Goal: Task Accomplishment & Management: Use online tool/utility

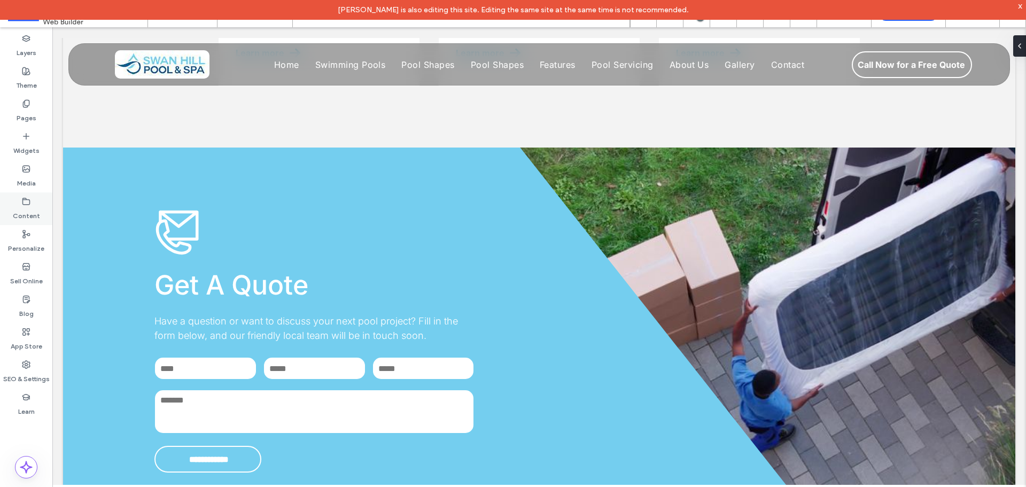
click at [32, 208] on label "Content" at bounding box center [26, 213] width 27 height 15
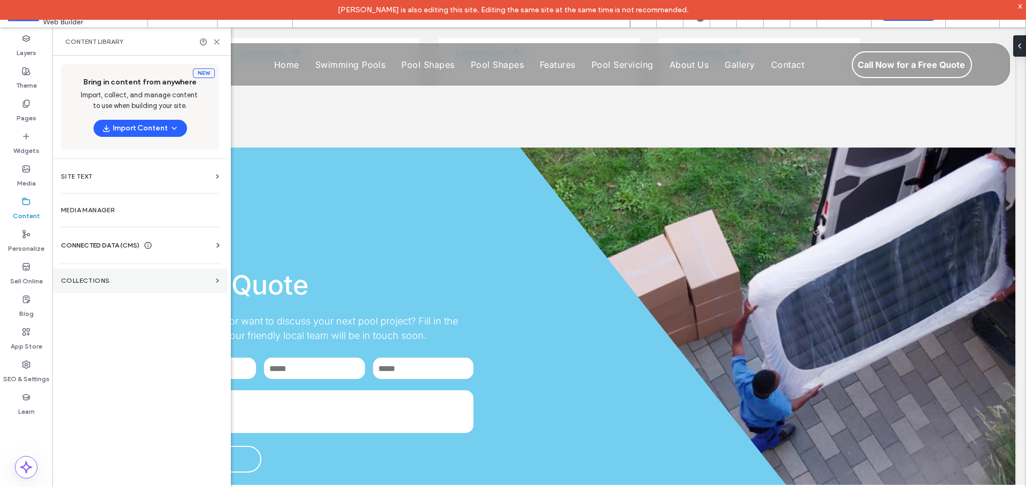
click at [138, 281] on label "Collections" at bounding box center [136, 280] width 151 height 7
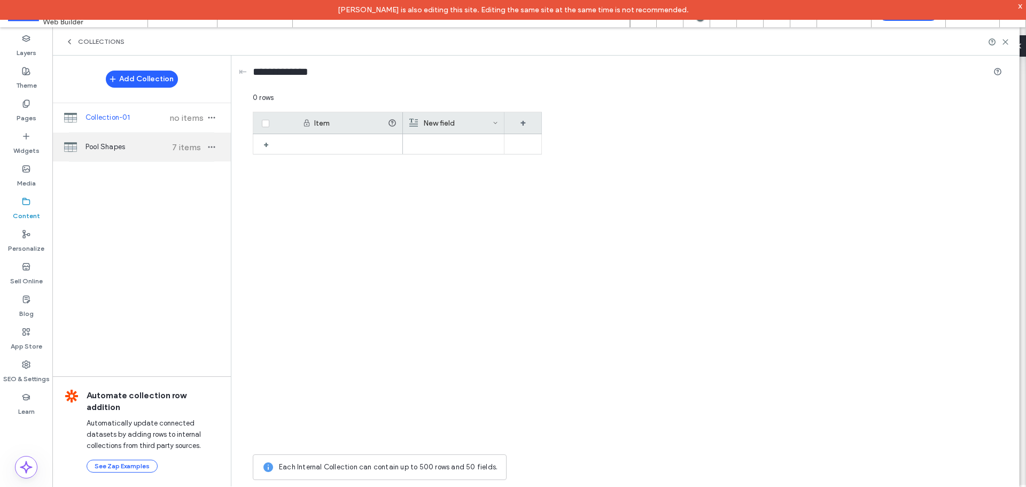
click at [109, 147] on span "Pool Shapes" at bounding box center [125, 147] width 80 height 11
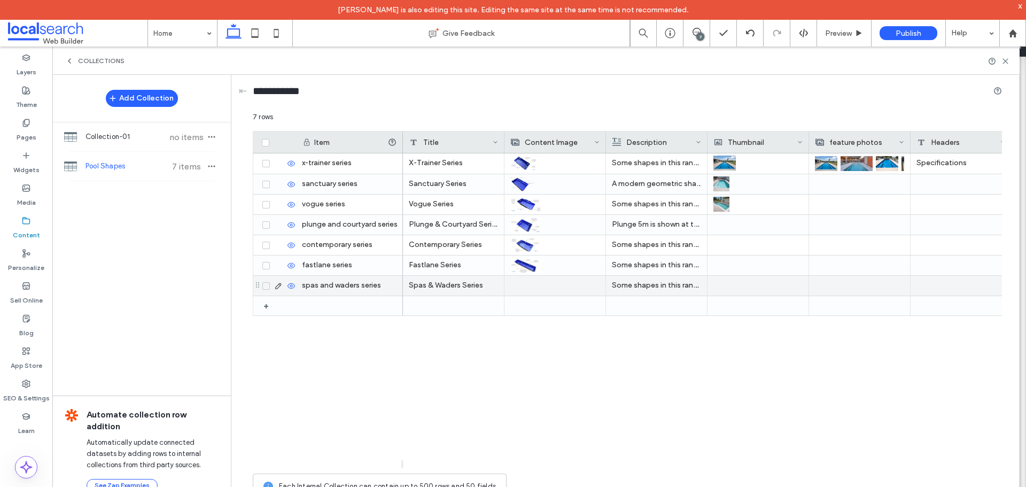
click at [546, 283] on div at bounding box center [554, 286] width 89 height 20
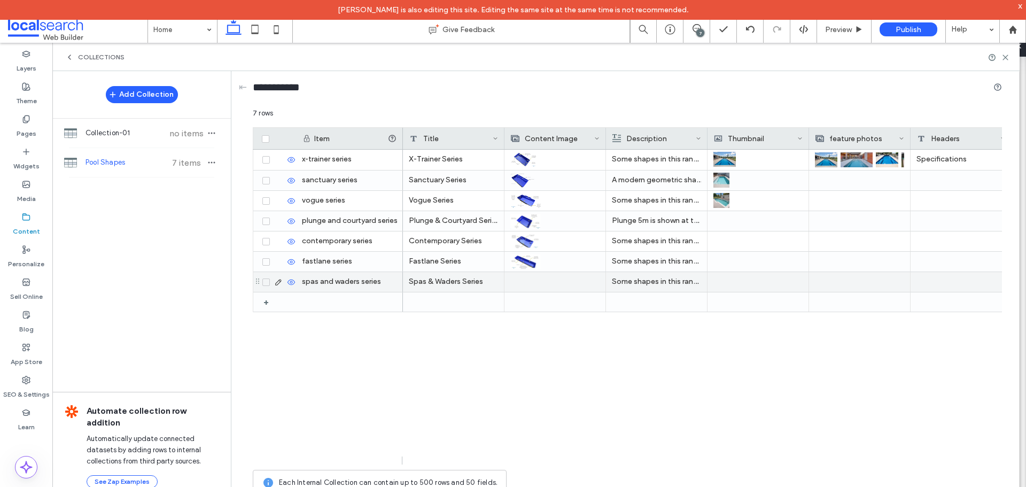
click at [276, 283] on use at bounding box center [278, 282] width 6 height 6
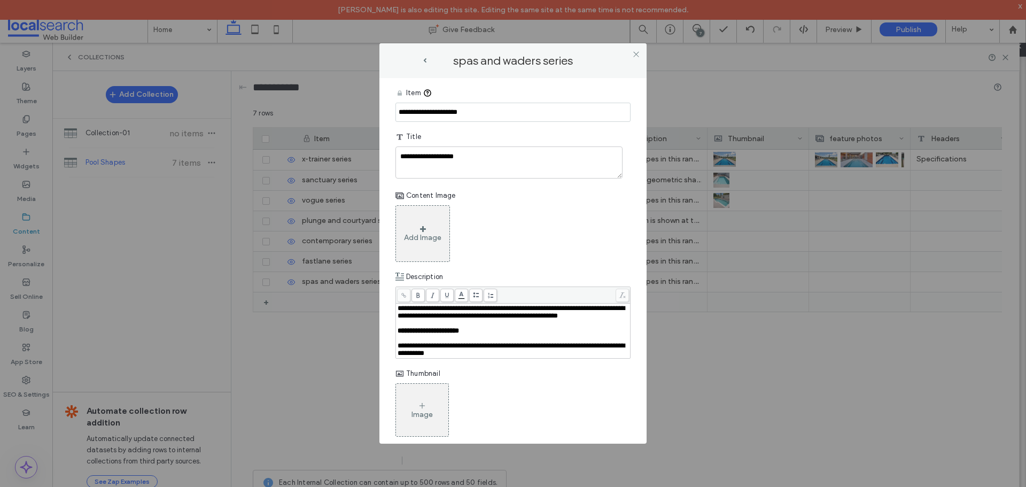
click at [439, 228] on div "Add Image" at bounding box center [422, 233] width 54 height 57
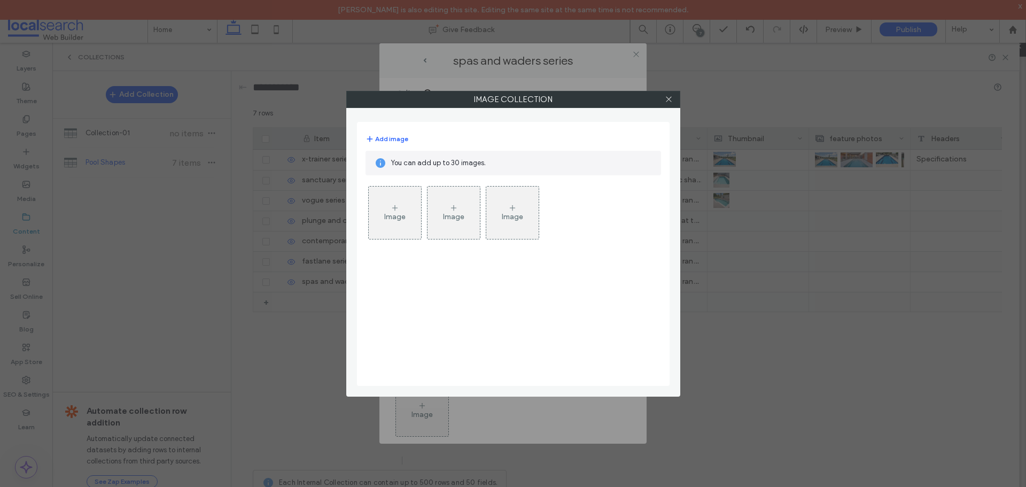
click at [408, 221] on div "Image" at bounding box center [395, 212] width 52 height 50
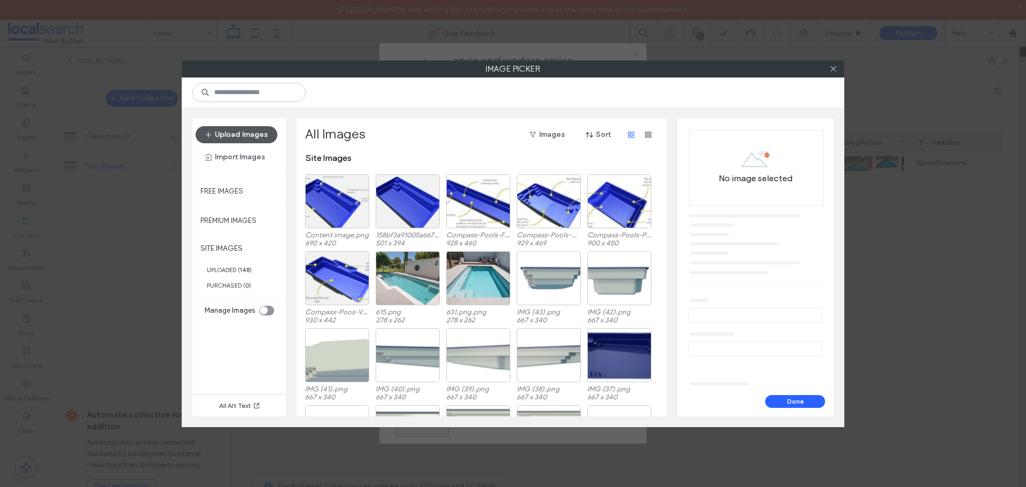
click at [254, 130] on button "Upload Images" at bounding box center [236, 134] width 82 height 17
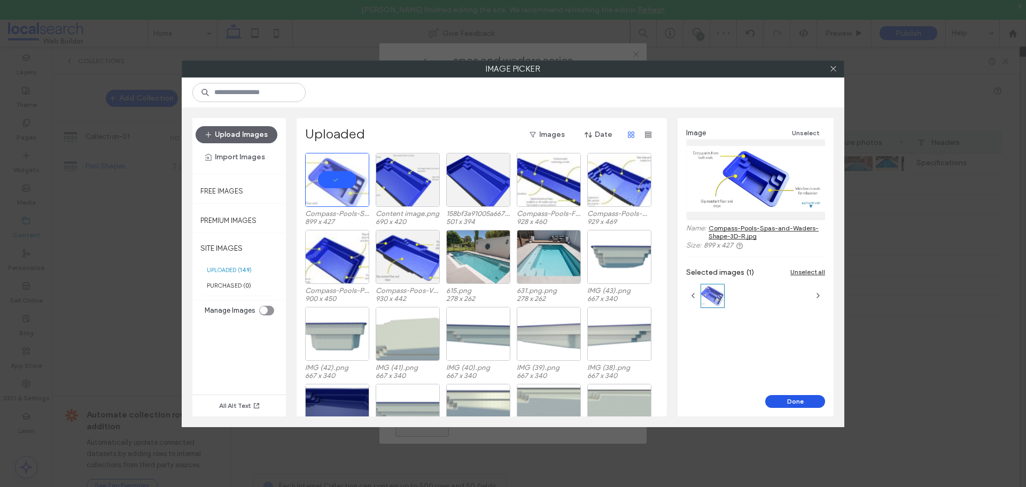
click at [779, 403] on button "Done" at bounding box center [795, 401] width 60 height 13
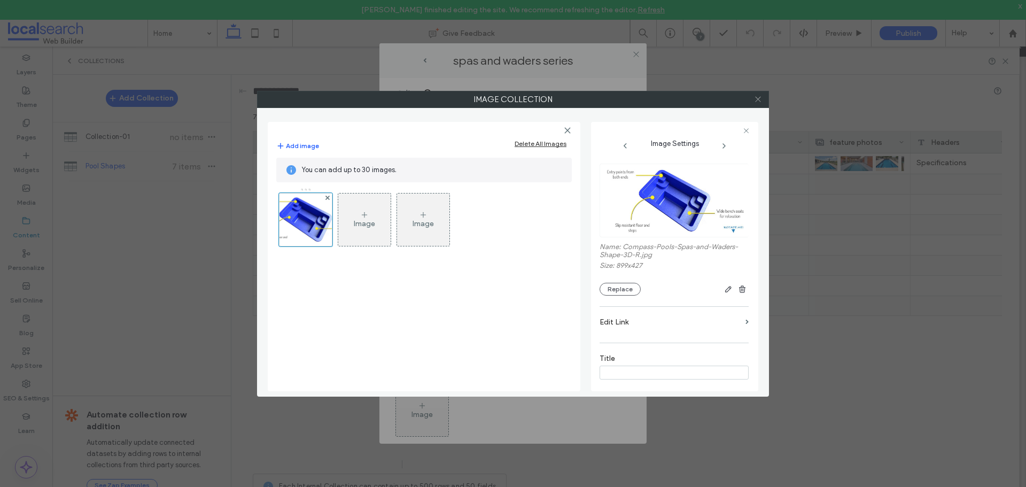
click at [757, 99] on use at bounding box center [757, 99] width 5 height 5
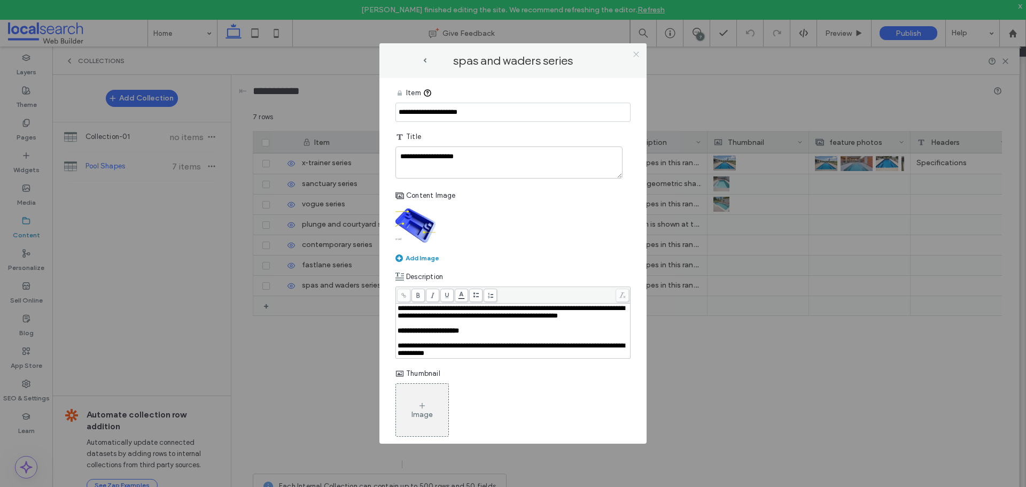
click at [637, 54] on icon at bounding box center [636, 54] width 8 height 8
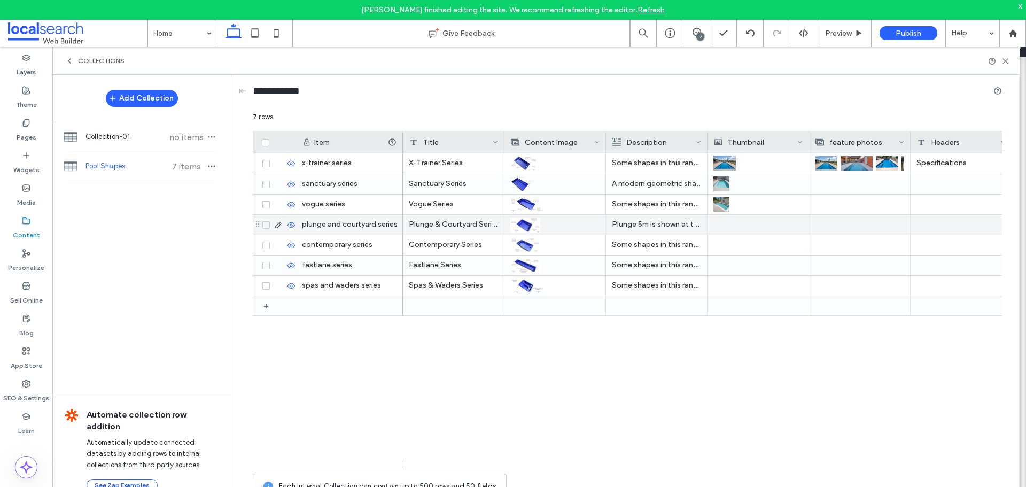
click at [733, 222] on div at bounding box center [757, 225] width 89 height 20
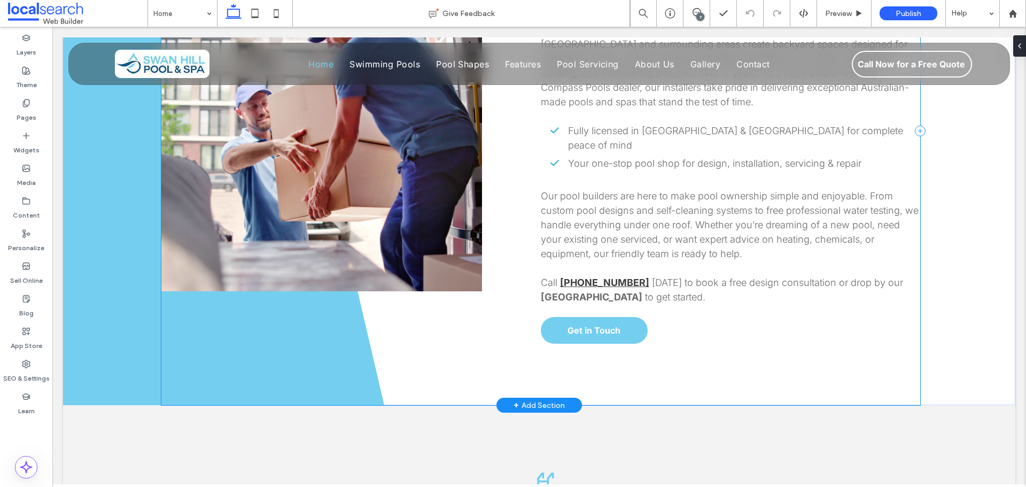
scroll to position [855, 0]
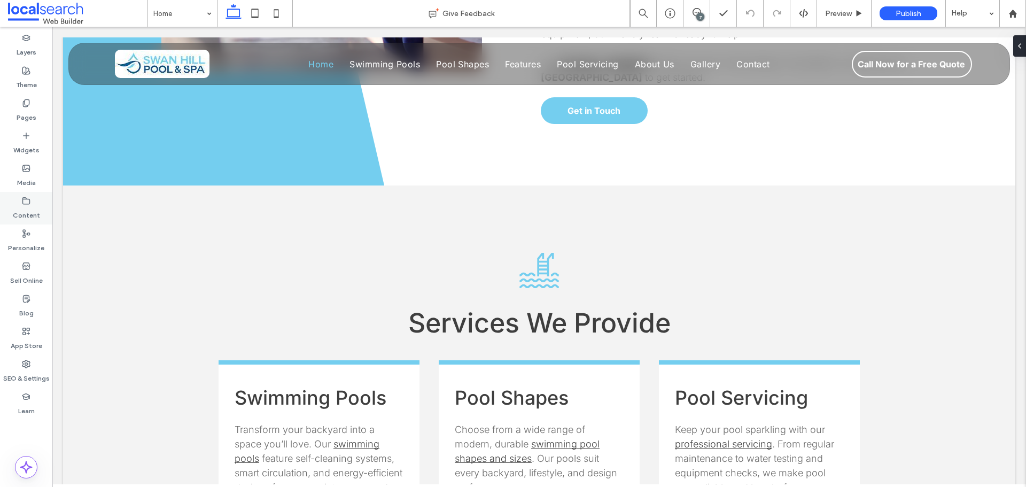
click at [32, 205] on div "Content" at bounding box center [26, 208] width 52 height 33
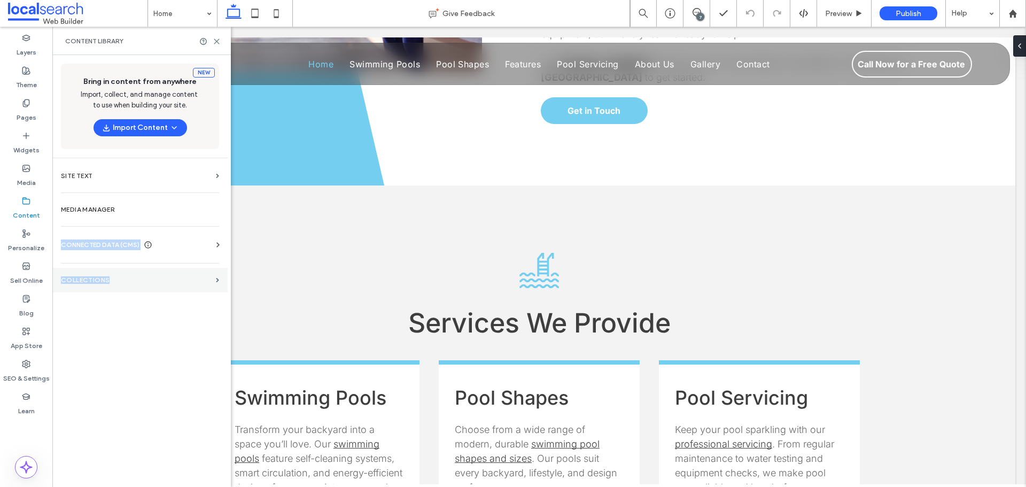
drag, startPoint x: 127, startPoint y: 223, endPoint x: 117, endPoint y: 279, distance: 57.0
click at [117, 279] on div "New Bring in content from anywhere Import, collect, and manage content to use w…" at bounding box center [139, 269] width 175 height 429
click at [117, 279] on label "Collections" at bounding box center [136, 279] width 151 height 7
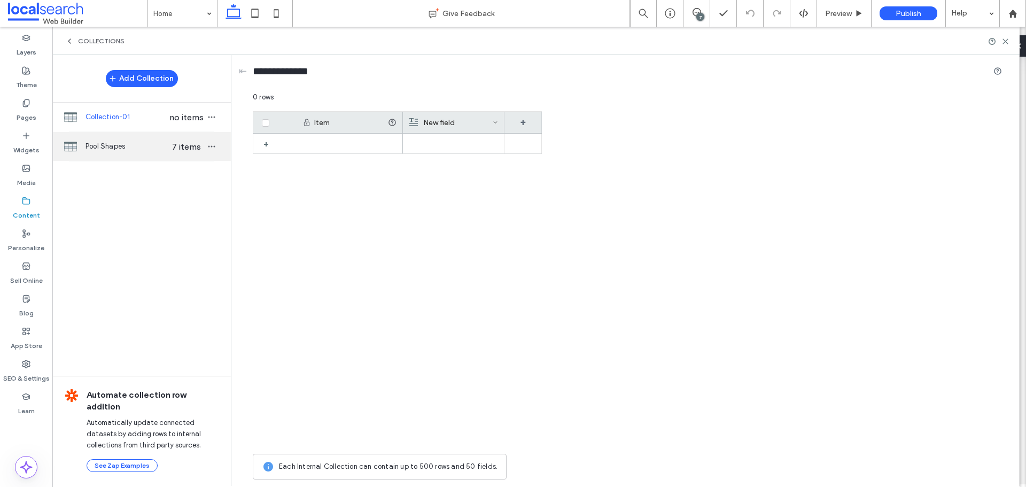
click at [139, 143] on span "Pool Shapes" at bounding box center [126, 146] width 82 height 11
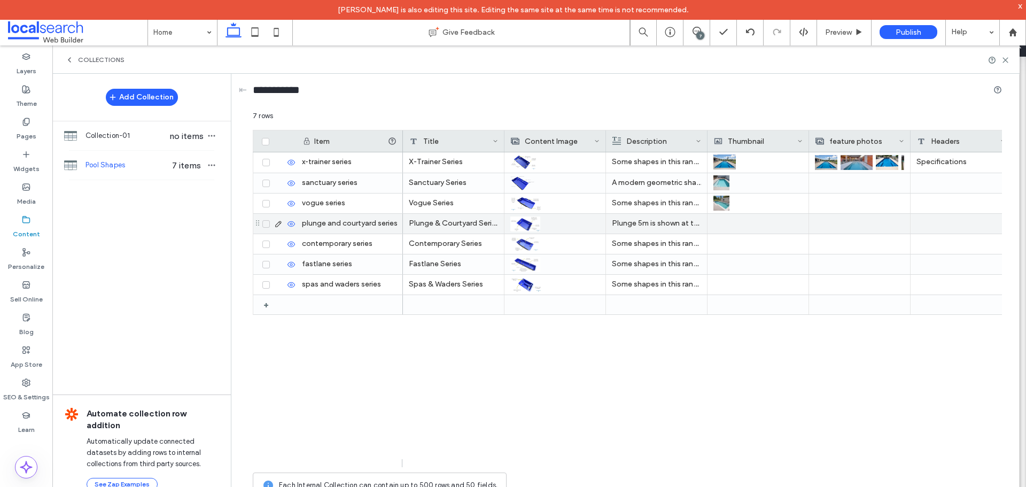
click at [719, 223] on div at bounding box center [757, 224] width 89 height 20
click at [279, 222] on icon at bounding box center [278, 224] width 9 height 9
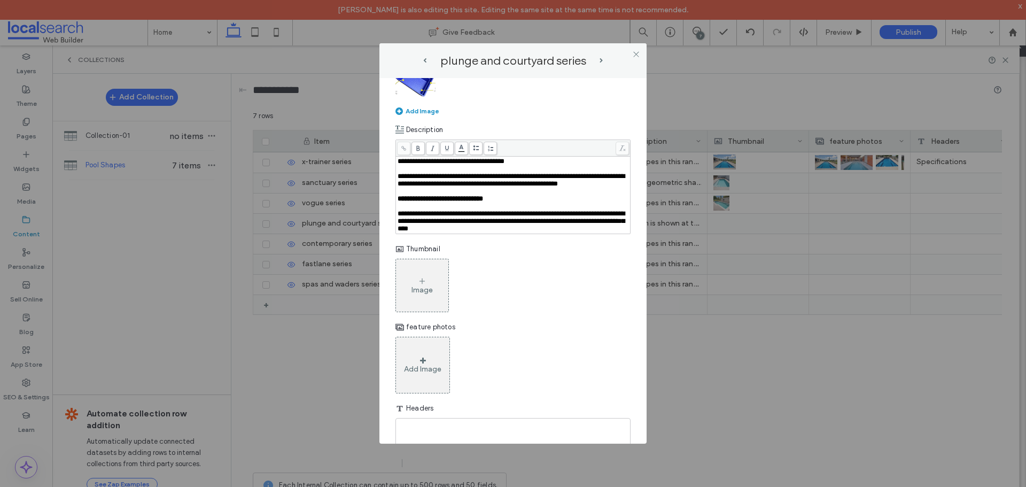
scroll to position [160, 0]
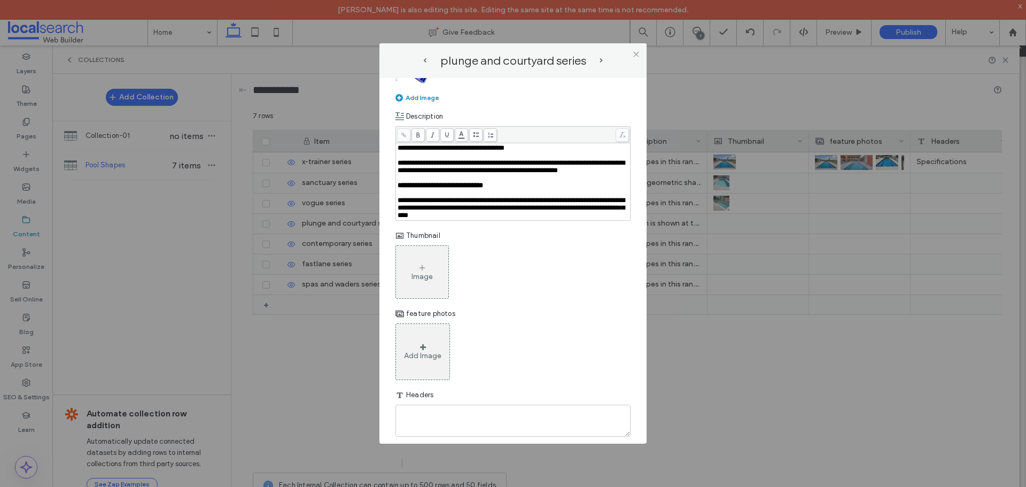
click at [425, 281] on div "Image" at bounding box center [421, 276] width 21 height 9
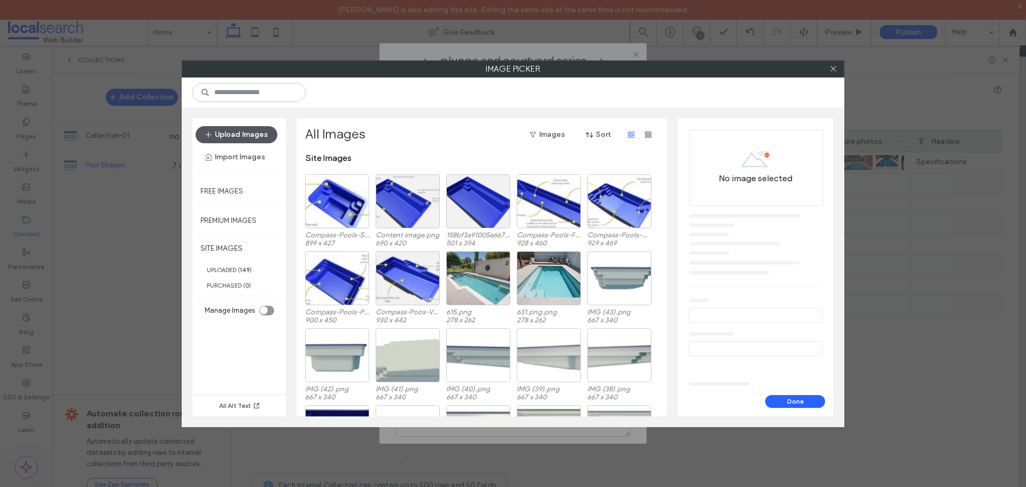
click at [248, 137] on button "Upload Images" at bounding box center [236, 134] width 82 height 17
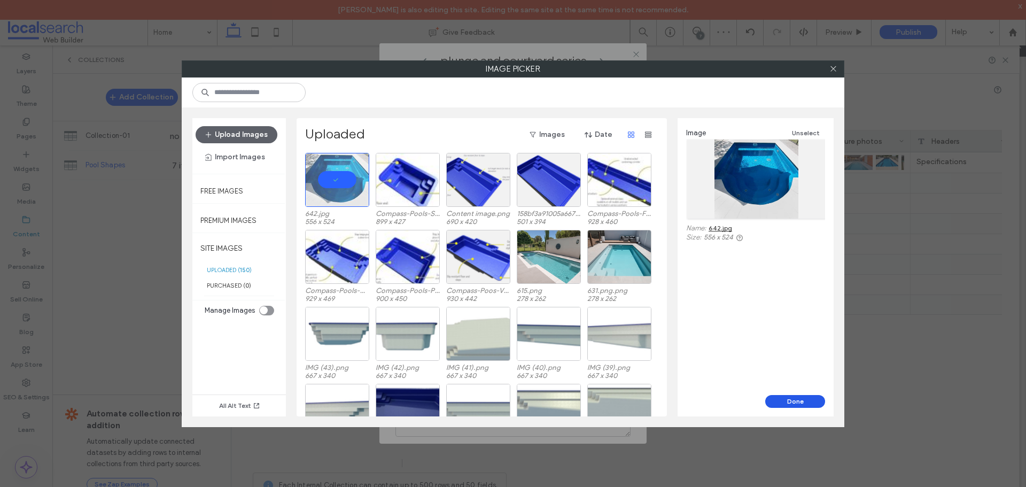
click at [797, 401] on button "Done" at bounding box center [795, 401] width 60 height 13
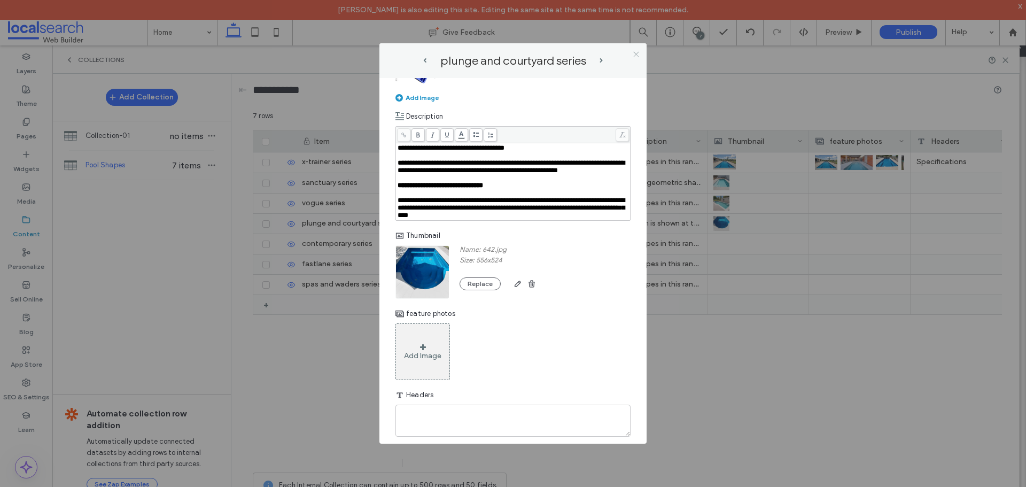
click at [634, 56] on use at bounding box center [635, 53] width 5 height 5
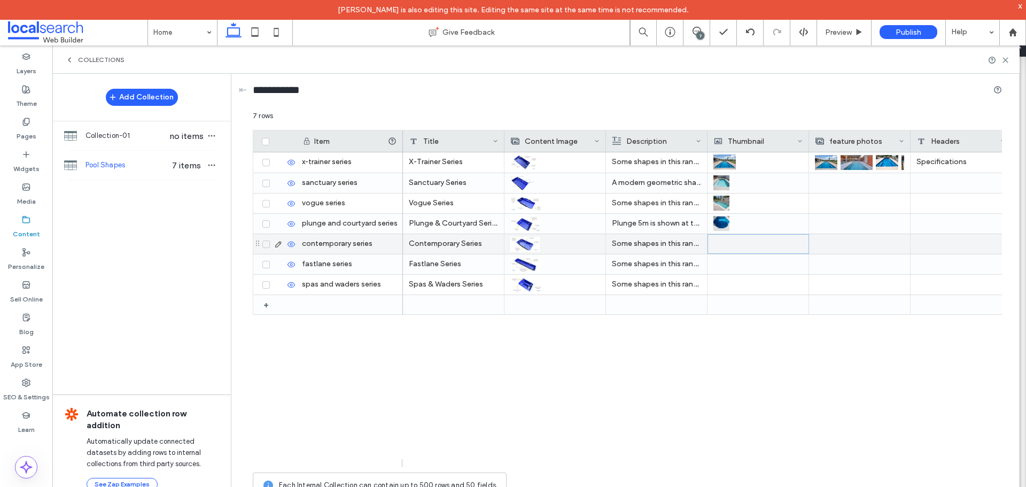
click at [715, 251] on div at bounding box center [758, 243] width 89 height 19
click at [279, 242] on icon at bounding box center [278, 244] width 9 height 9
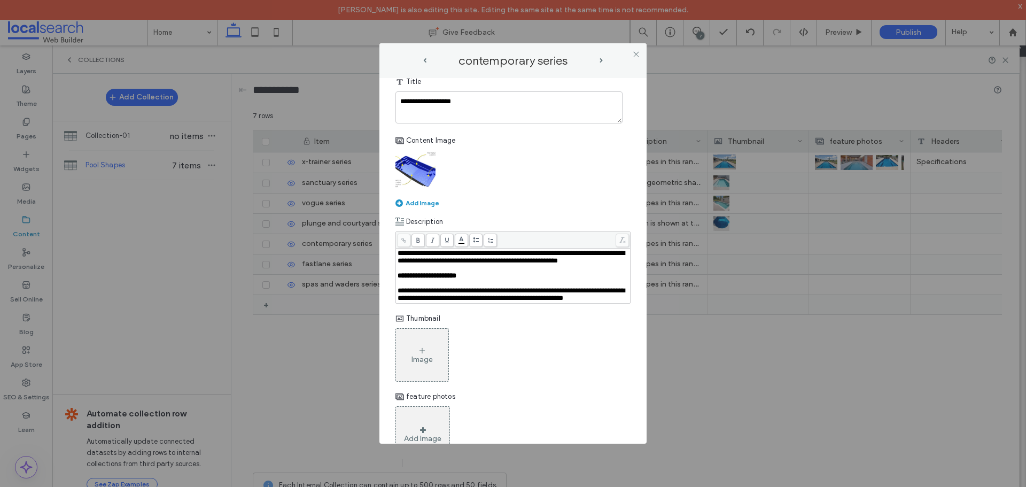
scroll to position [107, 0]
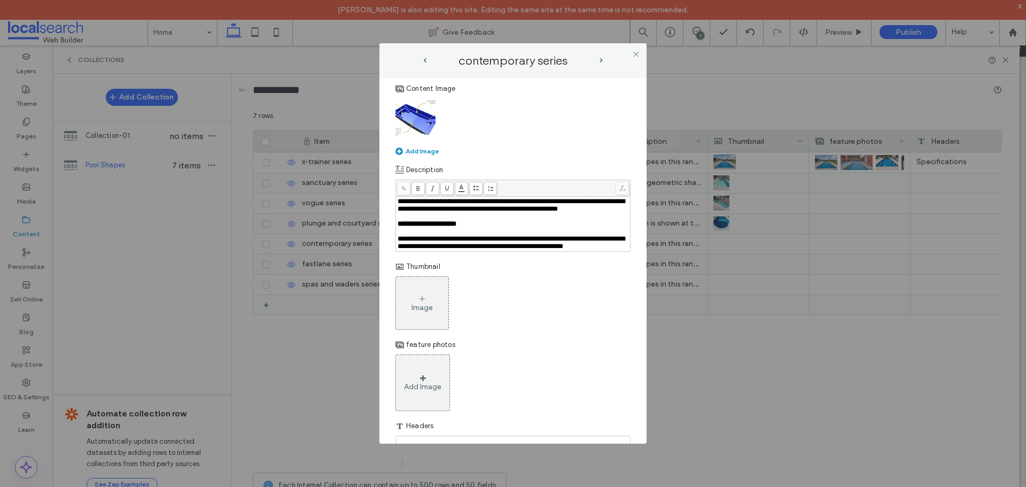
click at [416, 302] on div "Image" at bounding box center [422, 303] width 52 height 50
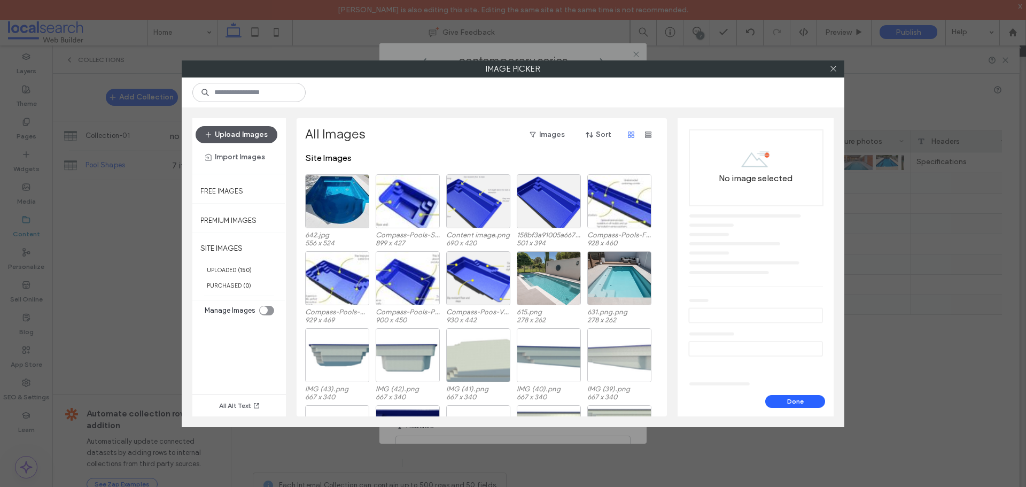
click at [247, 138] on button "Upload Images" at bounding box center [236, 134] width 82 height 17
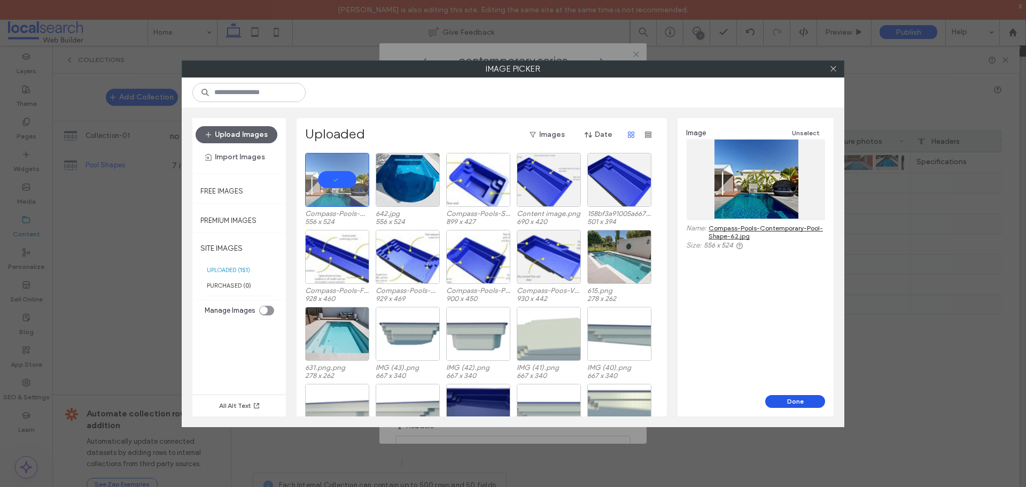
click at [790, 403] on button "Done" at bounding box center [795, 401] width 60 height 13
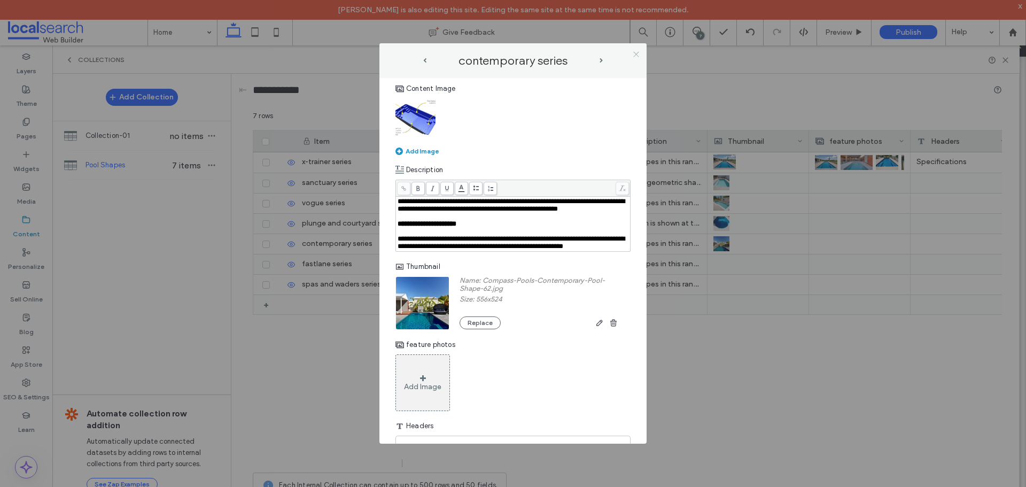
click at [636, 53] on icon at bounding box center [636, 54] width 8 height 8
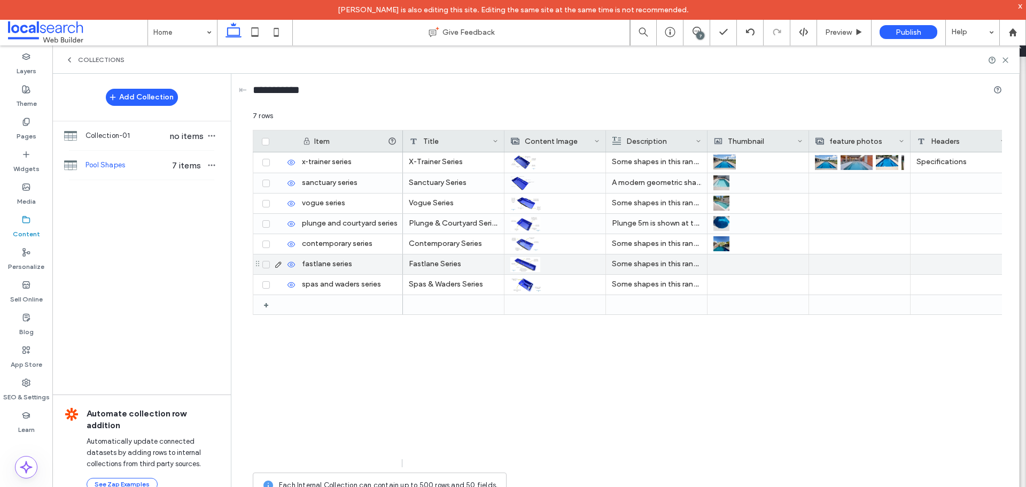
click at [719, 265] on div at bounding box center [757, 264] width 89 height 20
click at [279, 268] on icon at bounding box center [278, 265] width 9 height 9
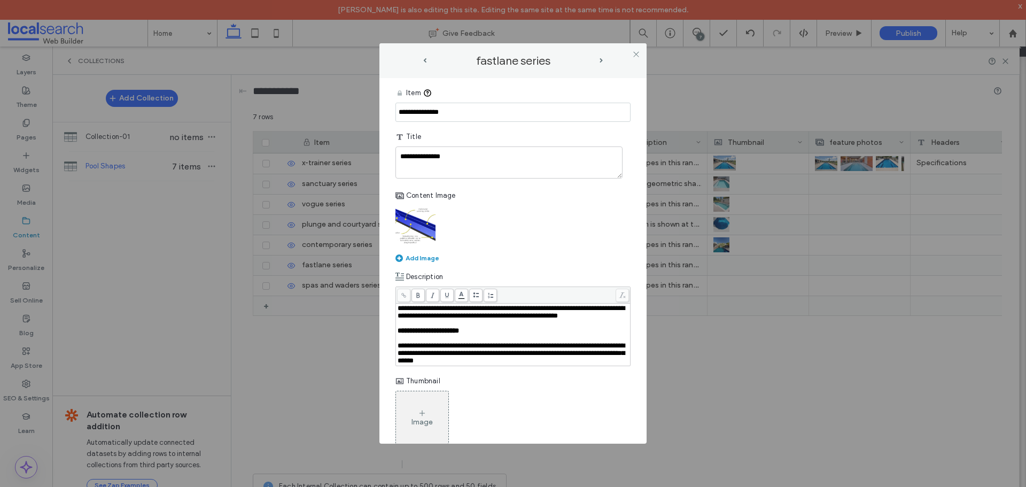
scroll to position [160, 0]
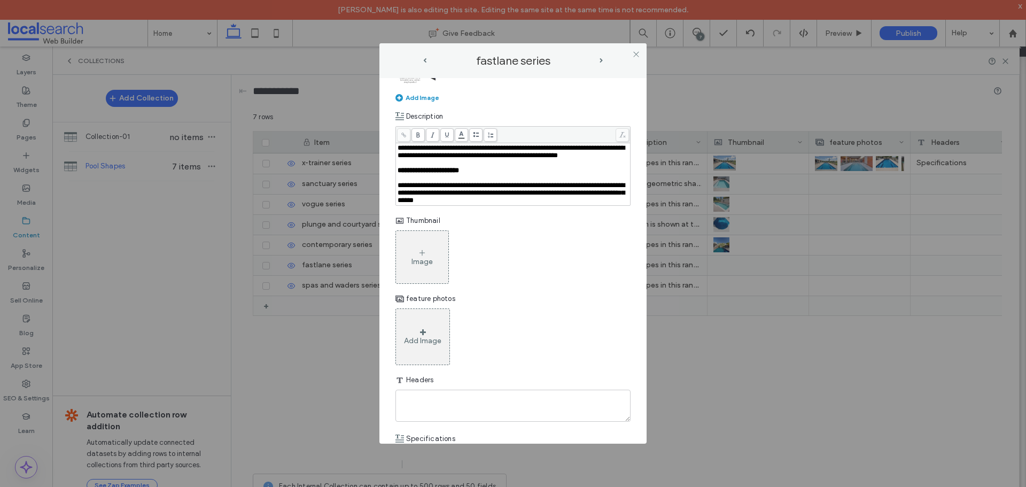
click at [427, 268] on div "Image" at bounding box center [422, 257] width 52 height 50
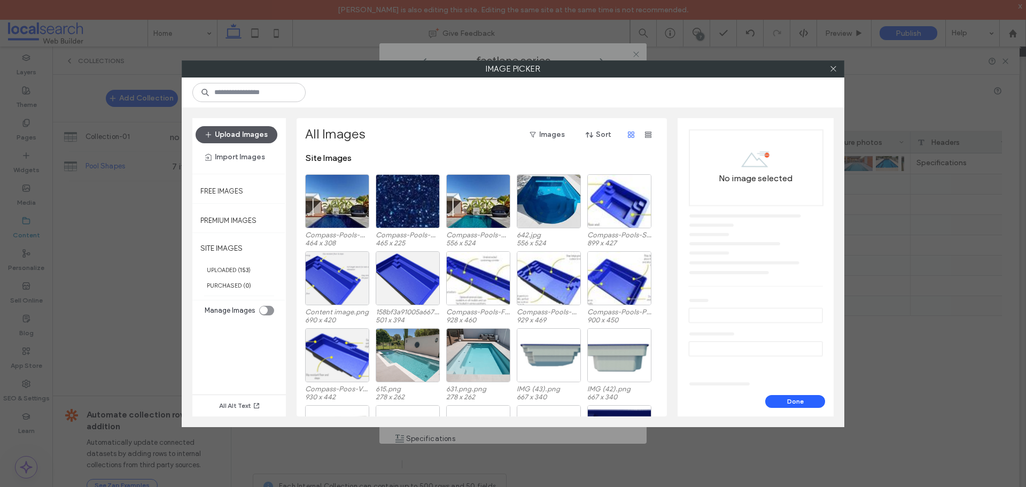
click at [241, 128] on button "Upload Images" at bounding box center [236, 134] width 82 height 17
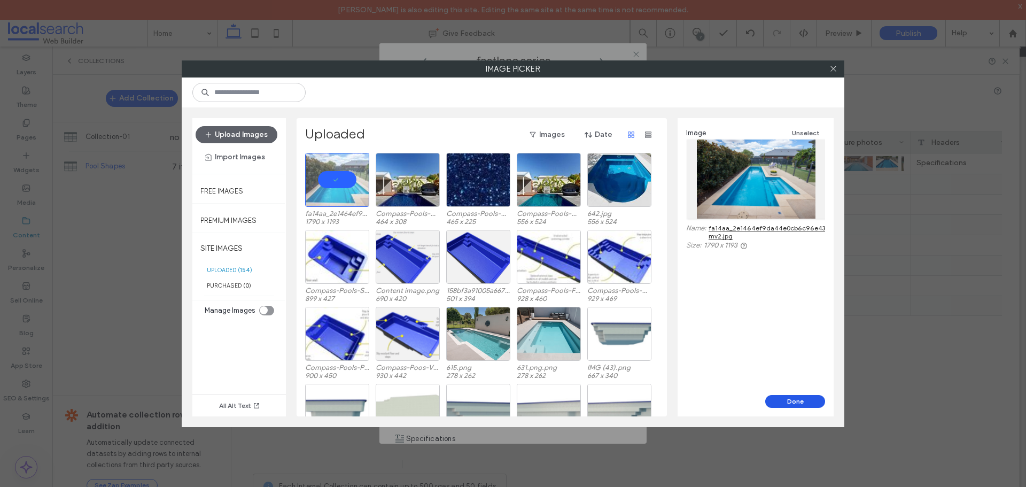
click at [797, 402] on button "Done" at bounding box center [795, 401] width 60 height 13
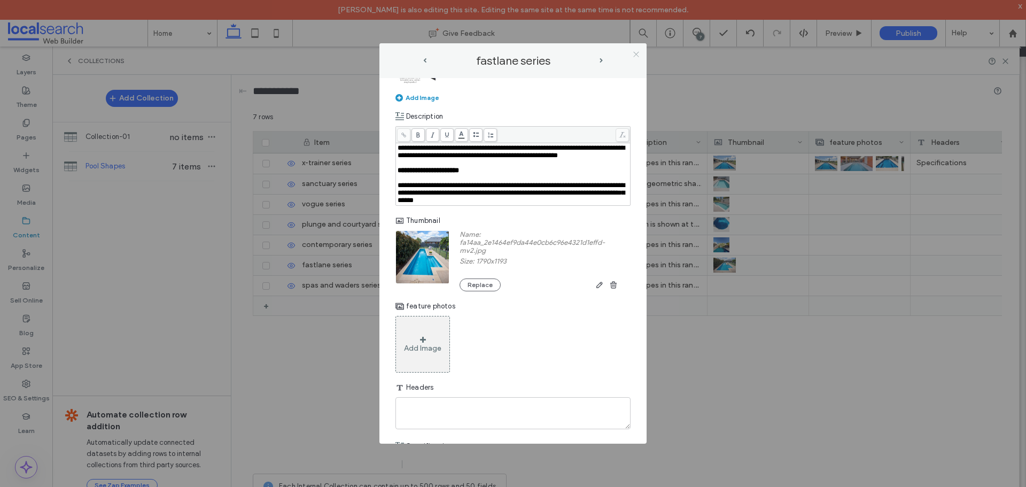
click at [636, 55] on icon at bounding box center [636, 54] width 8 height 8
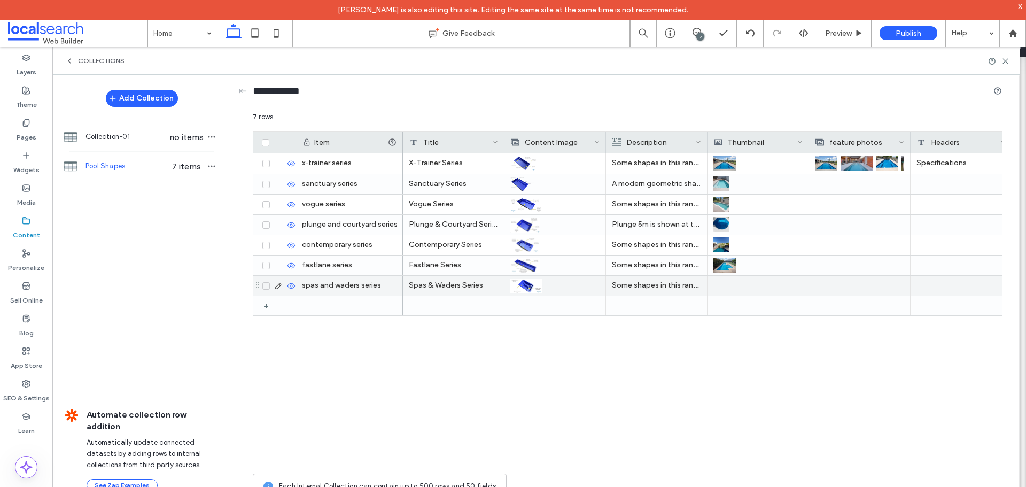
click at [278, 285] on icon at bounding box center [278, 285] width 9 height 9
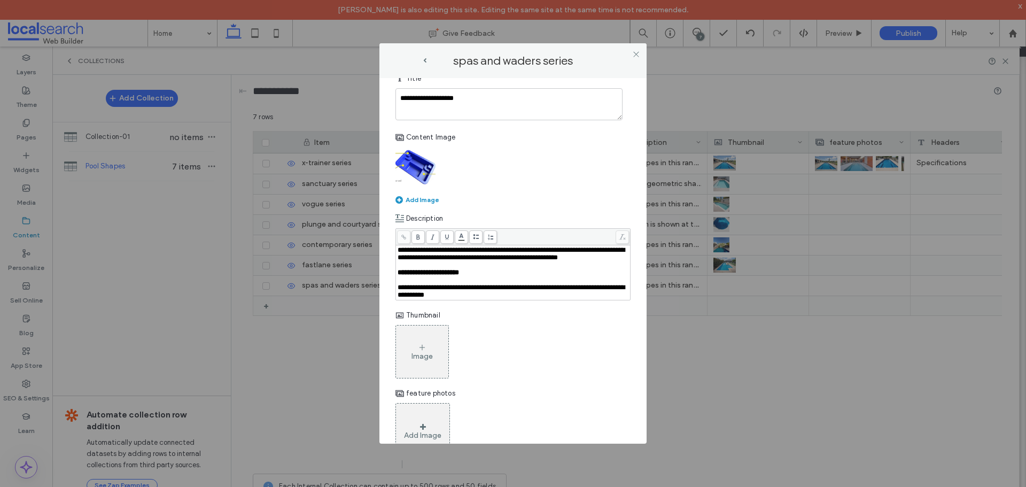
scroll to position [214, 0]
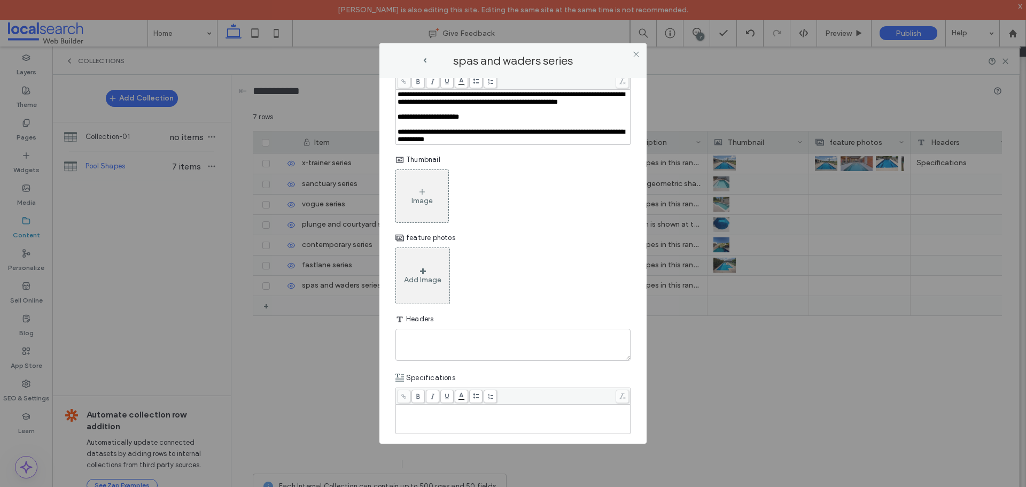
click at [414, 197] on div "Image" at bounding box center [422, 196] width 52 height 50
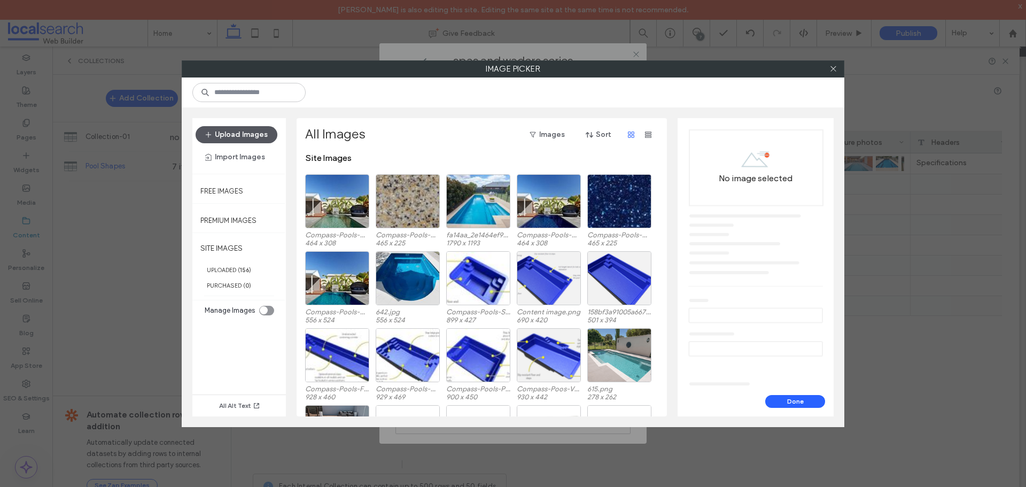
click at [248, 135] on button "Upload Images" at bounding box center [236, 134] width 82 height 17
click at [833, 71] on icon at bounding box center [833, 69] width 8 height 8
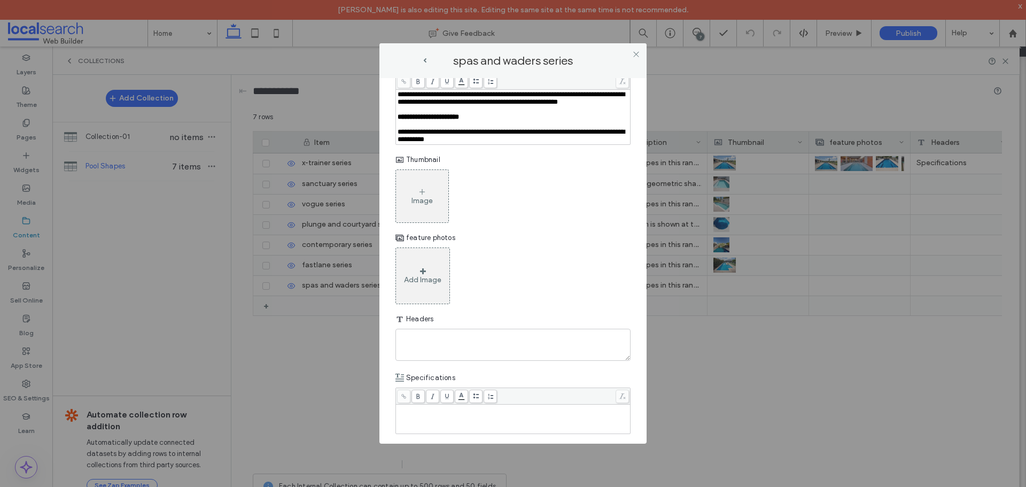
click at [416, 205] on div "Image" at bounding box center [421, 200] width 21 height 9
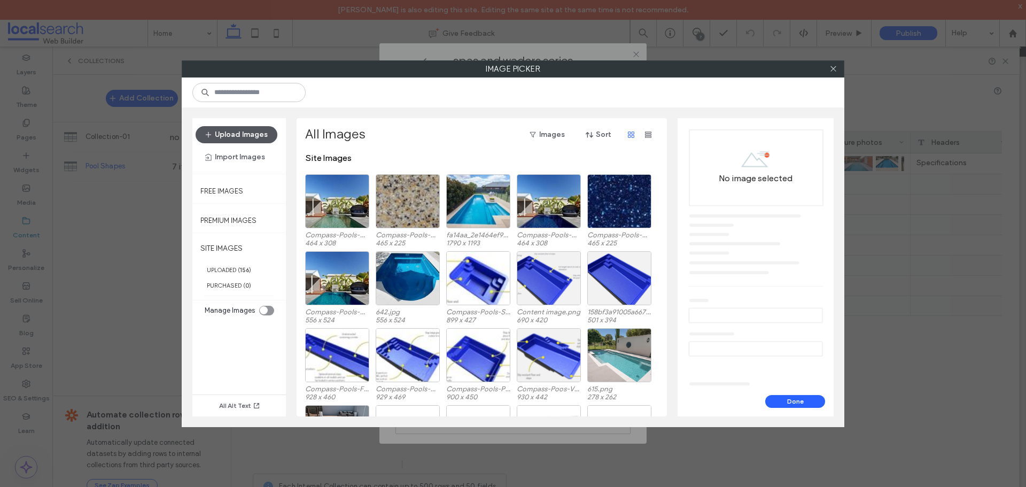
click at [239, 131] on button "Upload Images" at bounding box center [236, 134] width 82 height 17
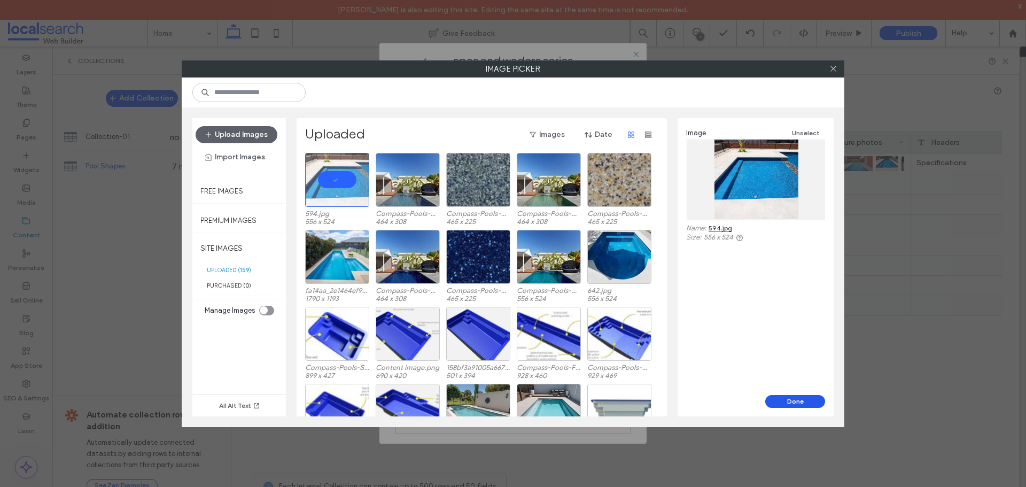
click at [800, 398] on button "Done" at bounding box center [795, 401] width 60 height 13
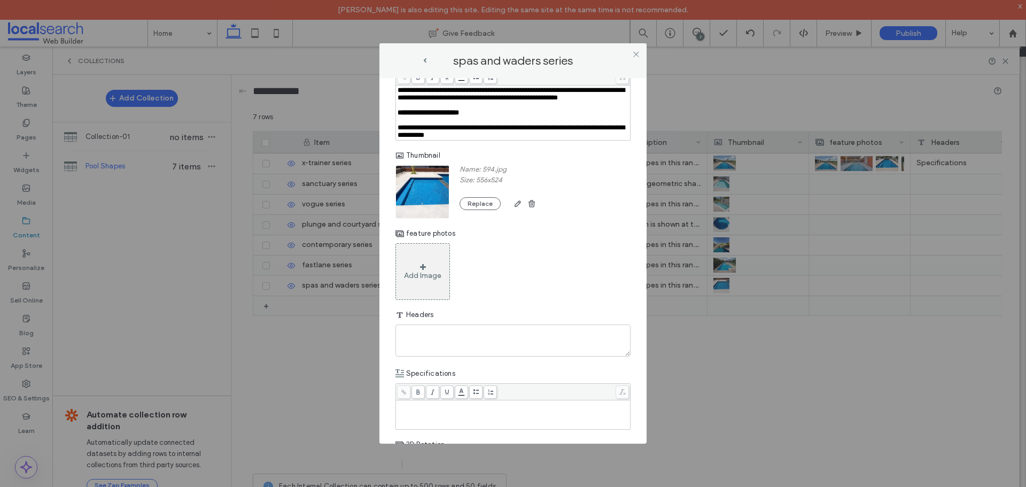
scroll to position [320, 0]
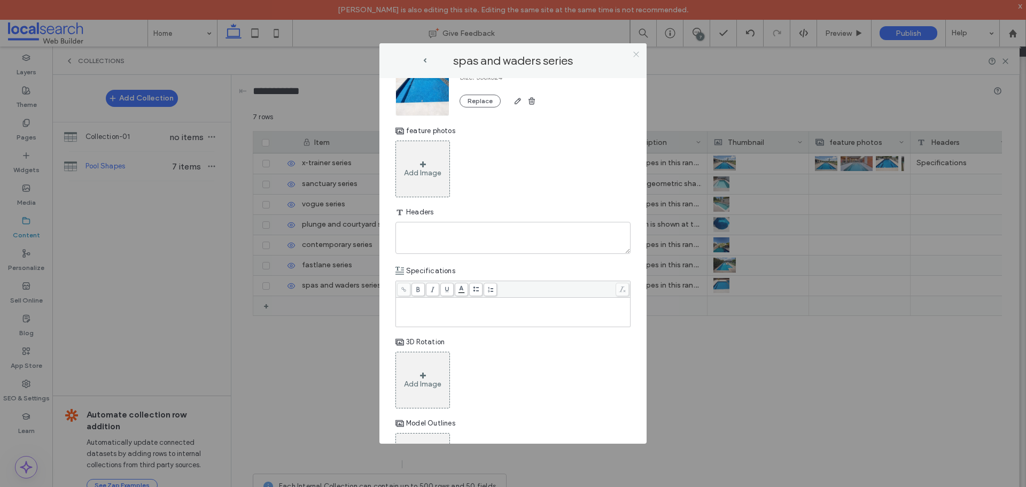
click at [637, 54] on icon at bounding box center [636, 54] width 8 height 8
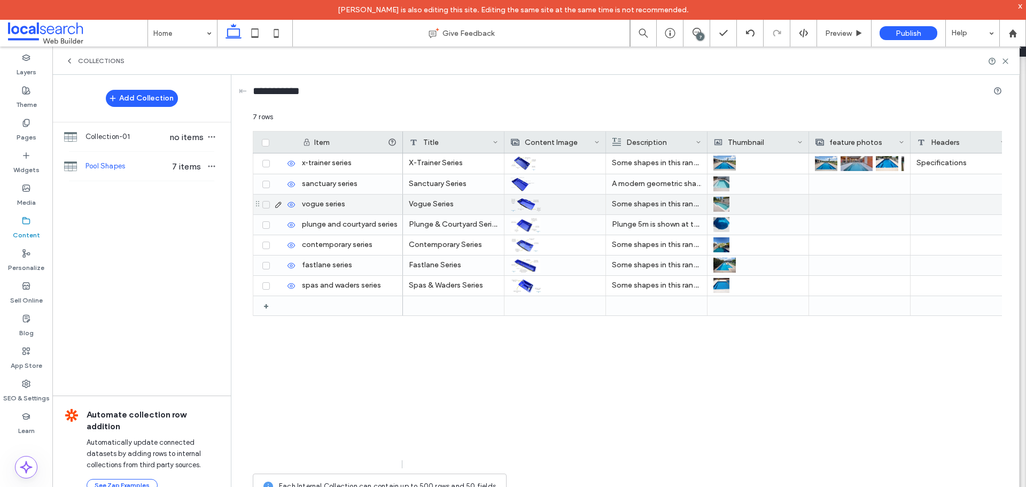
click at [275, 204] on icon at bounding box center [278, 204] width 9 height 9
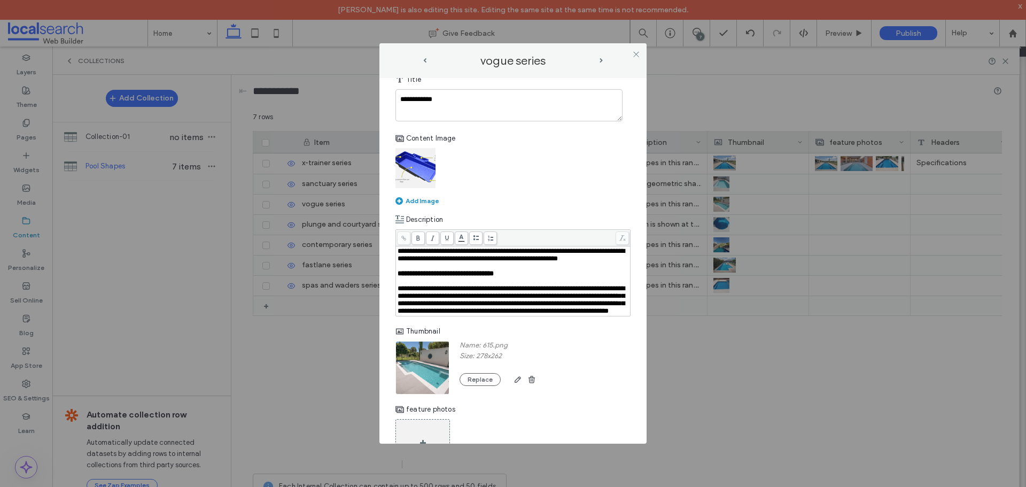
scroll to position [214, 0]
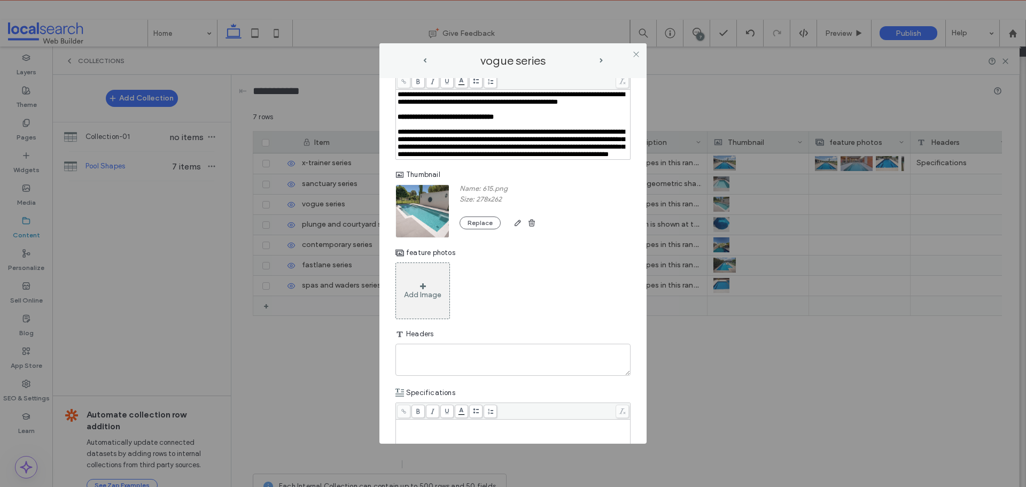
click at [424, 238] on img at bounding box center [422, 210] width 54 height 53
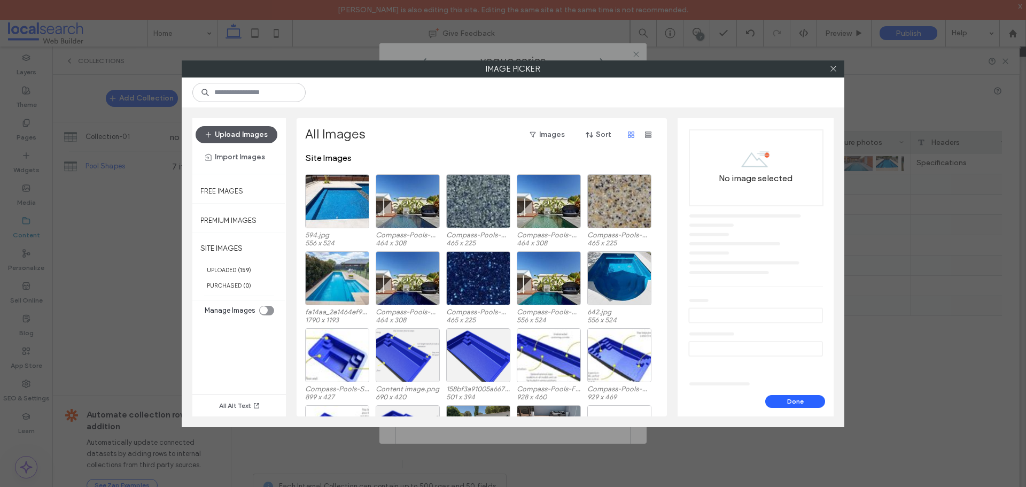
click at [248, 140] on button "Upload Images" at bounding box center [236, 134] width 82 height 17
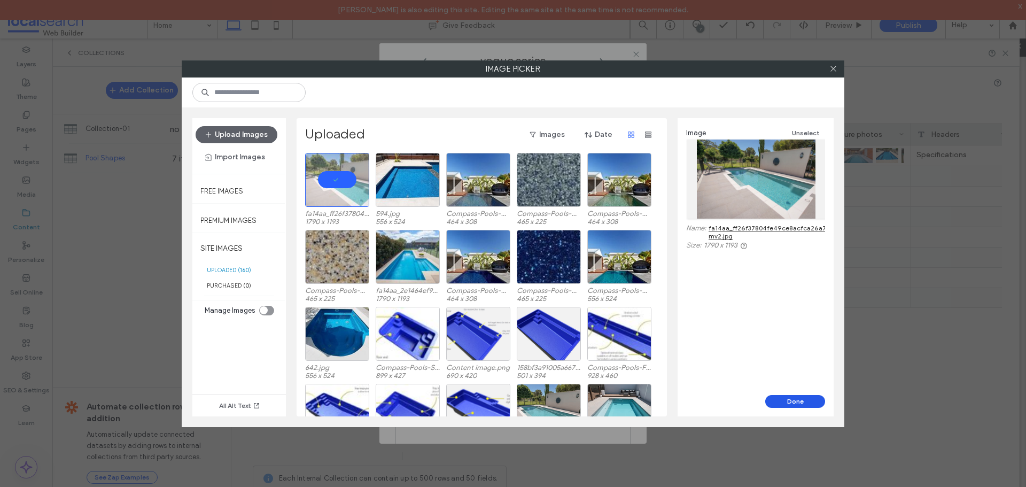
click at [785, 399] on button "Done" at bounding box center [795, 401] width 60 height 13
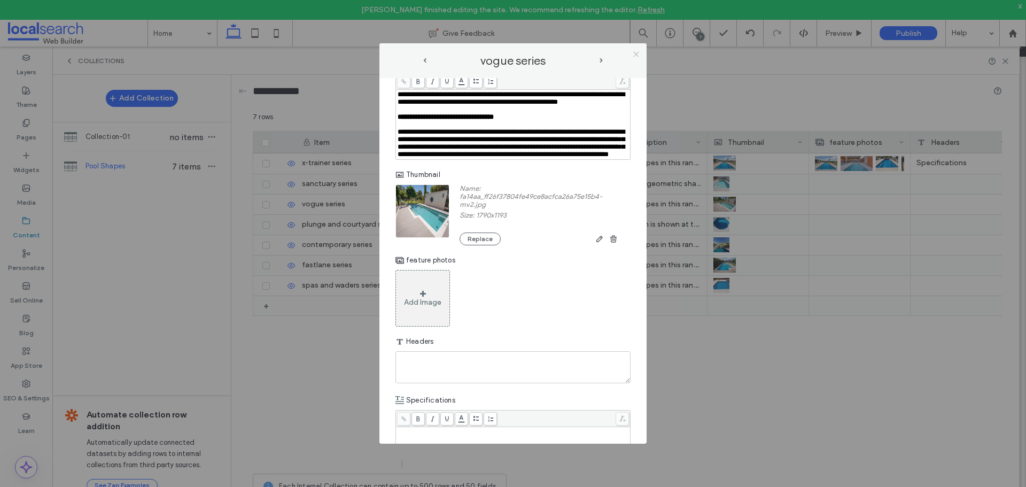
click at [637, 53] on use at bounding box center [635, 53] width 5 height 5
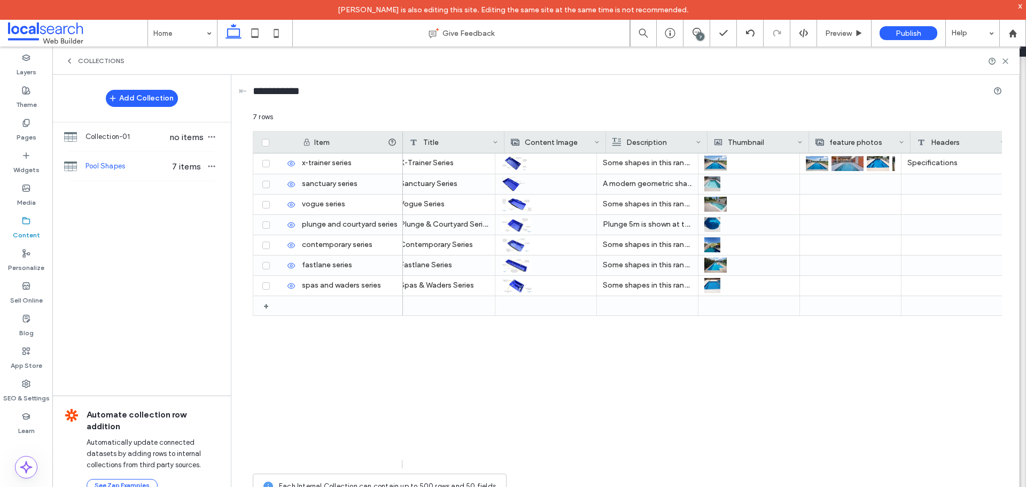
scroll to position [0, 0]
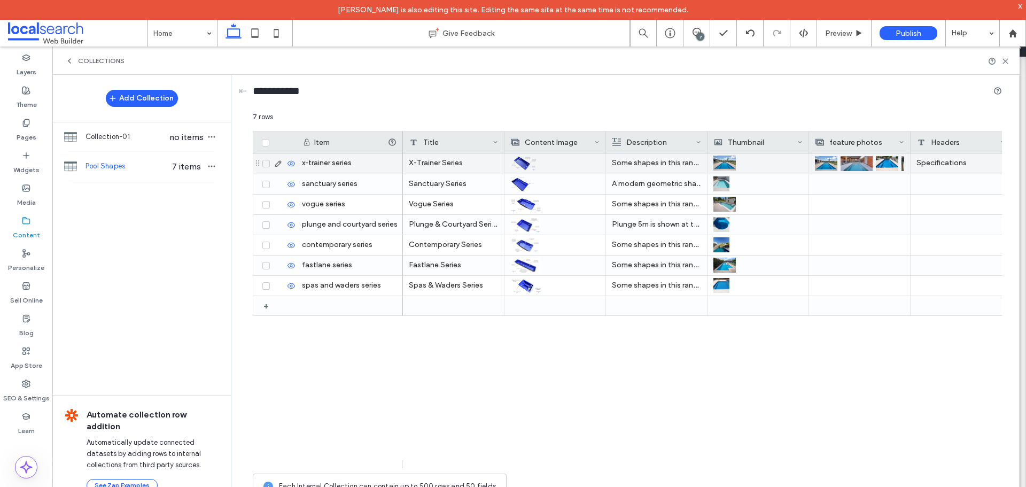
click at [839, 165] on div at bounding box center [828, 162] width 26 height 19
click at [839, 161] on div at bounding box center [828, 163] width 26 height 19
click at [276, 162] on icon at bounding box center [278, 163] width 9 height 9
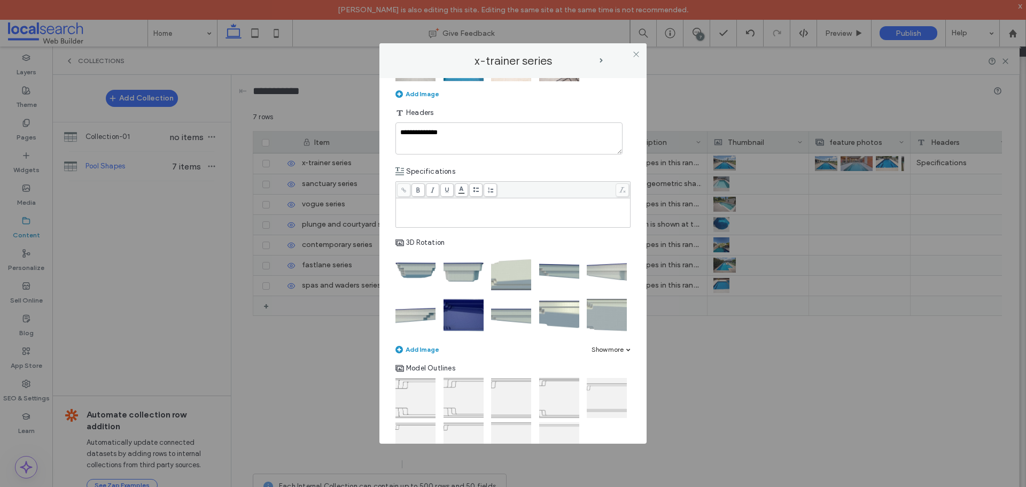
scroll to position [214, 0]
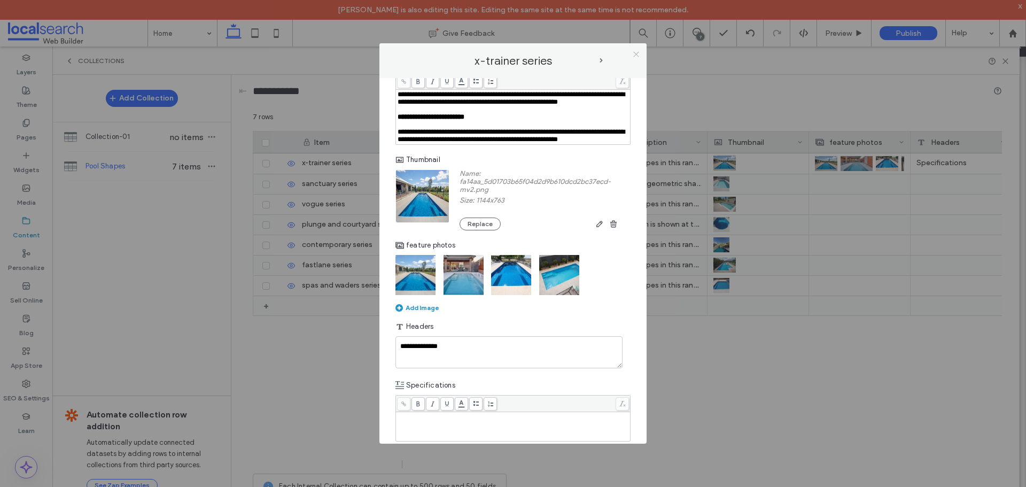
click at [635, 51] on icon at bounding box center [636, 54] width 8 height 8
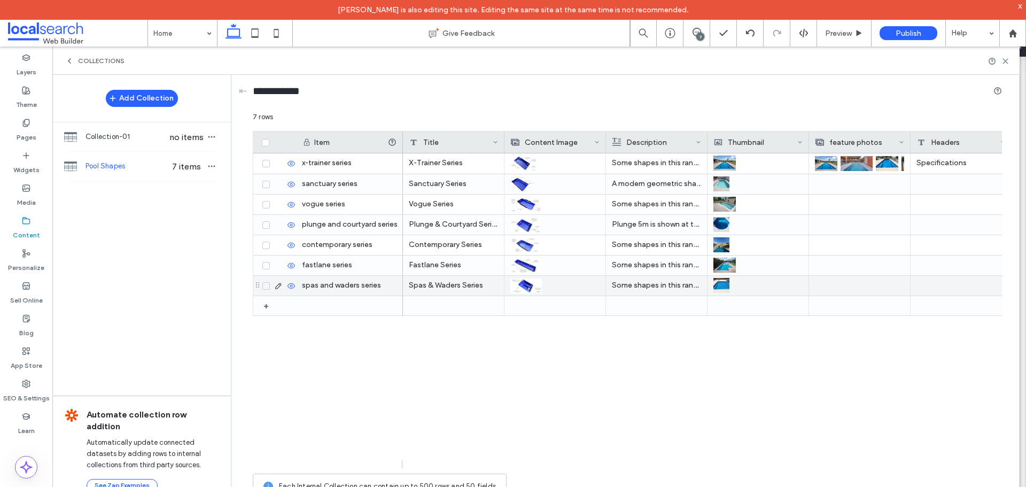
drag, startPoint x: 825, startPoint y: 284, endPoint x: 372, endPoint y: 302, distance: 453.3
click at [825, 284] on div at bounding box center [859, 286] width 89 height 20
click at [276, 285] on icon at bounding box center [278, 285] width 9 height 9
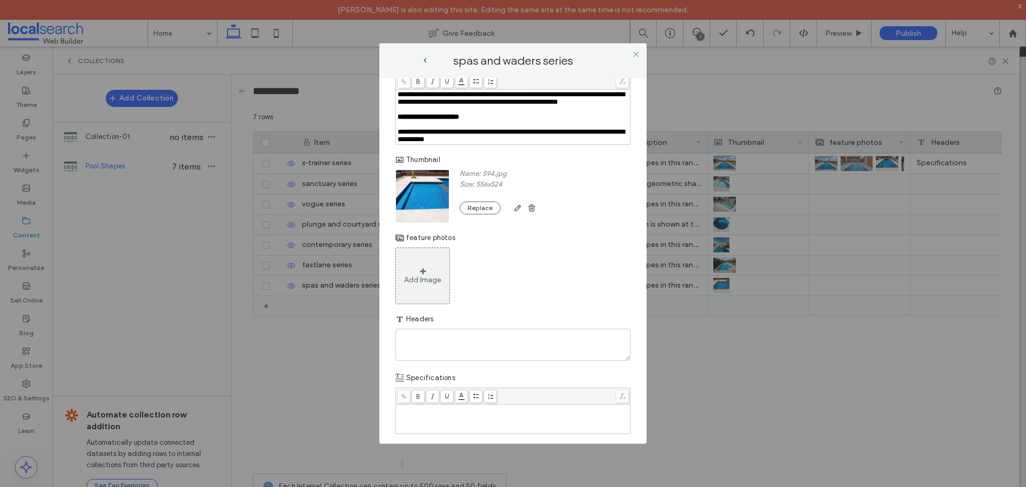
click at [434, 282] on div "Add Image" at bounding box center [422, 275] width 54 height 57
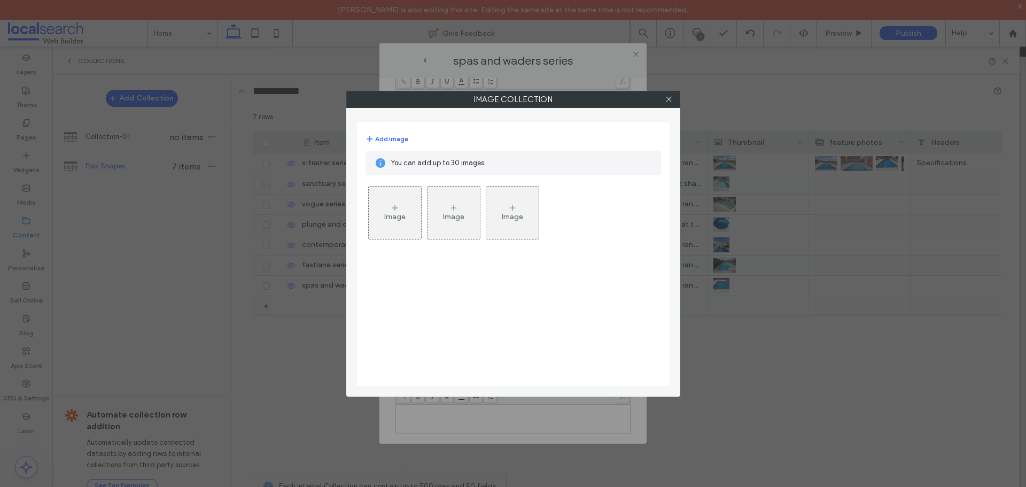
click at [392, 221] on div "Image" at bounding box center [395, 212] width 52 height 50
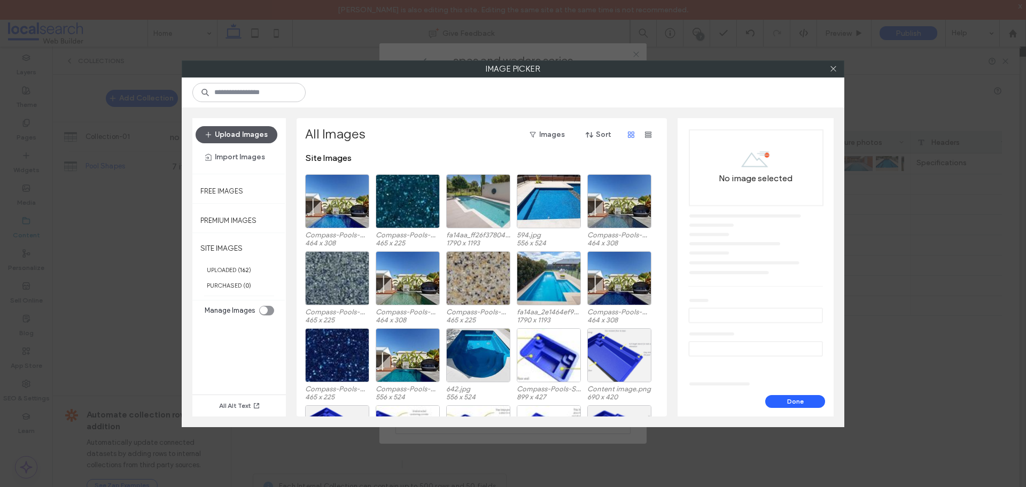
click at [250, 131] on button "Upload Images" at bounding box center [236, 134] width 82 height 17
click at [238, 137] on button "Upload Images" at bounding box center [236, 134] width 82 height 17
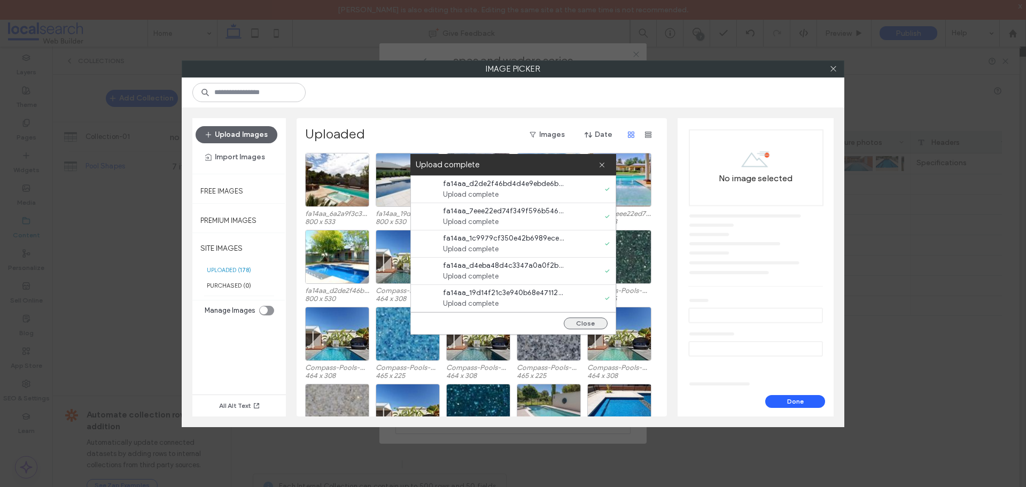
click at [584, 322] on button "Close" at bounding box center [586, 323] width 44 height 12
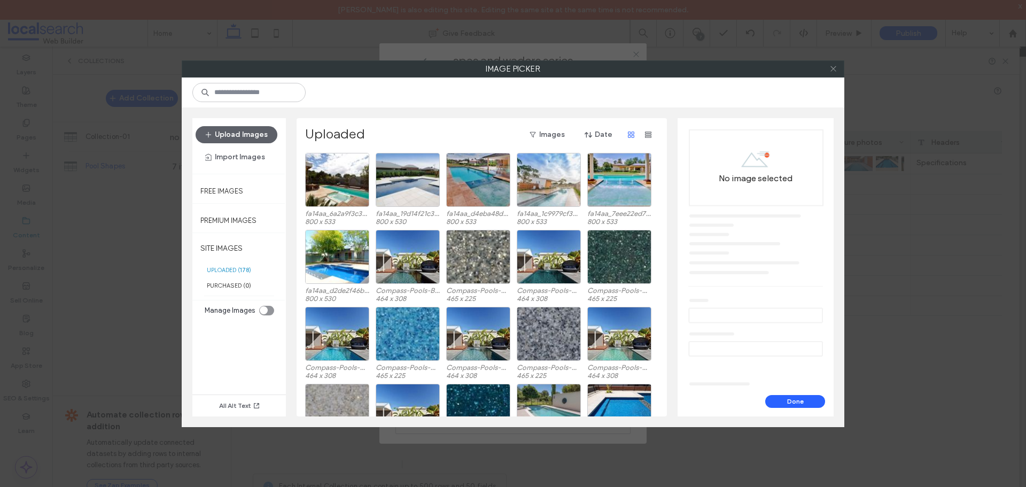
click at [833, 71] on icon at bounding box center [833, 69] width 8 height 8
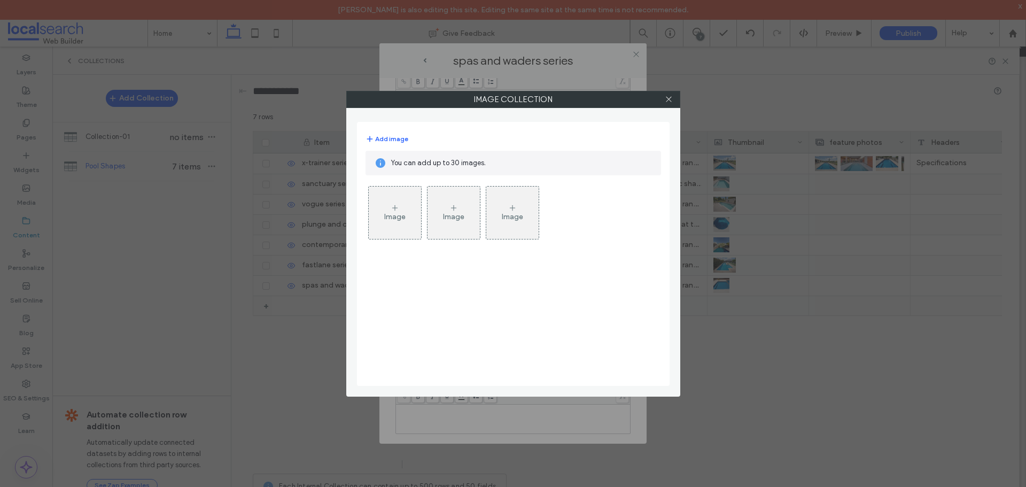
click at [403, 206] on div "Image" at bounding box center [395, 212] width 52 height 50
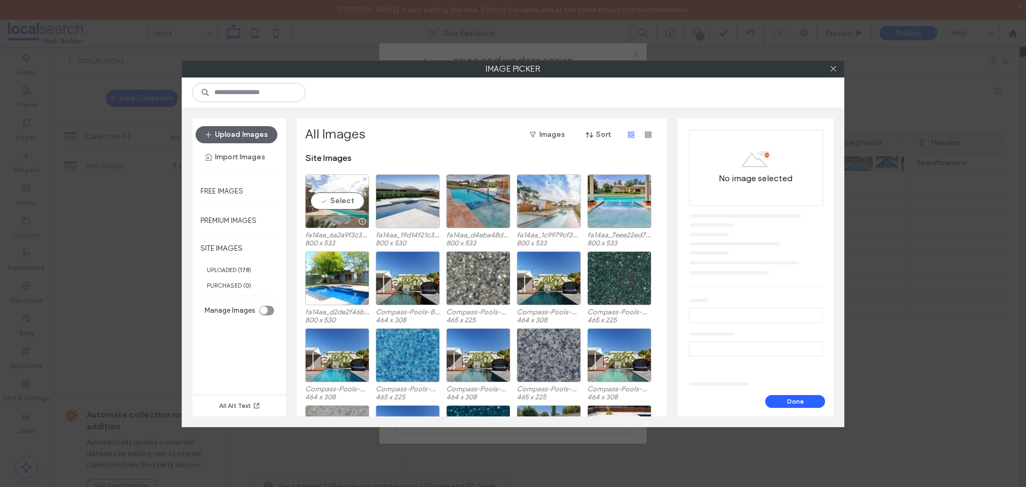
click at [325, 205] on div "Select" at bounding box center [337, 201] width 64 height 54
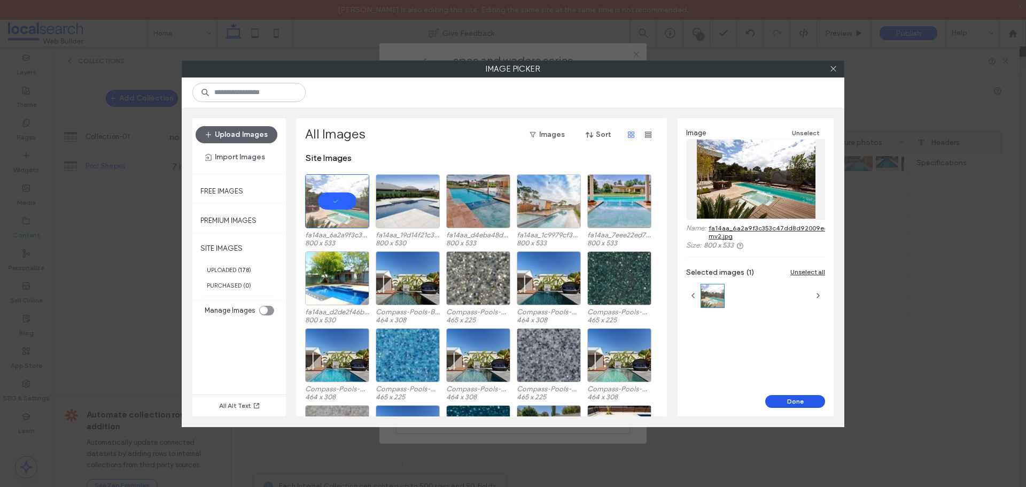
click at [792, 398] on button "Done" at bounding box center [795, 401] width 60 height 13
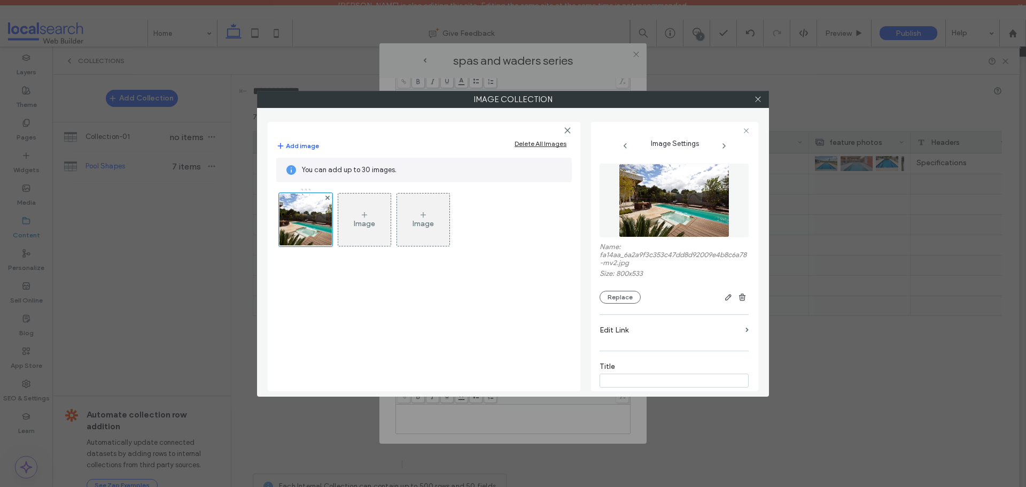
click at [355, 220] on div "Image" at bounding box center [364, 223] width 21 height 9
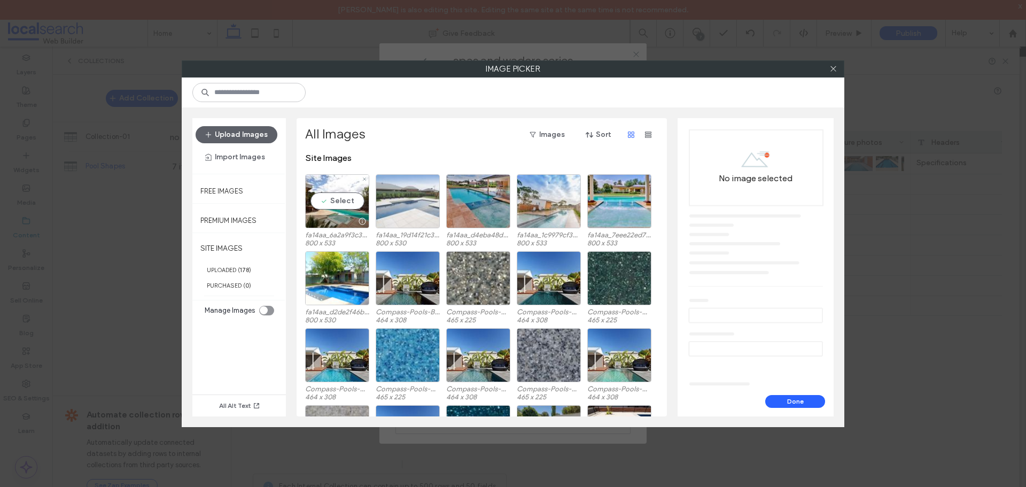
click at [386, 199] on div at bounding box center [408, 201] width 64 height 54
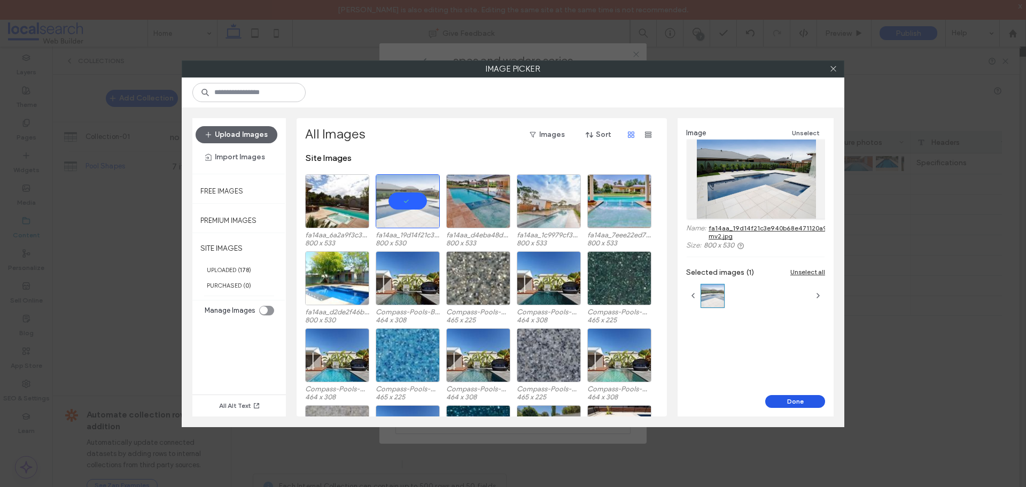
click at [800, 398] on button "Done" at bounding box center [795, 401] width 60 height 13
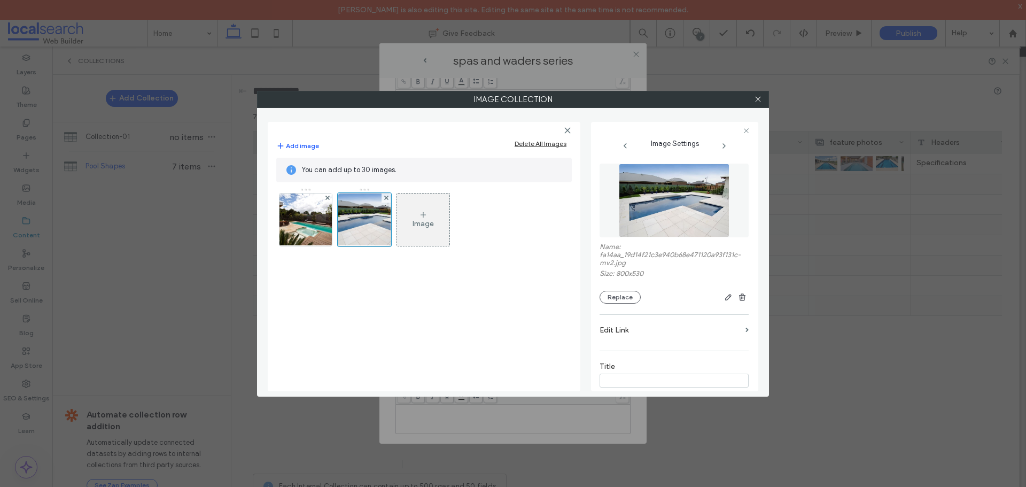
click at [412, 220] on div "Image" at bounding box center [422, 223] width 21 height 9
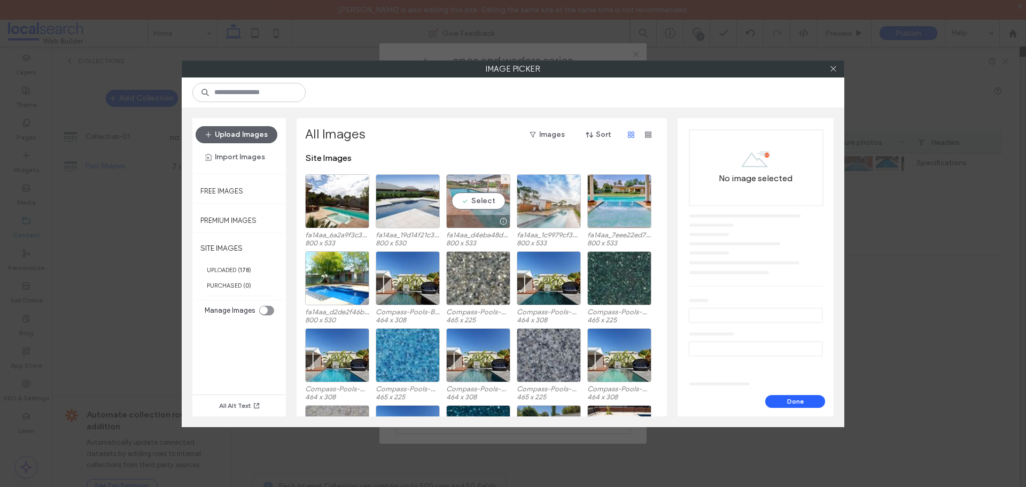
click at [487, 204] on div "Select" at bounding box center [478, 201] width 64 height 54
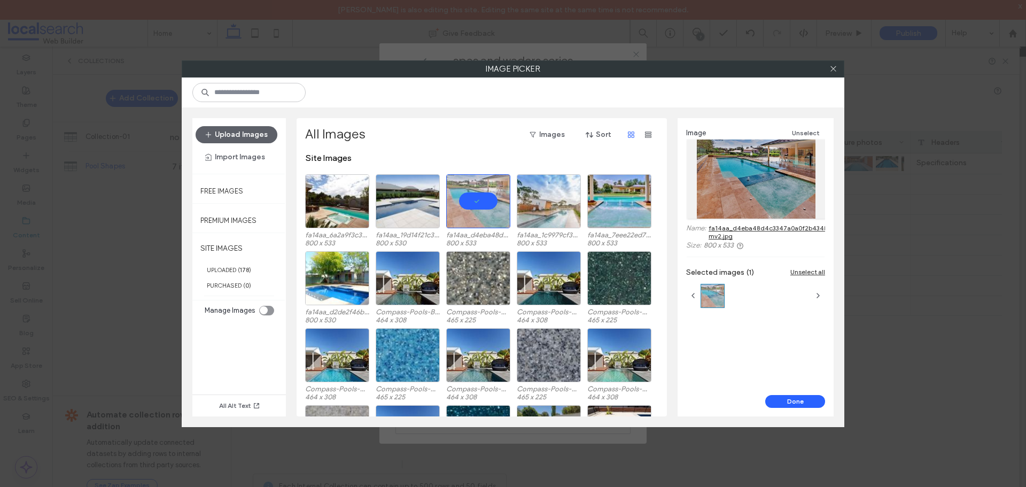
drag, startPoint x: 797, startPoint y: 402, endPoint x: 1, endPoint y: 338, distance: 799.0
click at [798, 402] on button "Done" at bounding box center [795, 401] width 60 height 13
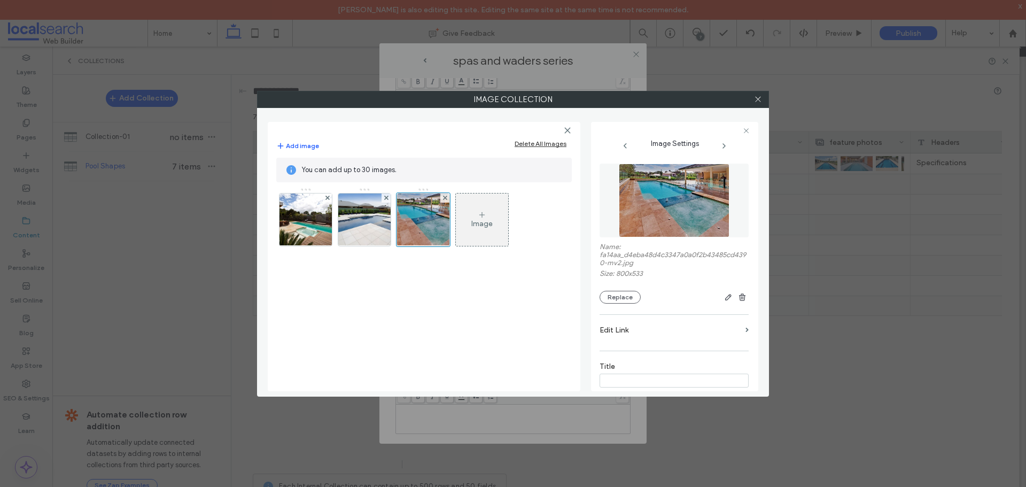
click at [473, 206] on div "Image" at bounding box center [482, 219] width 52 height 50
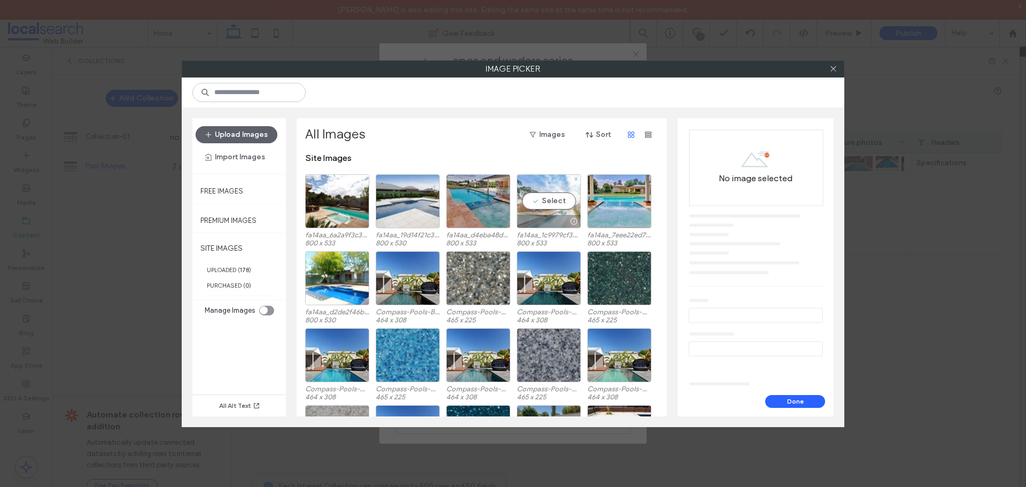
drag, startPoint x: 532, startPoint y: 242, endPoint x: 557, endPoint y: 214, distance: 37.4
click at [557, 215] on div at bounding box center [548, 221] width 63 height 13
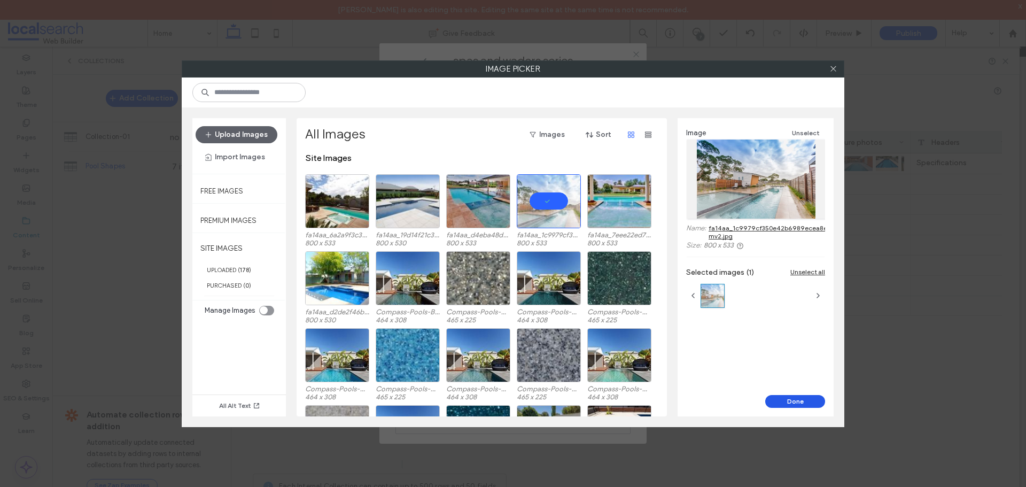
click at [797, 398] on button "Done" at bounding box center [795, 401] width 60 height 13
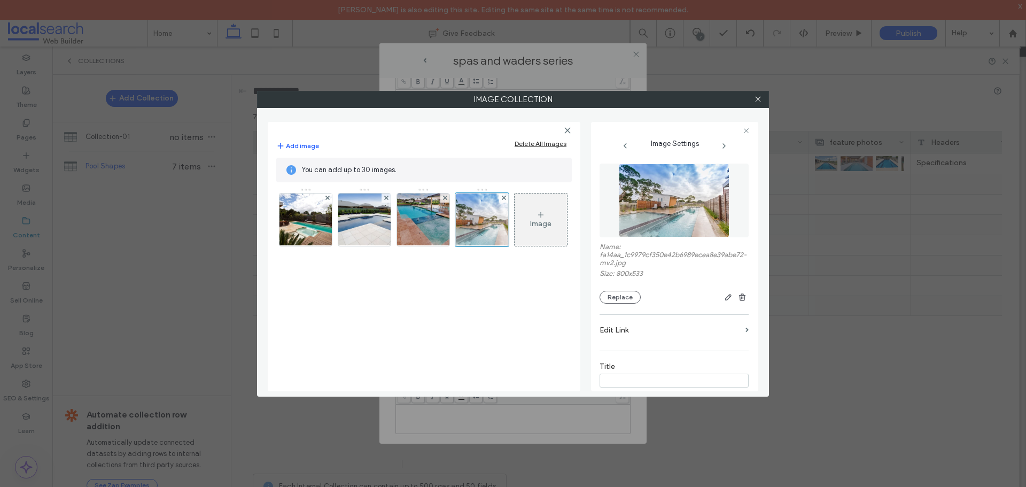
click at [535, 207] on div "Image" at bounding box center [540, 219] width 52 height 50
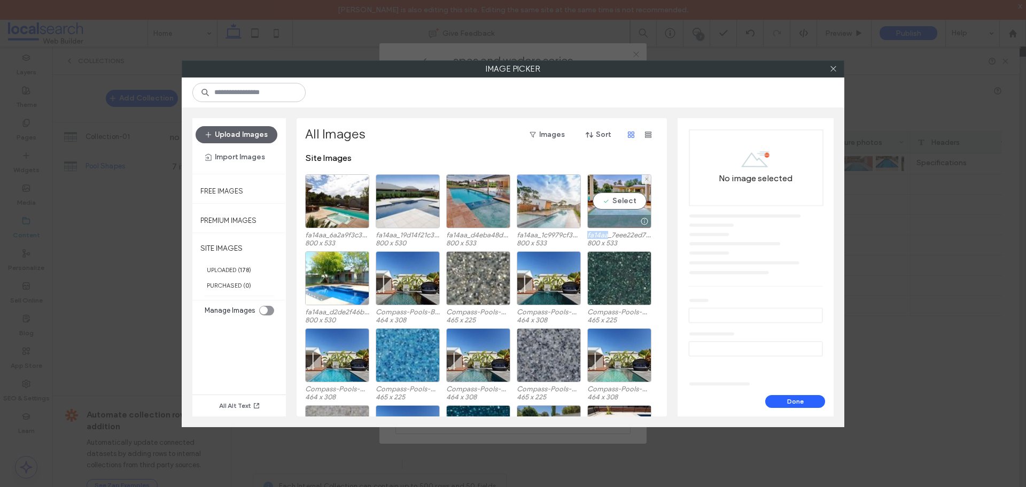
click at [609, 229] on div "Select fa14aa_7eee22ed74f349f596b5467d6fe081ab-mv2.jpg 800 x 533" at bounding box center [619, 210] width 64 height 72
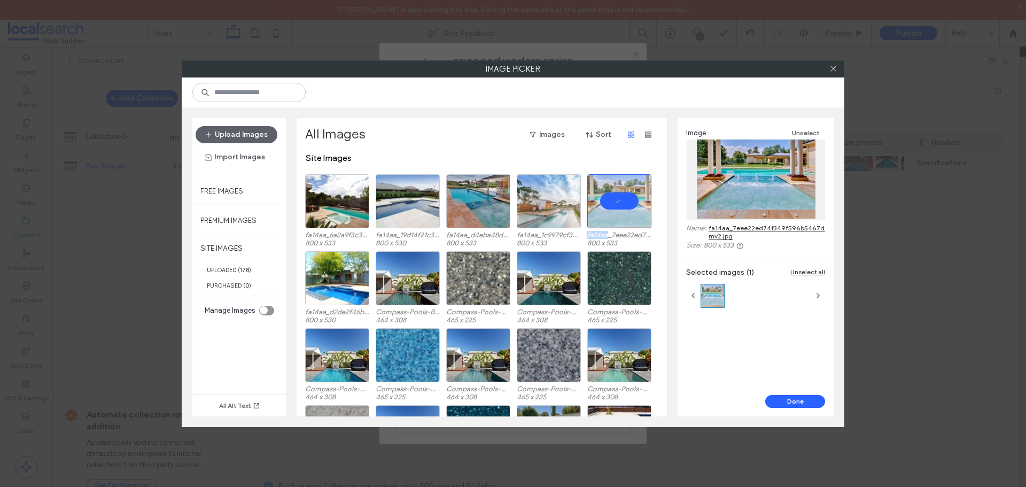
drag, startPoint x: 796, startPoint y: 402, endPoint x: 273, endPoint y: 337, distance: 527.0
click at [796, 402] on button "Done" at bounding box center [795, 401] width 60 height 13
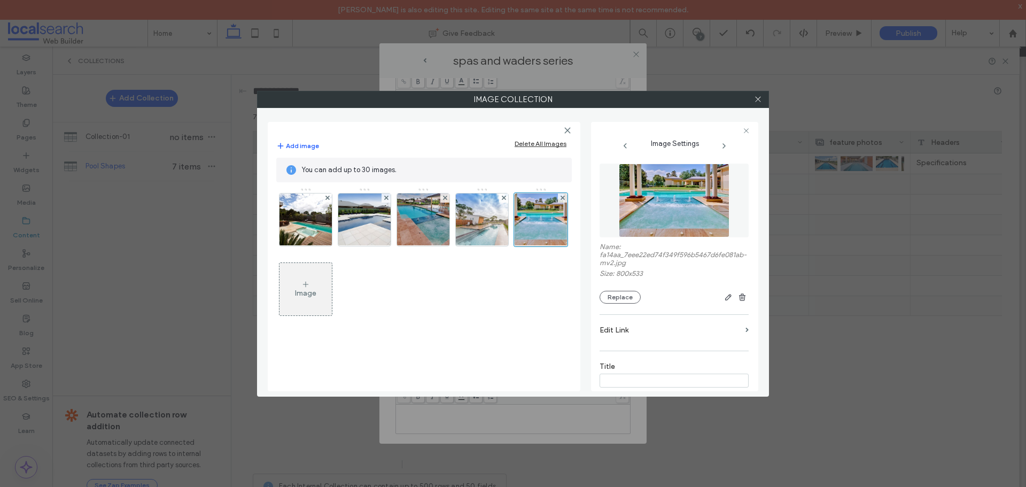
click at [315, 288] on div "Image" at bounding box center [305, 289] width 52 height 50
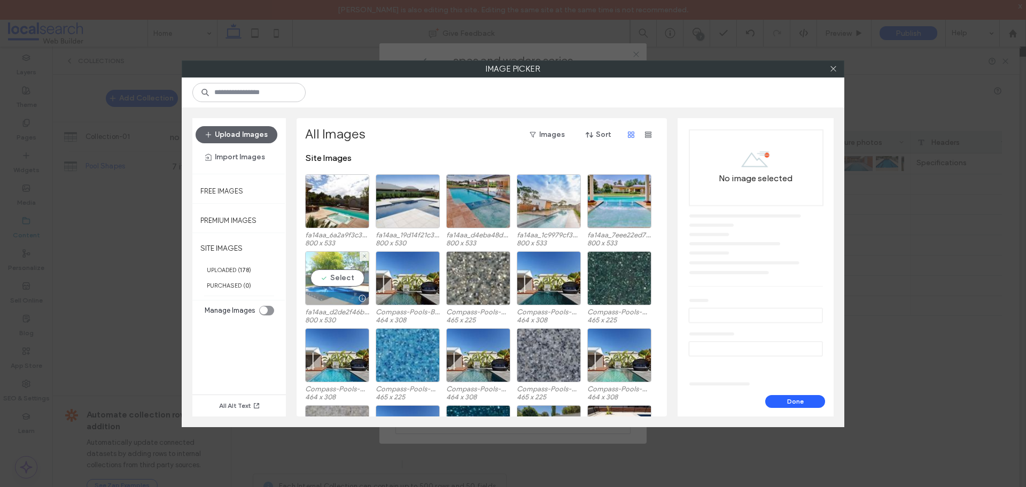
click at [346, 280] on div "Select" at bounding box center [337, 278] width 64 height 54
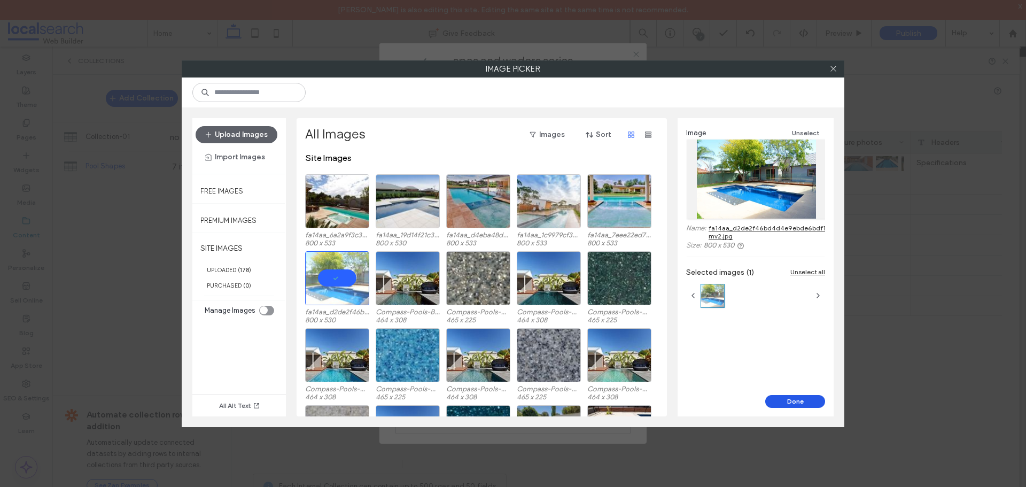
click at [785, 396] on button "Done" at bounding box center [795, 401] width 60 height 13
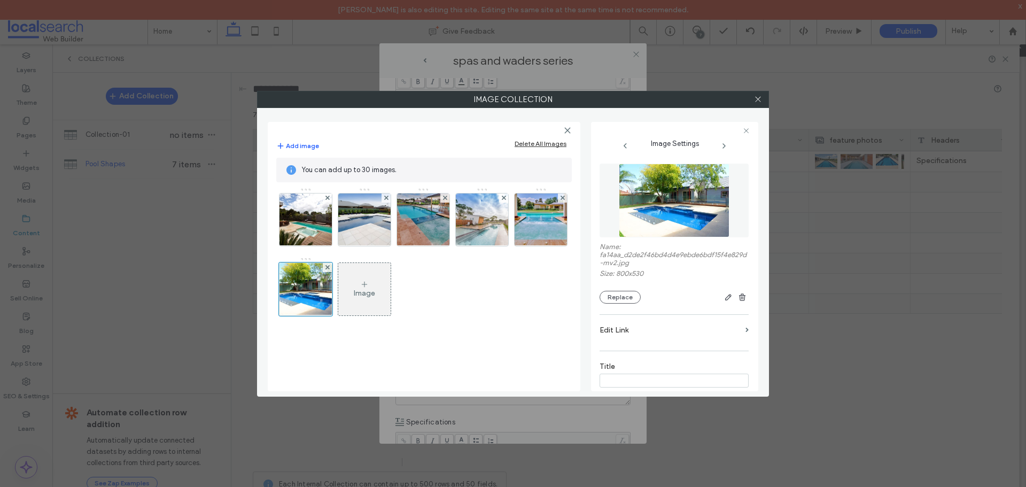
click at [763, 96] on div at bounding box center [757, 99] width 16 height 16
click at [760, 96] on icon at bounding box center [758, 99] width 8 height 8
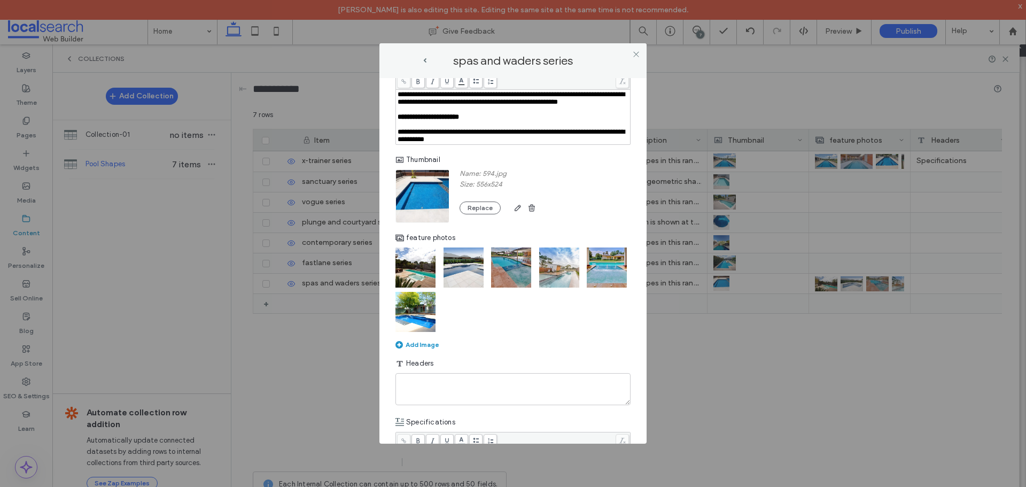
click at [638, 57] on icon at bounding box center [636, 54] width 8 height 8
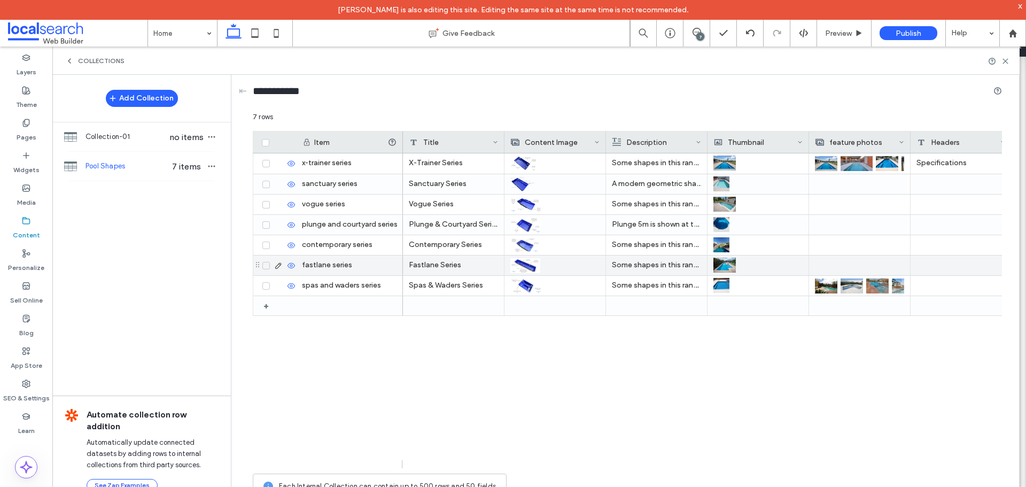
click at [862, 263] on div at bounding box center [859, 265] width 89 height 20
click at [276, 266] on use at bounding box center [278, 265] width 6 height 6
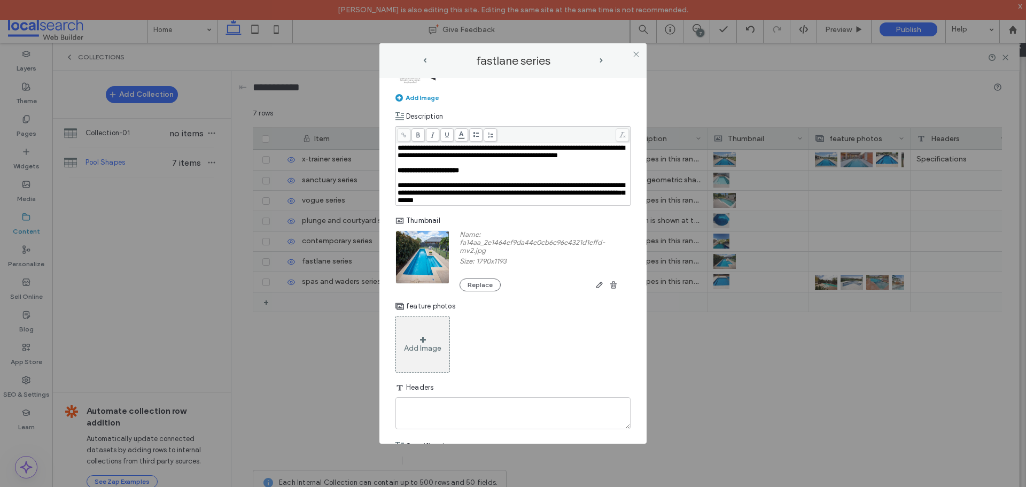
scroll to position [267, 0]
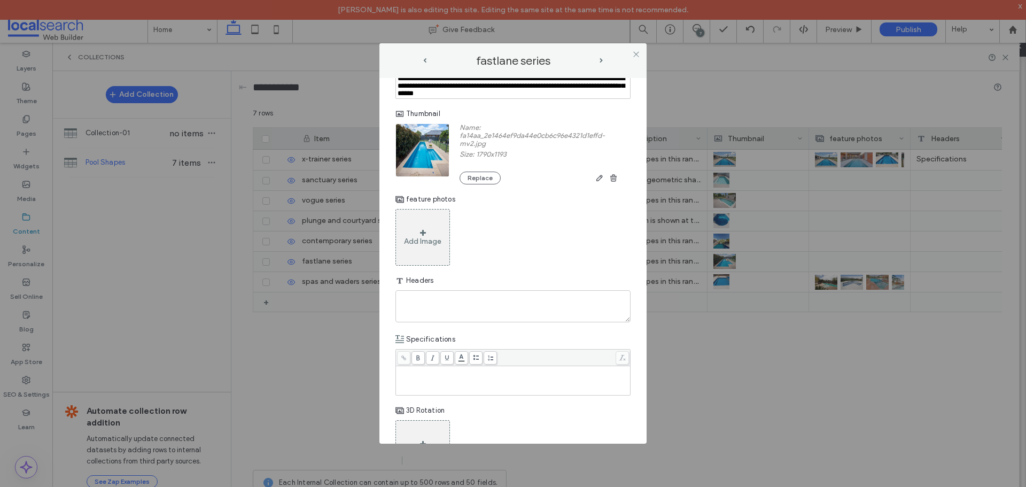
click at [422, 246] on div "Add Image" at bounding box center [422, 241] width 37 height 9
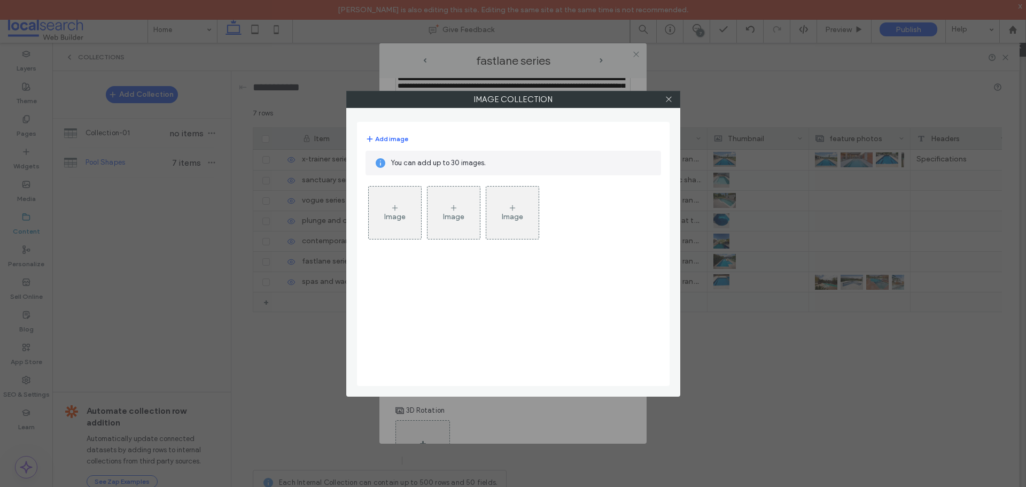
click at [376, 213] on div "Image" at bounding box center [395, 212] width 52 height 50
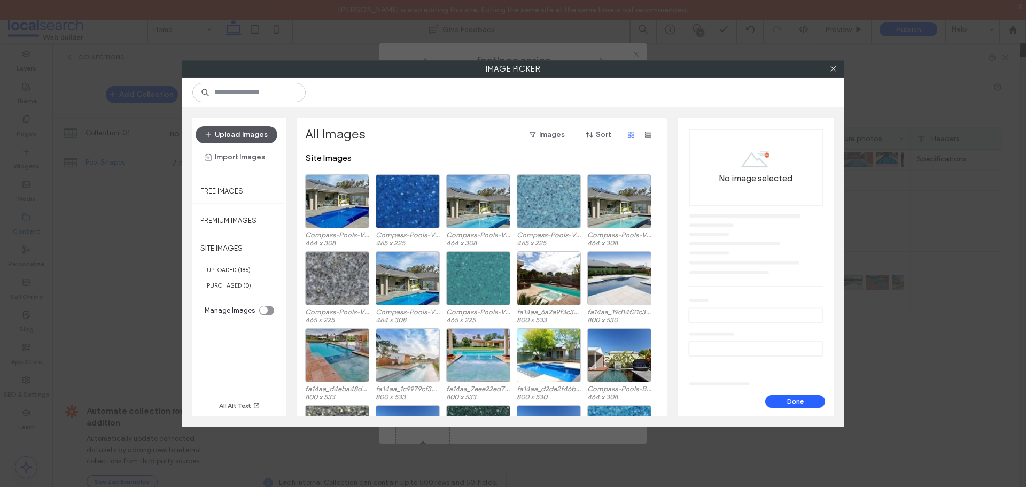
click at [249, 127] on button "Upload Images" at bounding box center [236, 134] width 82 height 17
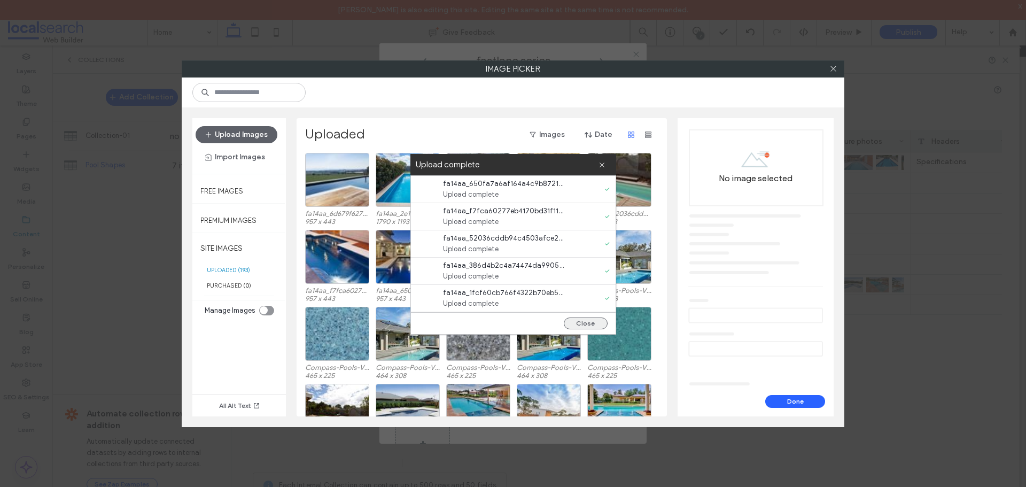
click at [589, 320] on button "Close" at bounding box center [586, 323] width 44 height 12
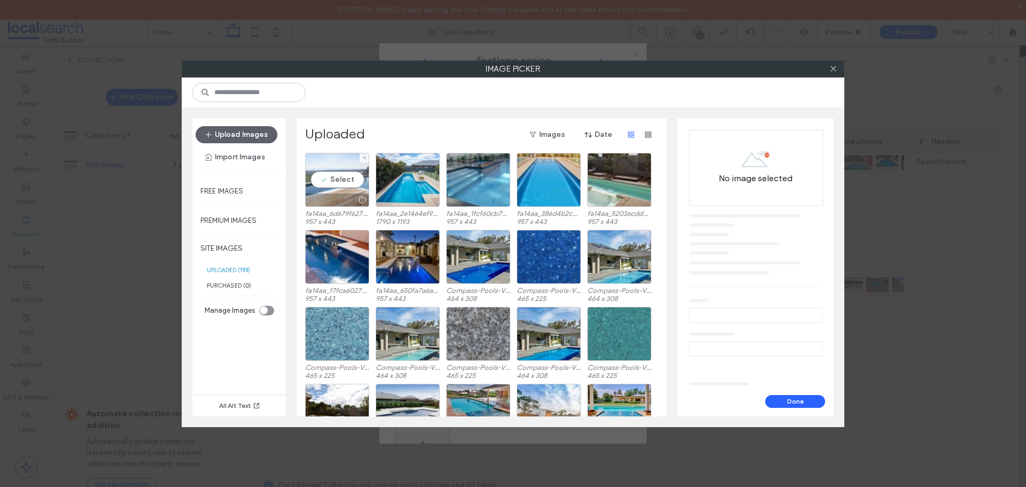
click at [340, 175] on div "Select" at bounding box center [337, 180] width 64 height 54
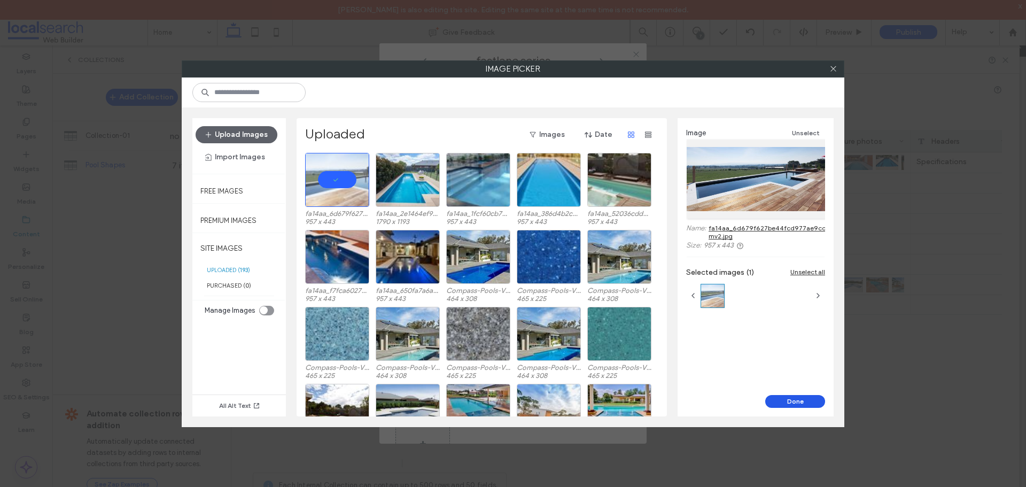
click at [806, 403] on button "Done" at bounding box center [795, 401] width 60 height 13
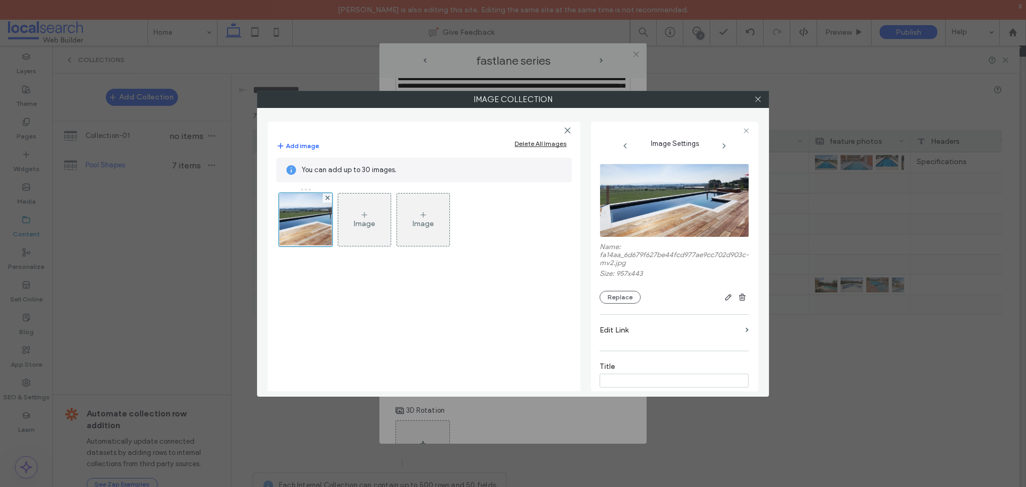
click at [363, 228] on div "Image" at bounding box center [364, 223] width 21 height 9
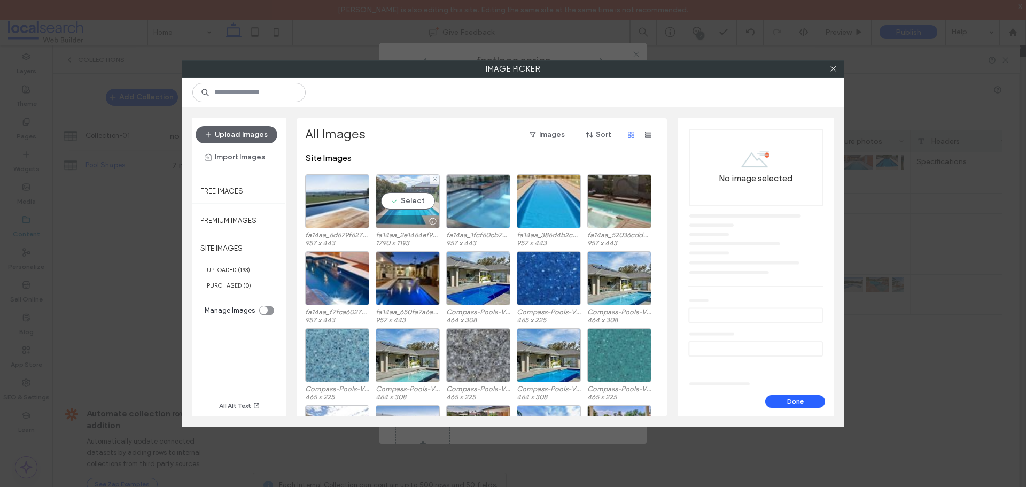
click at [413, 192] on div "Select" at bounding box center [408, 201] width 64 height 54
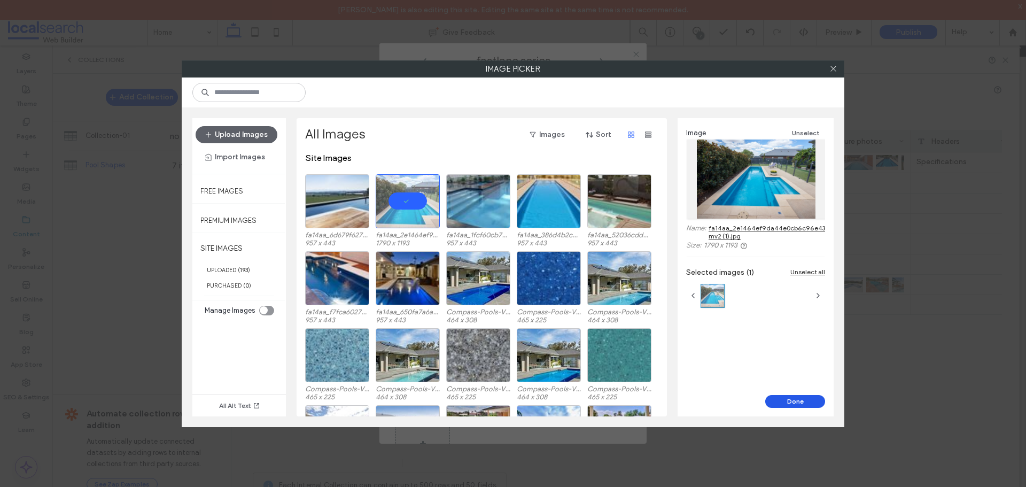
click at [800, 398] on button "Done" at bounding box center [795, 401] width 60 height 13
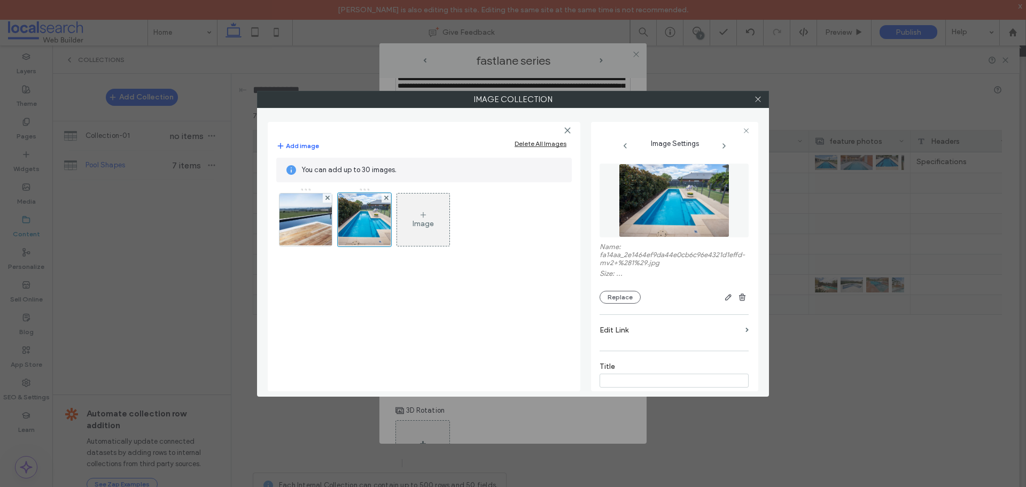
click at [403, 216] on div "Image" at bounding box center [423, 219] width 52 height 50
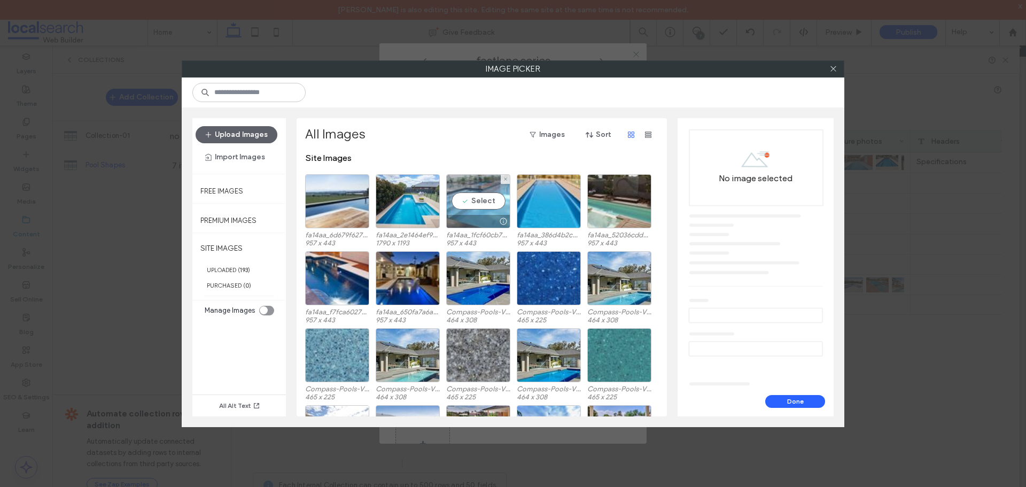
click at [472, 206] on div "Select" at bounding box center [478, 201] width 64 height 54
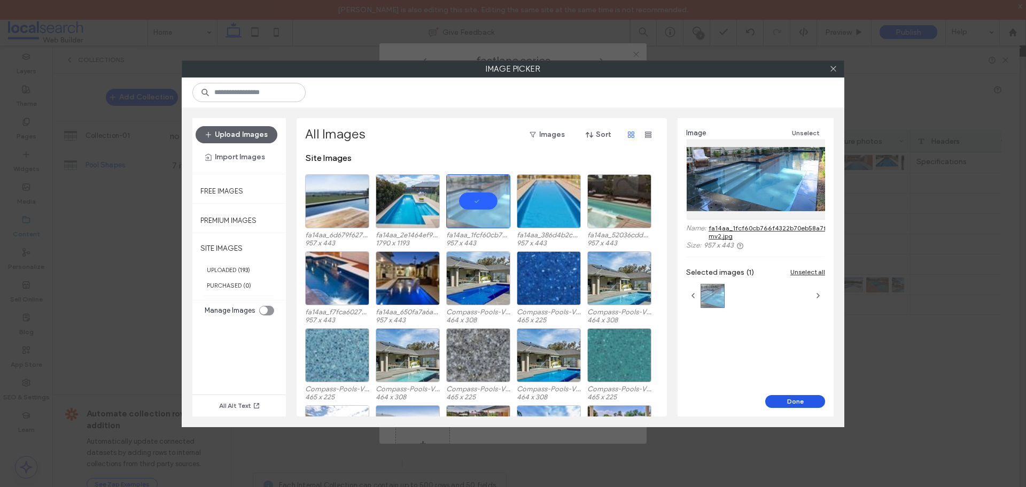
click at [789, 397] on button "Done" at bounding box center [795, 401] width 60 height 13
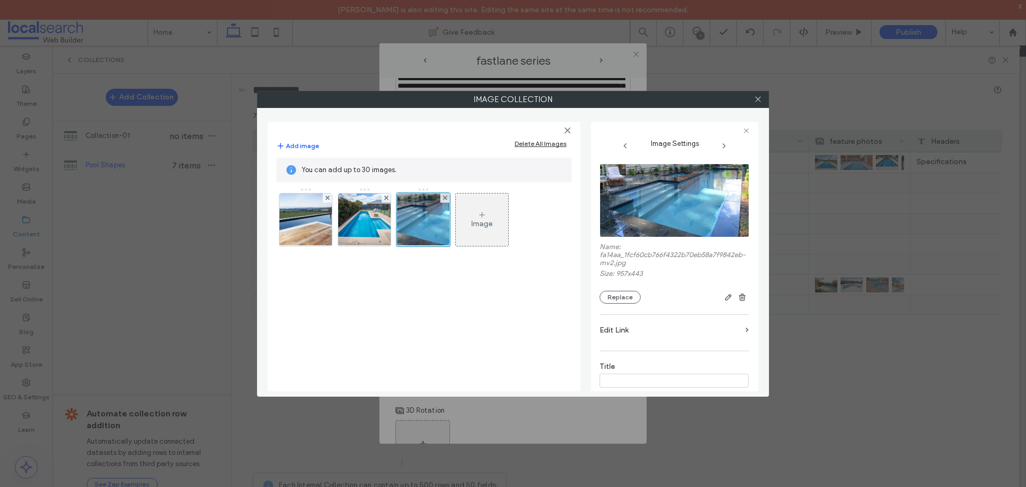
click at [467, 212] on div "Image" at bounding box center [482, 219] width 52 height 50
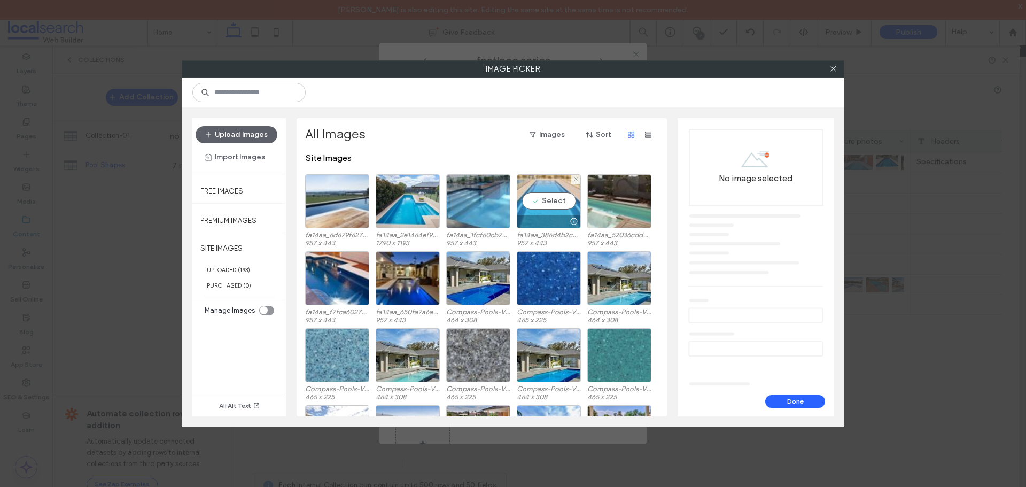
click at [536, 202] on div "Select" at bounding box center [549, 201] width 64 height 54
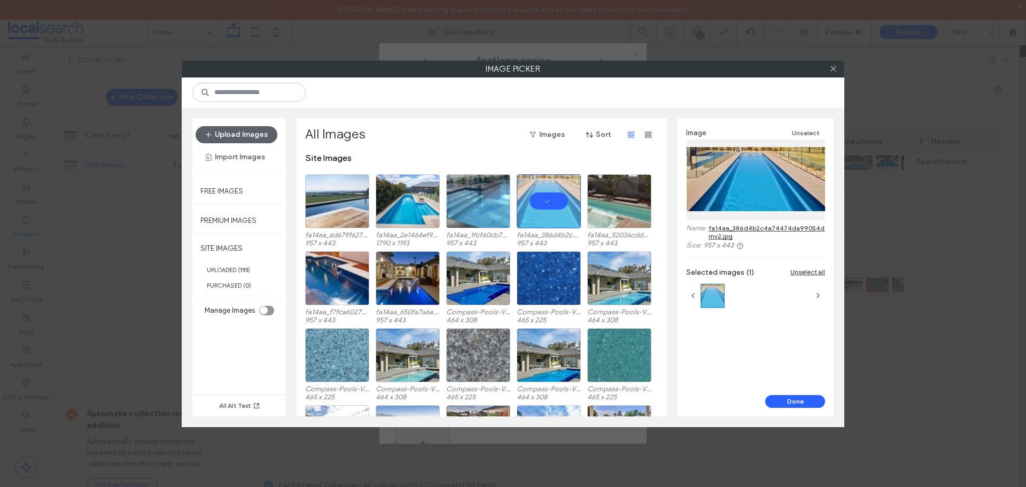
click at [789, 404] on button "Done" at bounding box center [795, 401] width 60 height 13
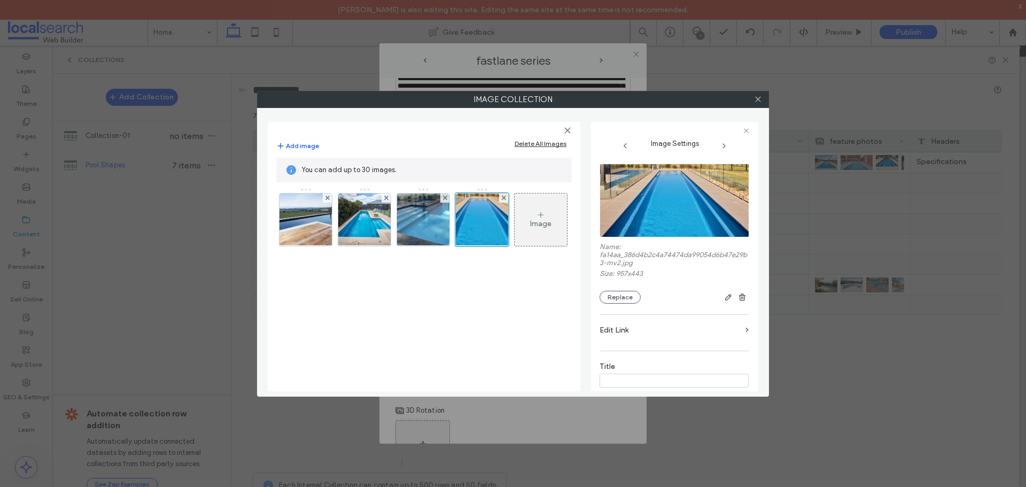
click at [535, 217] on div "Image" at bounding box center [540, 219] width 52 height 50
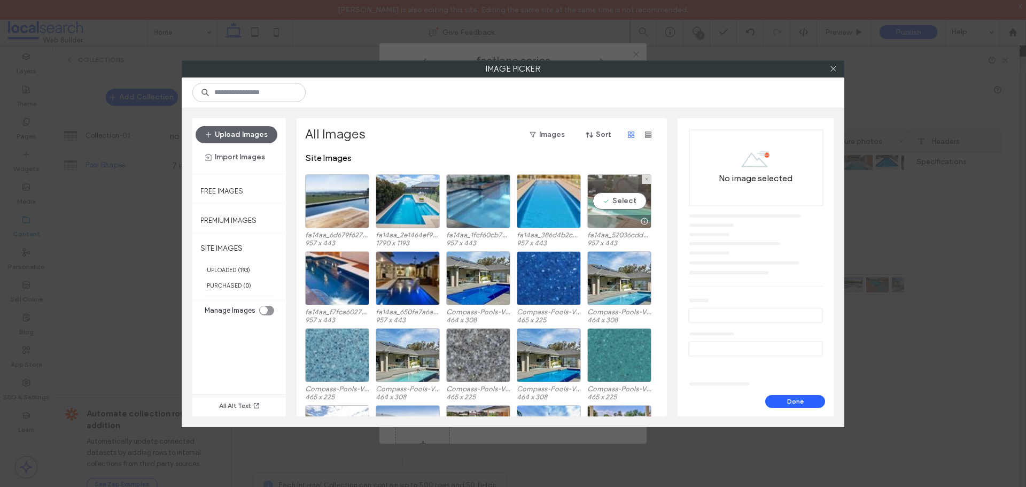
click at [635, 192] on div "Select" at bounding box center [619, 201] width 64 height 54
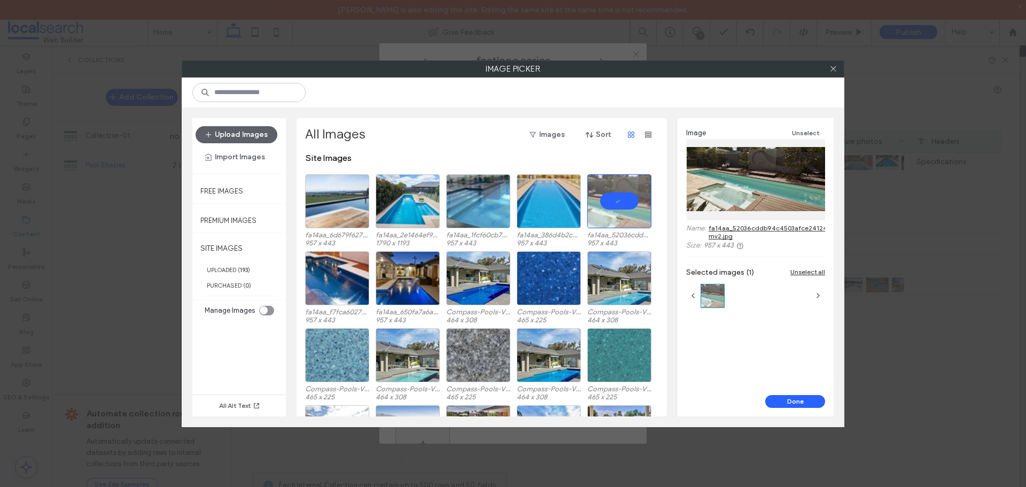
drag, startPoint x: 783, startPoint y: 401, endPoint x: 21, endPoint y: 392, distance: 761.7
click at [784, 401] on button "Done" at bounding box center [795, 401] width 60 height 13
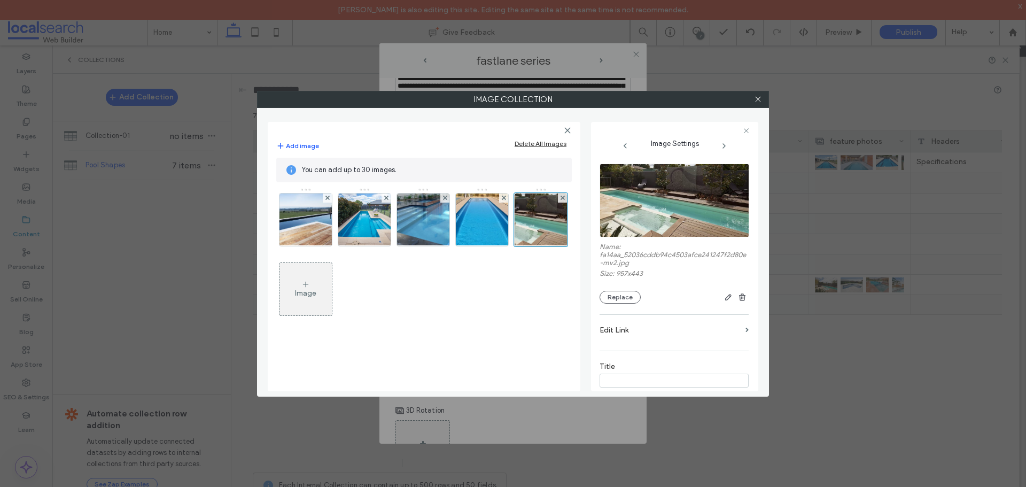
click at [306, 288] on icon at bounding box center [305, 284] width 9 height 9
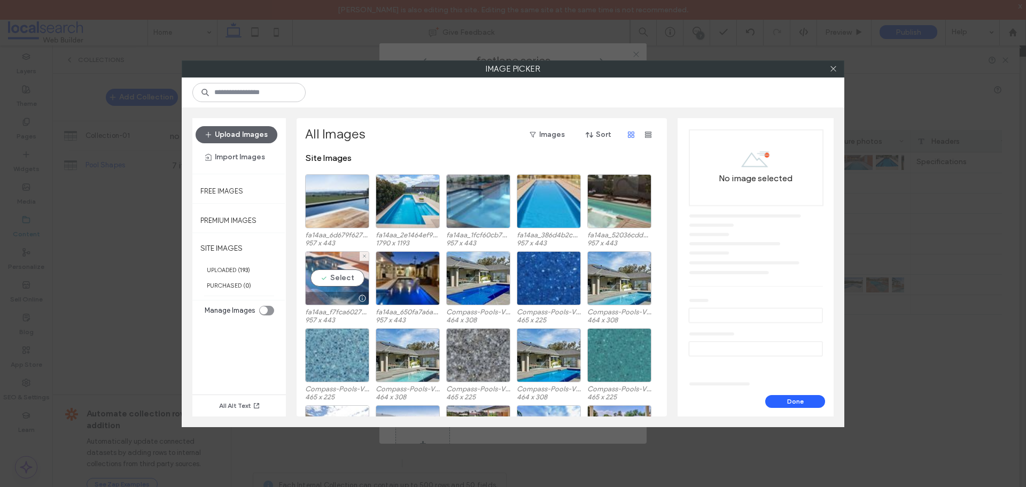
click at [324, 281] on div "Select" at bounding box center [337, 278] width 64 height 54
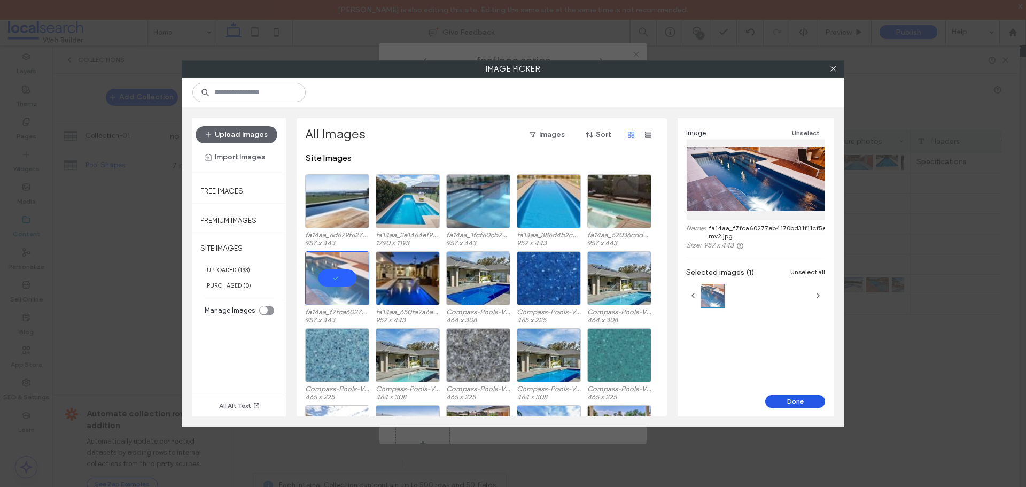
click at [794, 403] on button "Done" at bounding box center [795, 401] width 60 height 13
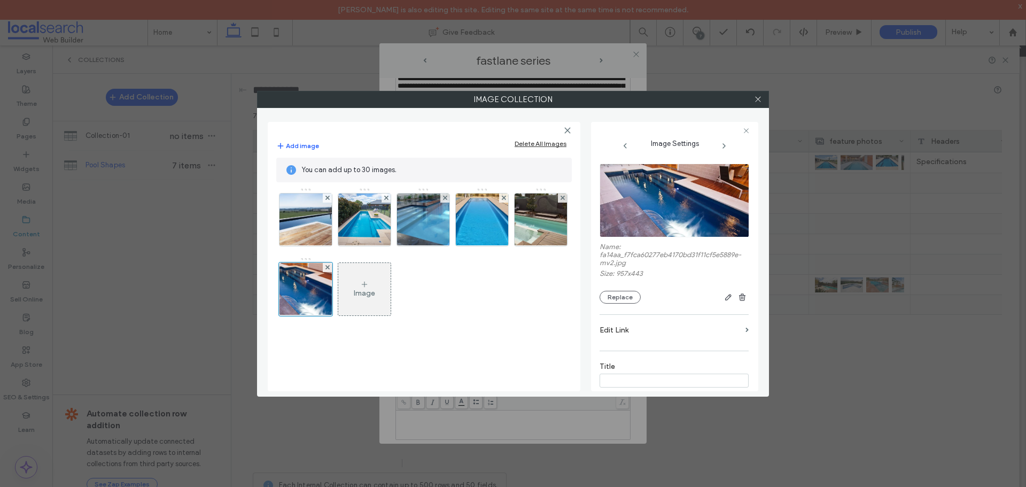
click at [367, 283] on icon at bounding box center [364, 284] width 9 height 9
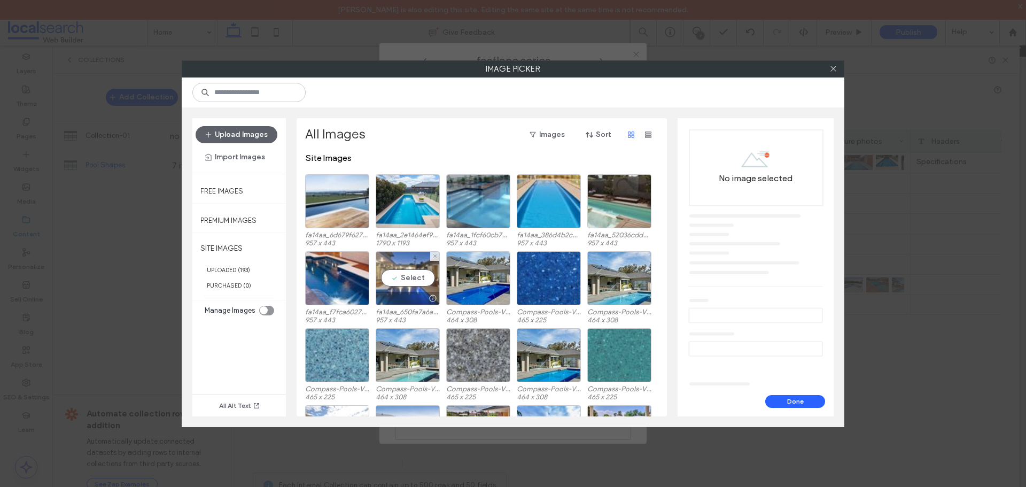
click at [426, 294] on div at bounding box center [432, 298] width 13 height 9
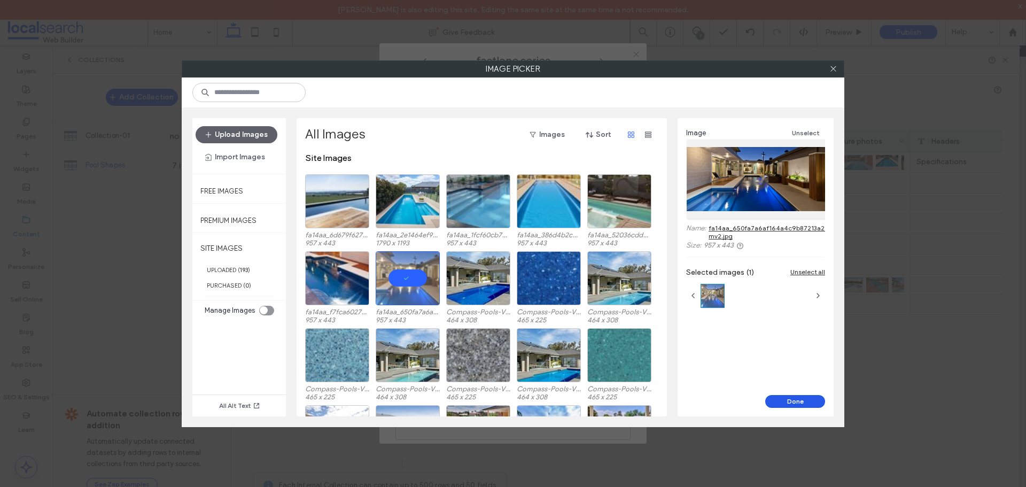
click at [796, 397] on button "Done" at bounding box center [795, 401] width 60 height 13
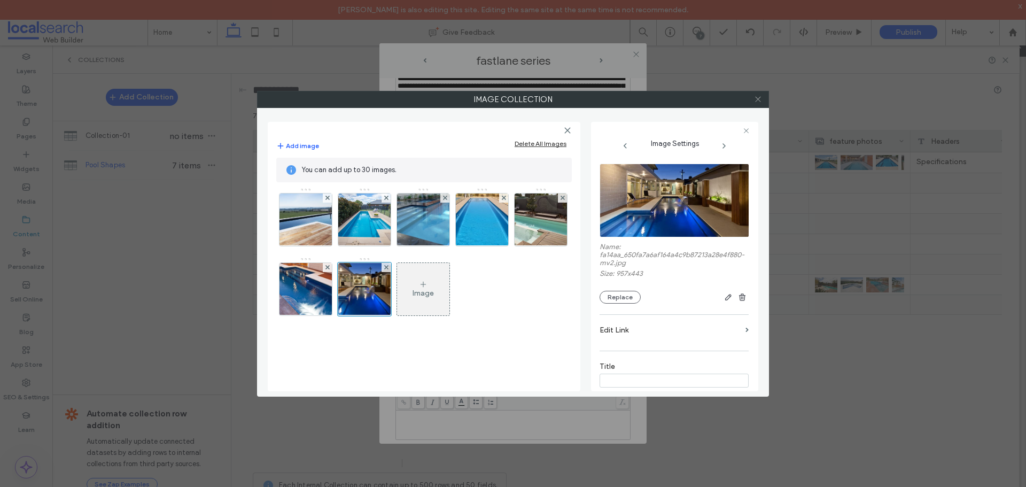
click at [761, 94] on div at bounding box center [757, 99] width 16 height 16
click at [756, 98] on icon at bounding box center [758, 99] width 8 height 8
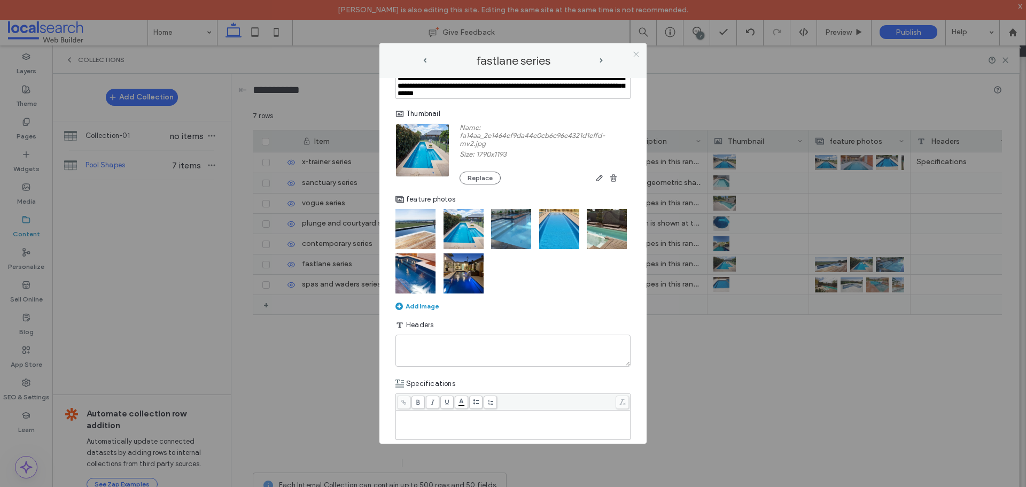
click at [638, 58] on icon at bounding box center [636, 54] width 8 height 8
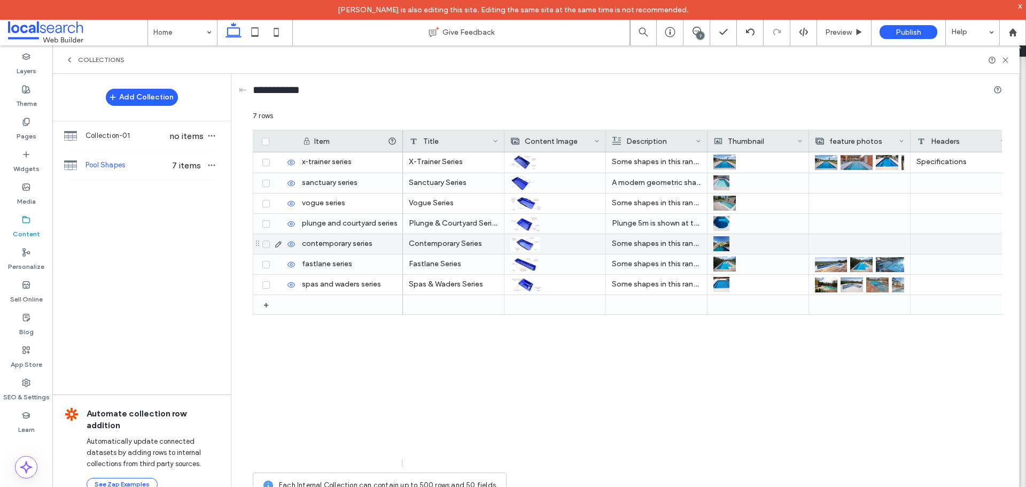
click at [826, 242] on div at bounding box center [859, 244] width 89 height 20
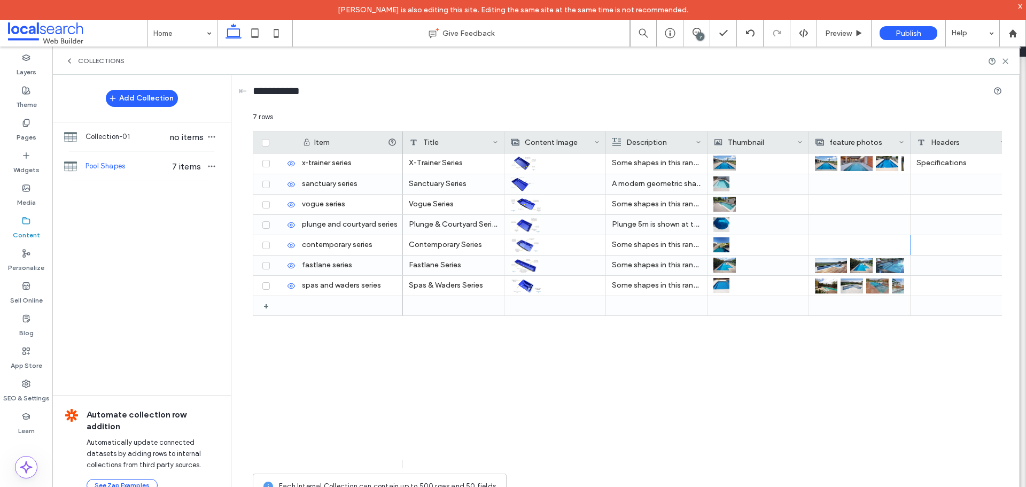
drag, startPoint x: 915, startPoint y: 453, endPoint x: 709, endPoint y: 307, distance: 252.7
click at [915, 453] on div "X-Trainer Series Some shapes in this range may differ from the 3D design shown.…" at bounding box center [702, 310] width 599 height 315
click at [1003, 60] on icon at bounding box center [1005, 61] width 8 height 8
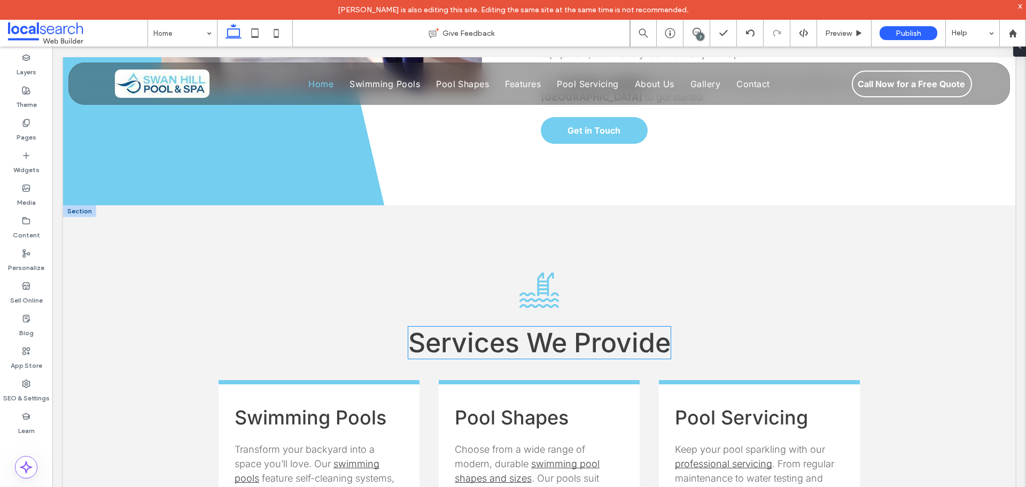
scroll to position [854, 0]
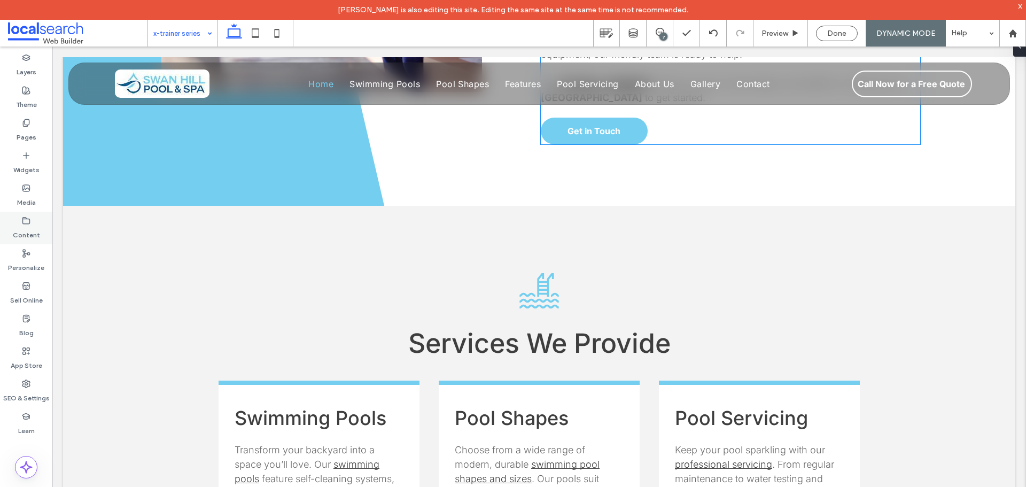
click at [26, 228] on label "Content" at bounding box center [26, 232] width 27 height 15
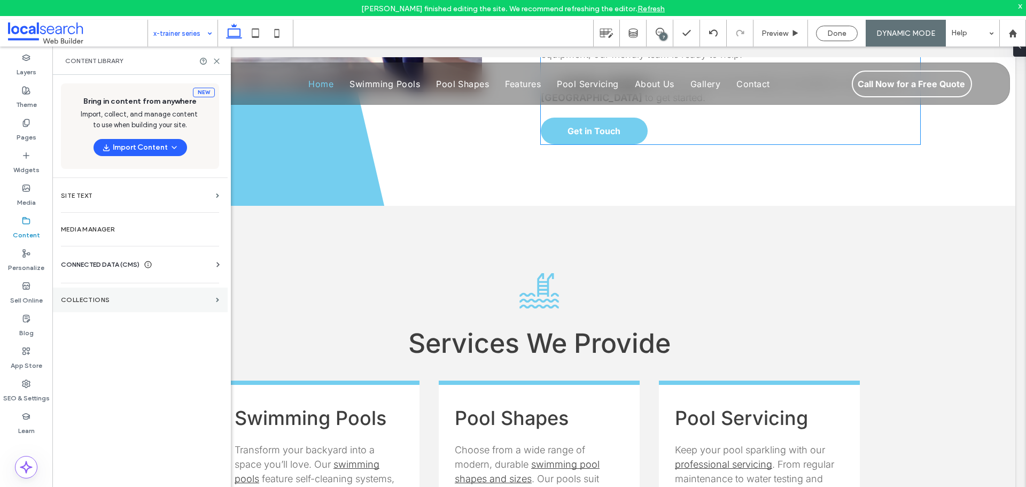
click at [91, 291] on section "Collections" at bounding box center [139, 299] width 175 height 25
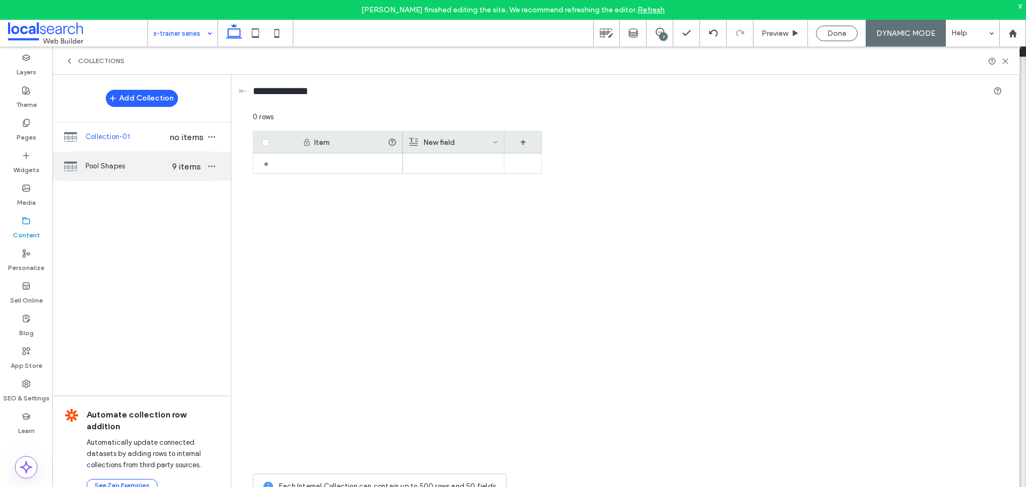
click at [132, 160] on div "Pool Shapes 9 items" at bounding box center [141, 166] width 178 height 29
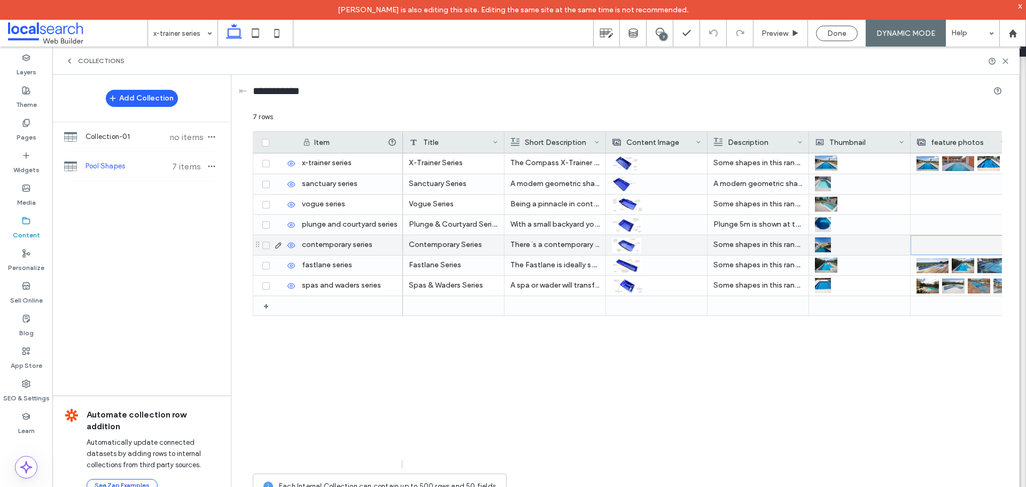
click at [936, 247] on div at bounding box center [961, 245] width 89 height 19
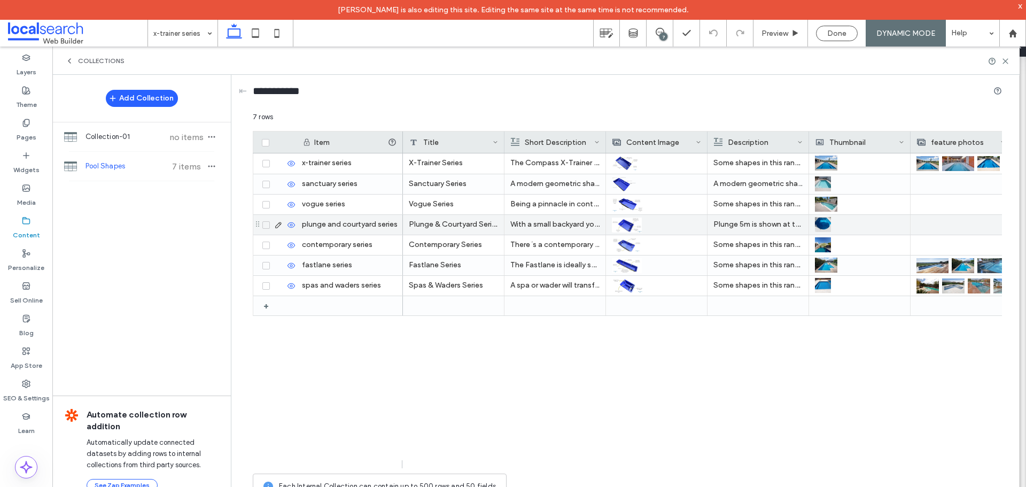
click at [281, 228] on icon at bounding box center [278, 225] width 9 height 9
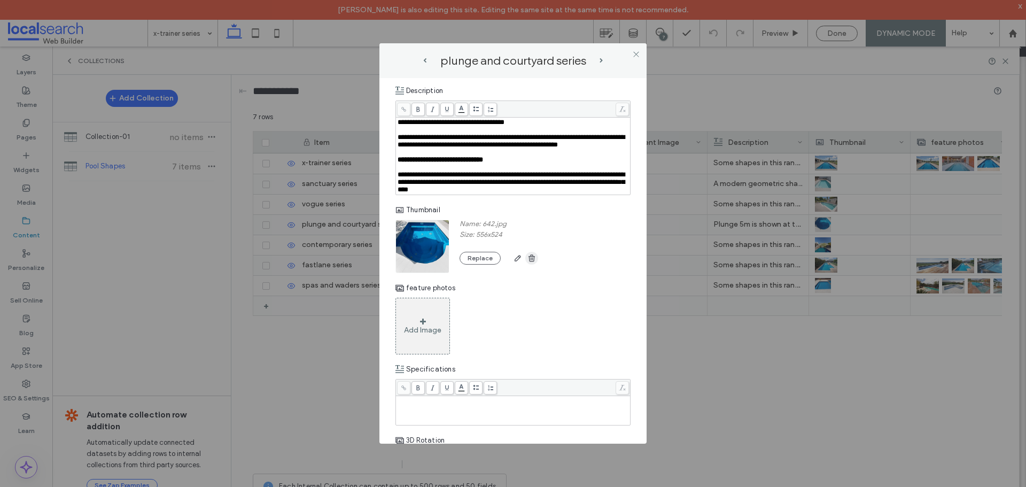
scroll to position [267, 0]
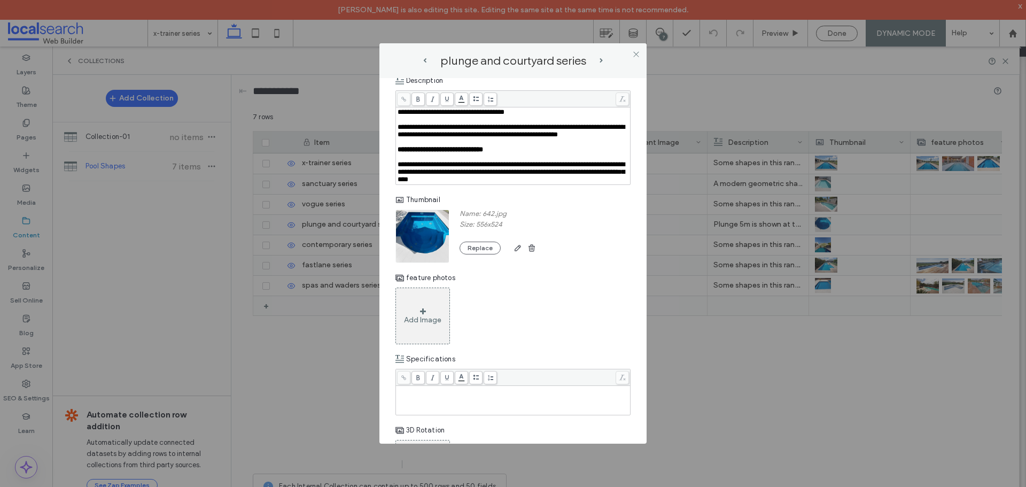
click at [429, 327] on div "Add Image" at bounding box center [422, 315] width 54 height 57
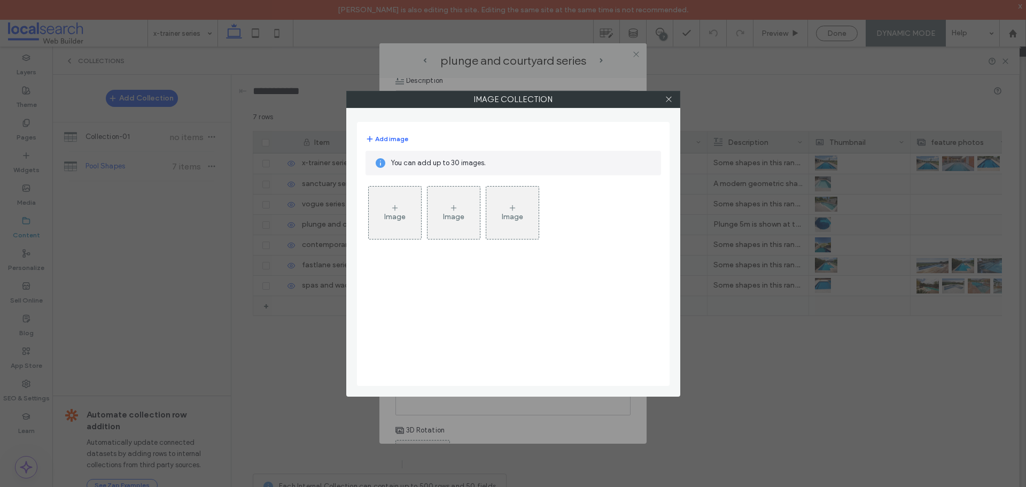
click at [400, 216] on div "Image" at bounding box center [394, 216] width 21 height 9
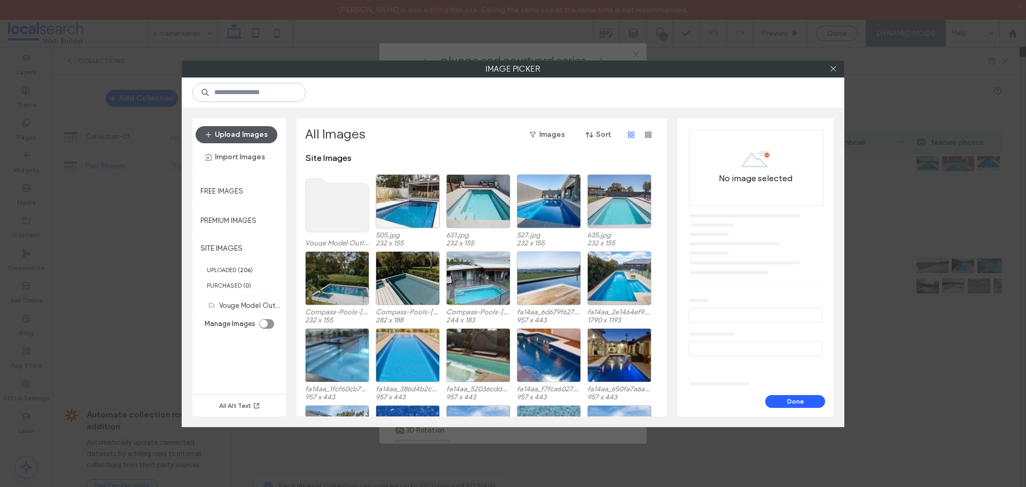
click at [248, 132] on button "Upload Images" at bounding box center [236, 134] width 82 height 17
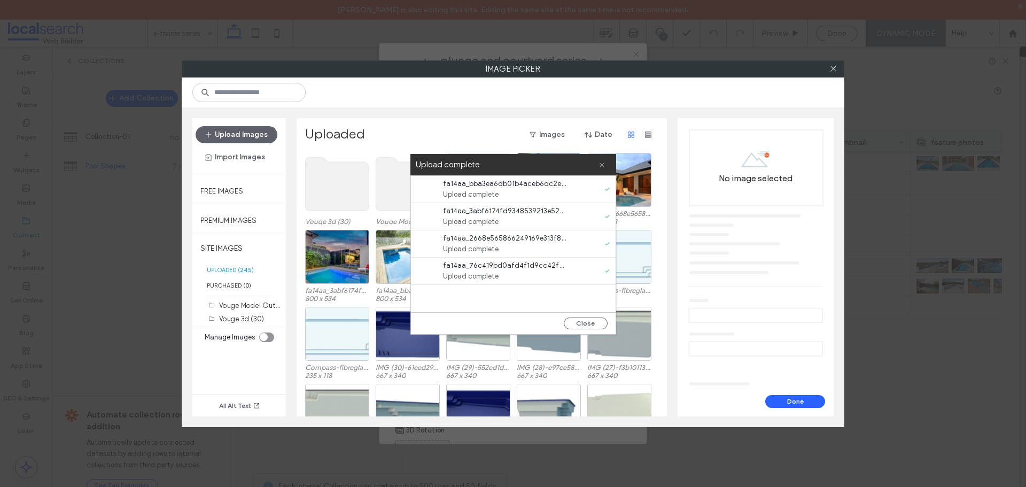
click at [601, 165] on icon at bounding box center [601, 164] width 7 height 7
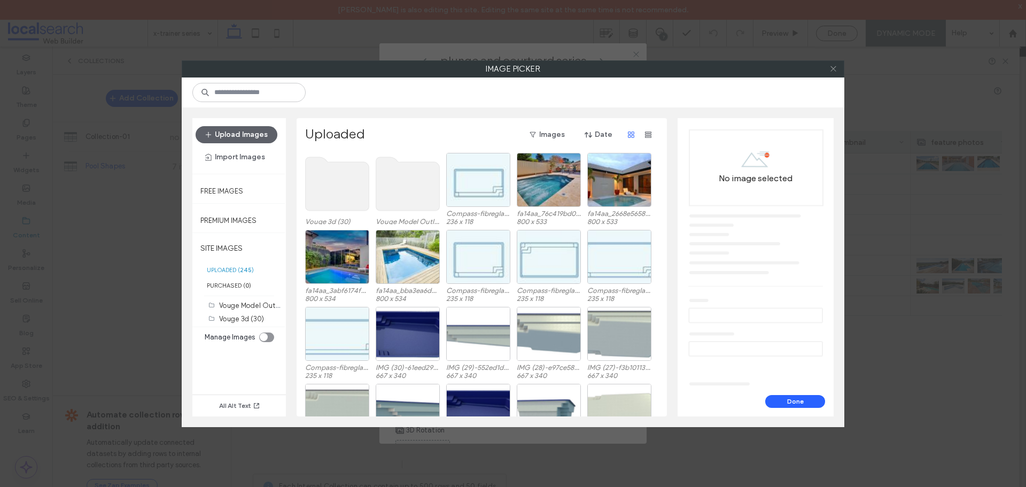
click at [836, 71] on icon at bounding box center [833, 69] width 8 height 8
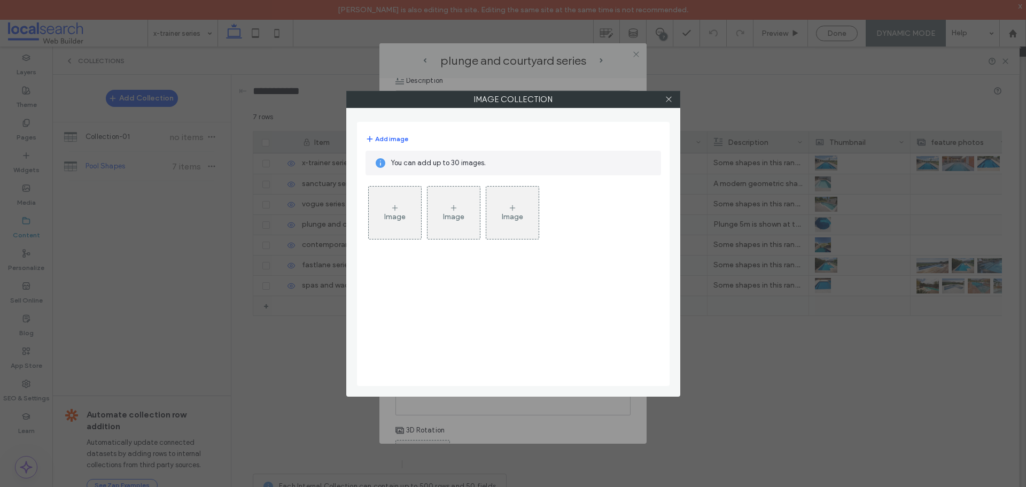
click at [393, 210] on icon at bounding box center [394, 208] width 9 height 9
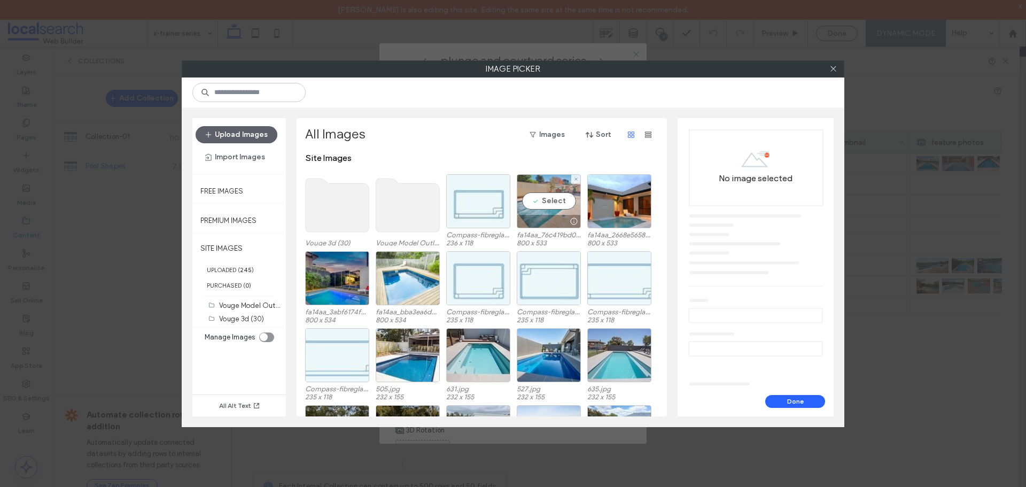
click at [551, 200] on div "Select" at bounding box center [549, 201] width 64 height 54
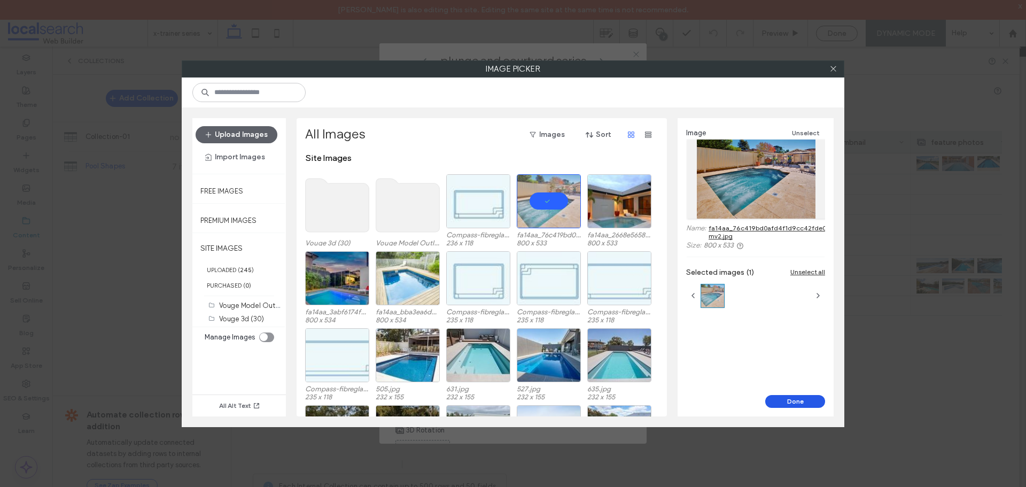
click at [782, 401] on button "Done" at bounding box center [795, 401] width 60 height 13
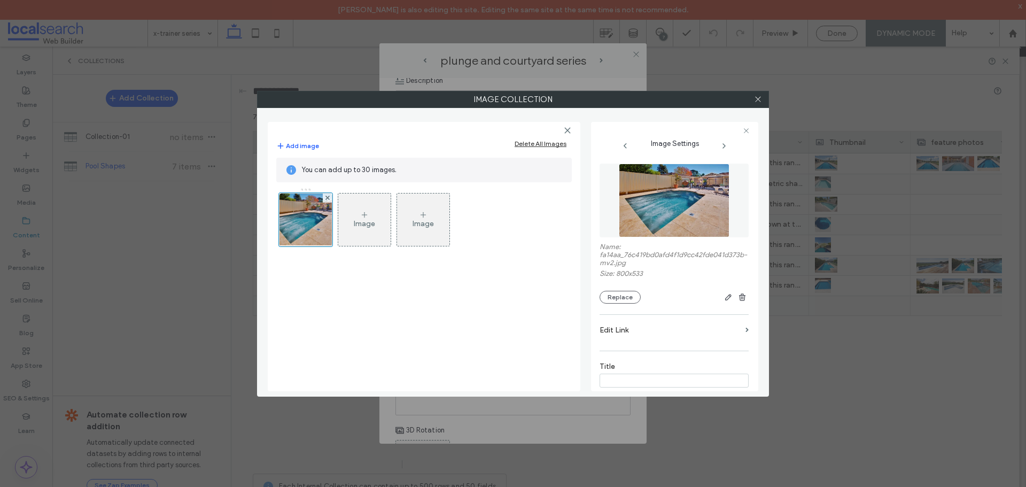
click at [357, 216] on div "Image" at bounding box center [364, 219] width 52 height 50
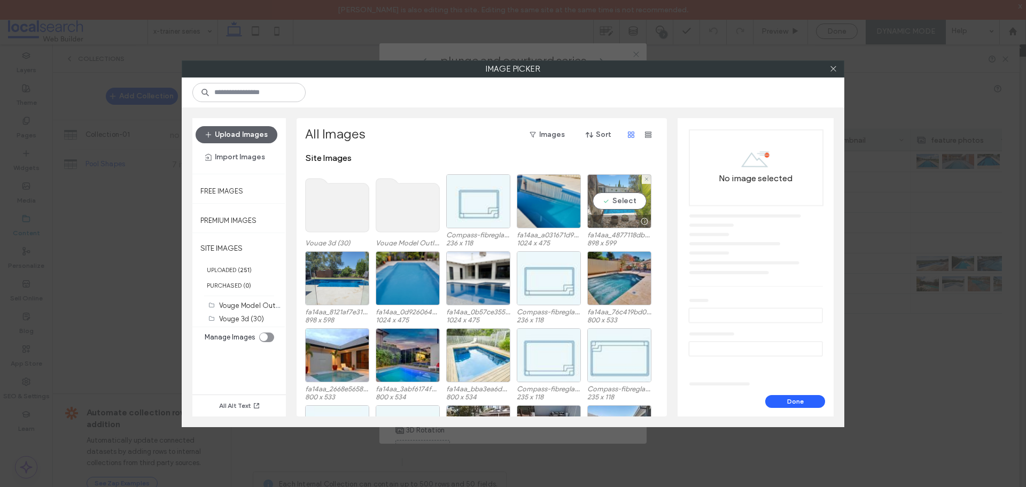
click at [616, 201] on div "Select" at bounding box center [619, 201] width 64 height 54
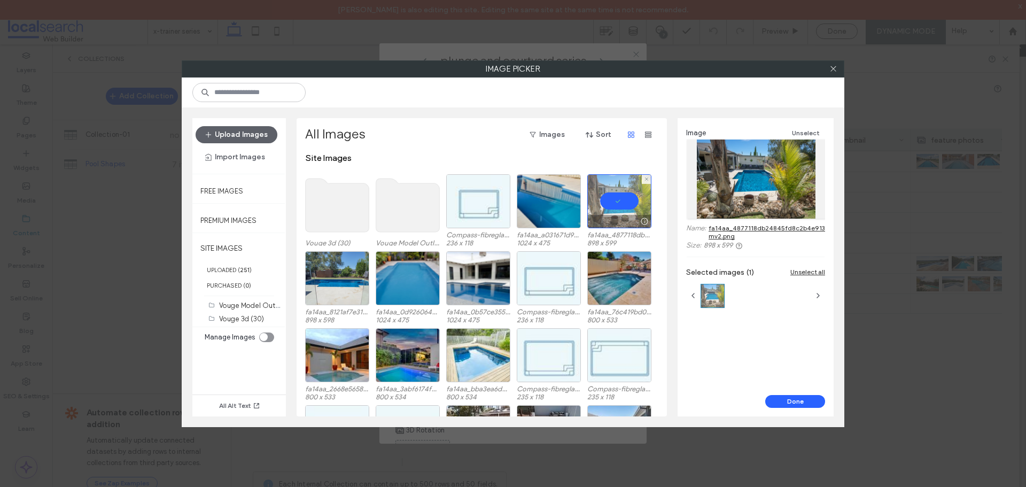
click at [608, 208] on div at bounding box center [619, 201] width 64 height 54
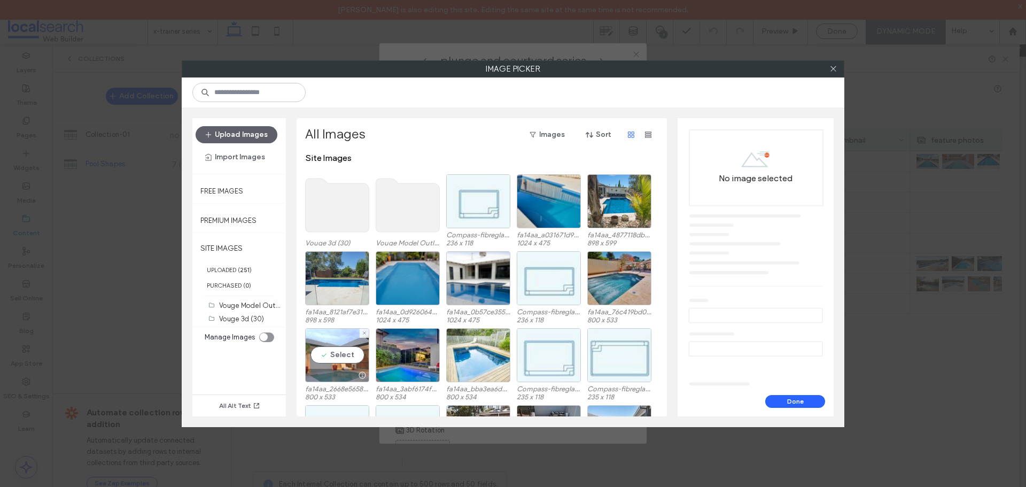
click at [340, 351] on div "Select" at bounding box center [337, 355] width 64 height 54
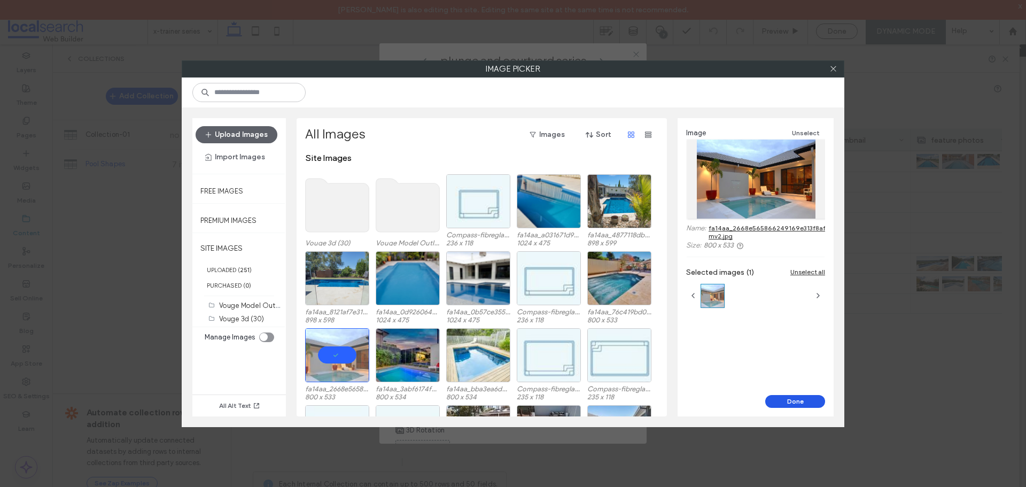
click at [786, 397] on button "Done" at bounding box center [795, 401] width 60 height 13
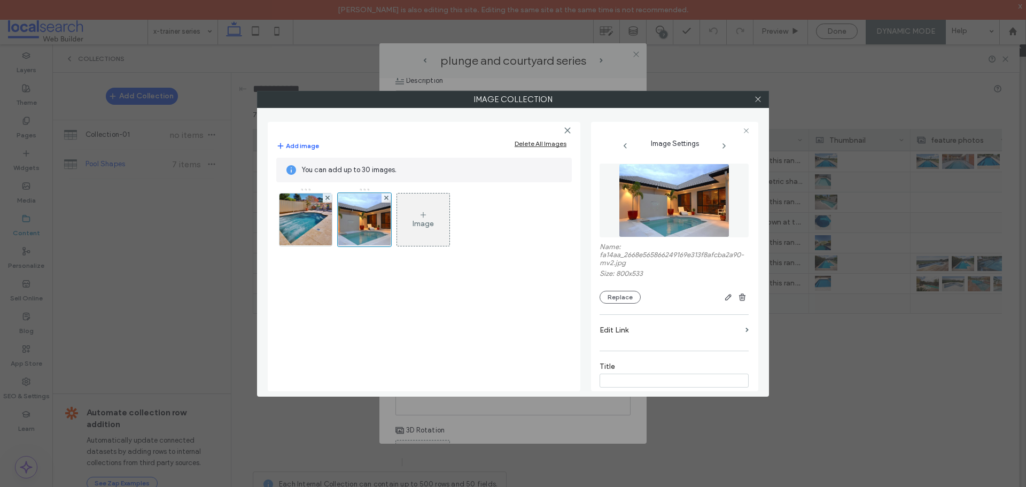
click at [417, 215] on div "Image" at bounding box center [423, 219] width 52 height 50
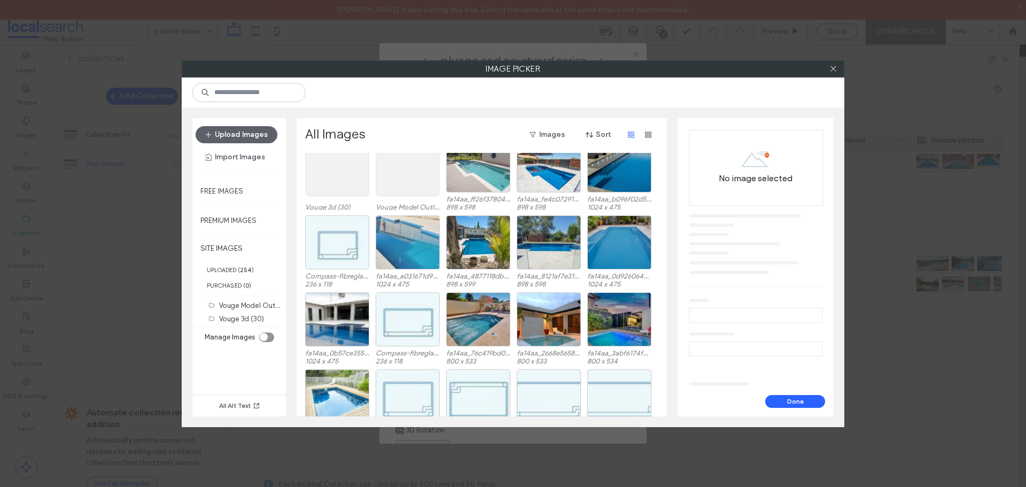
scroll to position [53, 0]
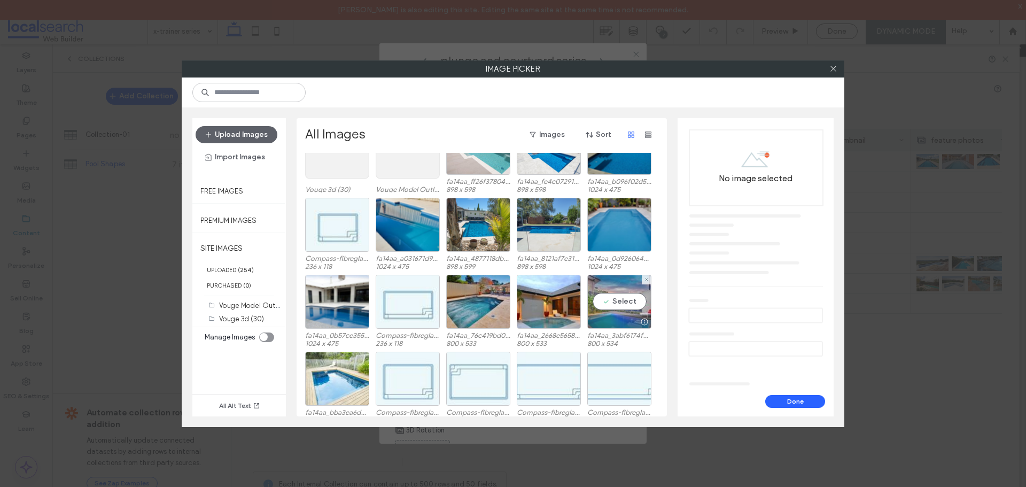
click at [619, 304] on div "Select" at bounding box center [619, 302] width 64 height 54
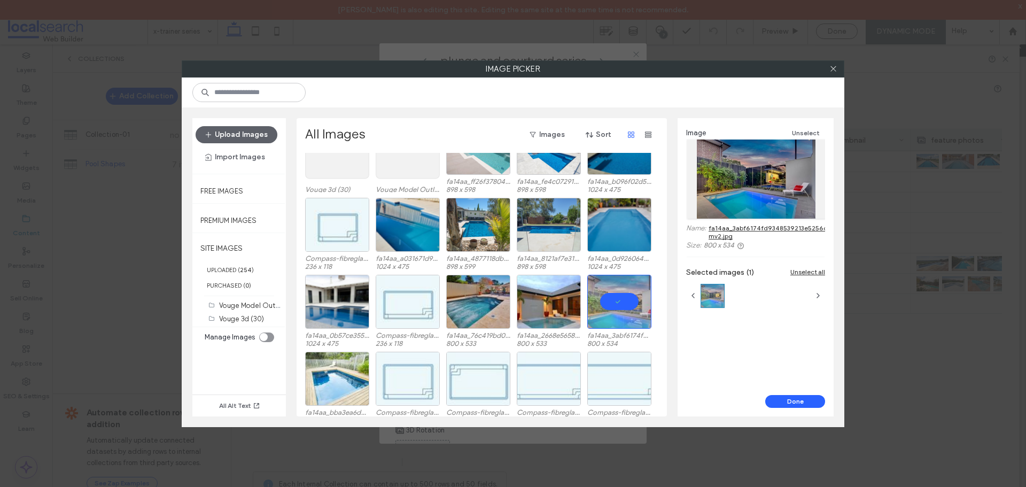
click at [782, 393] on div "Image Unselect Name: fa14aa_3abf6174fd9348539213e5256cb827d9-mv2.jpg Size: 800 …" at bounding box center [755, 256] width 156 height 277
click at [781, 401] on button "Done" at bounding box center [795, 401] width 60 height 13
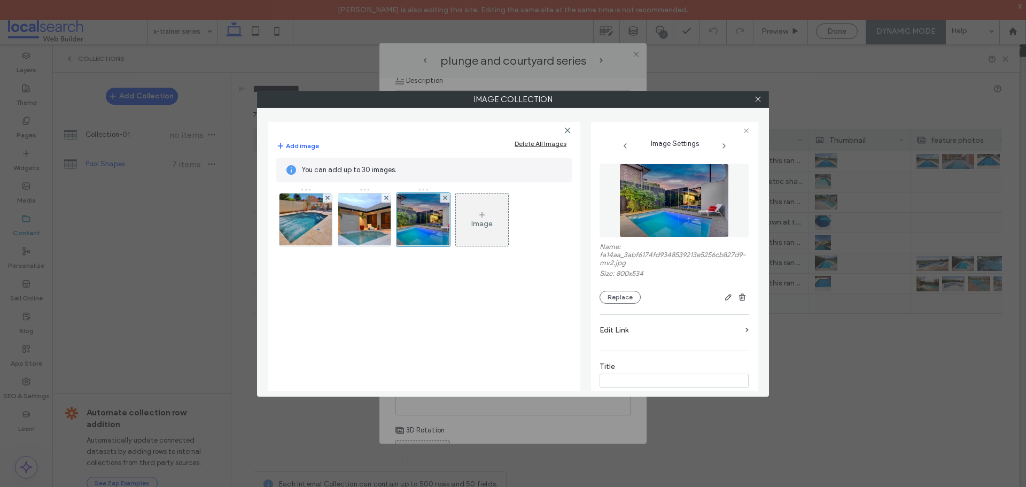
click at [475, 220] on div "Image" at bounding box center [481, 223] width 21 height 9
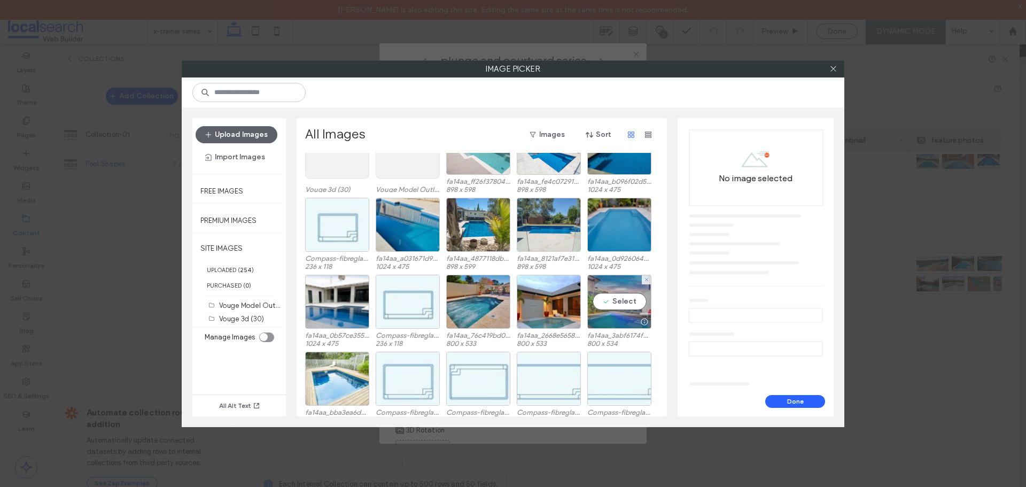
click at [624, 299] on div "Select" at bounding box center [619, 302] width 64 height 54
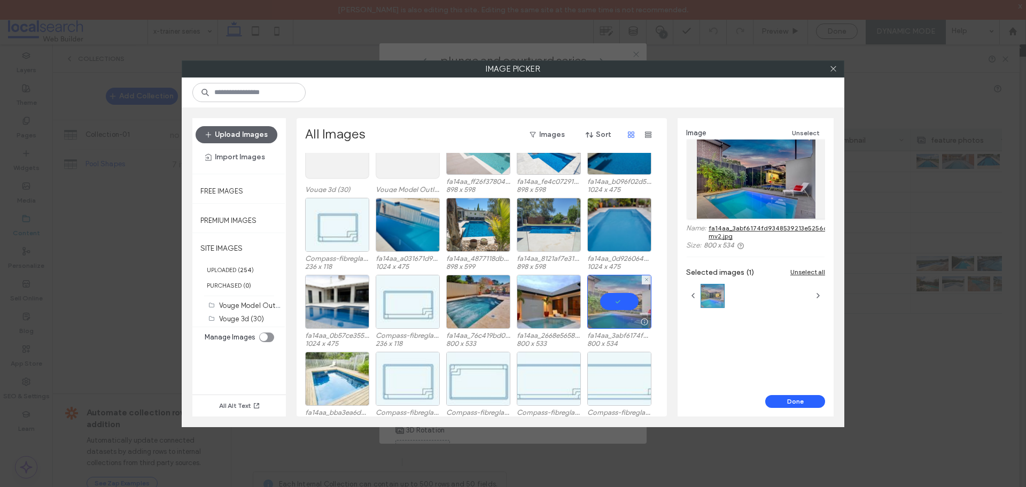
click at [622, 306] on div at bounding box center [619, 302] width 64 height 54
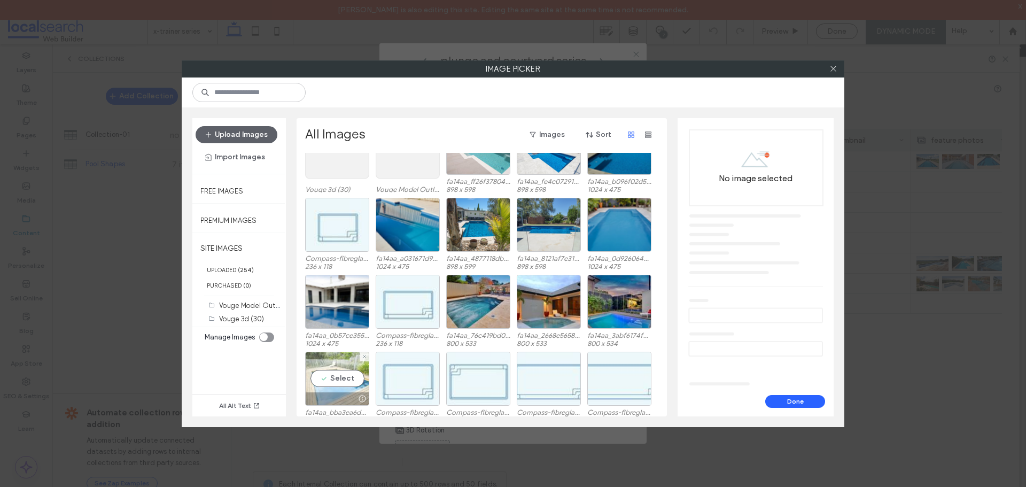
click at [332, 382] on div "Select" at bounding box center [337, 378] width 64 height 54
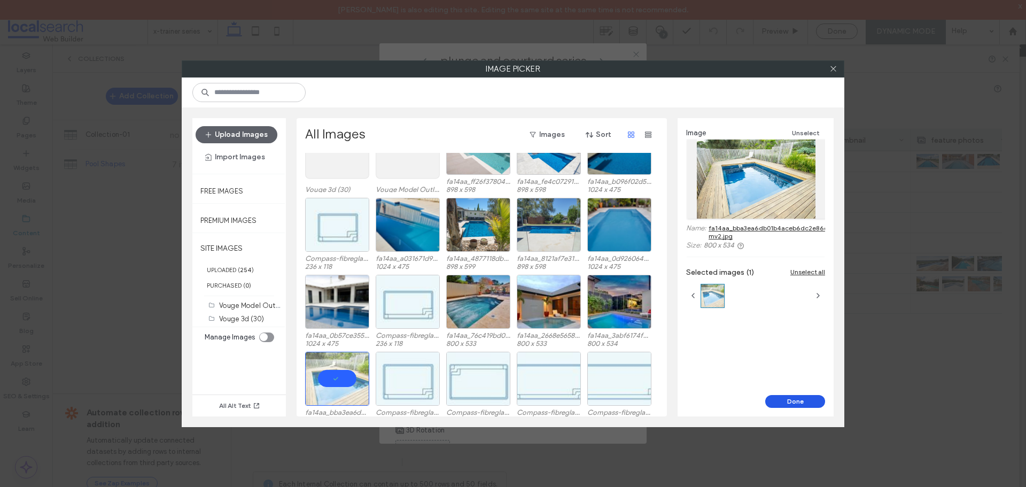
click at [775, 396] on button "Done" at bounding box center [795, 401] width 60 height 13
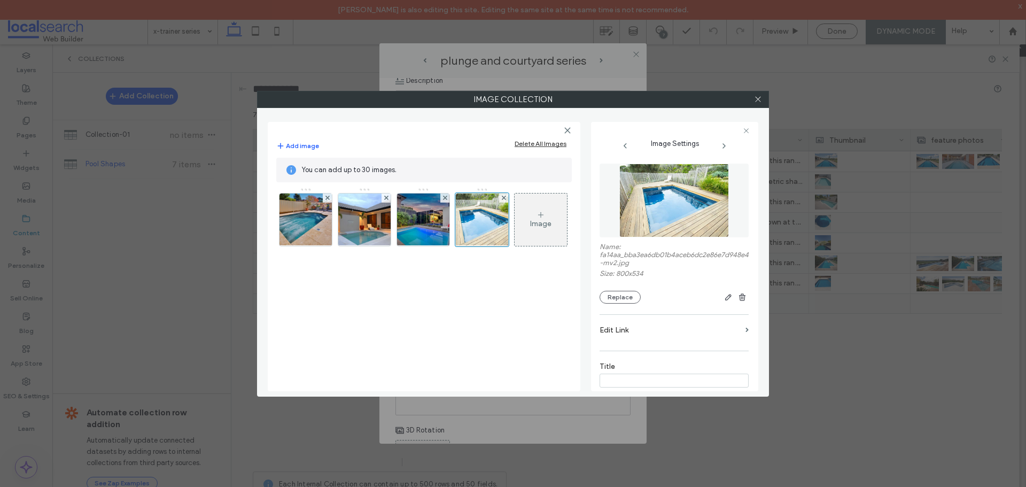
click at [525, 234] on div "Image" at bounding box center [540, 219] width 52 height 50
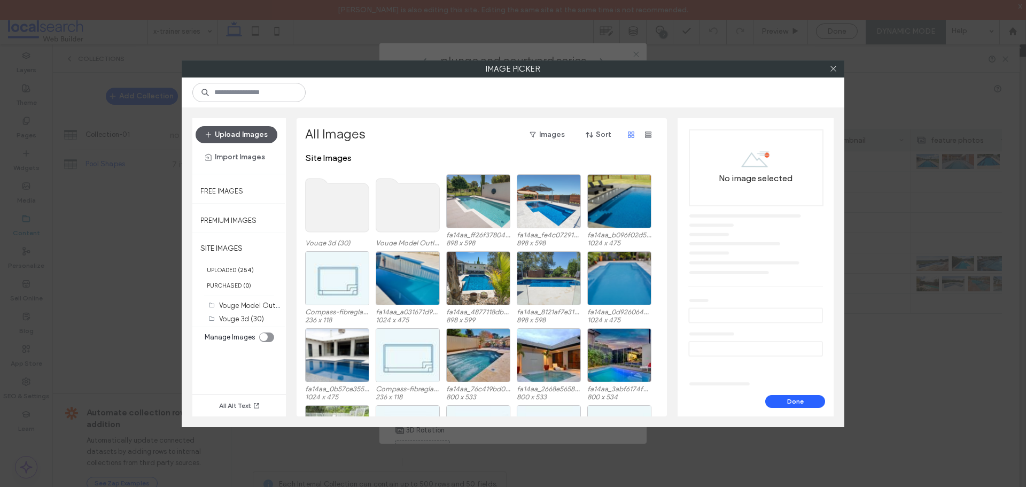
click at [233, 135] on button "Upload Images" at bounding box center [236, 134] width 82 height 17
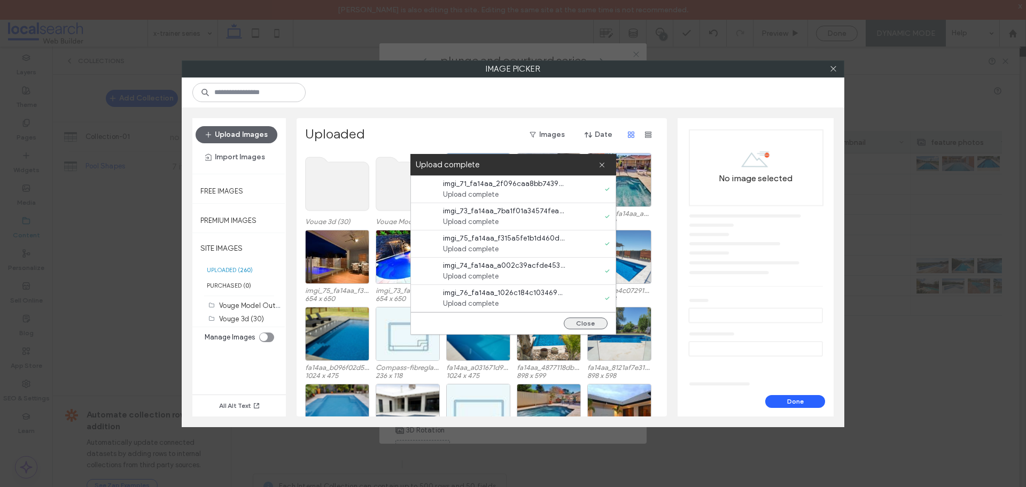
click at [598, 324] on button "Close" at bounding box center [586, 323] width 44 height 12
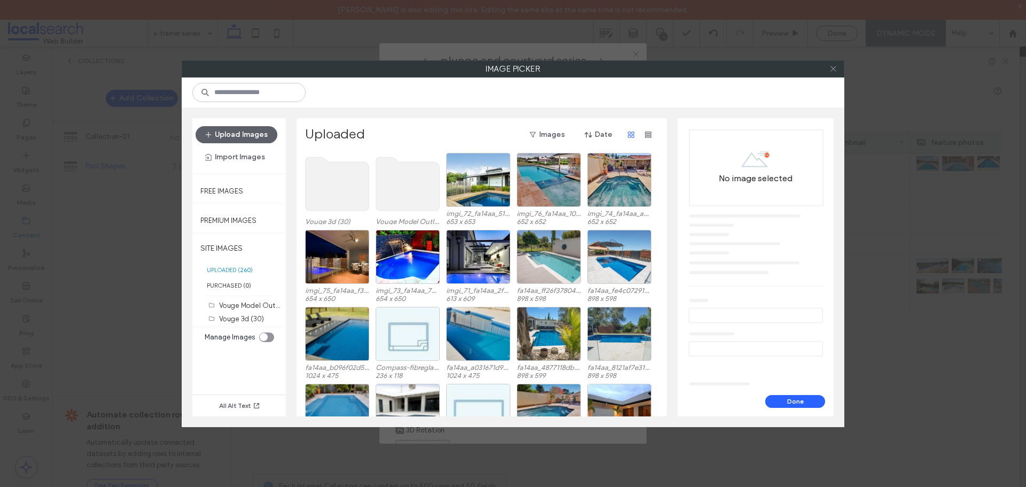
click at [833, 72] on icon at bounding box center [833, 69] width 8 height 8
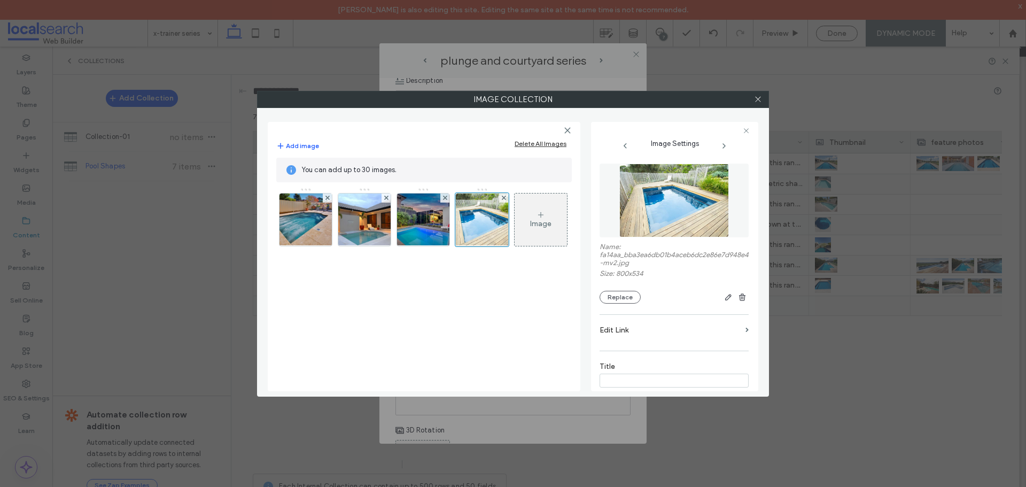
click at [532, 217] on div "Image" at bounding box center [540, 219] width 52 height 50
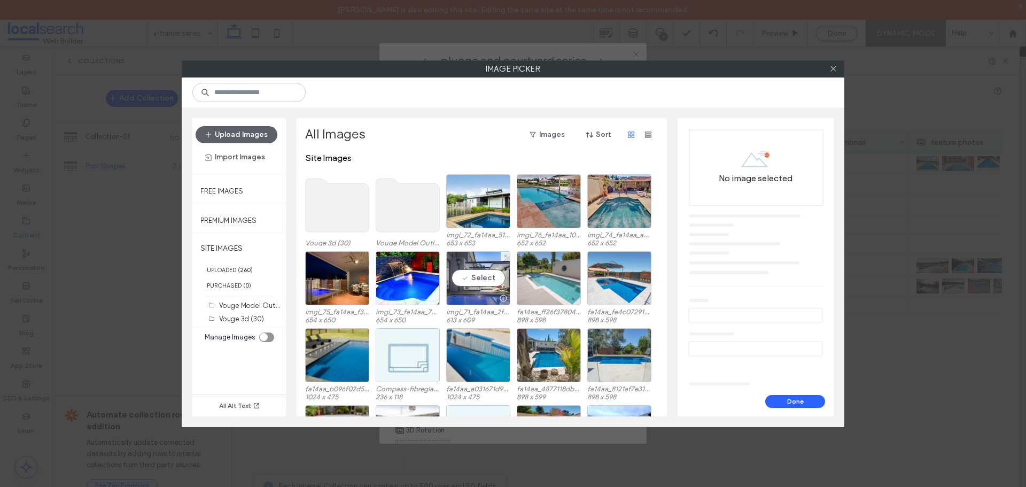
click at [480, 270] on div "Select" at bounding box center [478, 278] width 64 height 54
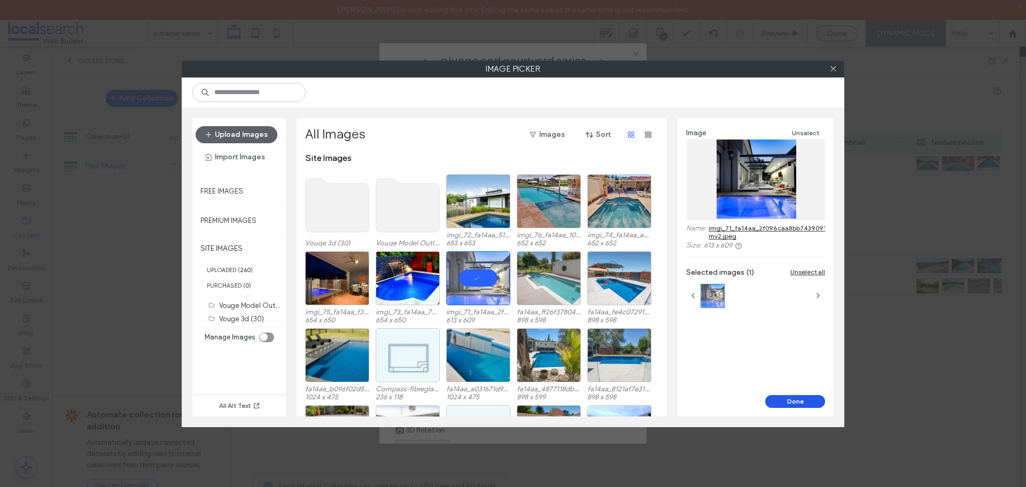
click at [779, 397] on button "Done" at bounding box center [795, 401] width 60 height 13
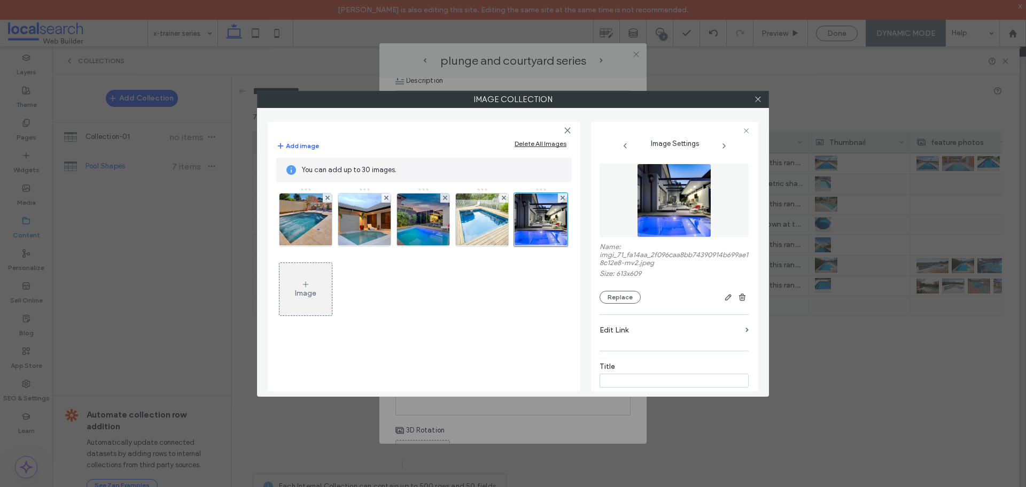
click at [293, 290] on div "Image" at bounding box center [305, 289] width 52 height 50
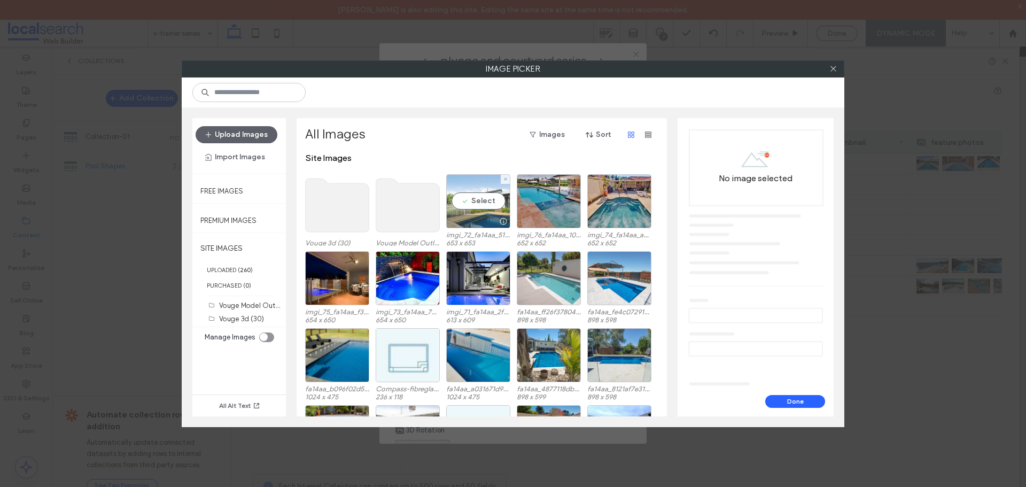
click at [495, 202] on div "Select" at bounding box center [478, 201] width 64 height 54
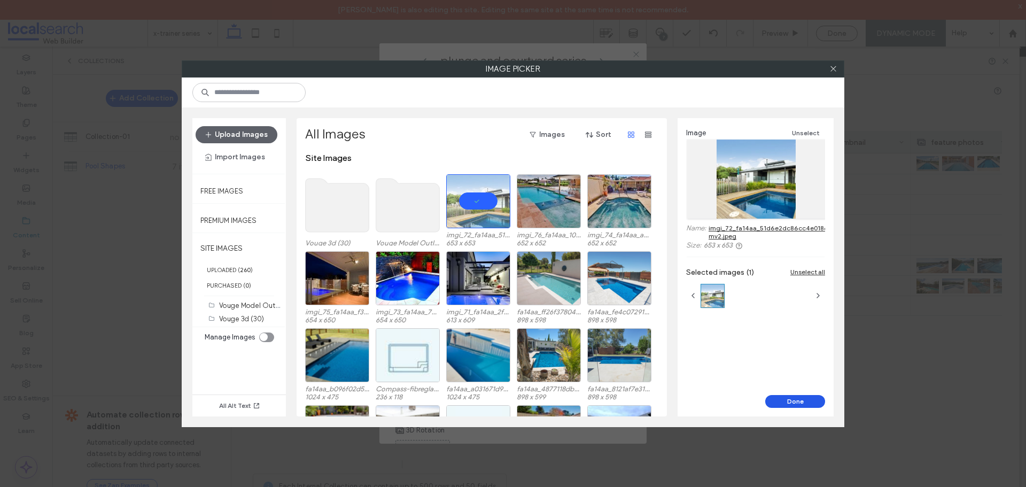
click at [785, 398] on button "Done" at bounding box center [795, 401] width 60 height 13
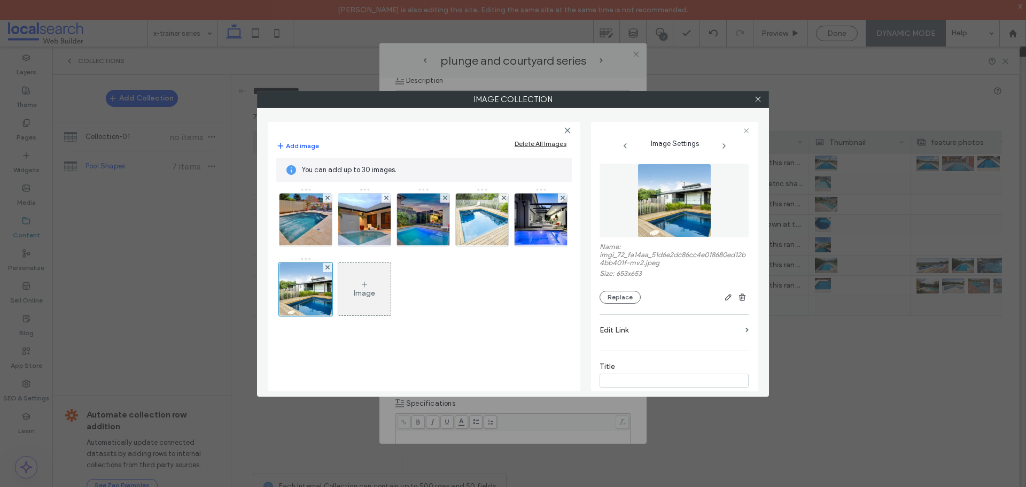
click at [347, 291] on div "Image" at bounding box center [364, 289] width 52 height 50
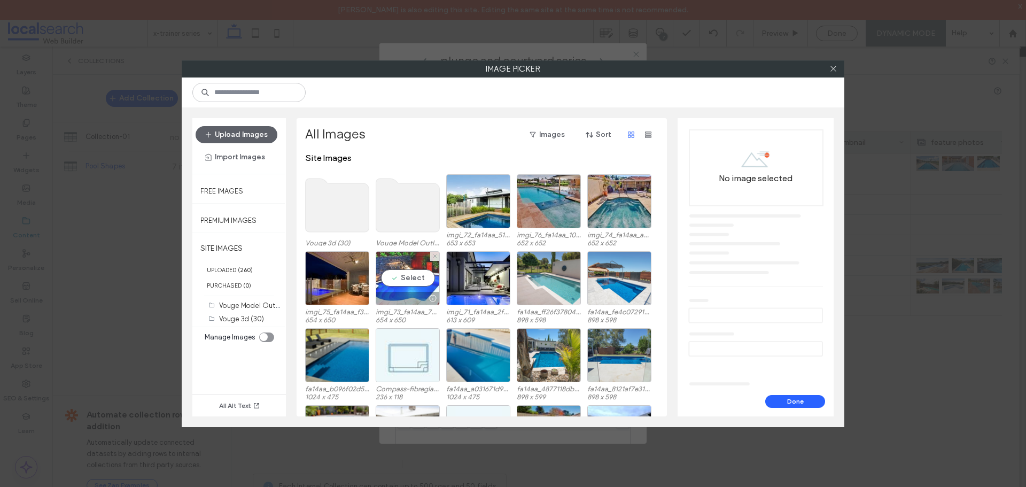
click at [411, 285] on div "Select" at bounding box center [408, 278] width 64 height 54
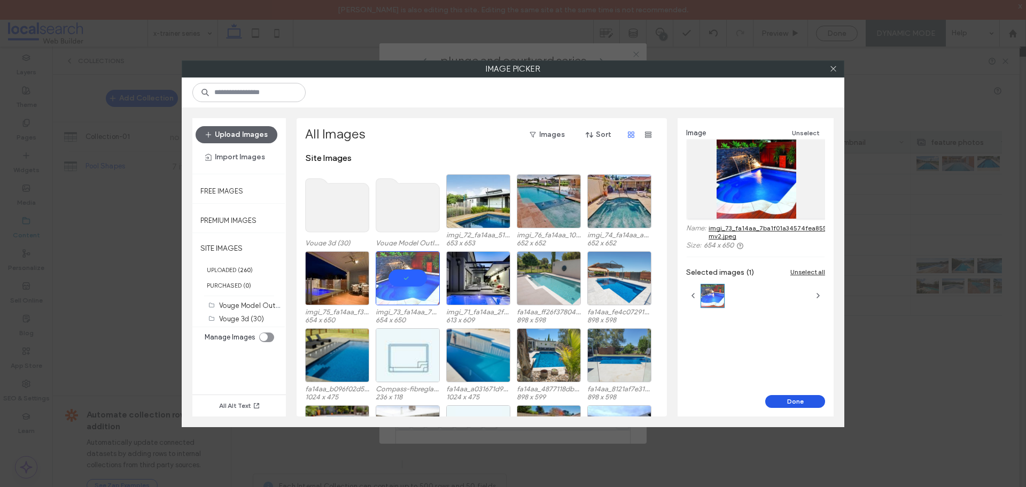
click at [786, 402] on button "Done" at bounding box center [795, 401] width 60 height 13
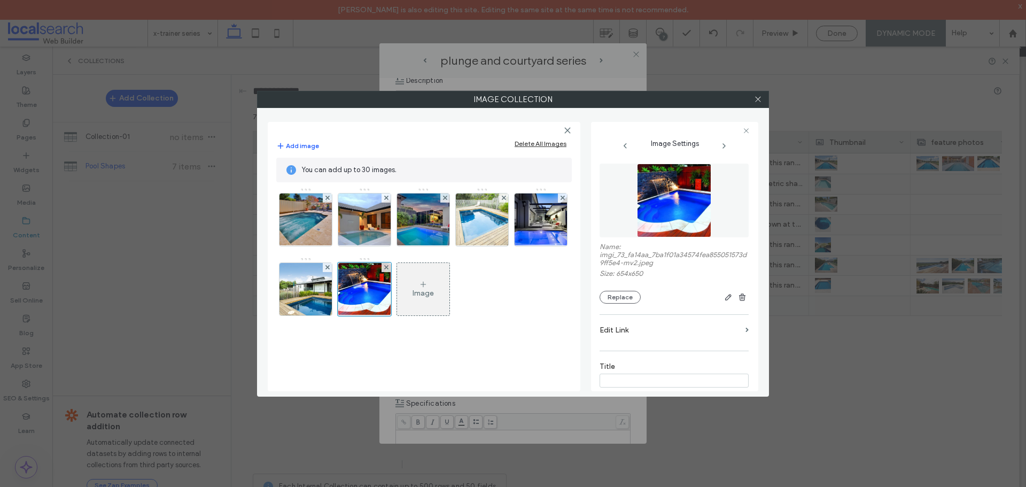
click at [433, 299] on div "Image" at bounding box center [423, 289] width 52 height 50
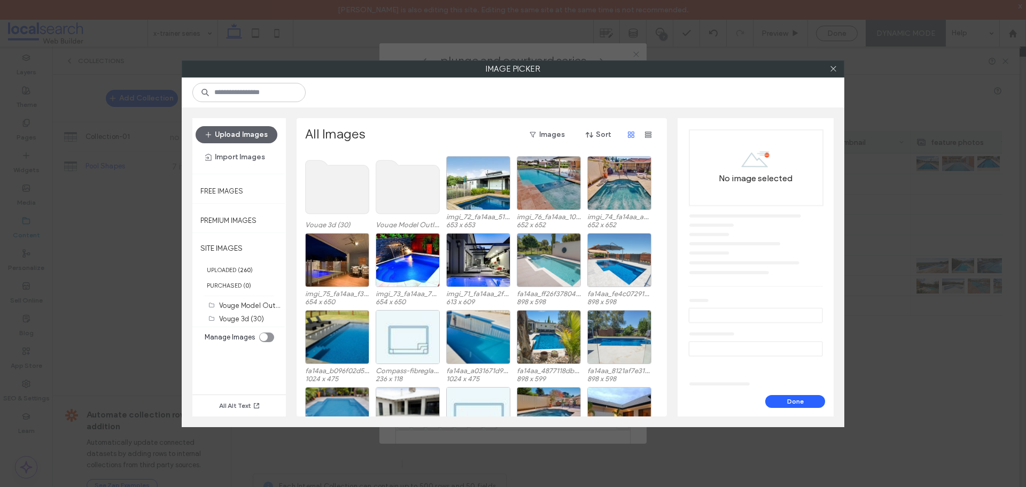
scroll to position [0, 0]
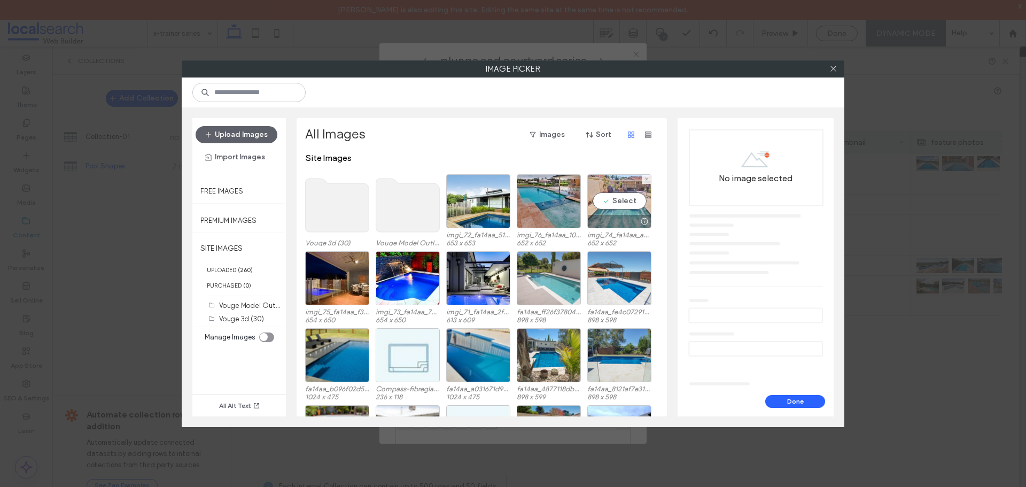
click at [620, 205] on div "Select" at bounding box center [619, 201] width 64 height 54
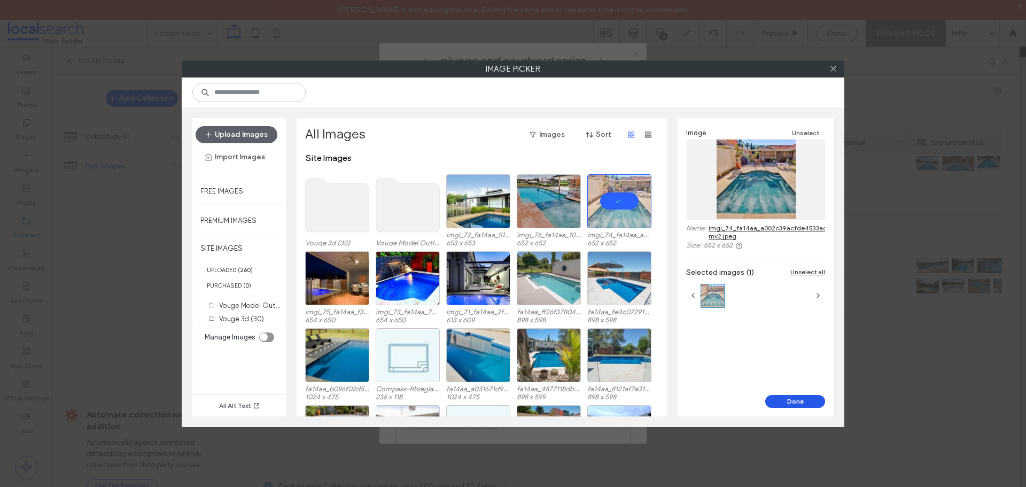
click at [783, 397] on button "Done" at bounding box center [795, 401] width 60 height 13
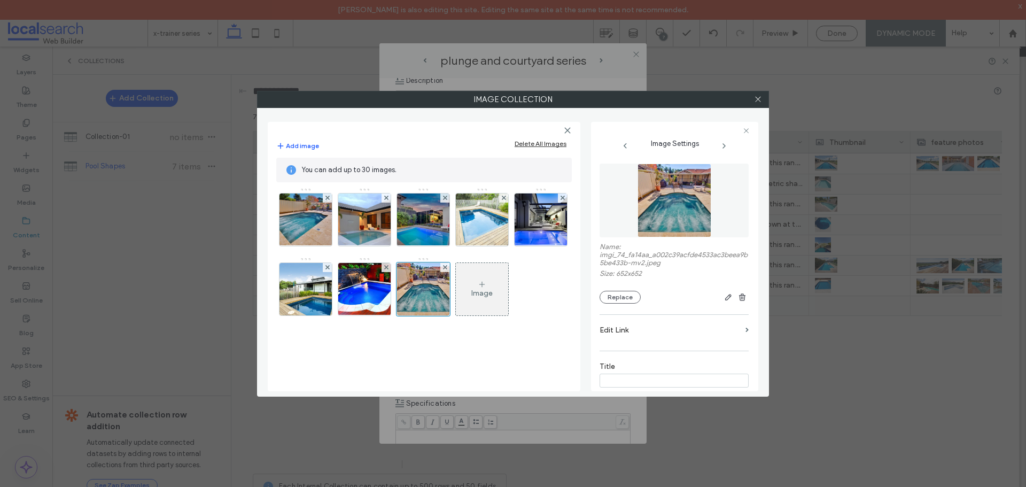
click at [474, 295] on div "Image" at bounding box center [481, 292] width 21 height 9
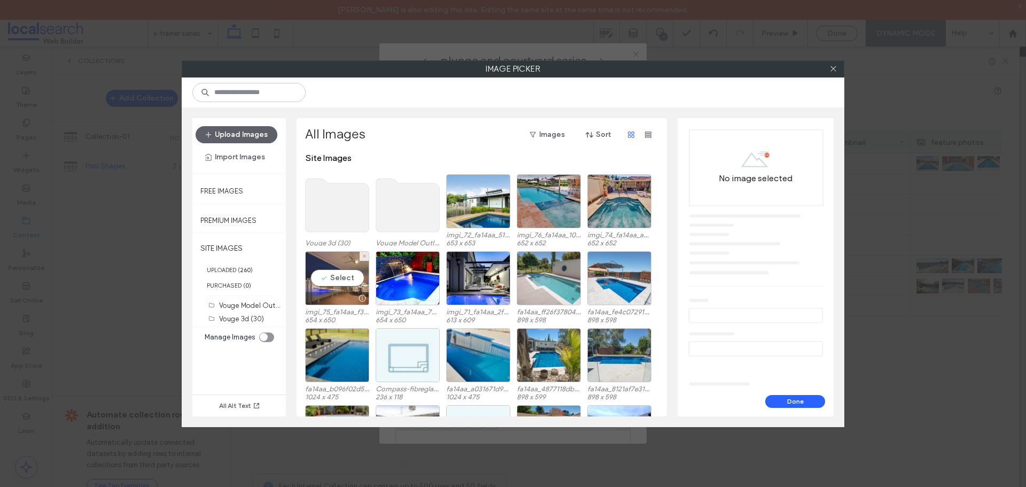
click at [345, 285] on div "Select" at bounding box center [337, 278] width 64 height 54
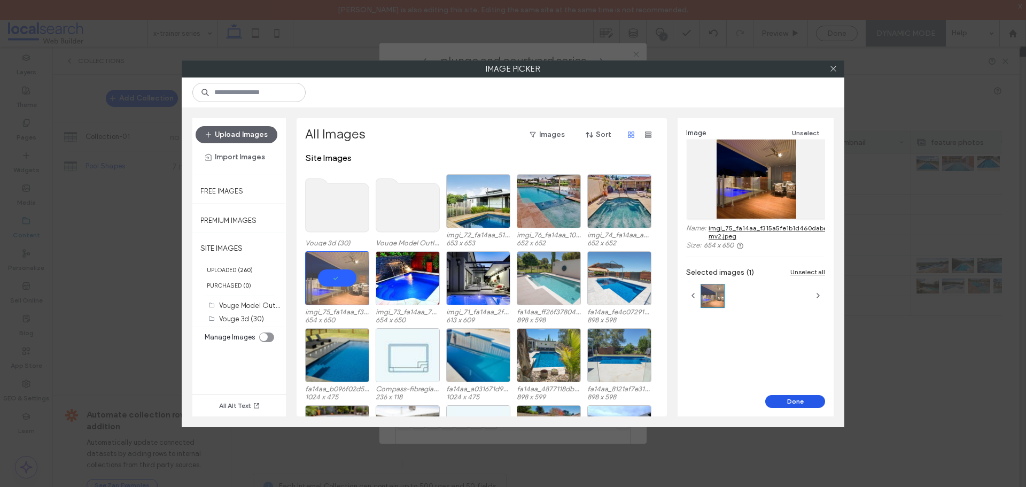
click at [772, 395] on button "Done" at bounding box center [795, 401] width 60 height 13
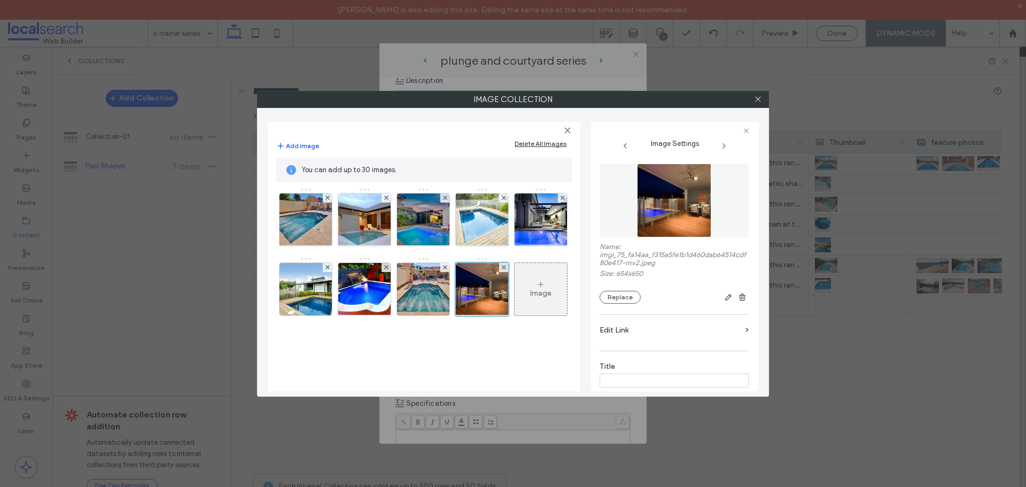
click at [553, 287] on div "Image" at bounding box center [540, 289] width 52 height 50
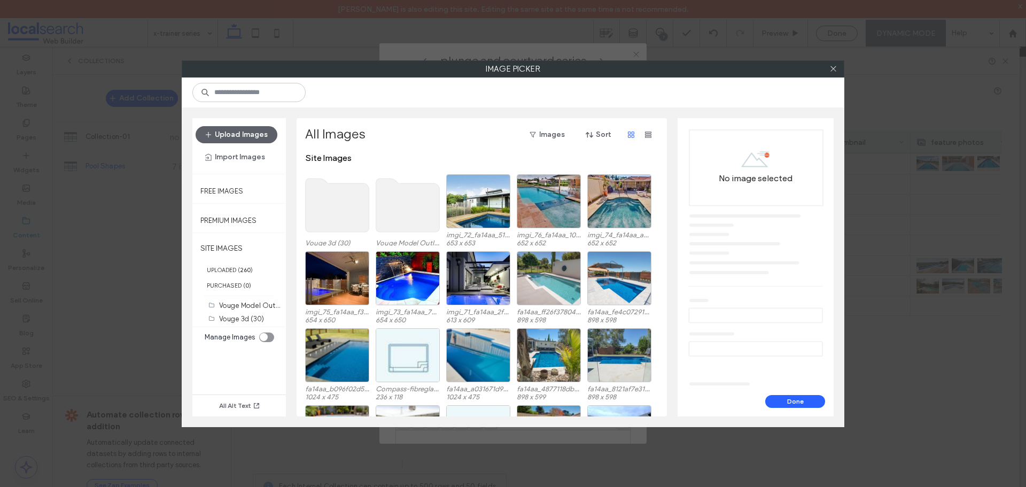
click at [840, 175] on div "Upload Images Import Images Free Images Premium Images SITE IMAGES UPLOADED ( 2…" at bounding box center [513, 266] width 662 height 319
click at [549, 207] on div "Select" at bounding box center [549, 201] width 64 height 54
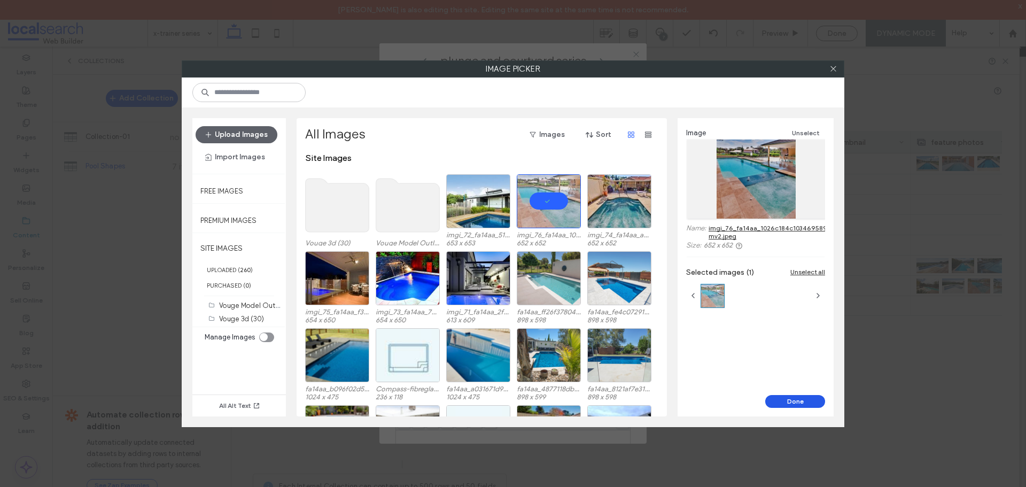
click at [798, 399] on button "Done" at bounding box center [795, 401] width 60 height 13
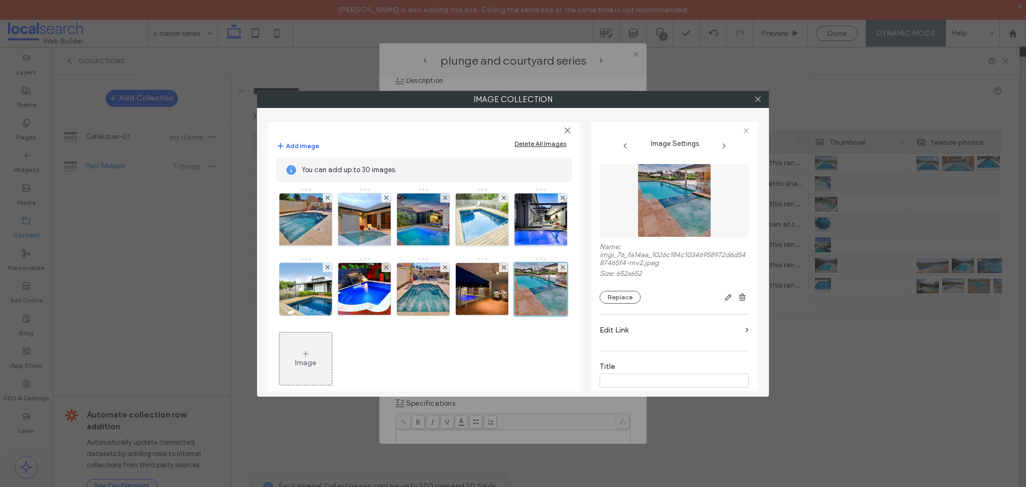
click at [762, 103] on div at bounding box center [757, 99] width 16 height 16
click at [756, 99] on icon at bounding box center [758, 99] width 8 height 8
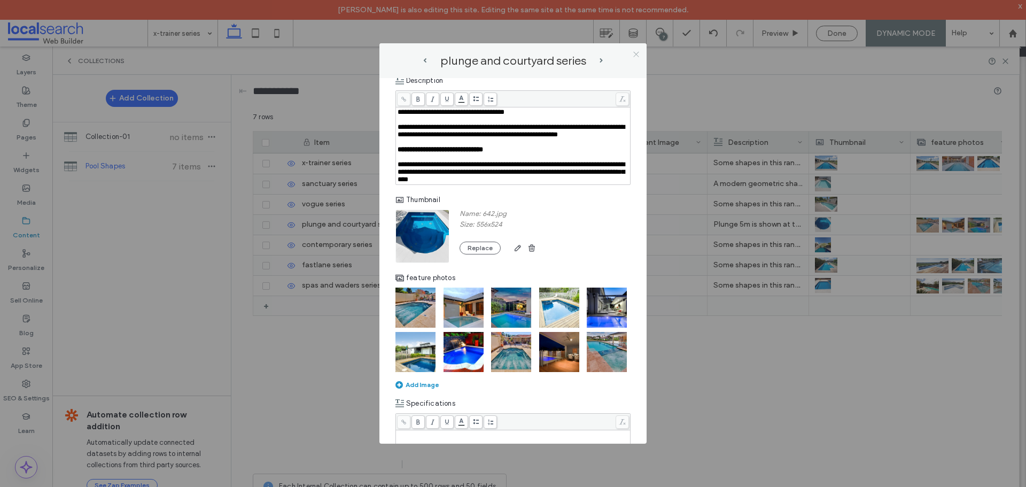
click at [636, 53] on icon at bounding box center [636, 54] width 8 height 8
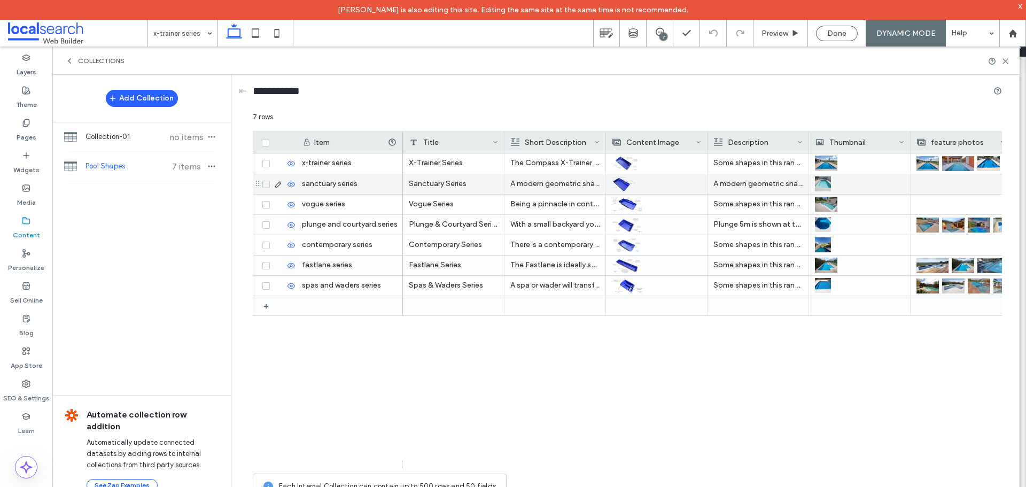
click at [275, 186] on div at bounding box center [277, 184] width 36 height 9
click at [280, 184] on icon at bounding box center [278, 184] width 9 height 9
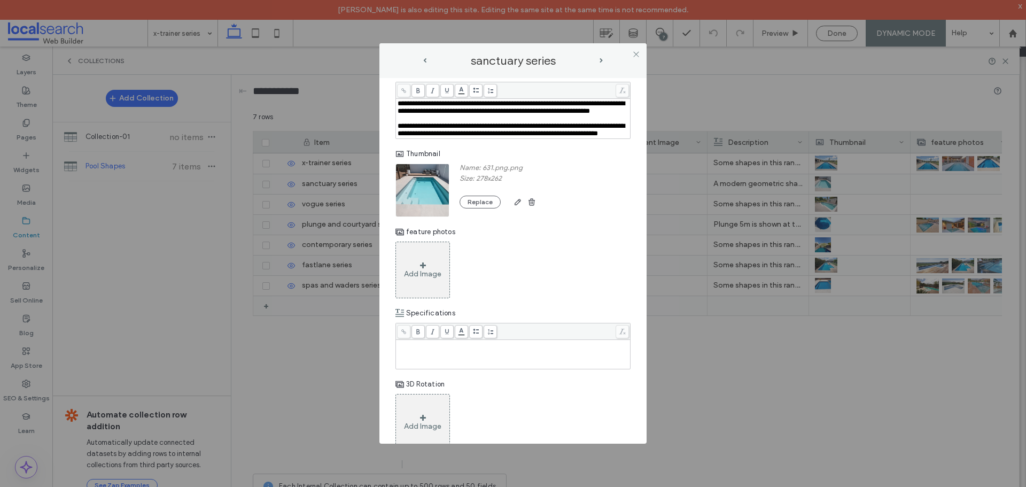
scroll to position [374, 0]
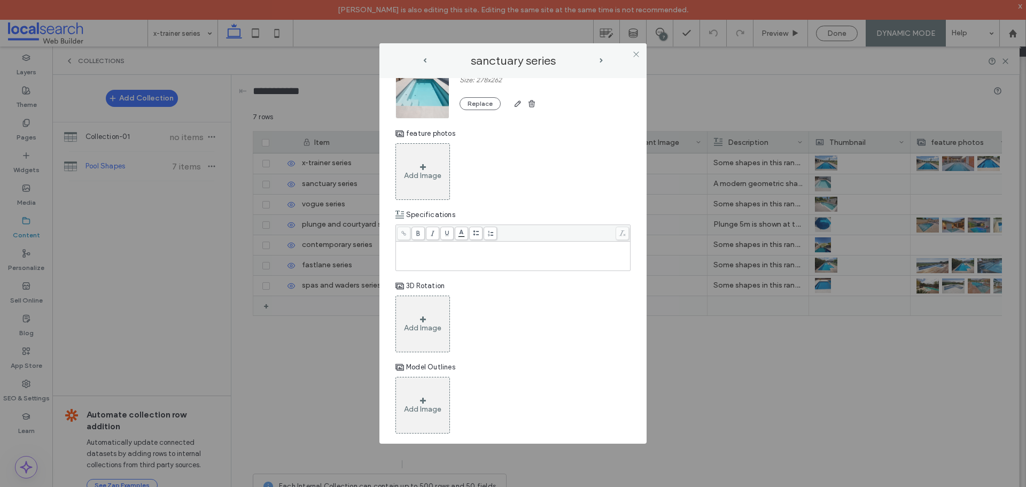
click at [423, 180] on div "Add Image" at bounding box center [422, 175] width 37 height 9
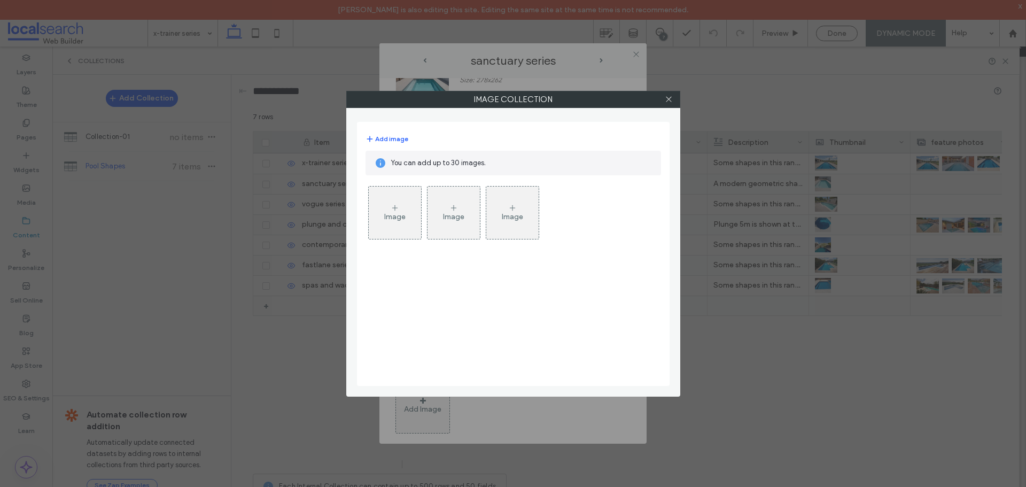
click at [405, 228] on div "Image" at bounding box center [395, 212] width 52 height 50
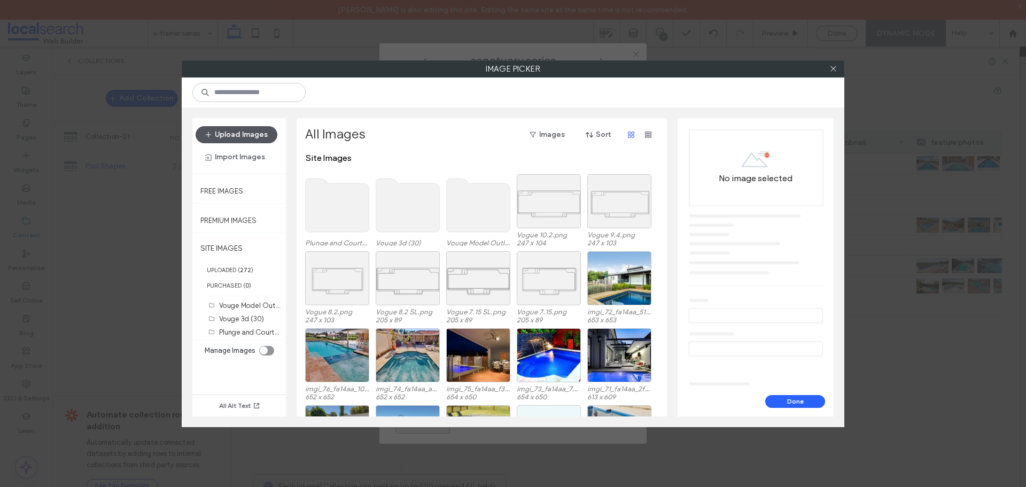
click at [241, 132] on button "Upload Images" at bounding box center [236, 134] width 82 height 17
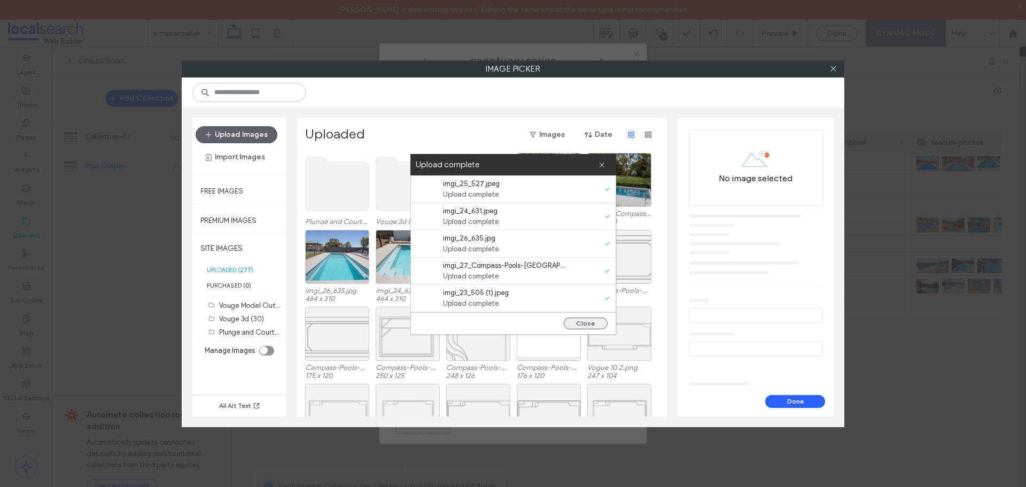
click at [591, 324] on button "Close" at bounding box center [586, 323] width 44 height 12
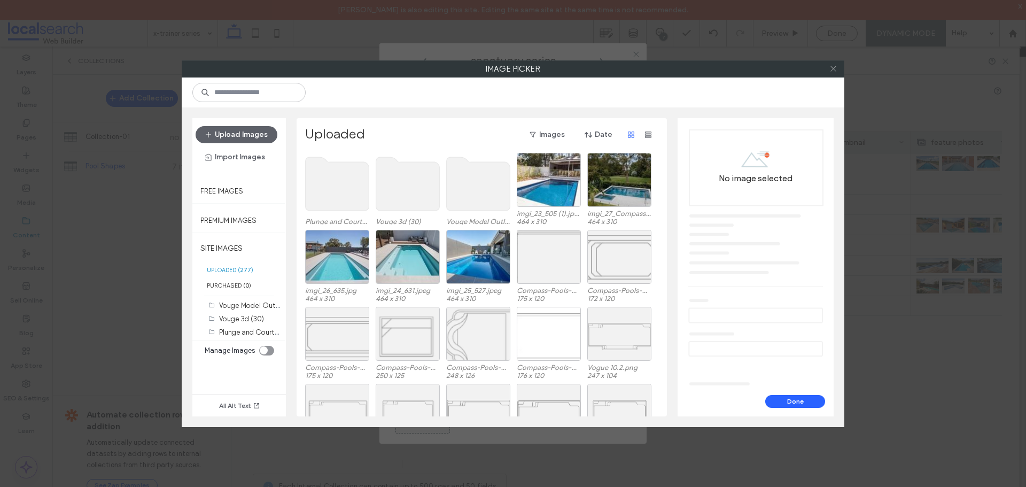
click at [831, 66] on icon at bounding box center [833, 69] width 8 height 8
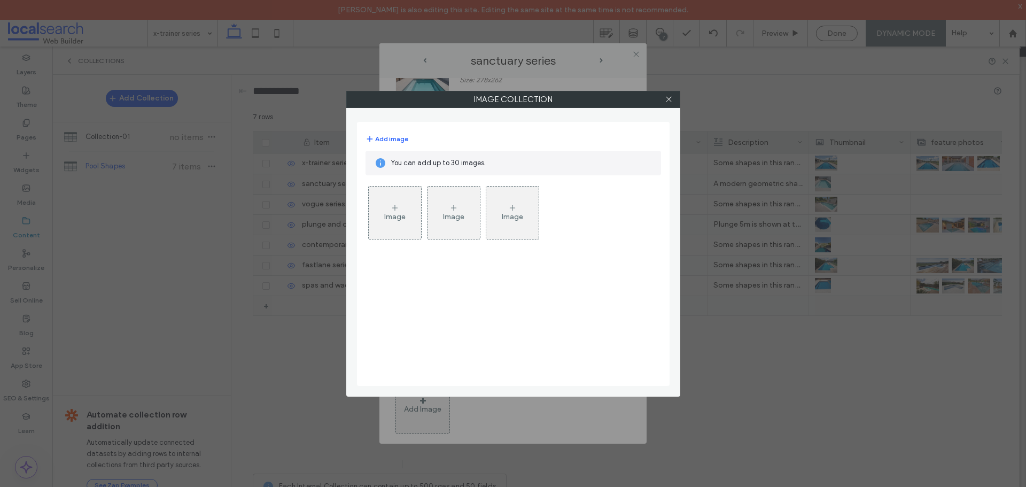
click at [400, 221] on div "Image" at bounding box center [395, 212] width 52 height 50
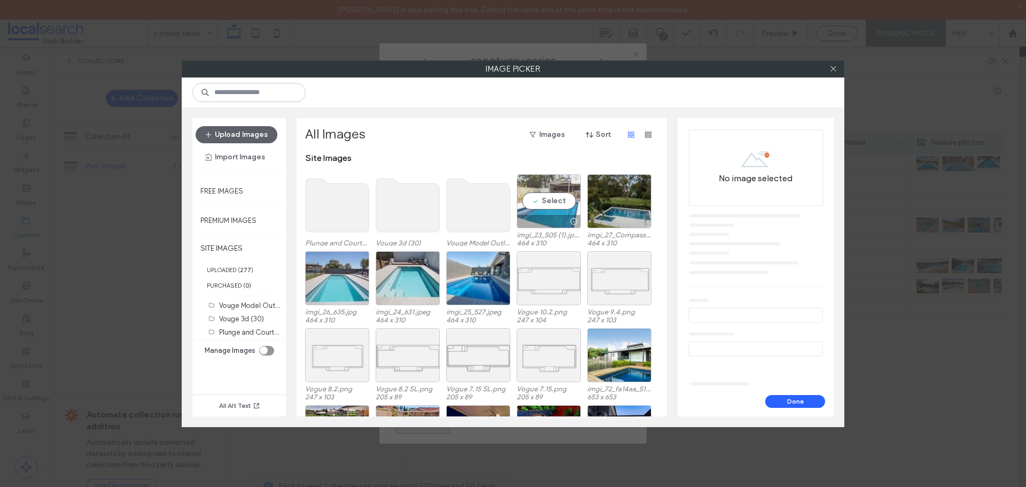
click at [545, 219] on div at bounding box center [548, 221] width 63 height 13
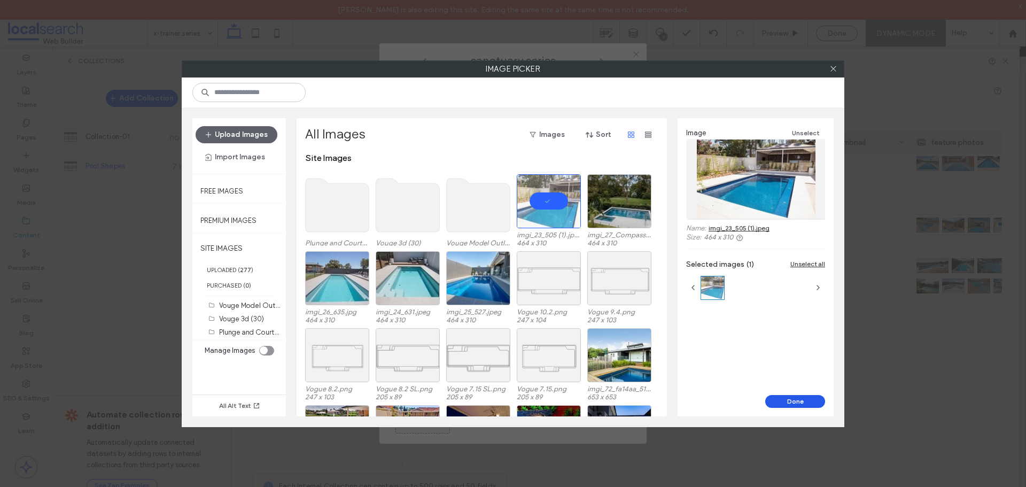
click at [800, 405] on button "Done" at bounding box center [795, 401] width 60 height 13
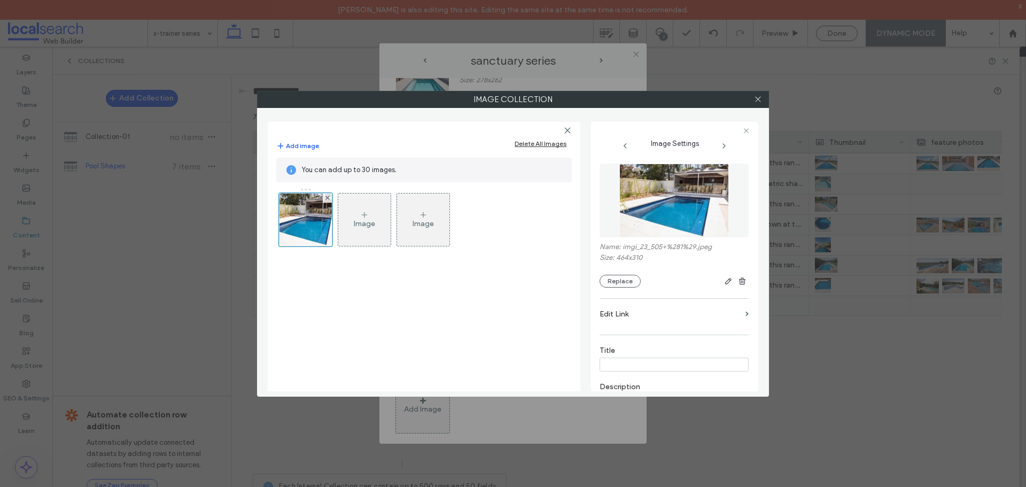
click at [345, 208] on div "Image" at bounding box center [364, 219] width 52 height 50
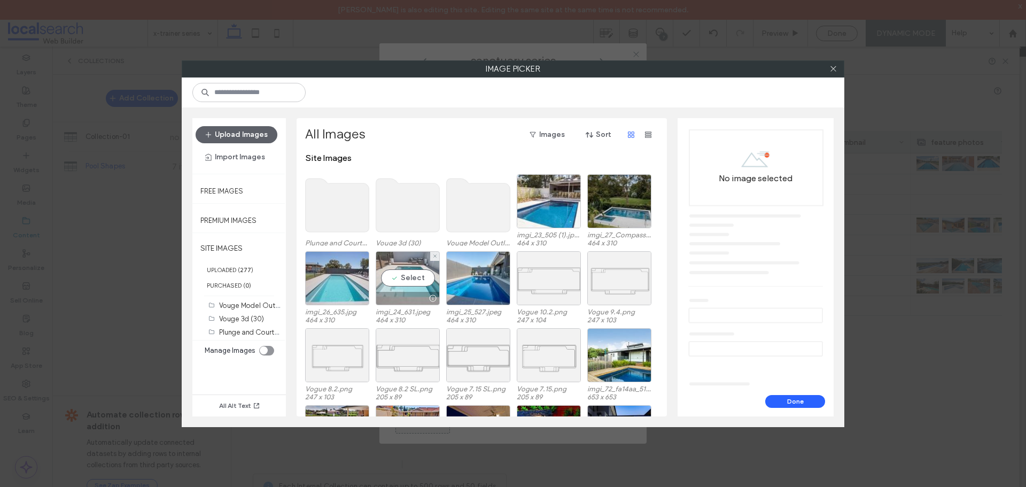
click at [411, 262] on div "Select" at bounding box center [408, 278] width 64 height 54
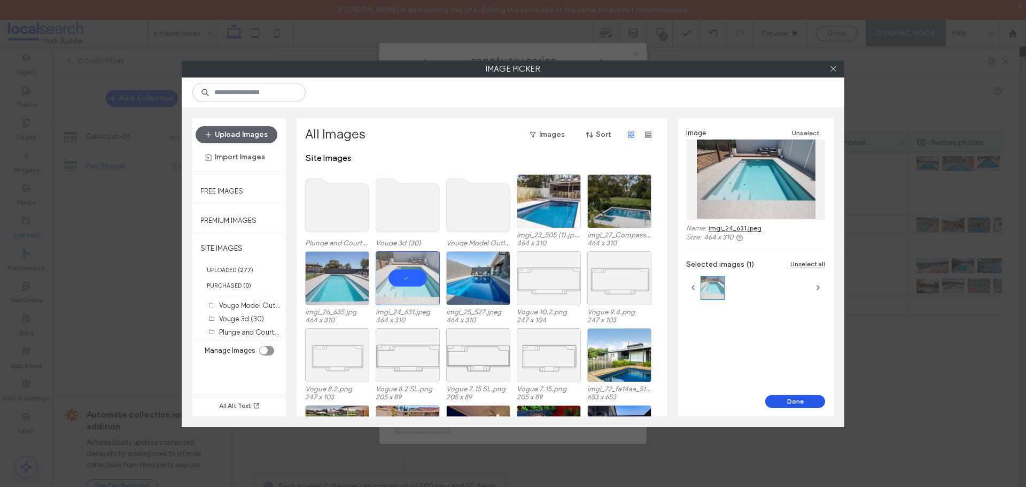
click at [784, 402] on button "Done" at bounding box center [795, 401] width 60 height 13
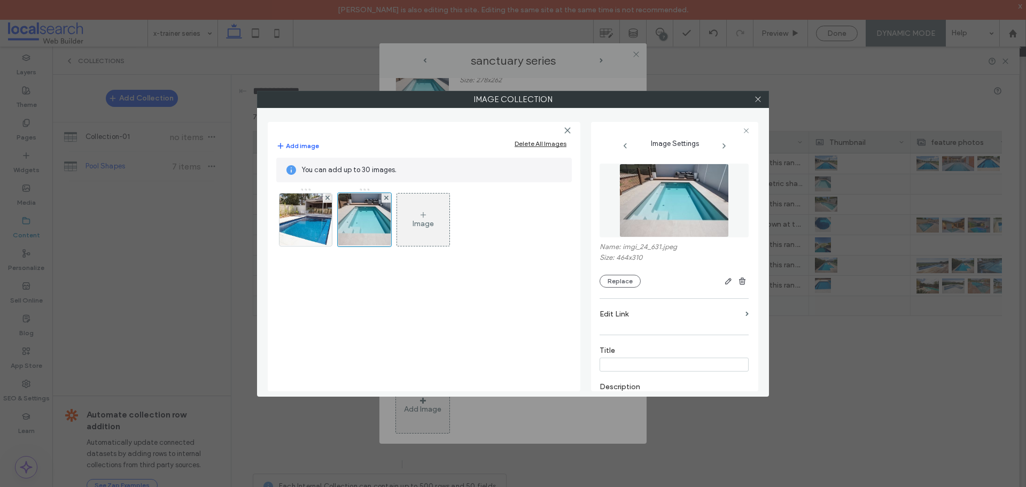
click at [419, 224] on div "Image" at bounding box center [422, 223] width 21 height 9
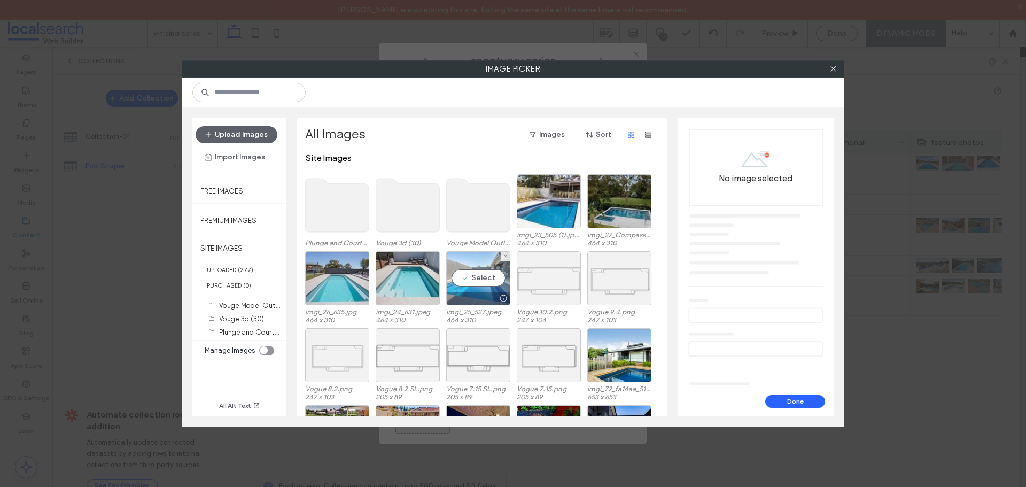
click at [469, 277] on div "Select" at bounding box center [478, 278] width 64 height 54
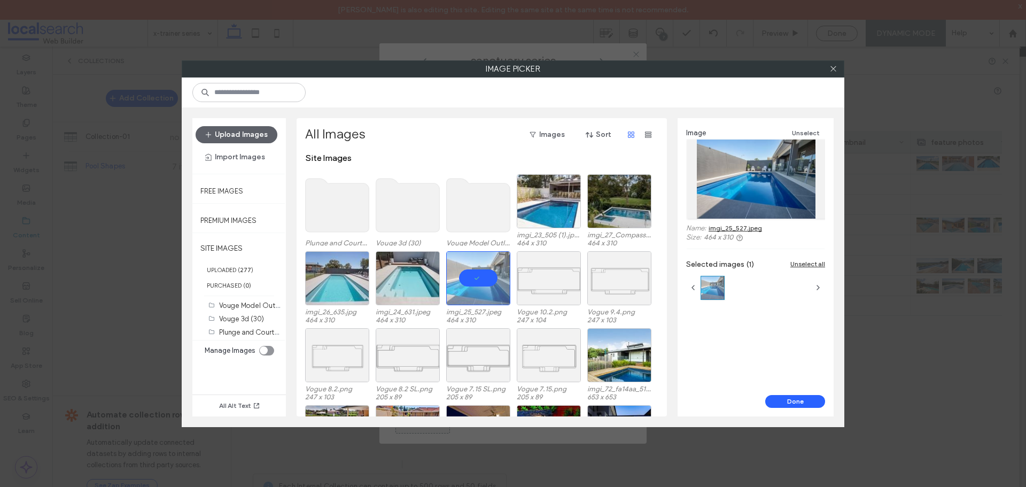
click at [782, 393] on div "Image Unselect Name: imgi_25_527.jpeg Size: 464 x 310 Selected images (1) Unsel…" at bounding box center [755, 256] width 156 height 277
click at [784, 396] on button "Done" at bounding box center [795, 401] width 60 height 13
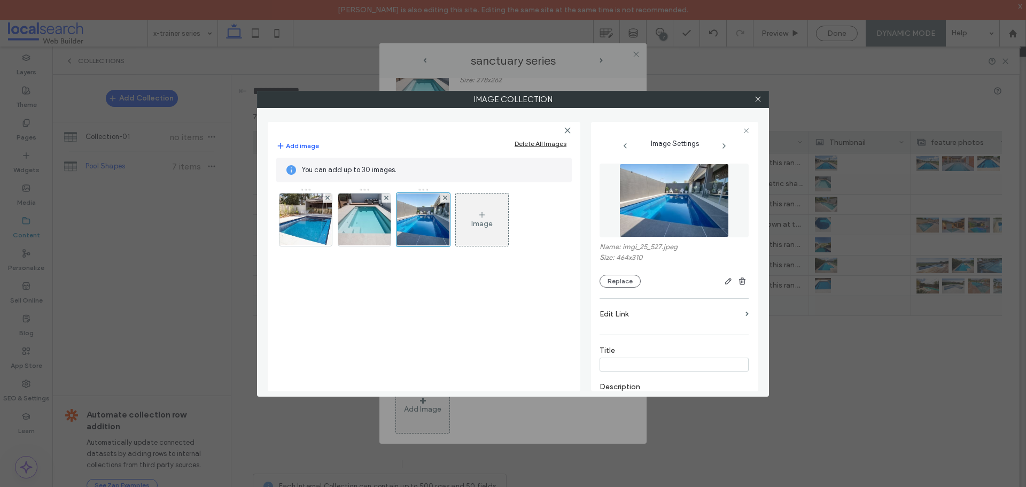
click at [474, 221] on div "Image" at bounding box center [481, 223] width 21 height 9
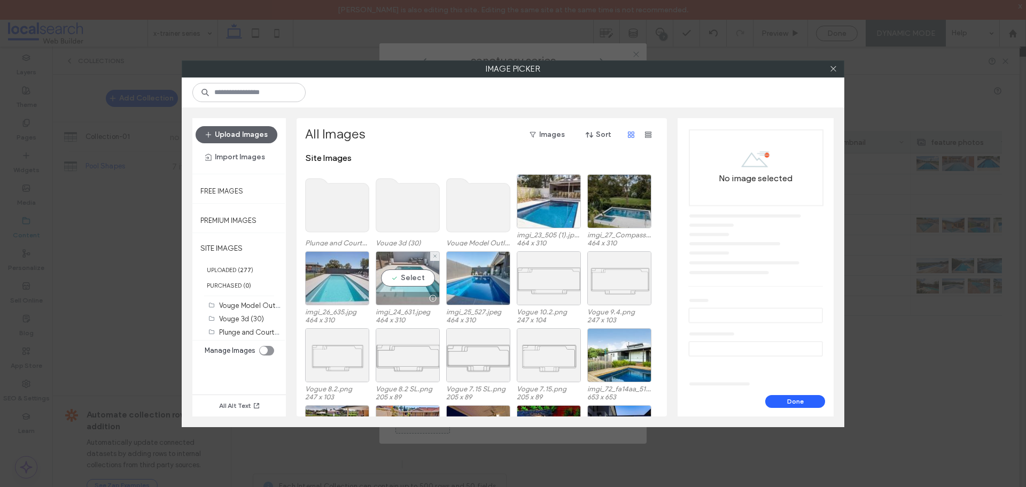
click at [396, 262] on div "Select" at bounding box center [408, 278] width 64 height 54
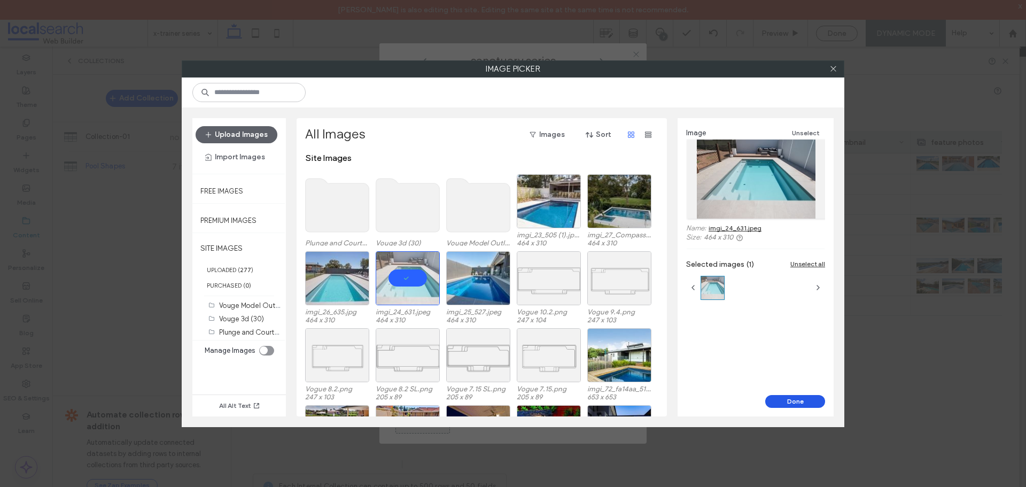
click at [789, 396] on button "Done" at bounding box center [795, 401] width 60 height 13
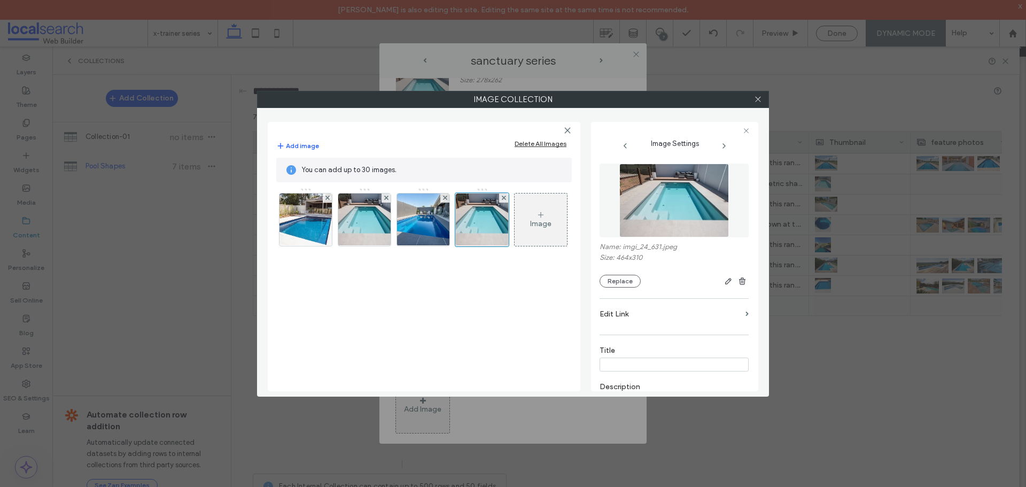
click at [554, 236] on div "Image" at bounding box center [540, 219] width 52 height 50
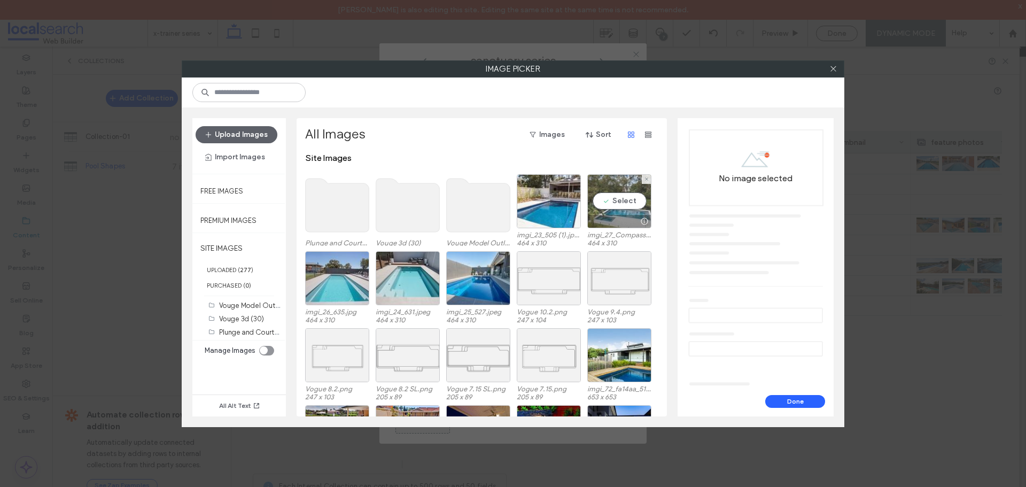
click at [628, 209] on div "Select" at bounding box center [619, 201] width 64 height 54
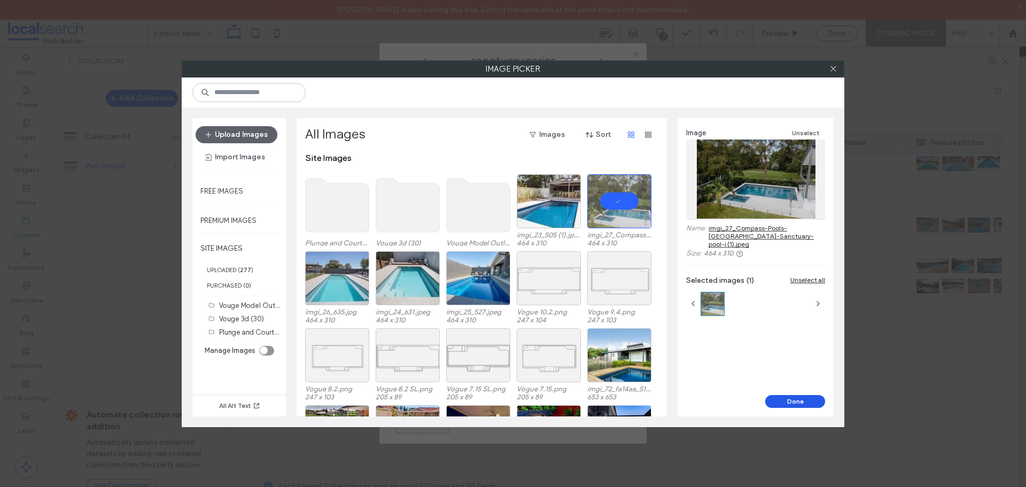
click at [772, 395] on button "Done" at bounding box center [795, 401] width 60 height 13
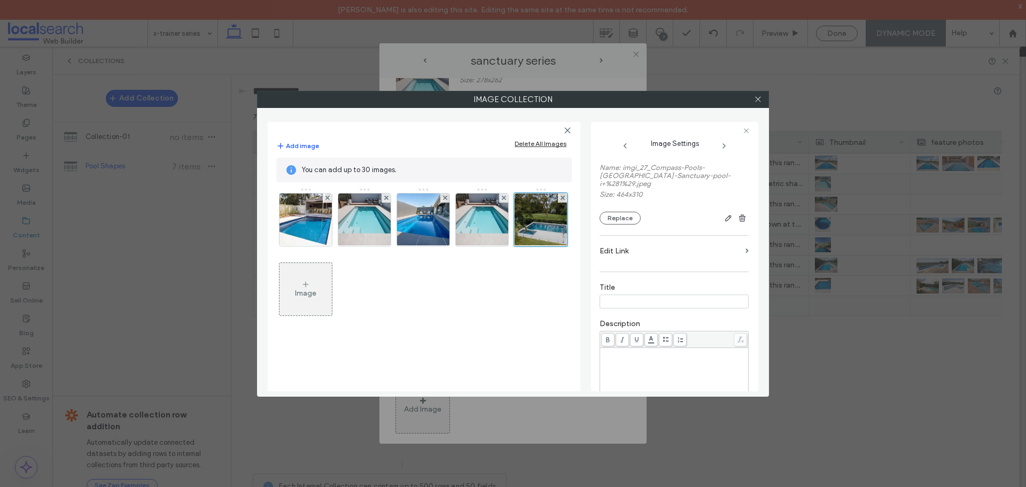
scroll to position [160, 0]
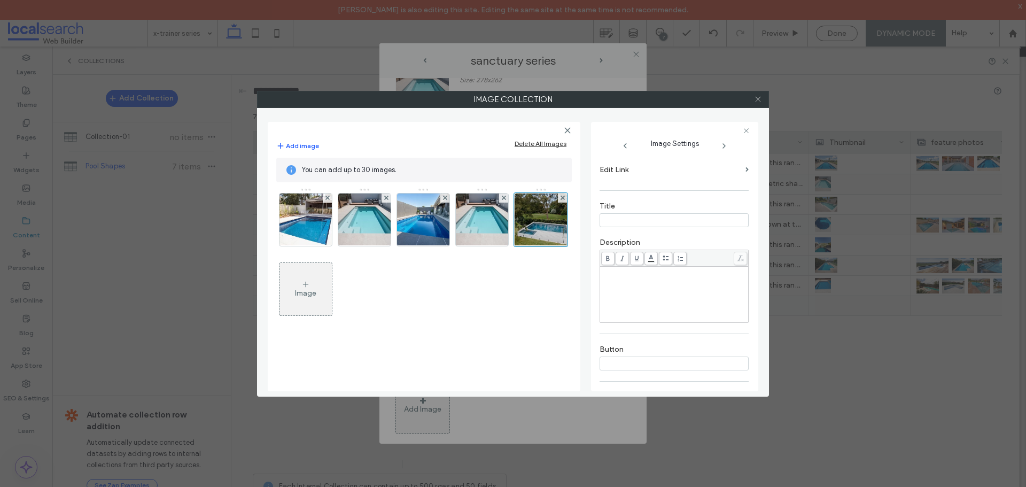
click at [760, 93] on span at bounding box center [758, 99] width 8 height 16
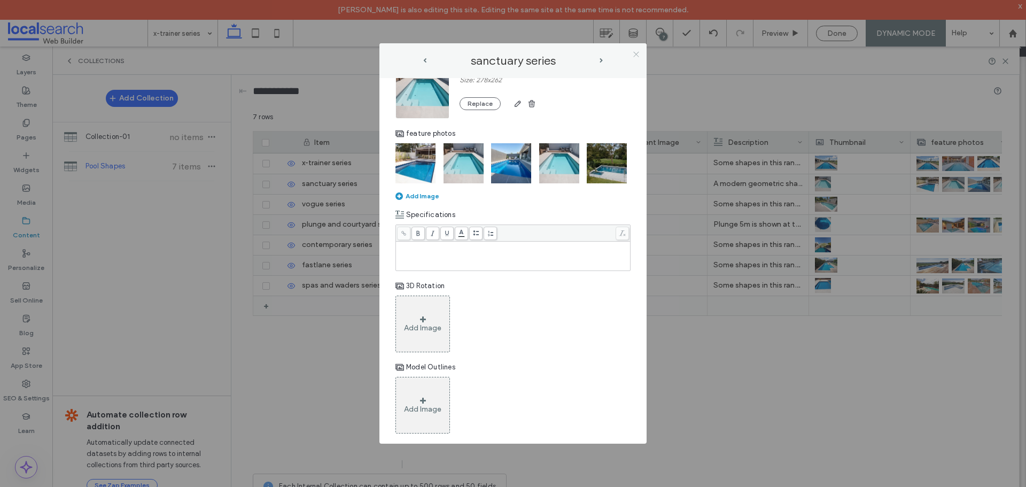
click at [633, 53] on icon at bounding box center [636, 54] width 8 height 8
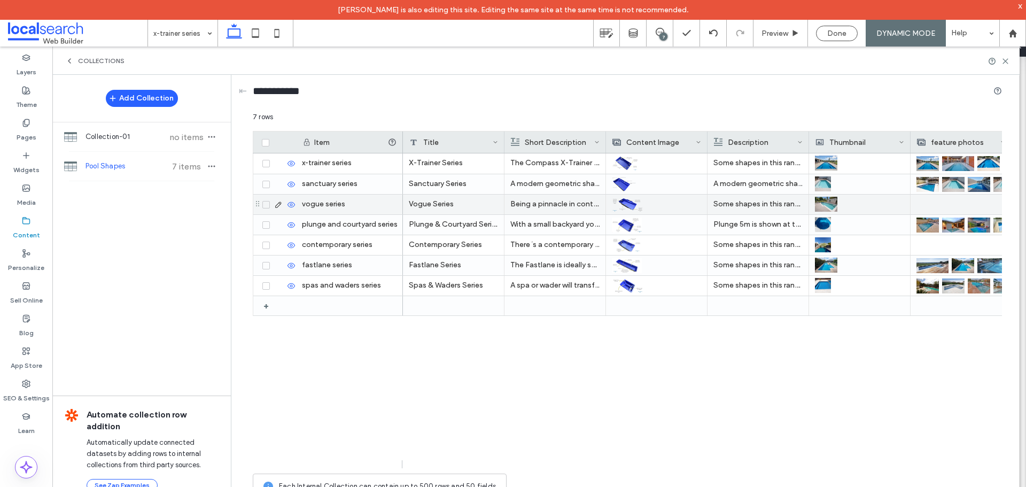
click at [279, 202] on use at bounding box center [278, 204] width 6 height 6
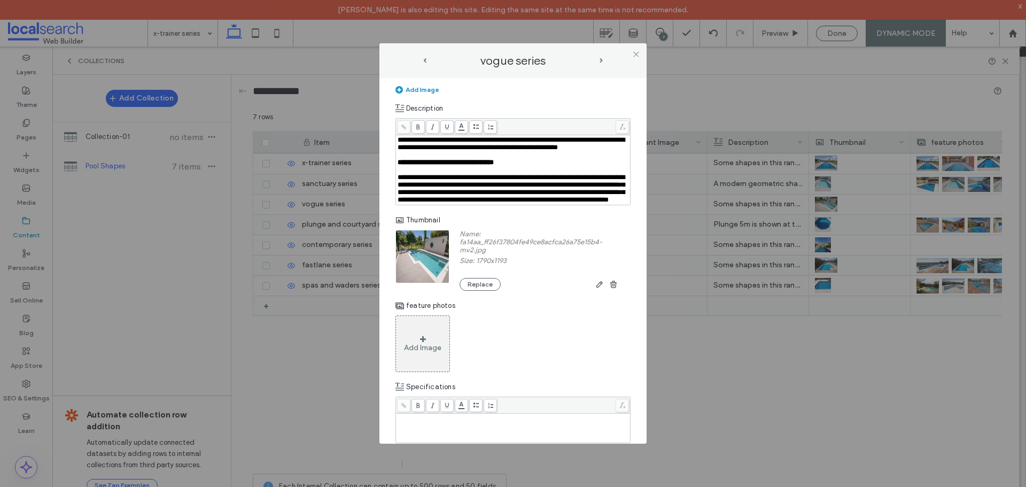
scroll to position [267, 0]
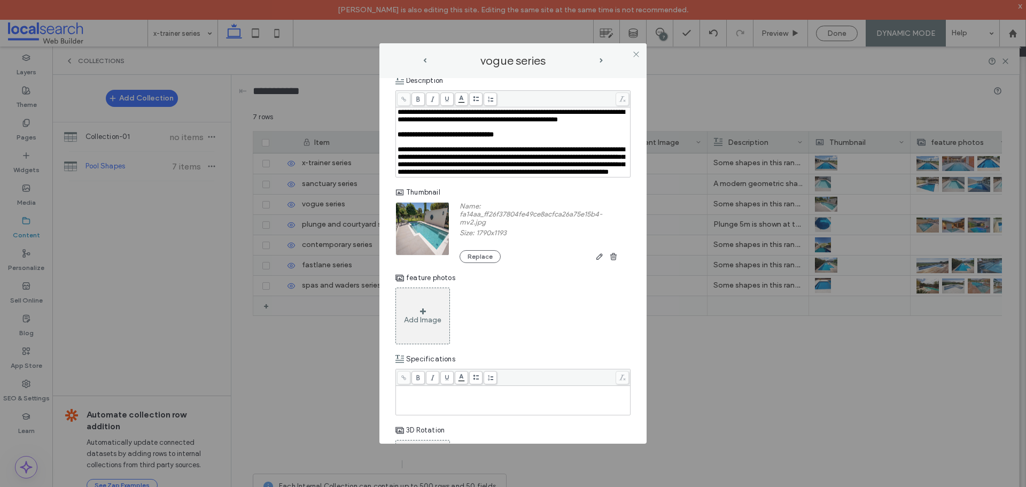
click at [425, 315] on span at bounding box center [423, 311] width 6 height 7
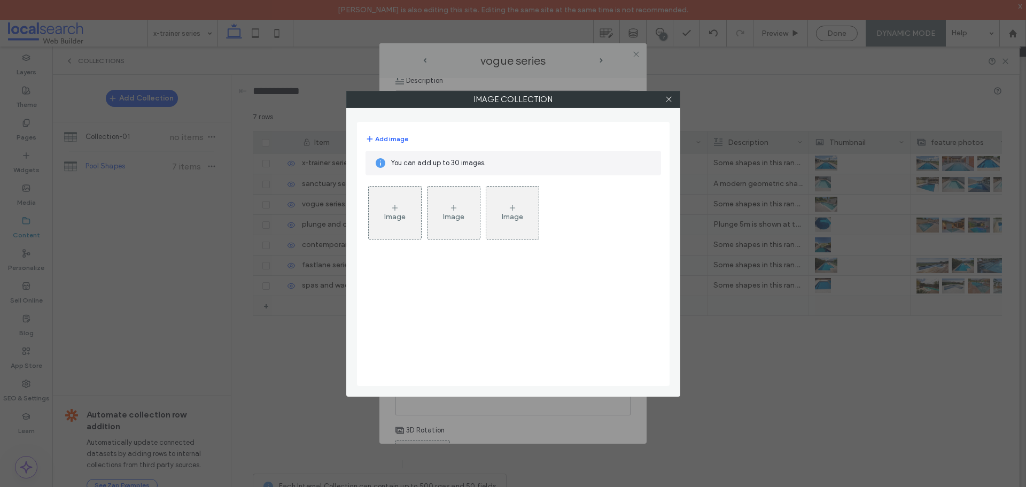
click at [390, 221] on div "Image" at bounding box center [394, 216] width 21 height 9
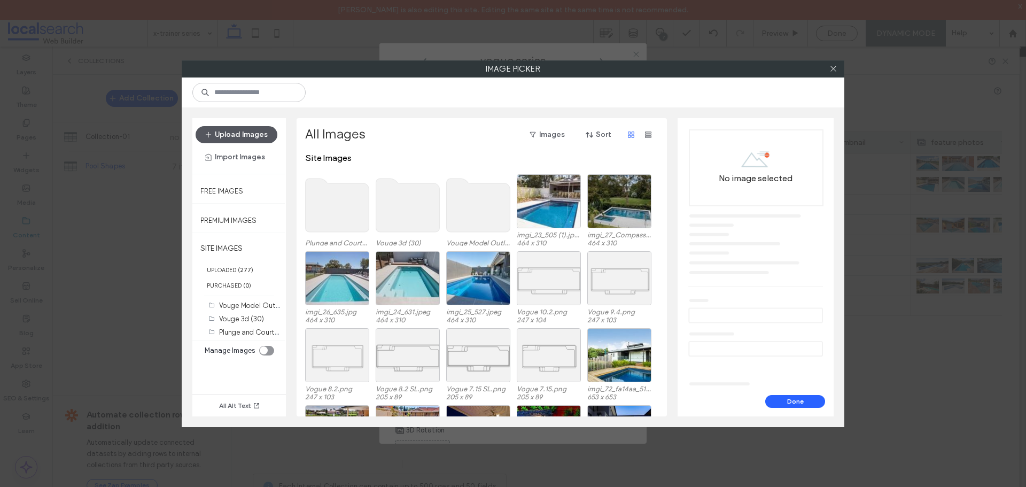
click at [235, 139] on button "Upload Images" at bounding box center [236, 134] width 82 height 17
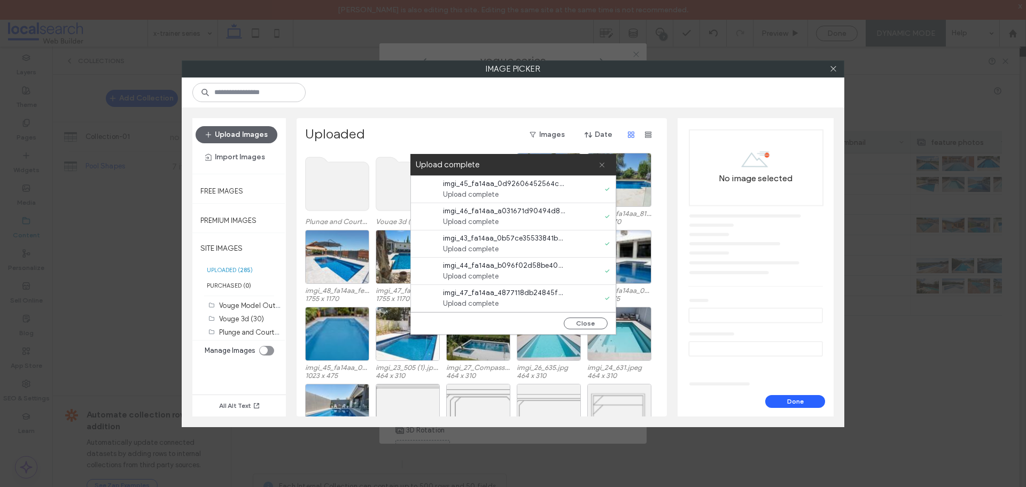
click at [604, 166] on icon at bounding box center [601, 164] width 7 height 7
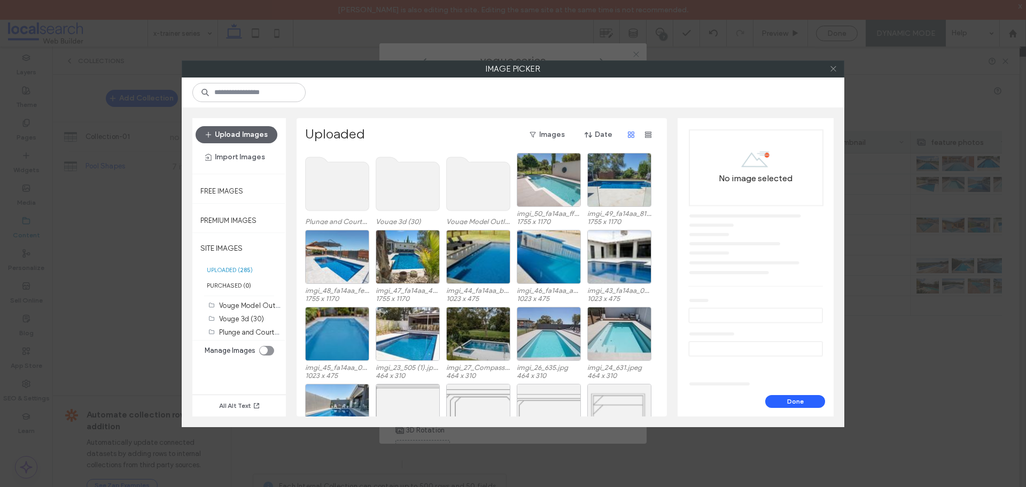
click at [830, 69] on icon at bounding box center [833, 69] width 8 height 8
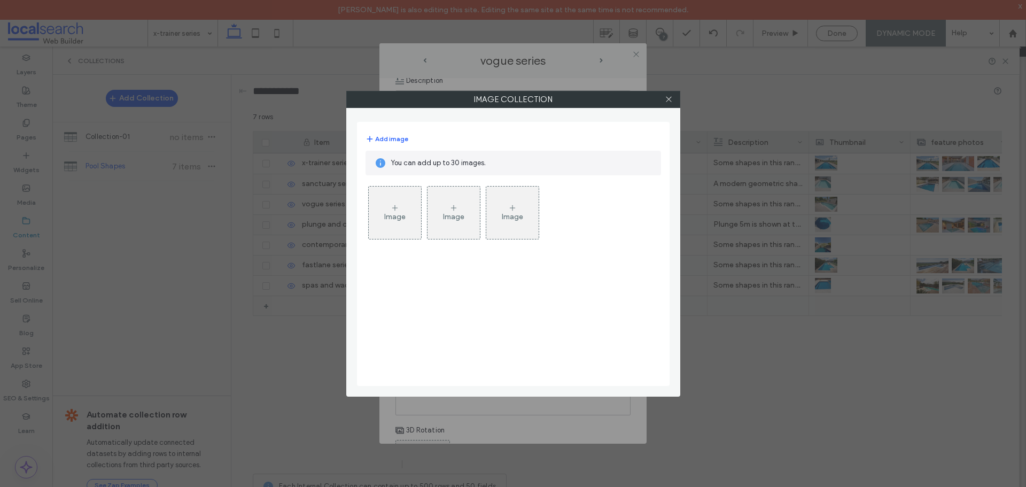
click at [397, 208] on icon at bounding box center [394, 208] width 9 height 9
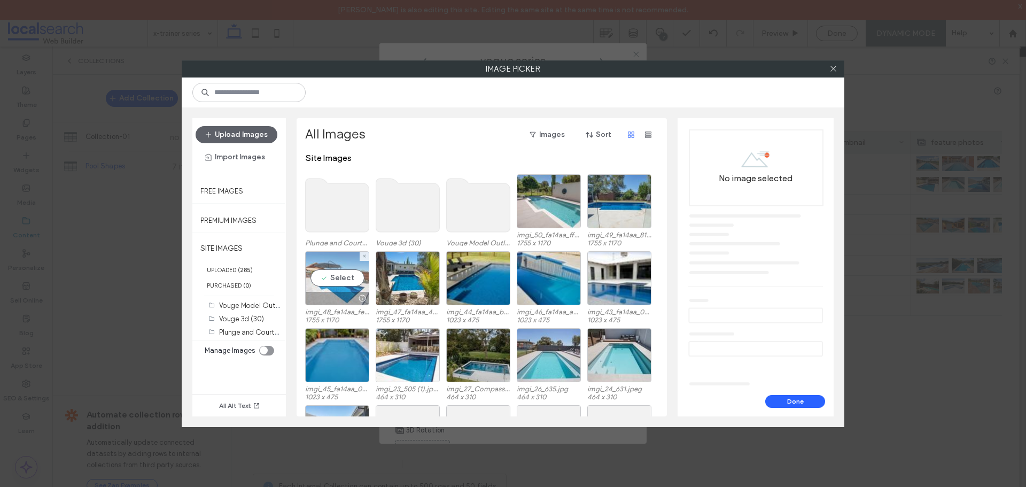
click at [343, 278] on div "Select" at bounding box center [337, 278] width 64 height 54
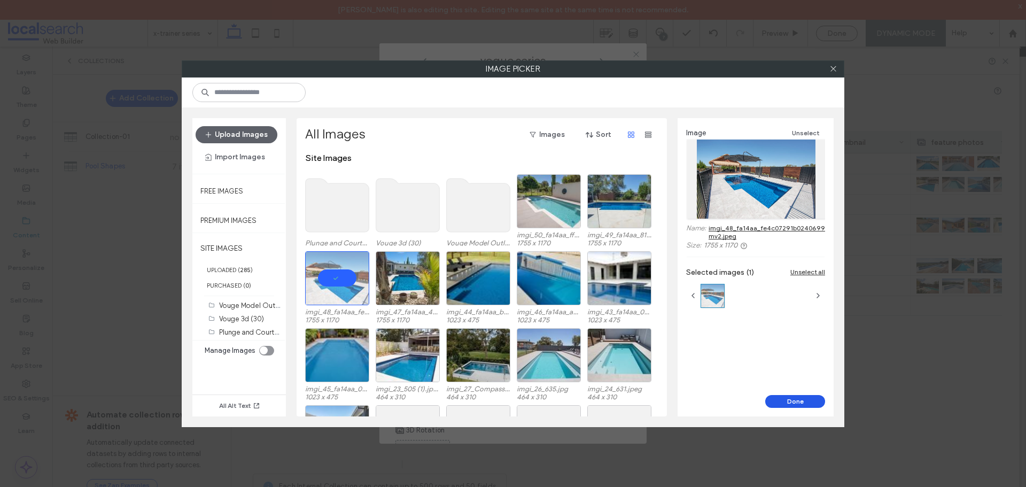
click at [793, 400] on button "Done" at bounding box center [795, 401] width 60 height 13
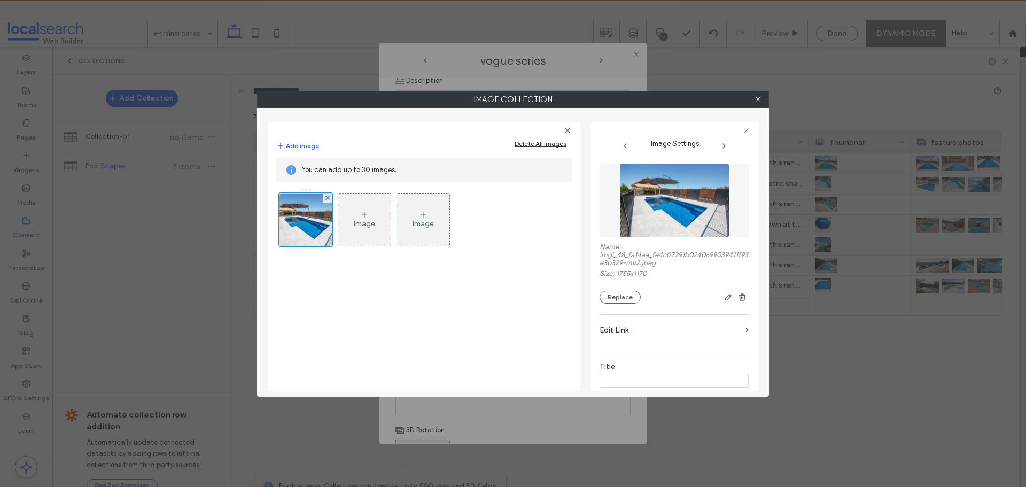
click at [357, 224] on div "Image" at bounding box center [364, 223] width 21 height 9
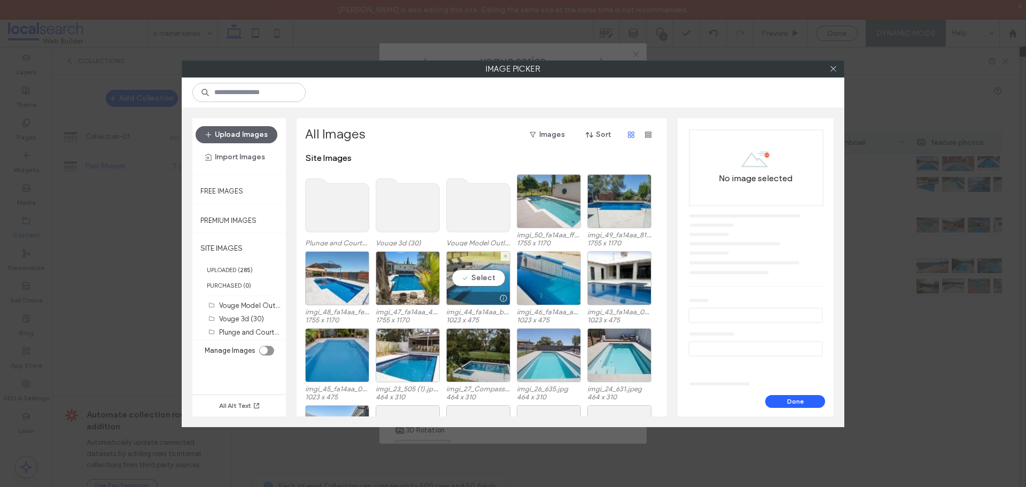
click at [459, 268] on div "Select" at bounding box center [478, 278] width 64 height 54
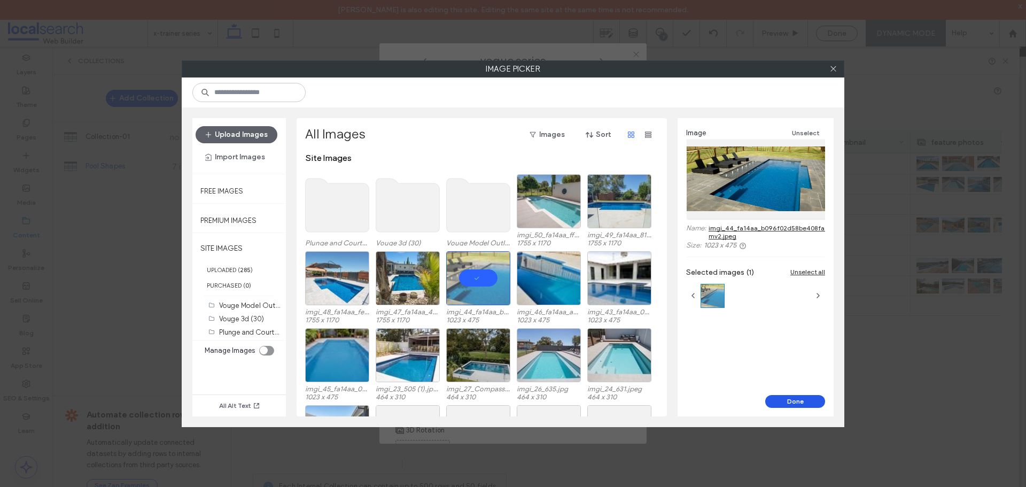
click at [776, 398] on button "Done" at bounding box center [795, 401] width 60 height 13
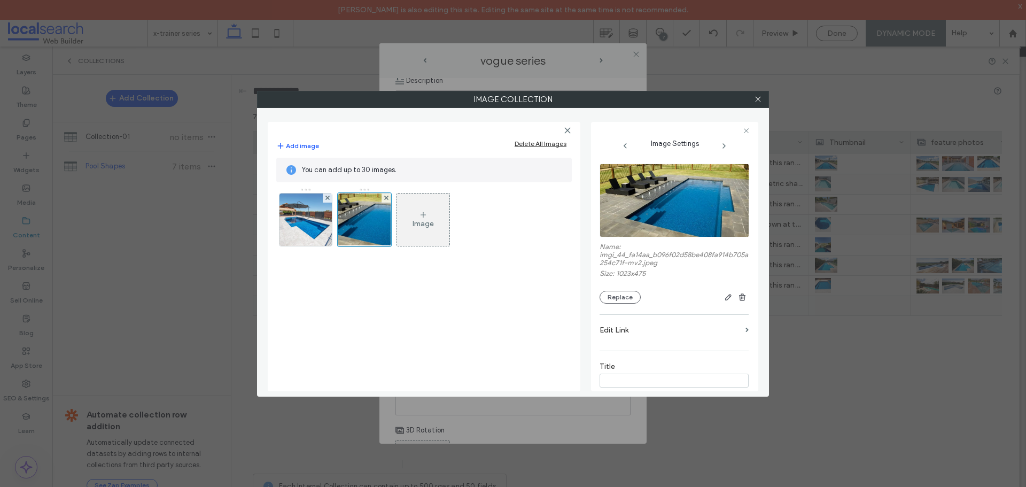
click at [424, 227] on div "Image" at bounding box center [422, 223] width 21 height 9
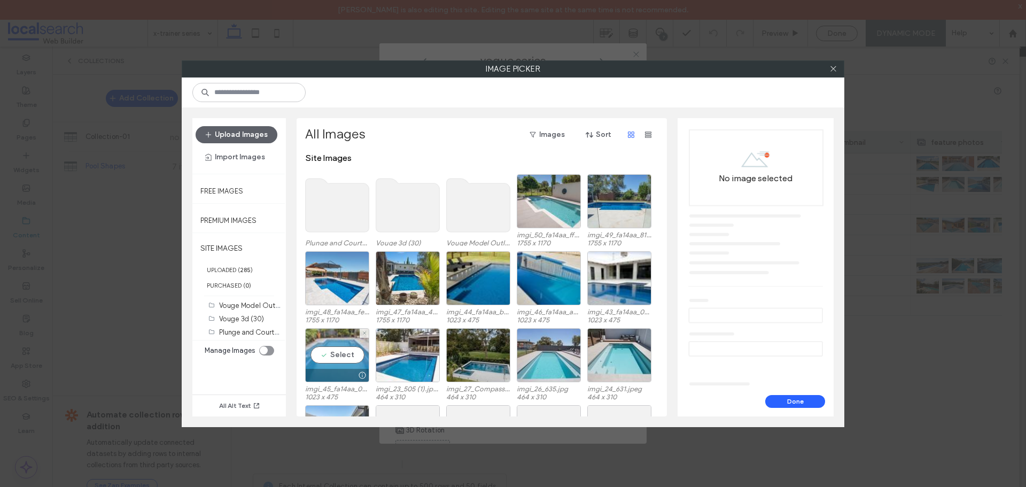
click at [343, 353] on div "Select" at bounding box center [337, 355] width 64 height 54
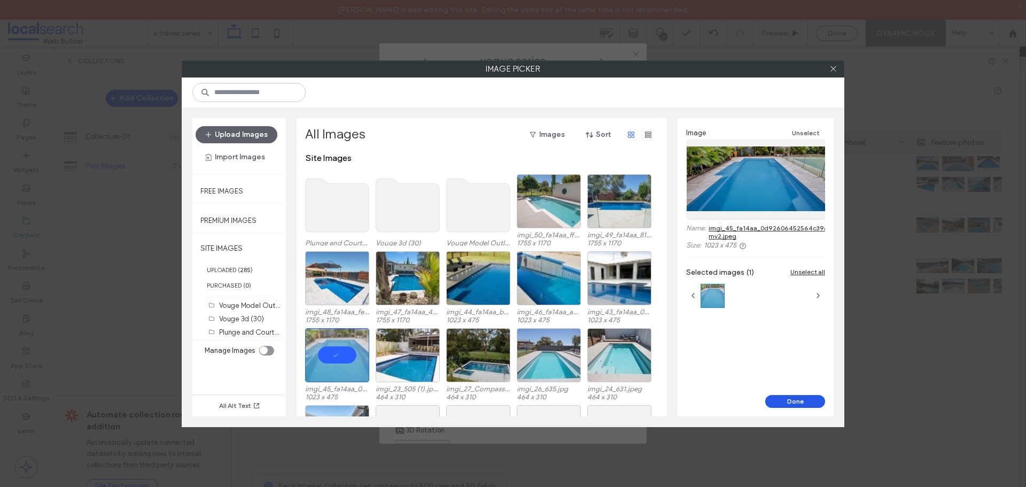
click at [790, 402] on button "Done" at bounding box center [795, 401] width 60 height 13
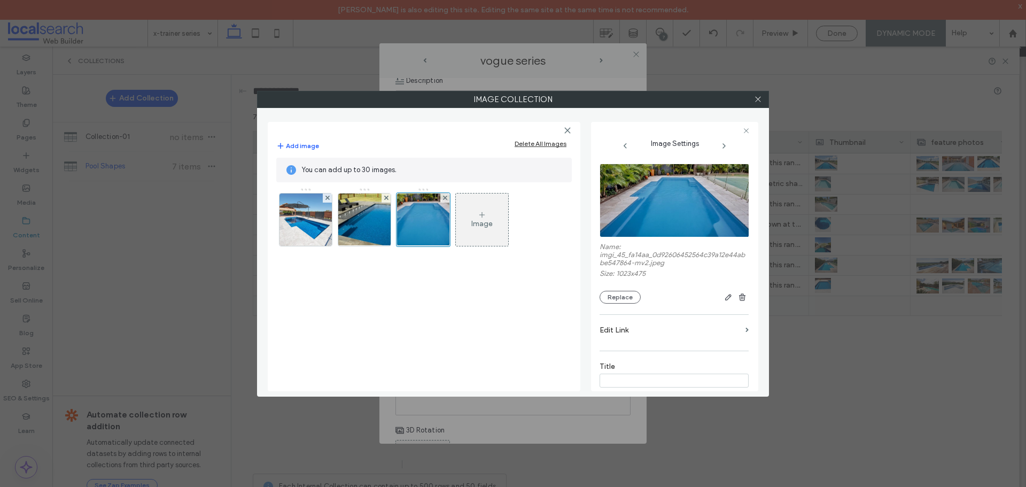
click at [496, 232] on div "Image" at bounding box center [482, 219] width 52 height 50
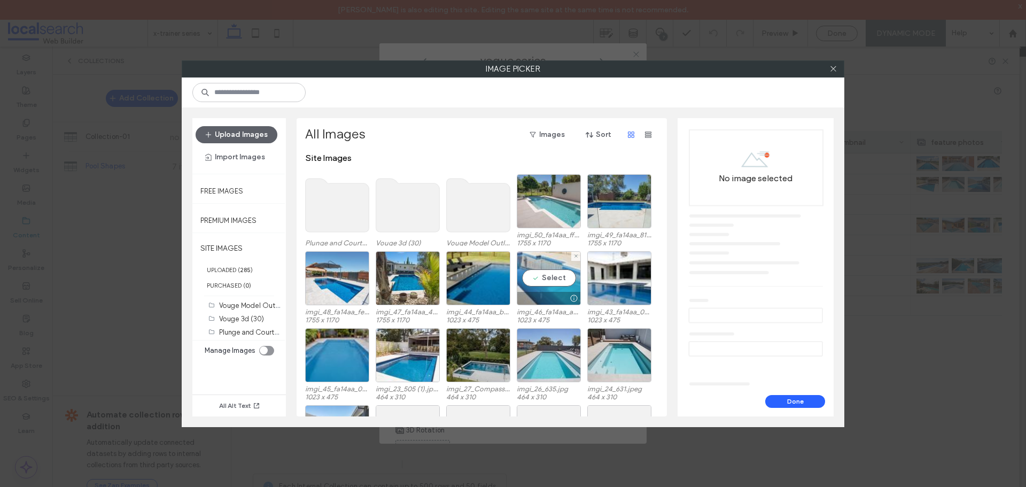
click at [554, 280] on div "Select" at bounding box center [549, 278] width 64 height 54
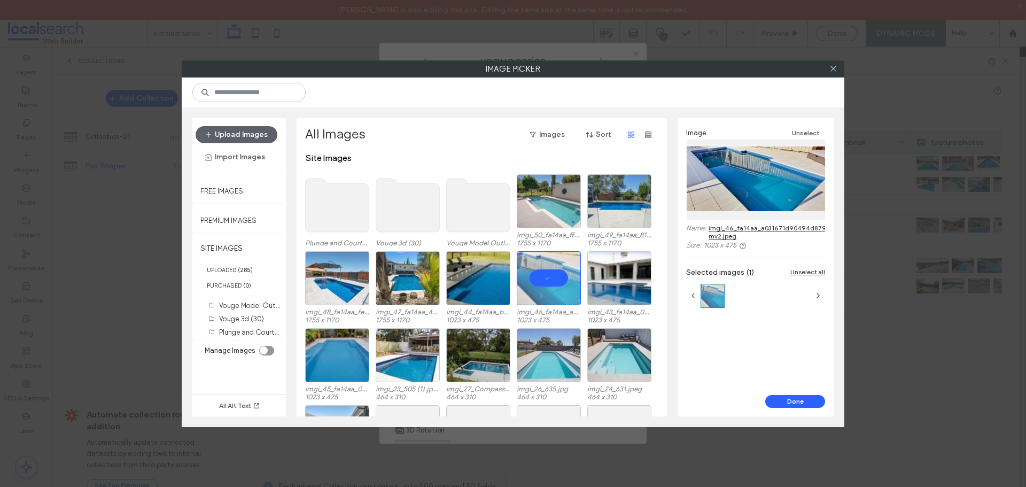
click at [799, 412] on div "Done" at bounding box center [755, 405] width 156 height 21
drag, startPoint x: 794, startPoint y: 402, endPoint x: 792, endPoint y: 397, distance: 5.5
click at [795, 401] on button "Done" at bounding box center [795, 401] width 60 height 13
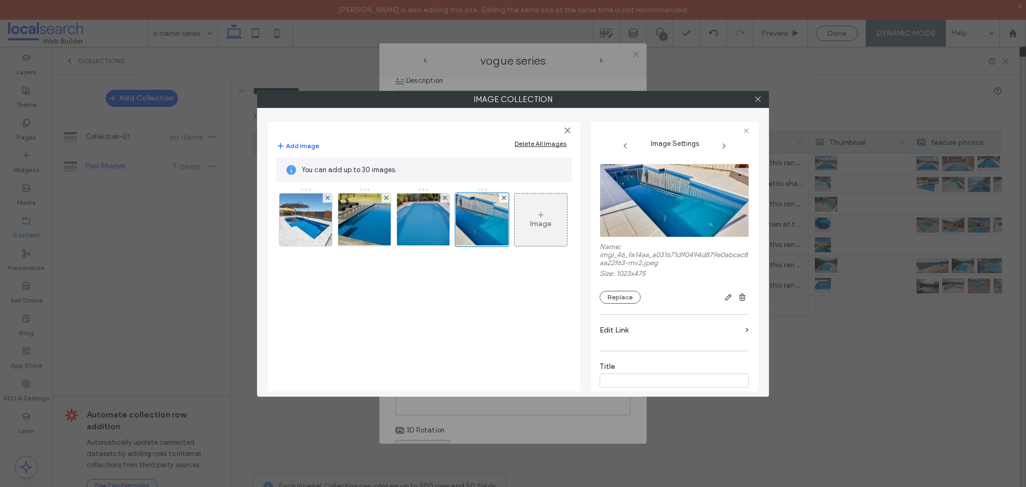
click at [537, 210] on icon at bounding box center [540, 214] width 9 height 9
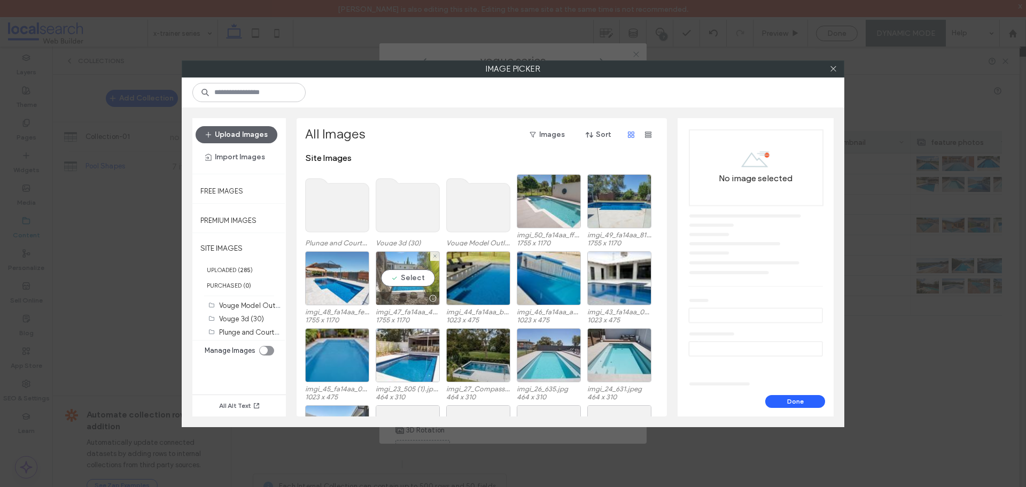
click at [410, 276] on div "Select" at bounding box center [408, 278] width 64 height 54
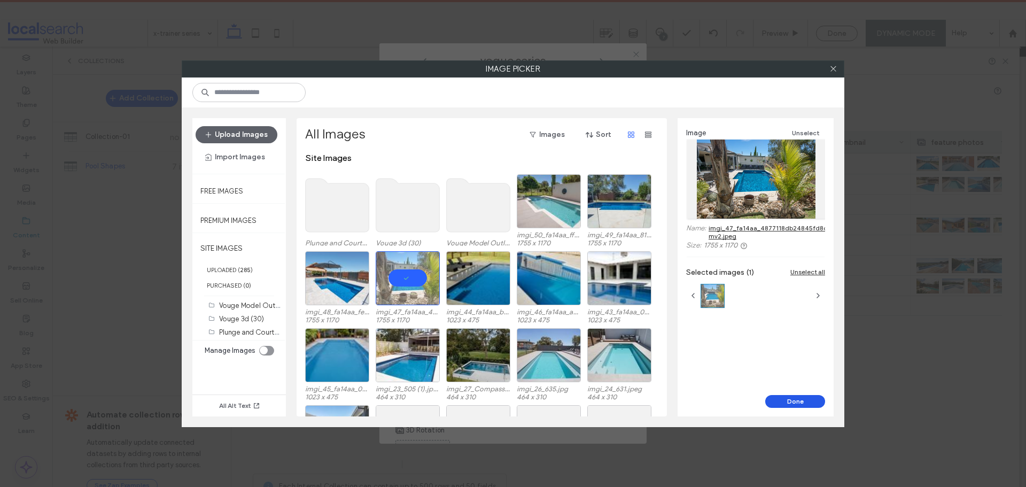
click at [804, 396] on button "Done" at bounding box center [795, 401] width 60 height 13
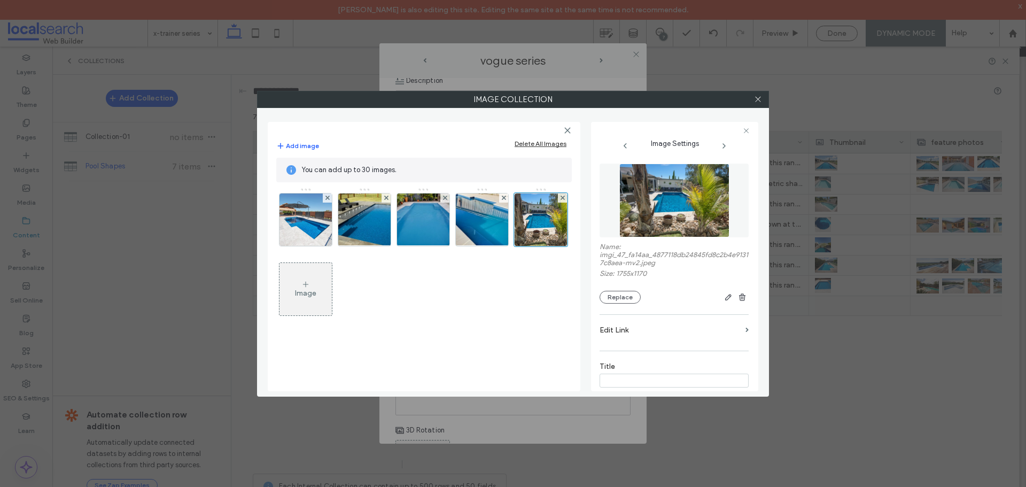
click at [308, 295] on div "Image" at bounding box center [305, 292] width 21 height 9
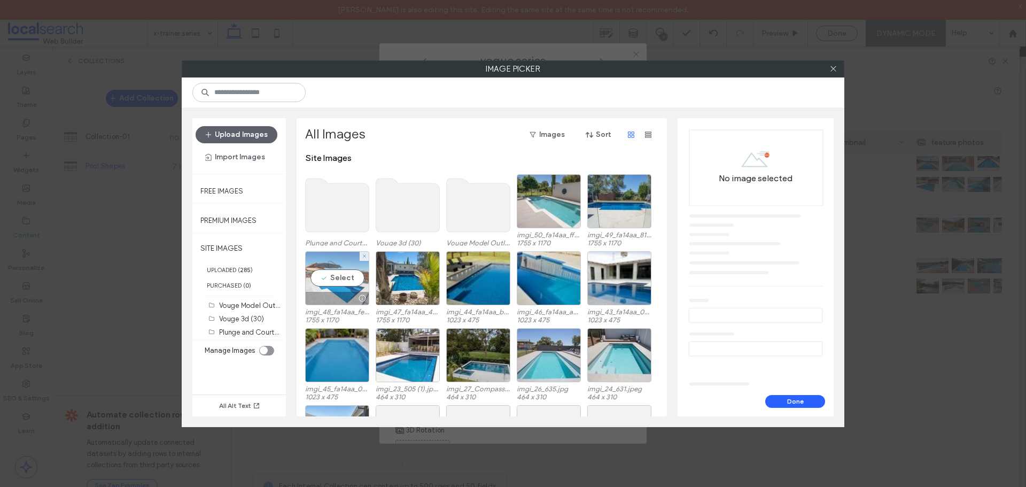
click at [349, 264] on div "Select" at bounding box center [337, 278] width 64 height 54
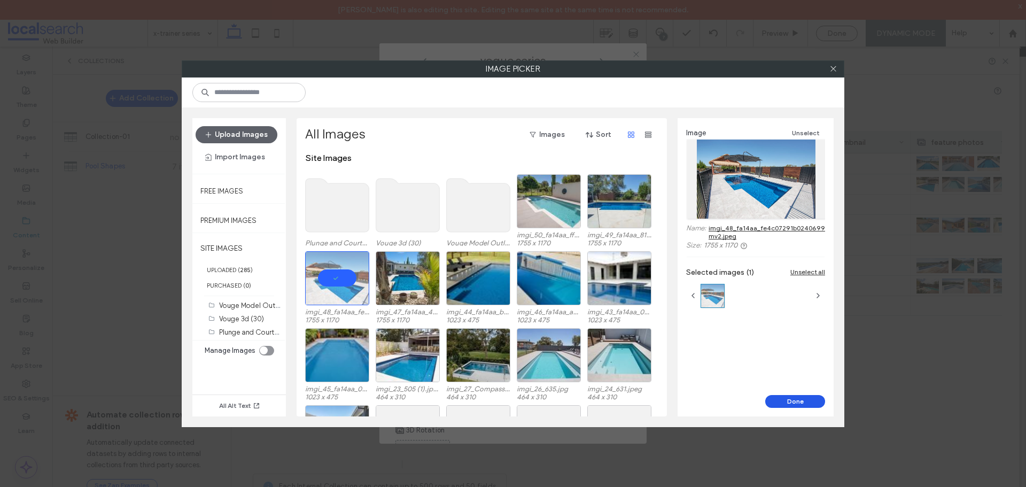
click at [787, 404] on button "Done" at bounding box center [795, 401] width 60 height 13
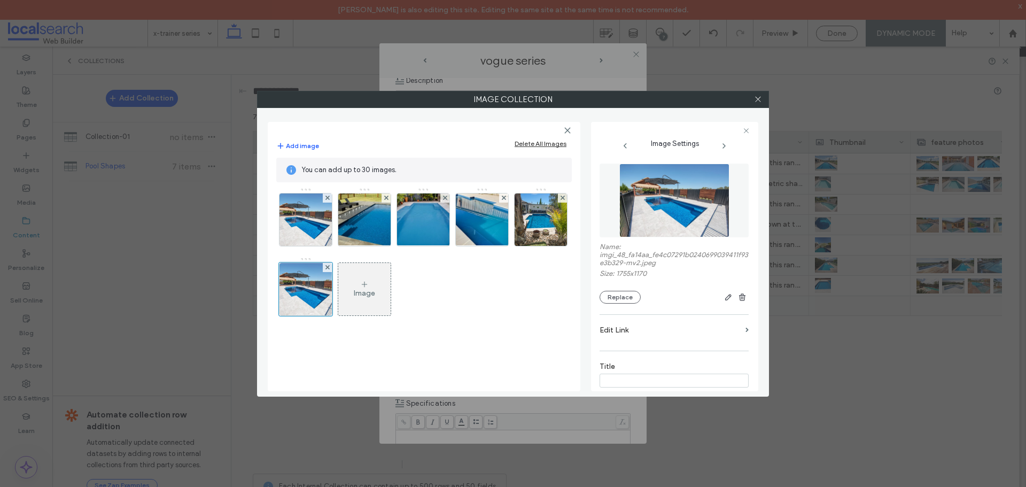
click at [370, 277] on div "Image" at bounding box center [364, 289] width 52 height 50
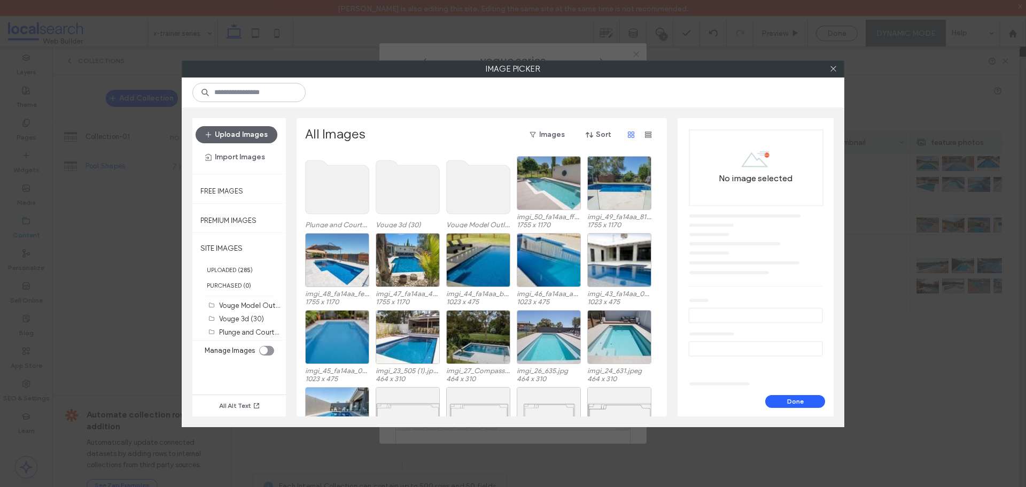
scroll to position [0, 0]
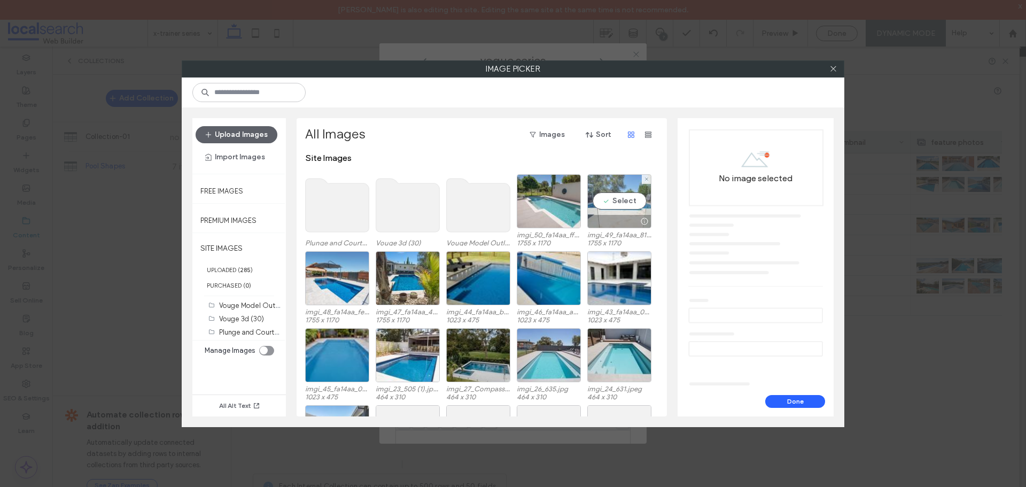
click at [624, 207] on div "Select" at bounding box center [619, 201] width 64 height 54
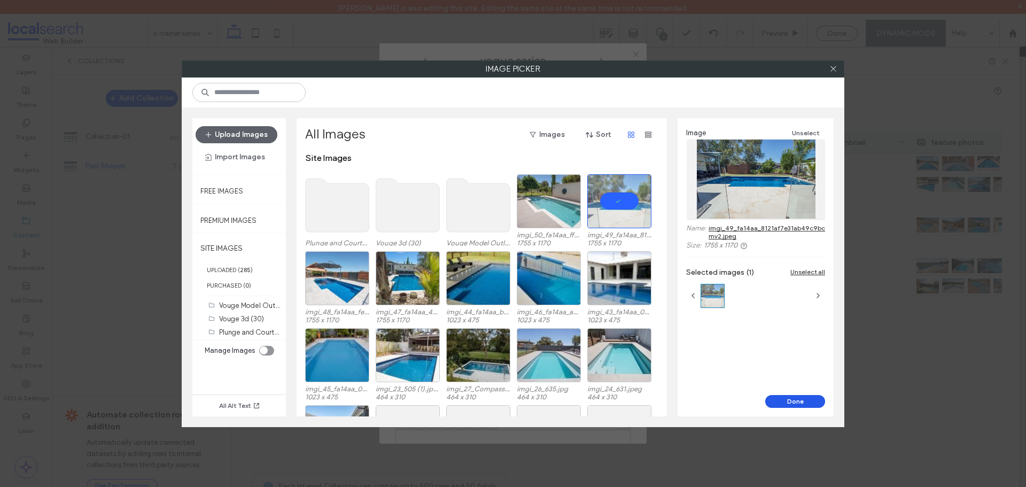
click at [786, 402] on button "Done" at bounding box center [795, 401] width 60 height 13
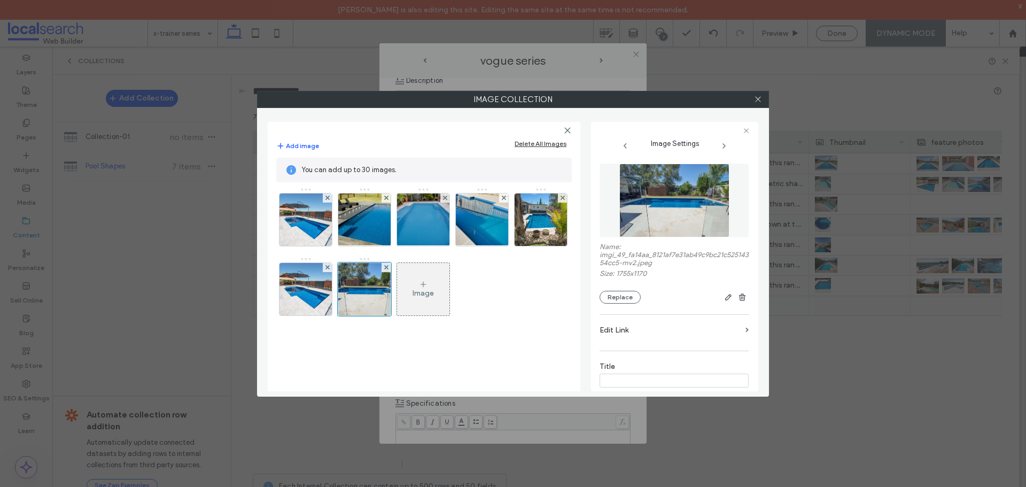
click at [426, 294] on div "Image" at bounding box center [422, 292] width 21 height 9
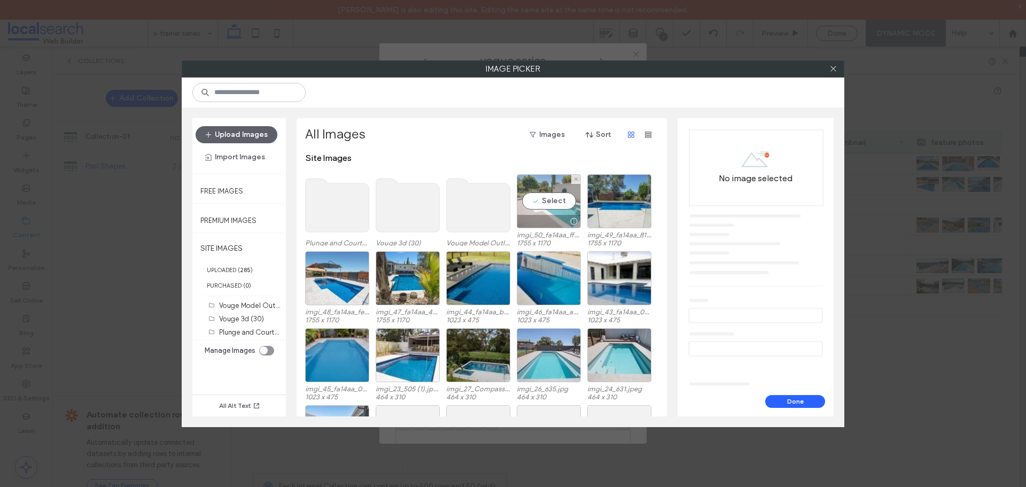
click at [544, 199] on div "Select" at bounding box center [549, 201] width 64 height 54
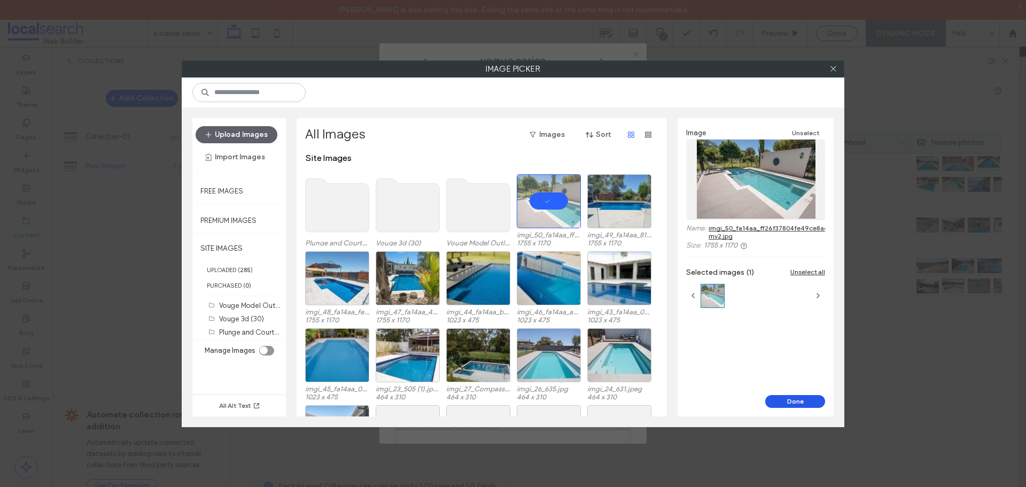
click at [777, 401] on button "Done" at bounding box center [795, 401] width 60 height 13
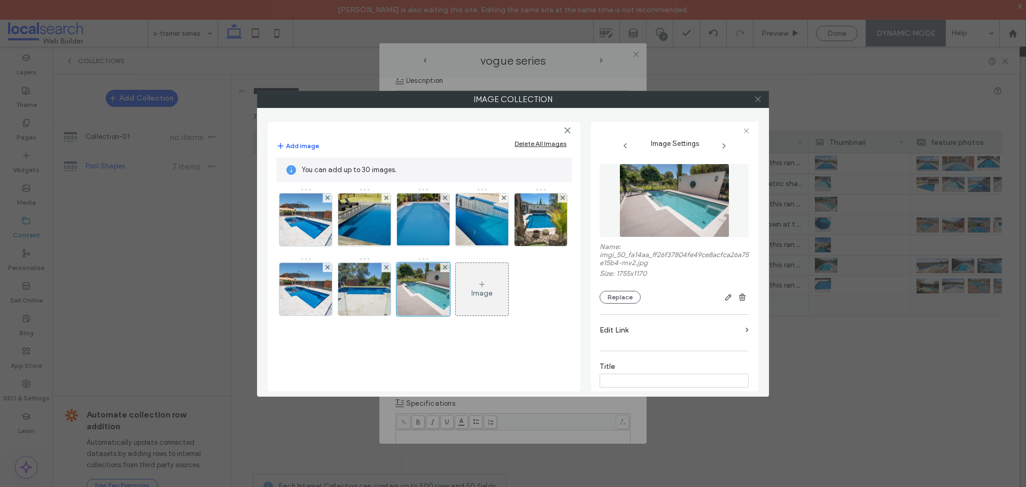
click at [758, 96] on icon at bounding box center [758, 99] width 8 height 8
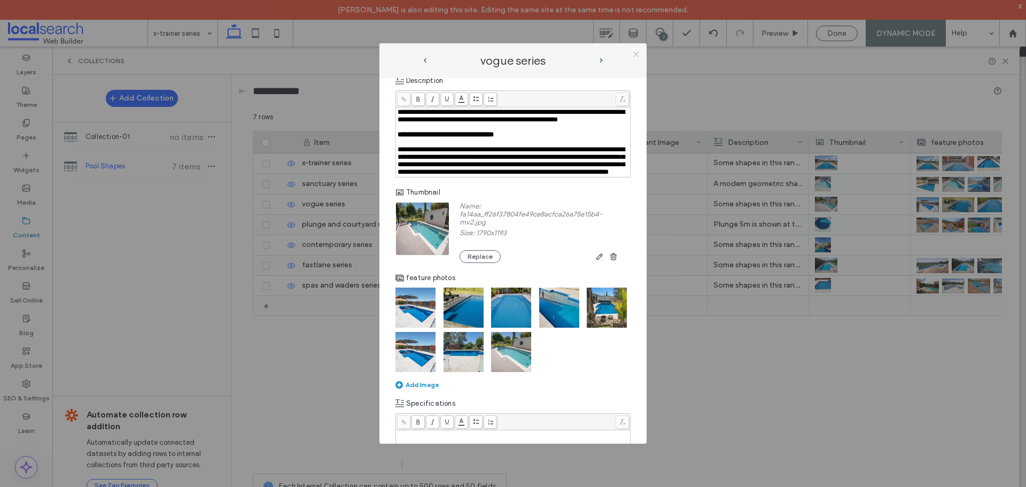
click at [638, 56] on icon at bounding box center [636, 54] width 8 height 8
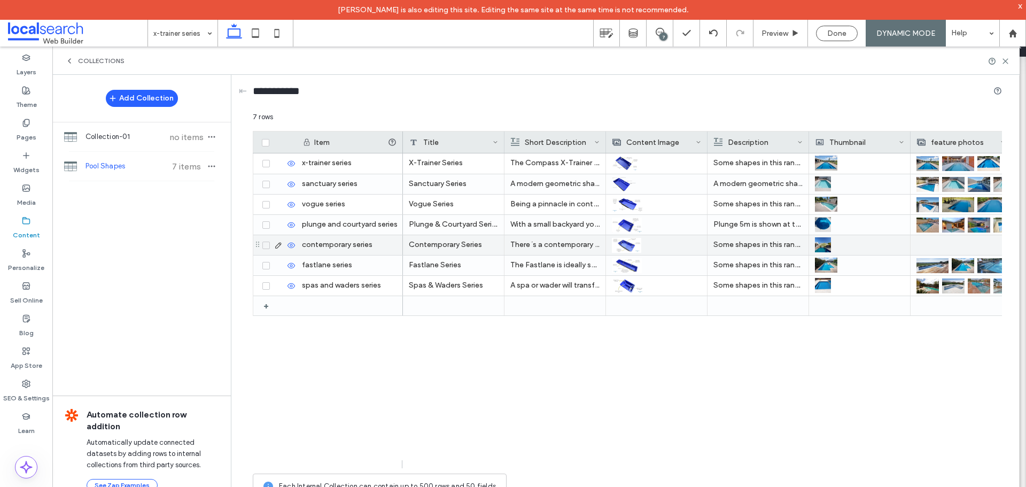
click at [278, 245] on icon at bounding box center [278, 245] width 9 height 9
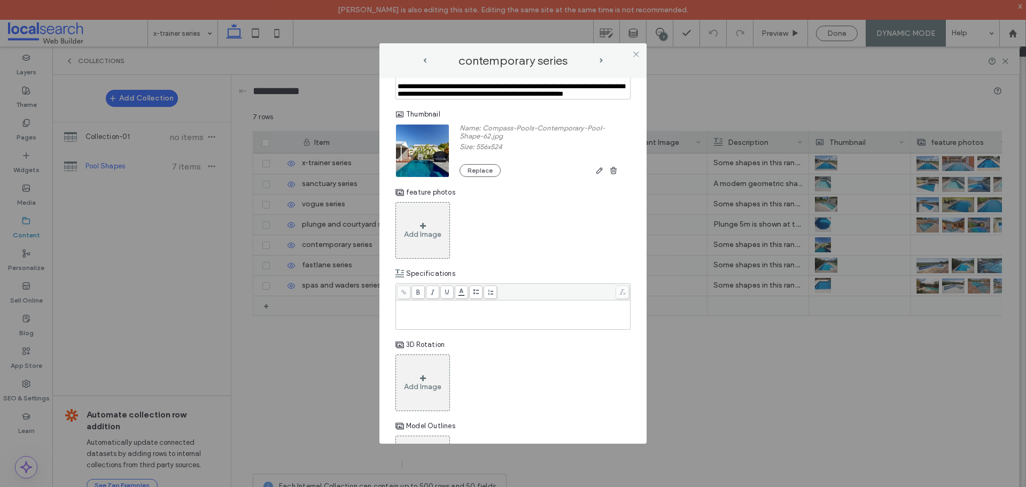
scroll to position [320, 0]
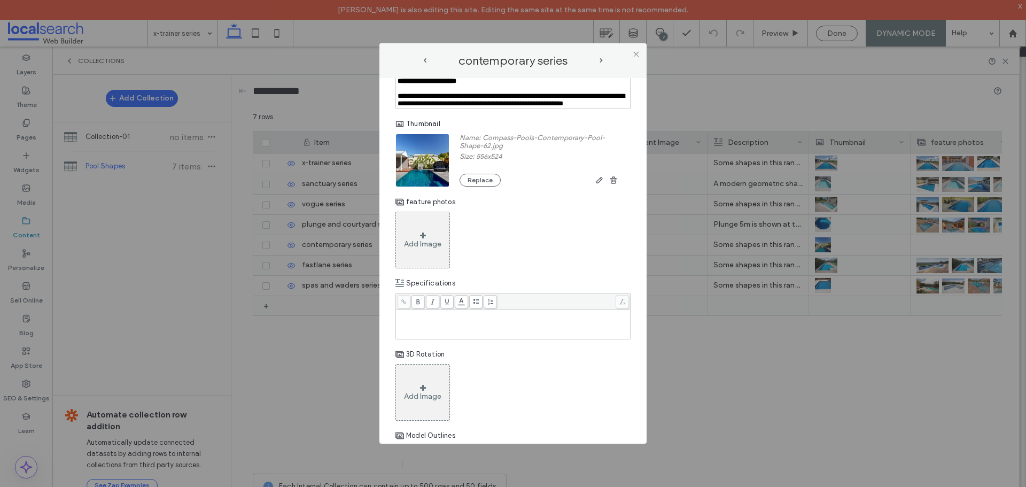
click at [420, 239] on span at bounding box center [423, 235] width 6 height 7
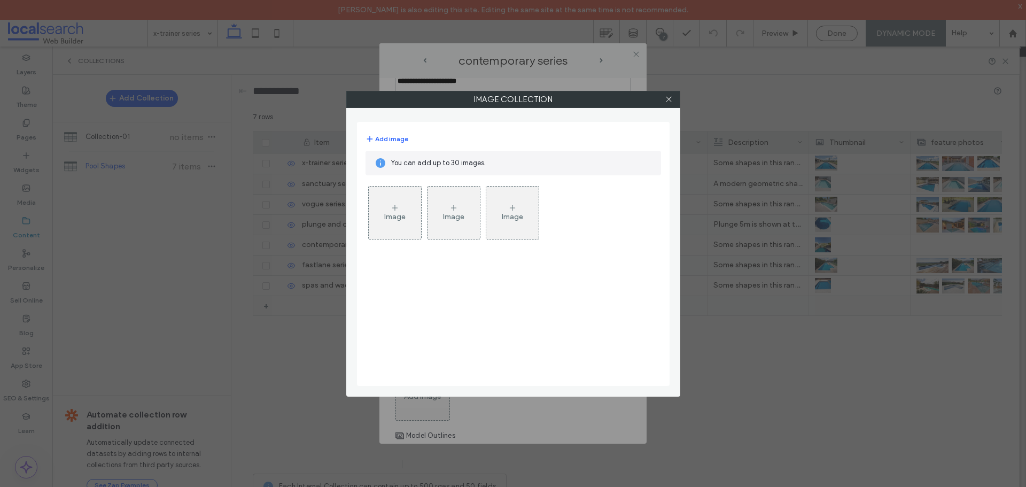
click at [386, 200] on div "Image" at bounding box center [395, 212] width 52 height 50
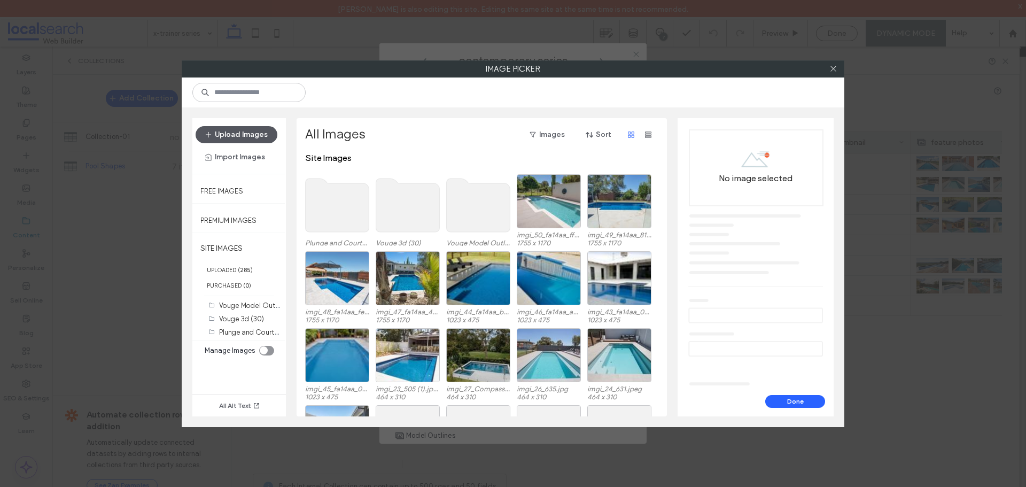
click at [245, 134] on button "Upload Images" at bounding box center [236, 134] width 82 height 17
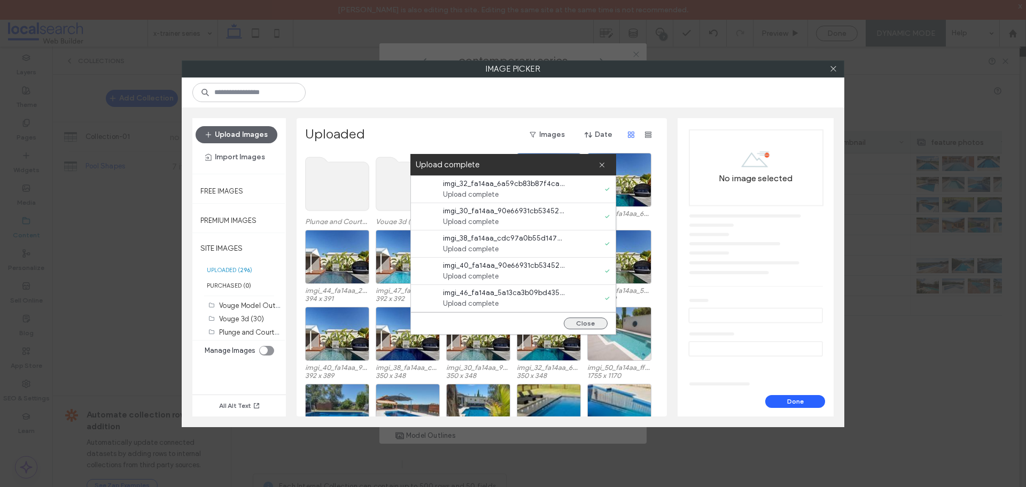
click at [579, 324] on button "Close" at bounding box center [586, 323] width 44 height 12
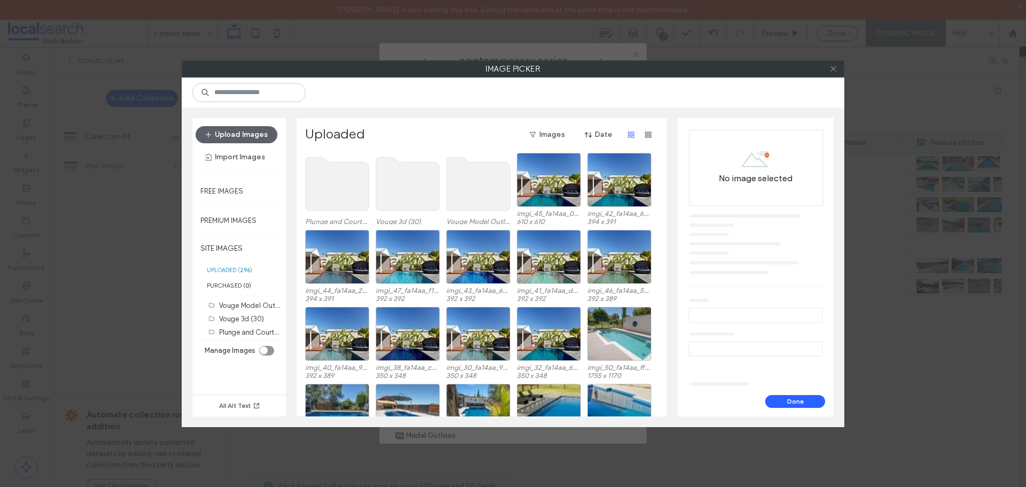
click at [832, 67] on icon at bounding box center [833, 69] width 8 height 8
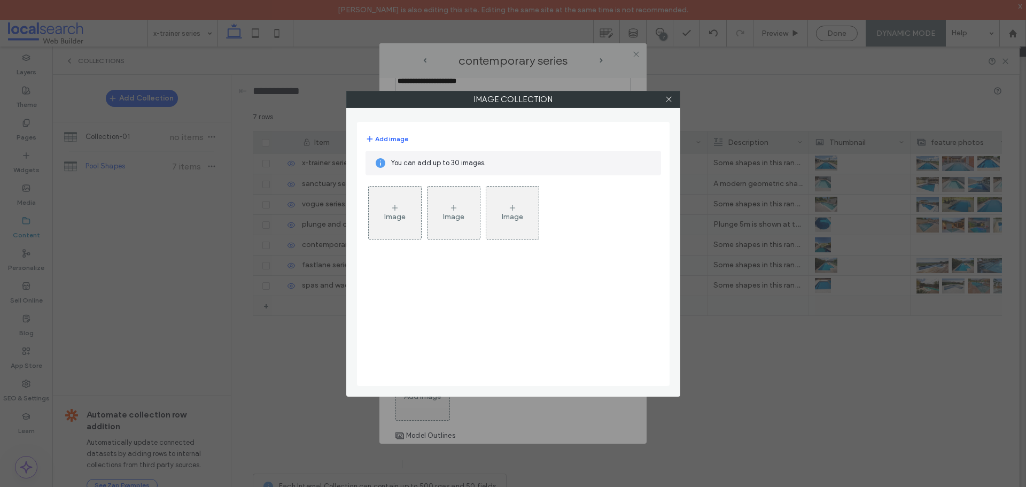
click at [388, 215] on div "Image" at bounding box center [394, 216] width 21 height 9
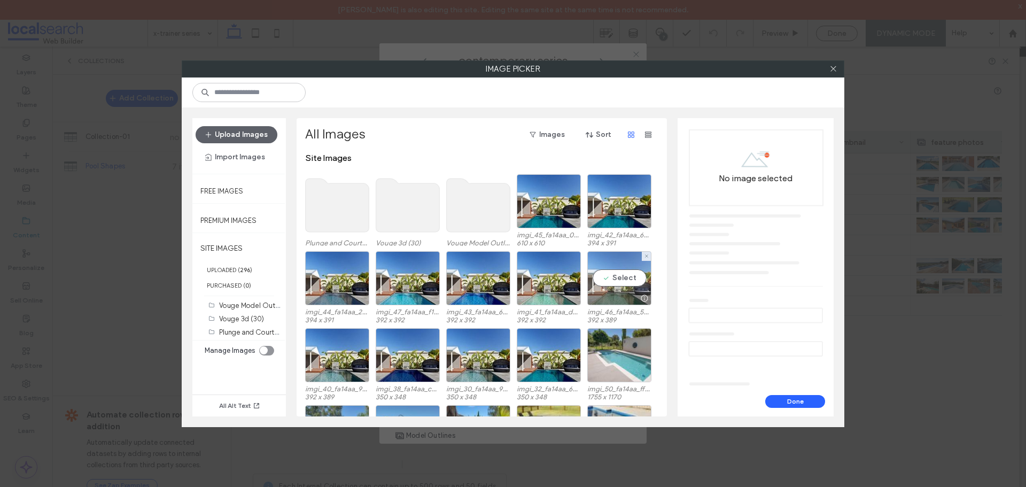
click at [607, 284] on div "Select" at bounding box center [619, 278] width 64 height 54
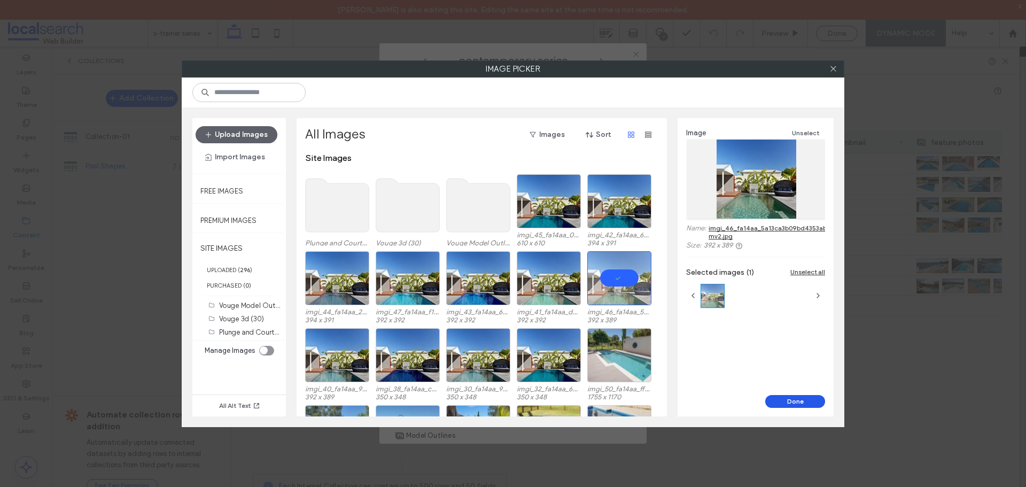
click at [784, 397] on button "Done" at bounding box center [795, 401] width 60 height 13
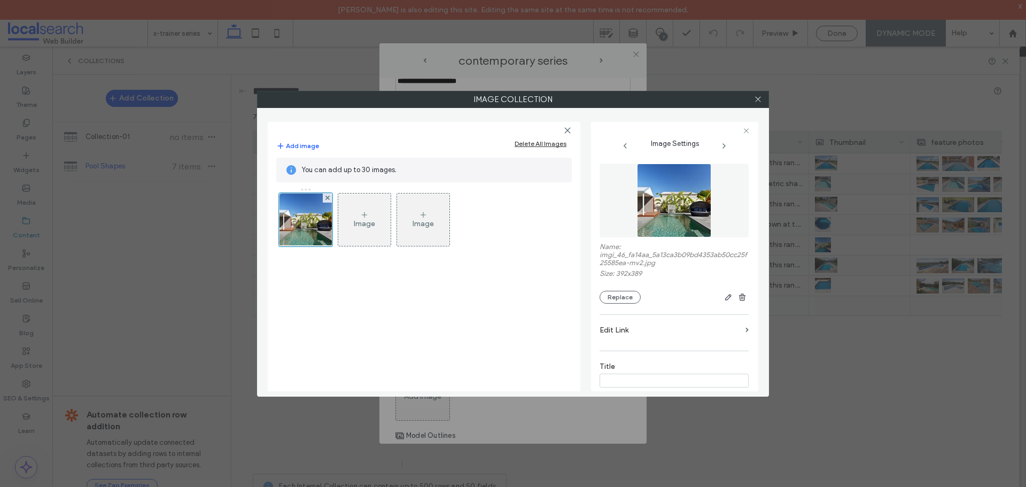
click at [376, 222] on div "Image" at bounding box center [364, 219] width 52 height 50
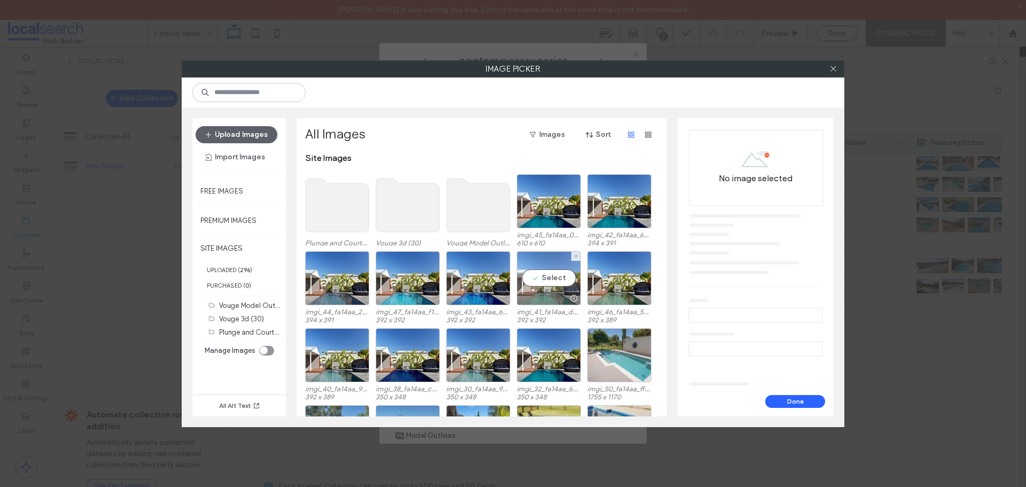
click at [537, 271] on div "Select" at bounding box center [549, 278] width 64 height 54
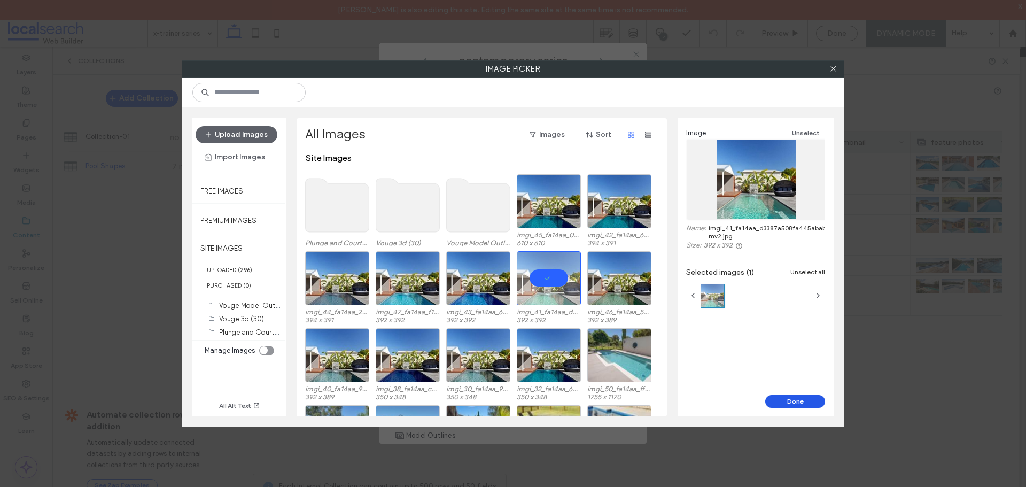
click at [779, 400] on button "Done" at bounding box center [795, 401] width 60 height 13
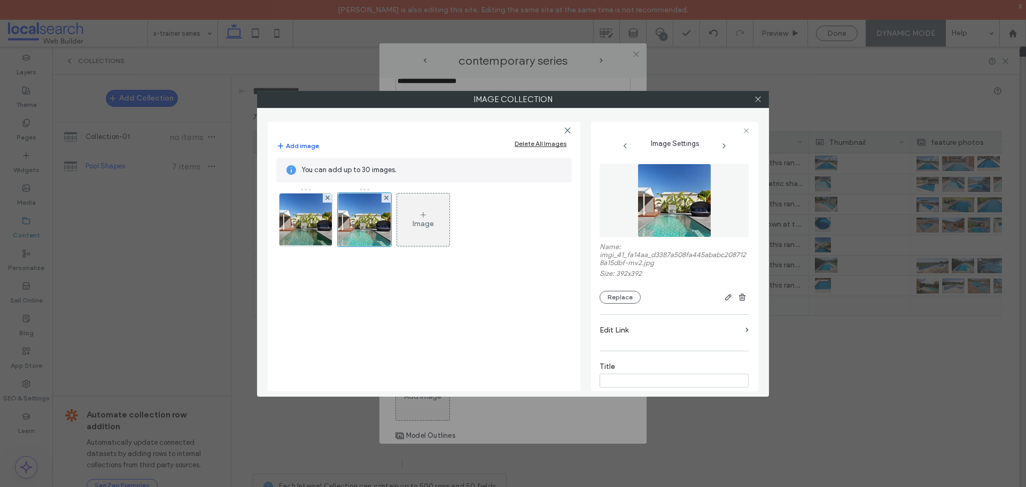
click at [434, 233] on div "Image" at bounding box center [423, 219] width 52 height 50
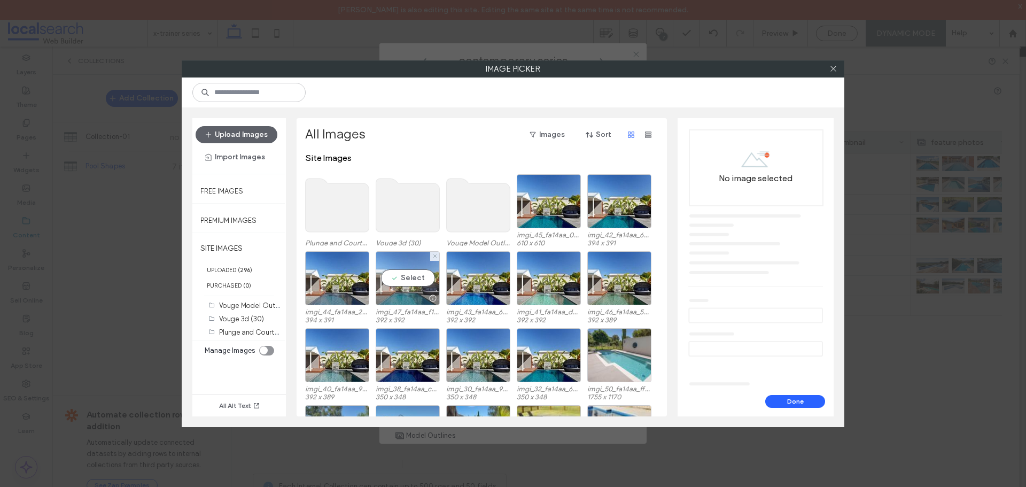
click at [412, 279] on div "Select" at bounding box center [408, 278] width 64 height 54
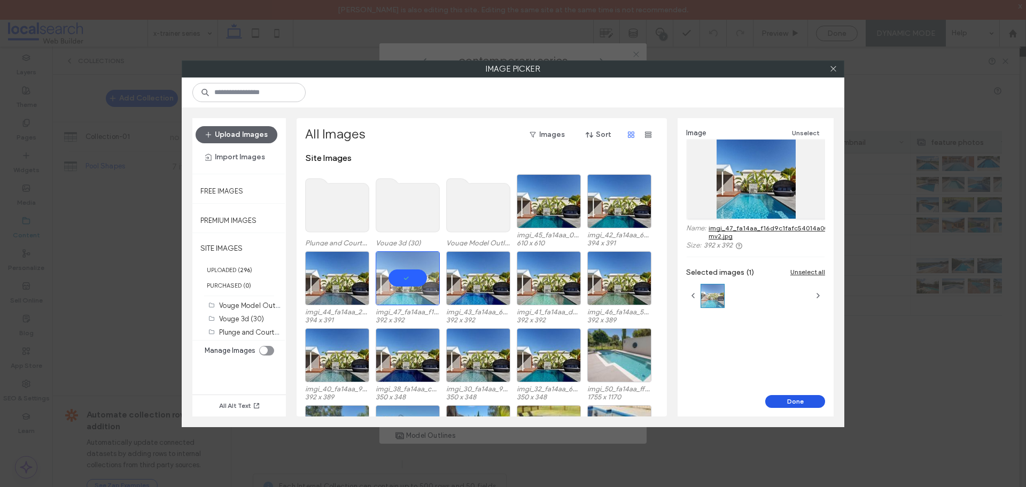
click at [809, 395] on button "Done" at bounding box center [795, 401] width 60 height 13
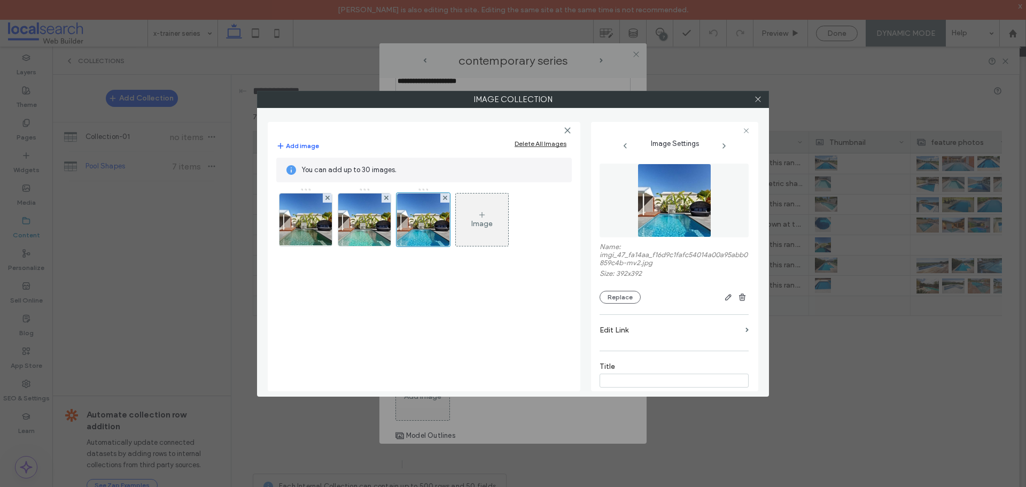
click at [476, 222] on div "Image" at bounding box center [481, 223] width 21 height 9
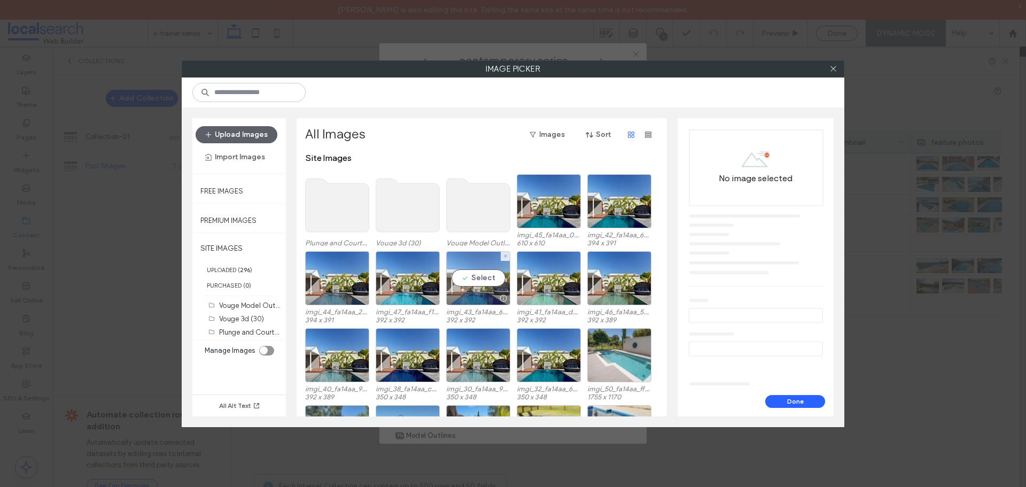
click at [473, 278] on div "Select" at bounding box center [478, 278] width 64 height 54
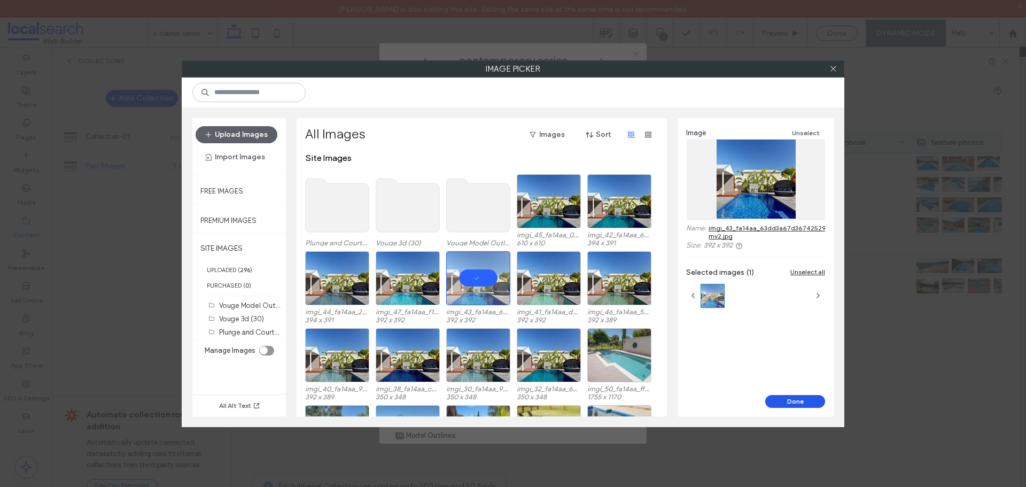
click at [788, 398] on button "Done" at bounding box center [795, 401] width 60 height 13
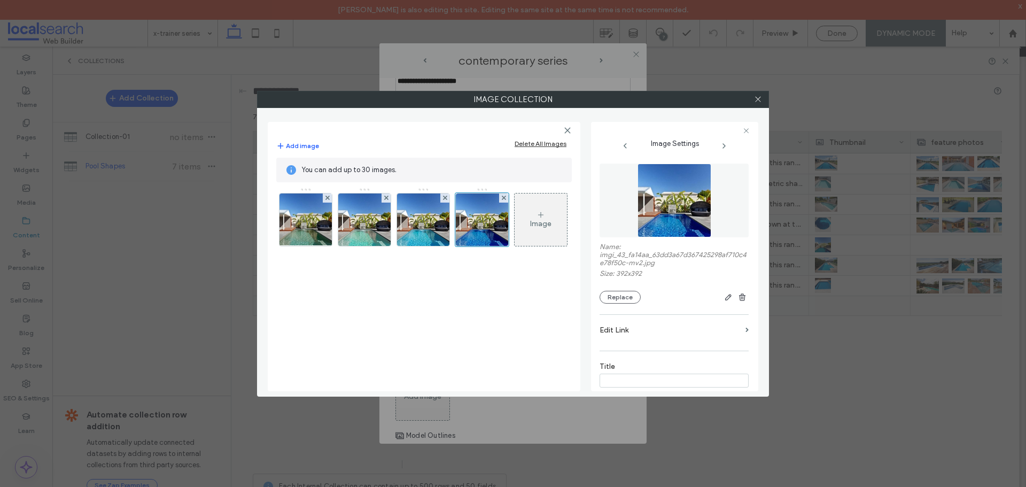
click at [541, 201] on div "Image" at bounding box center [540, 219] width 52 height 50
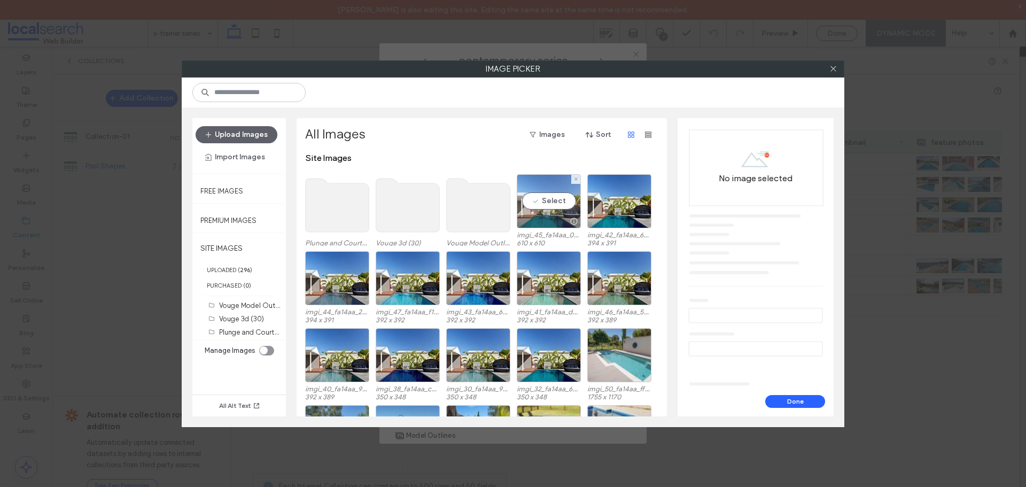
click at [558, 195] on div "Select" at bounding box center [549, 201] width 64 height 54
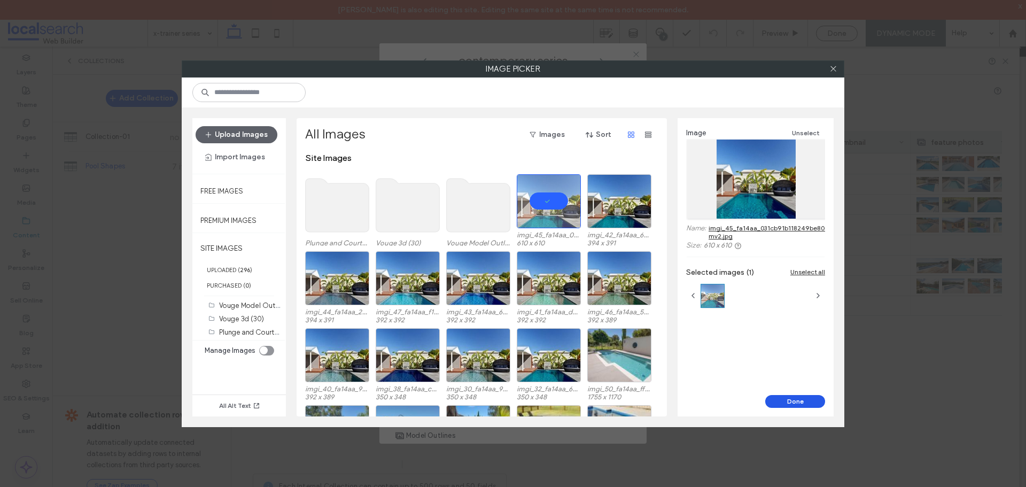
click at [786, 406] on button "Done" at bounding box center [795, 401] width 60 height 13
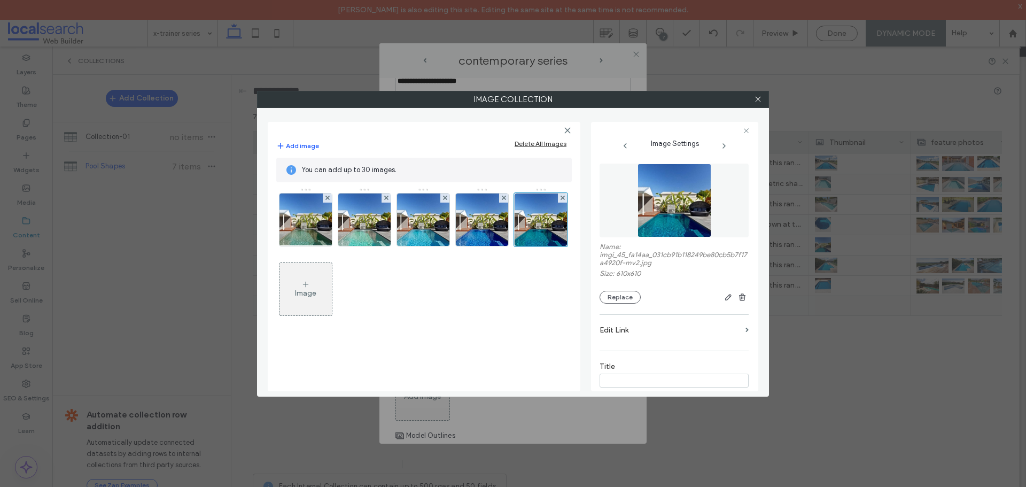
click at [287, 285] on div "Image" at bounding box center [305, 289] width 52 height 50
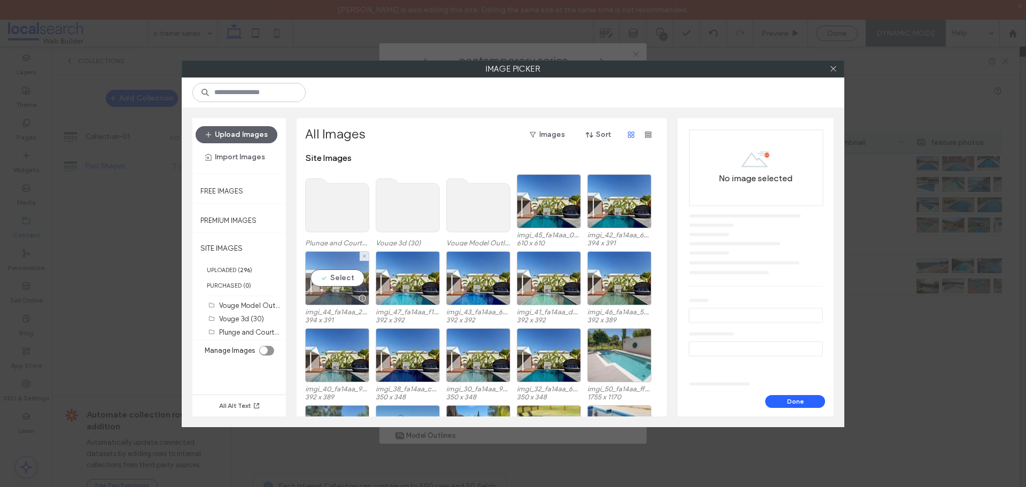
click at [332, 277] on div "Select" at bounding box center [337, 278] width 64 height 54
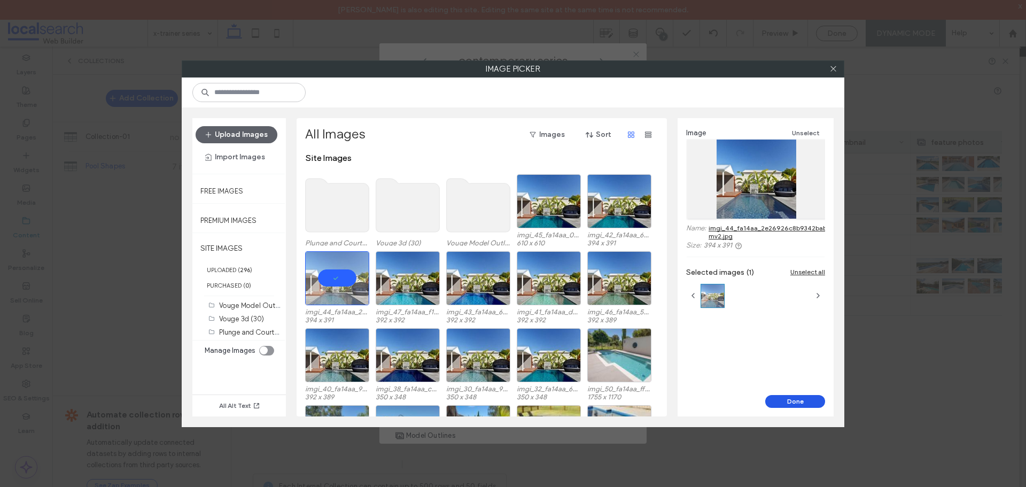
click at [796, 406] on button "Done" at bounding box center [795, 401] width 60 height 13
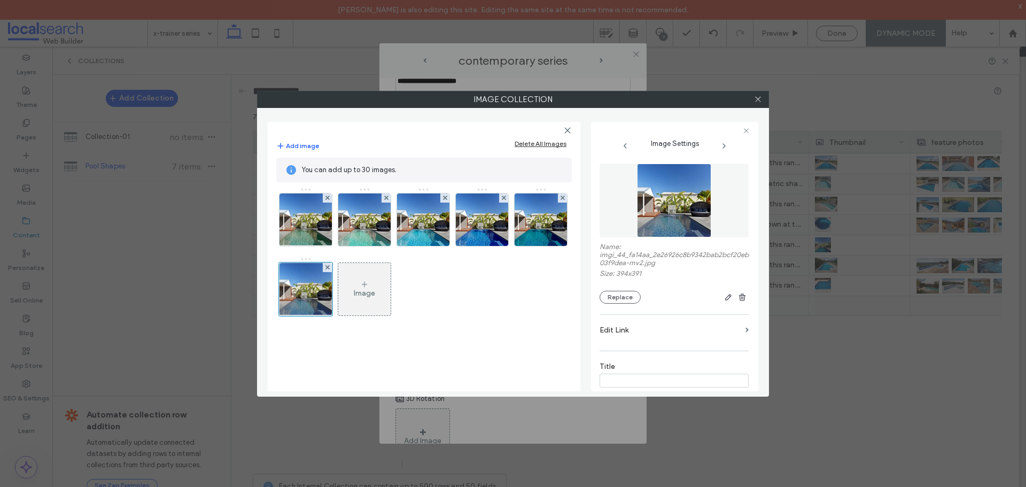
click at [366, 283] on icon at bounding box center [364, 284] width 9 height 9
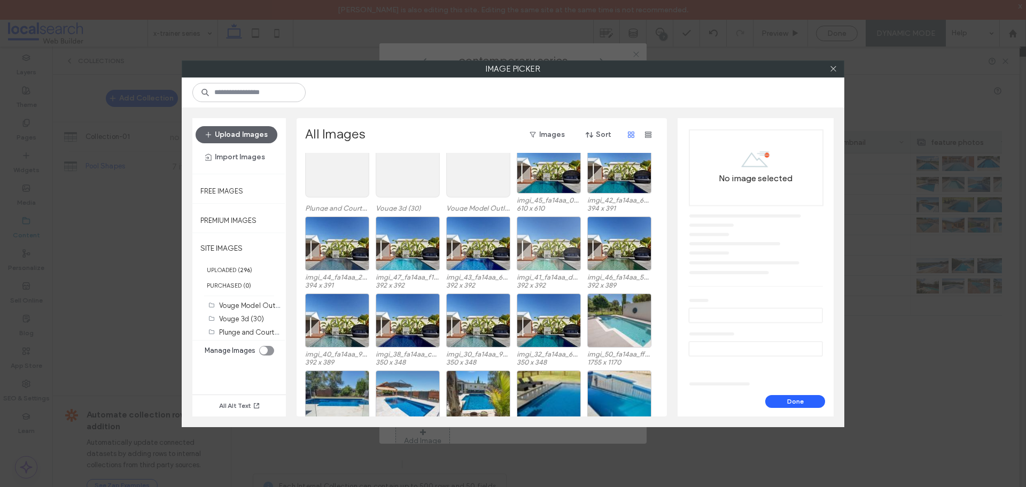
scroll to position [53, 0]
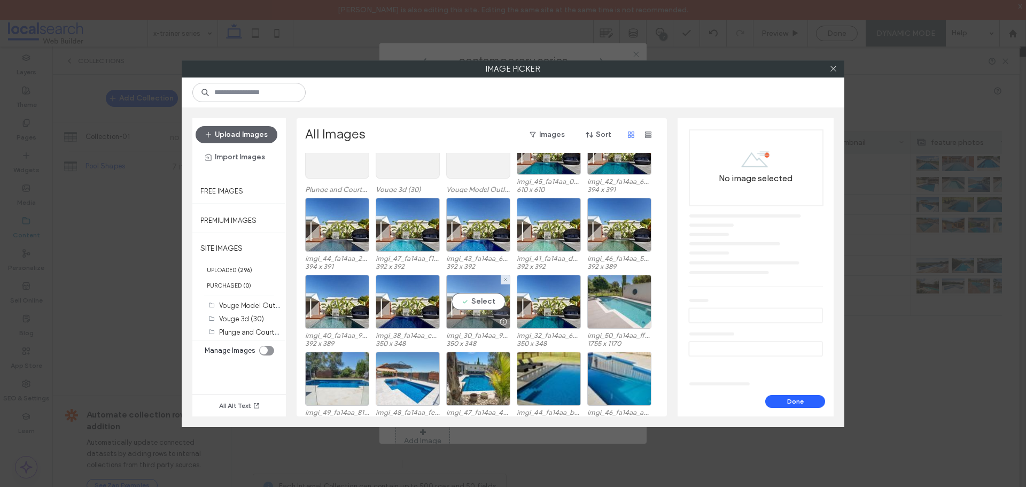
click at [475, 310] on div "Select" at bounding box center [478, 302] width 64 height 54
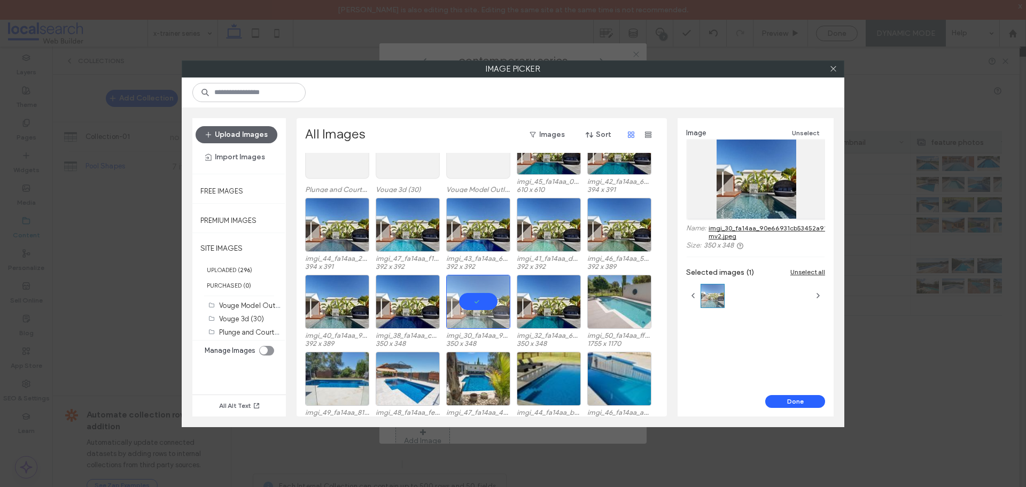
click at [800, 398] on button "Done" at bounding box center [795, 401] width 60 height 13
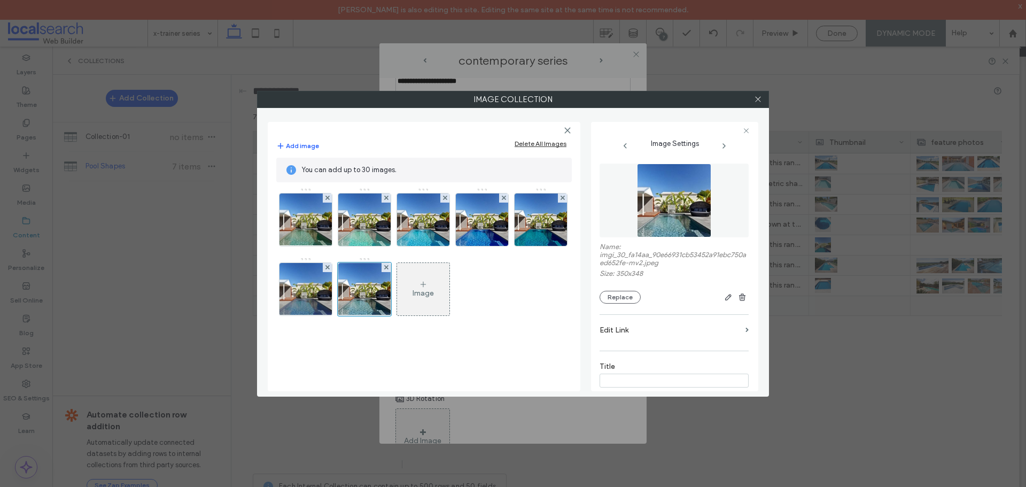
click at [422, 294] on div "Image" at bounding box center [422, 292] width 21 height 9
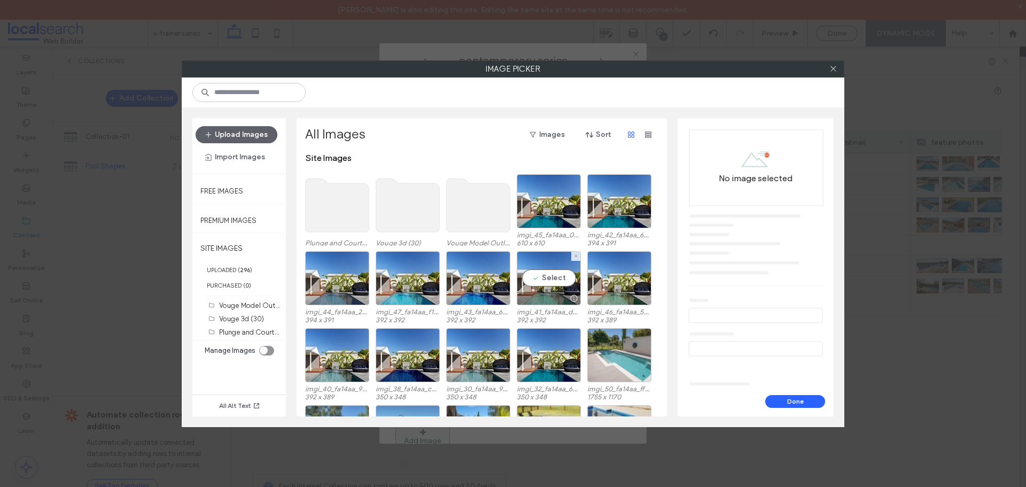
scroll to position [66, 0]
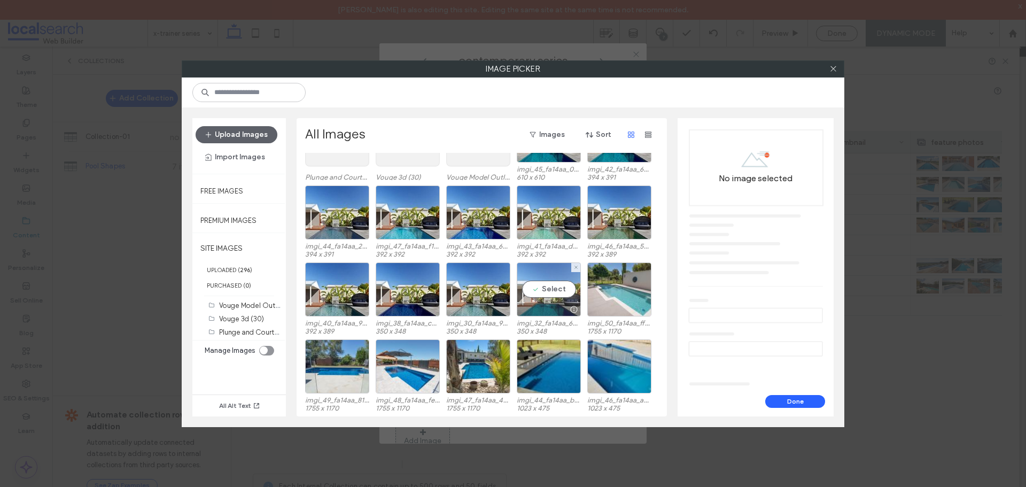
click at [542, 286] on div "Select" at bounding box center [549, 289] width 64 height 54
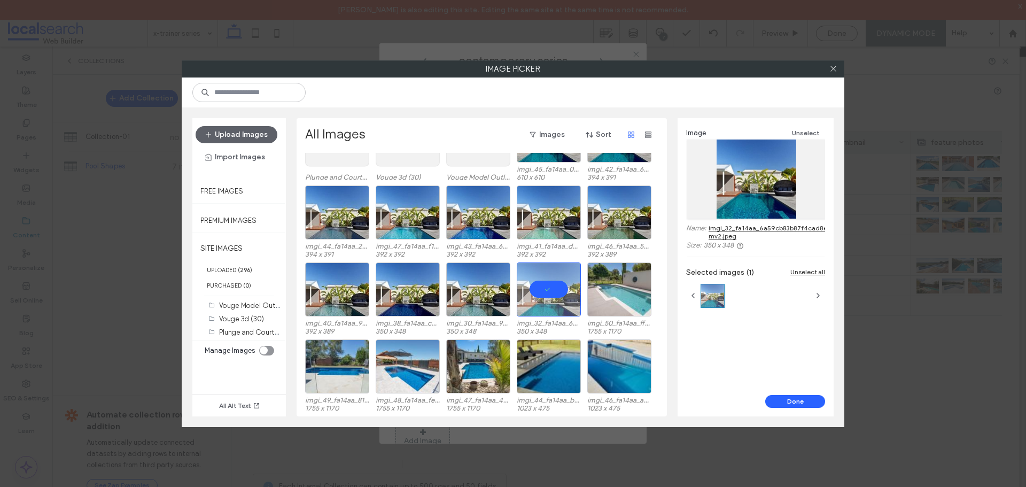
click at [780, 402] on button "Done" at bounding box center [795, 401] width 60 height 13
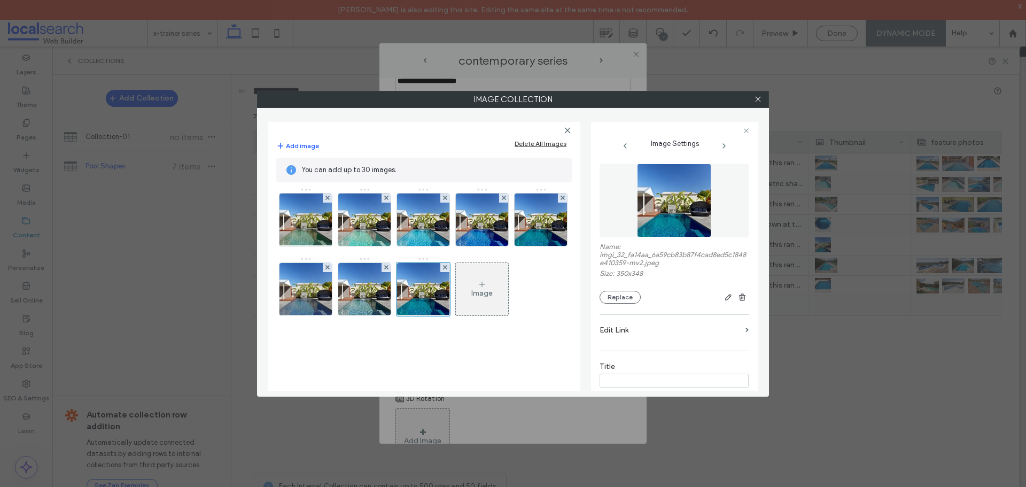
click at [490, 291] on div "Image" at bounding box center [481, 292] width 21 height 9
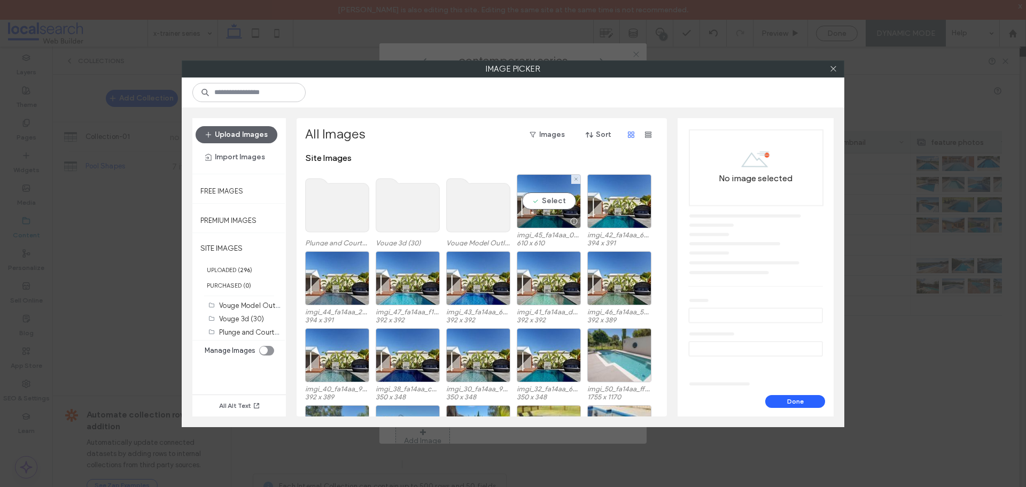
scroll to position [53, 0]
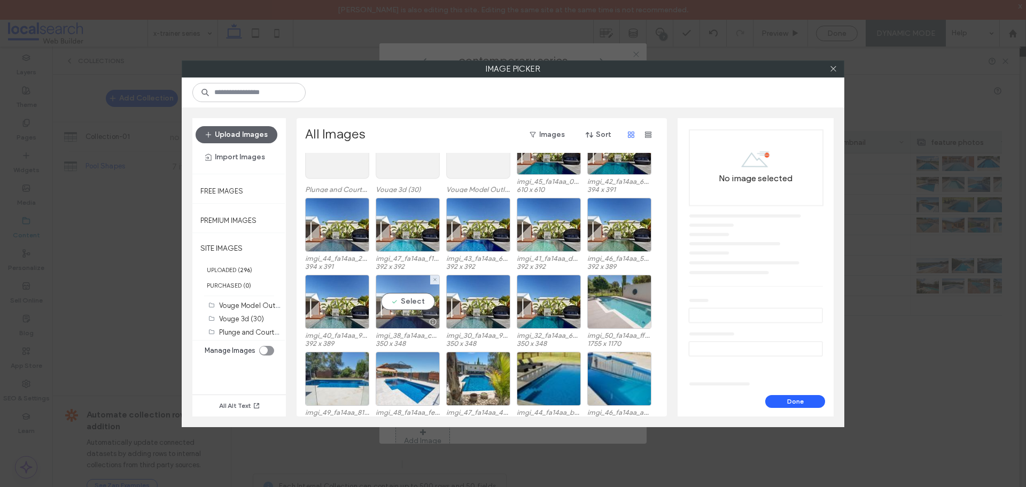
click at [392, 301] on div "Select" at bounding box center [408, 302] width 64 height 54
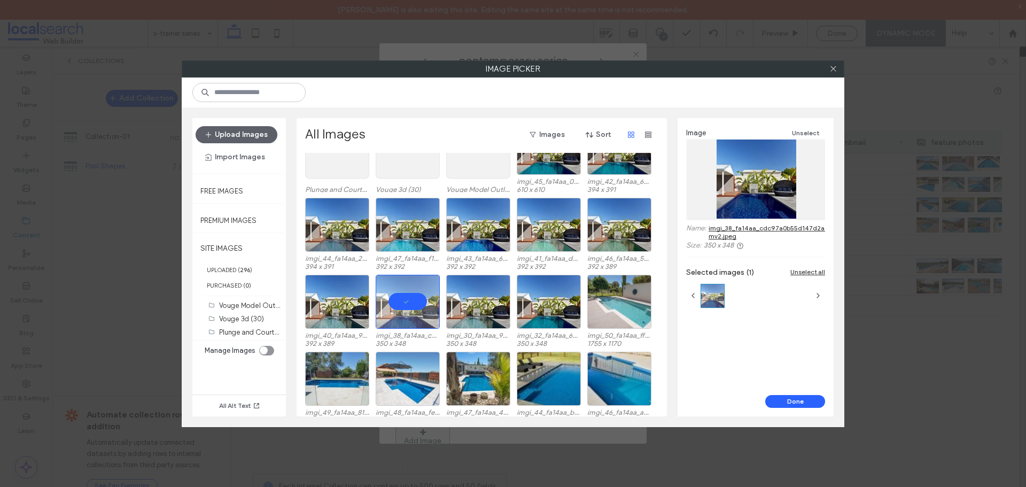
drag, startPoint x: 798, startPoint y: 396, endPoint x: 705, endPoint y: 404, distance: 93.8
click at [796, 396] on button "Done" at bounding box center [795, 401] width 60 height 13
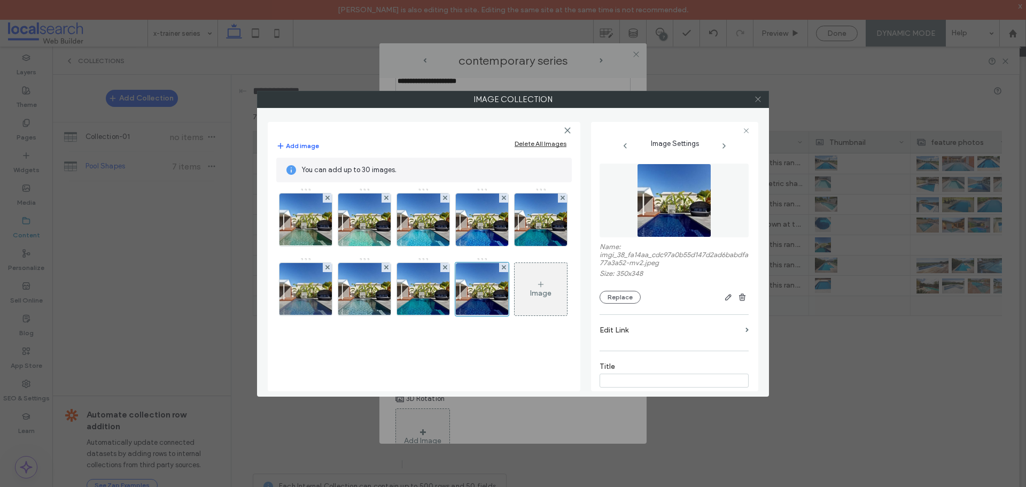
click at [758, 97] on icon at bounding box center [758, 99] width 8 height 8
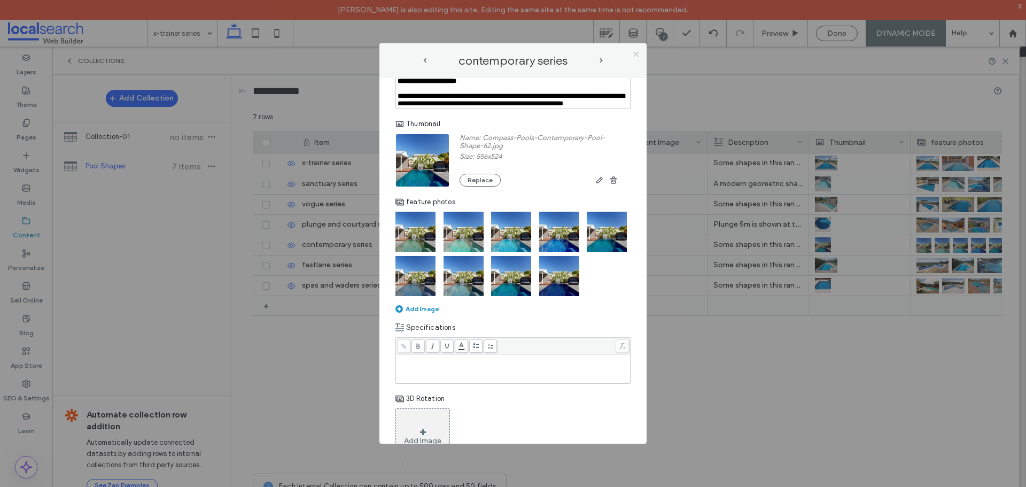
click at [634, 53] on use at bounding box center [635, 53] width 5 height 5
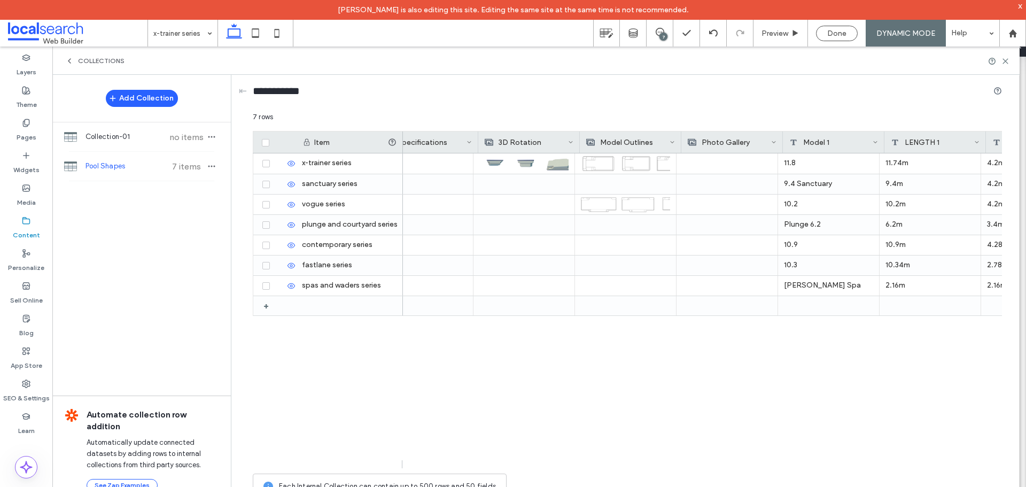
scroll to position [0, 458]
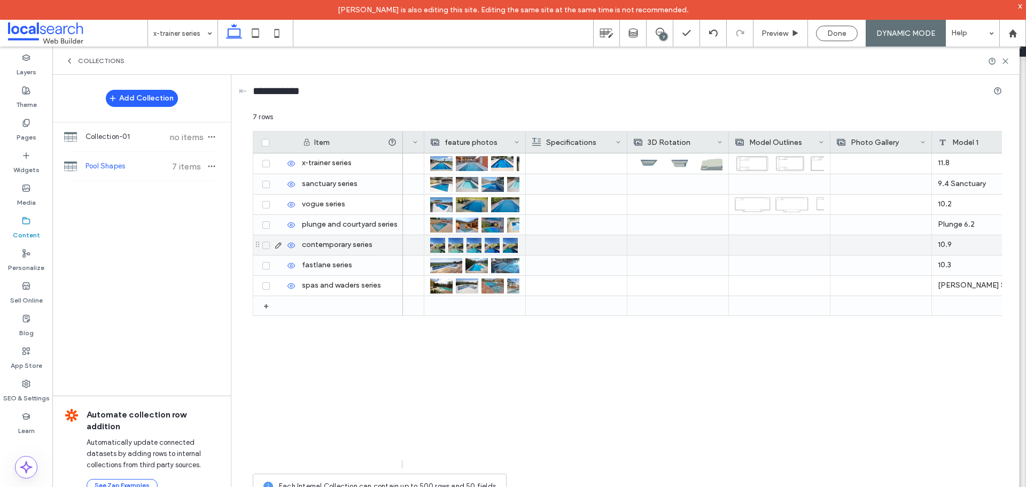
click at [281, 244] on icon at bounding box center [278, 245] width 9 height 9
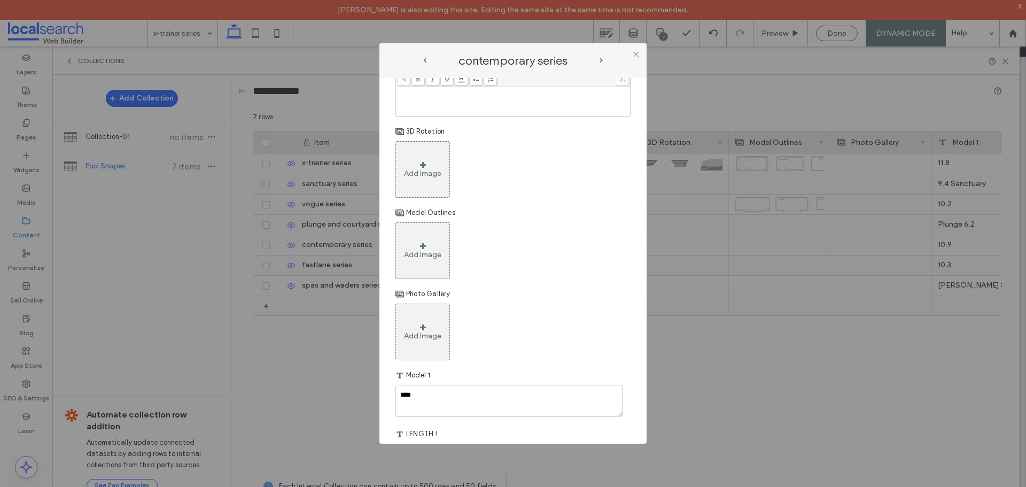
click at [421, 279] on div "Add Image" at bounding box center [422, 250] width 54 height 57
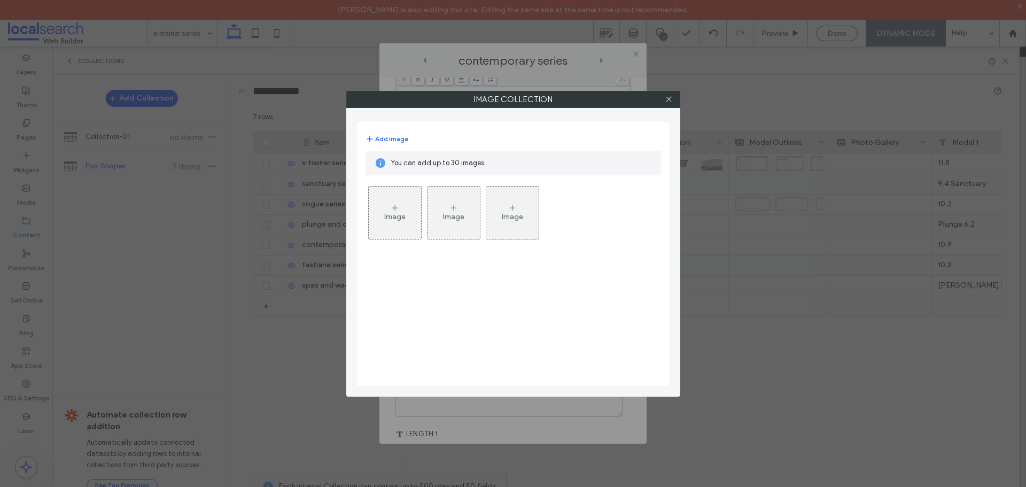
click at [404, 216] on div "Image" at bounding box center [394, 216] width 21 height 9
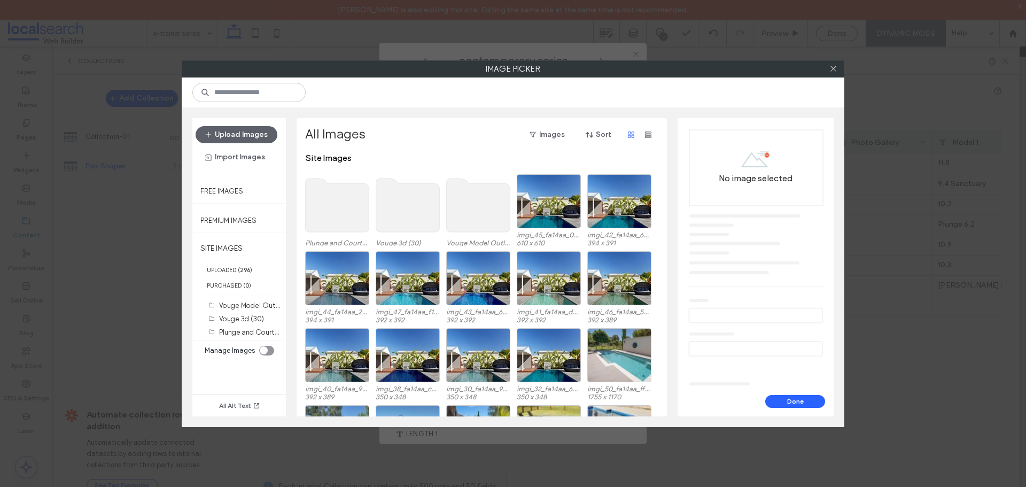
click at [250, 124] on div "Upload Images Import Images" at bounding box center [238, 146] width 93 height 56
click at [246, 132] on button "Upload Images" at bounding box center [236, 134] width 82 height 17
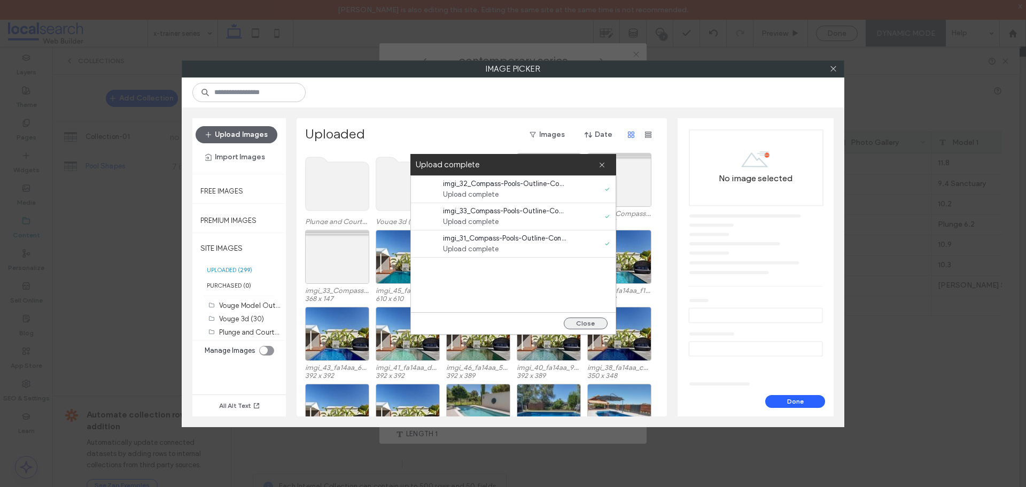
click at [580, 319] on button "Close" at bounding box center [586, 323] width 44 height 12
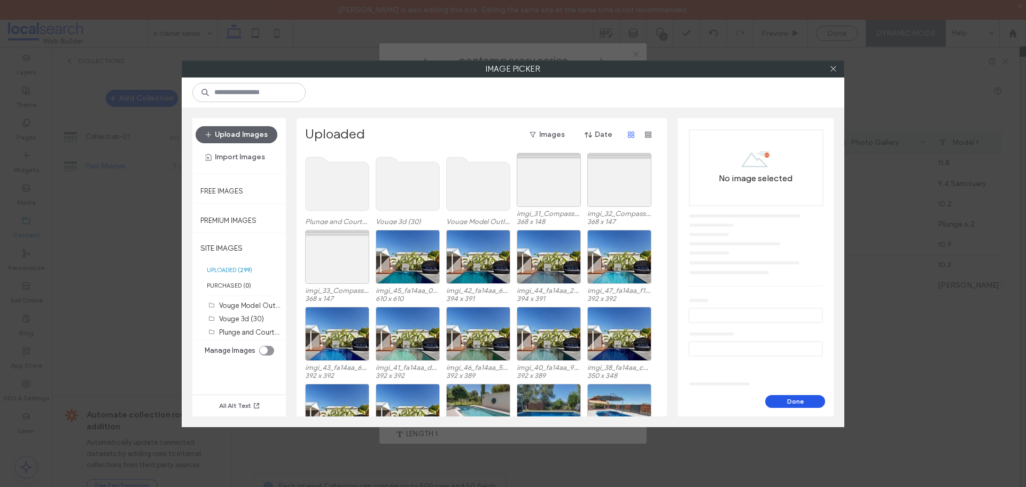
click at [789, 400] on button "Done" at bounding box center [795, 401] width 60 height 13
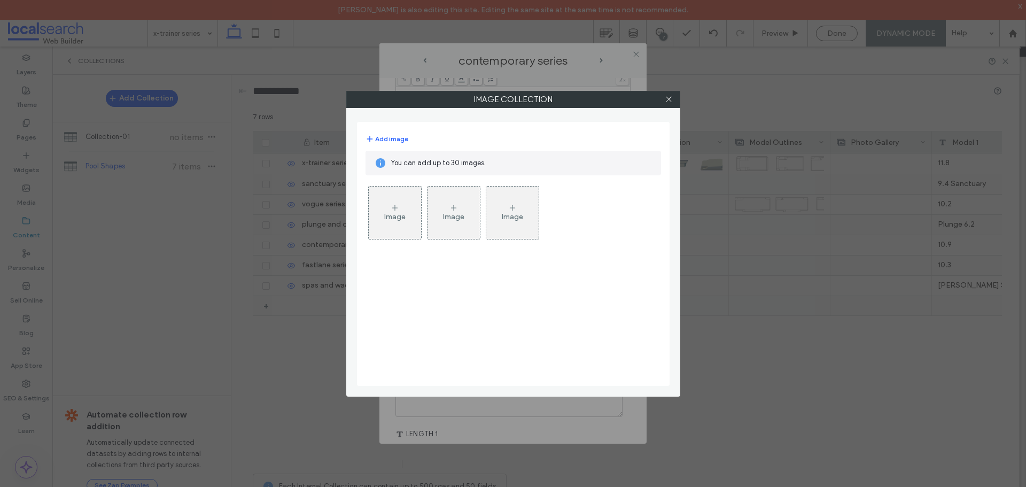
click at [386, 217] on div "Image" at bounding box center [394, 216] width 21 height 9
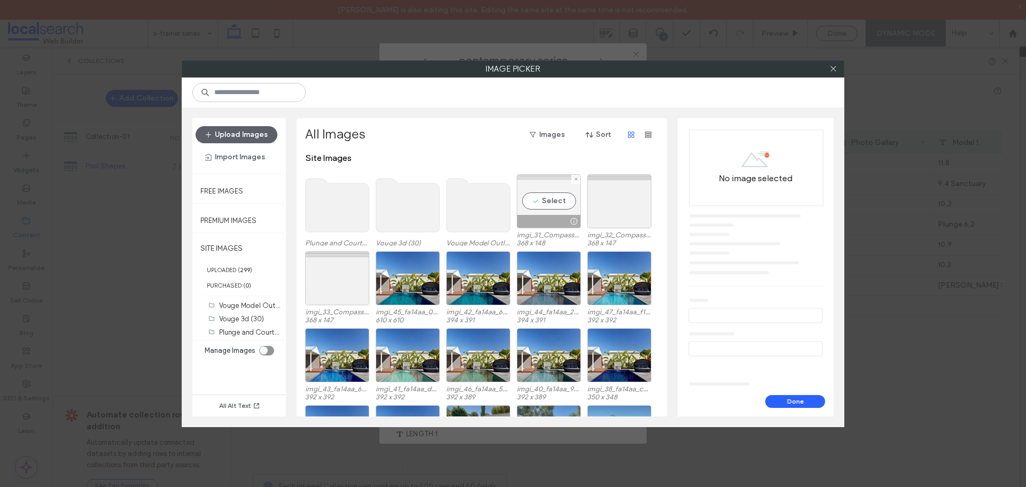
click at [553, 208] on div "Select" at bounding box center [549, 201] width 64 height 54
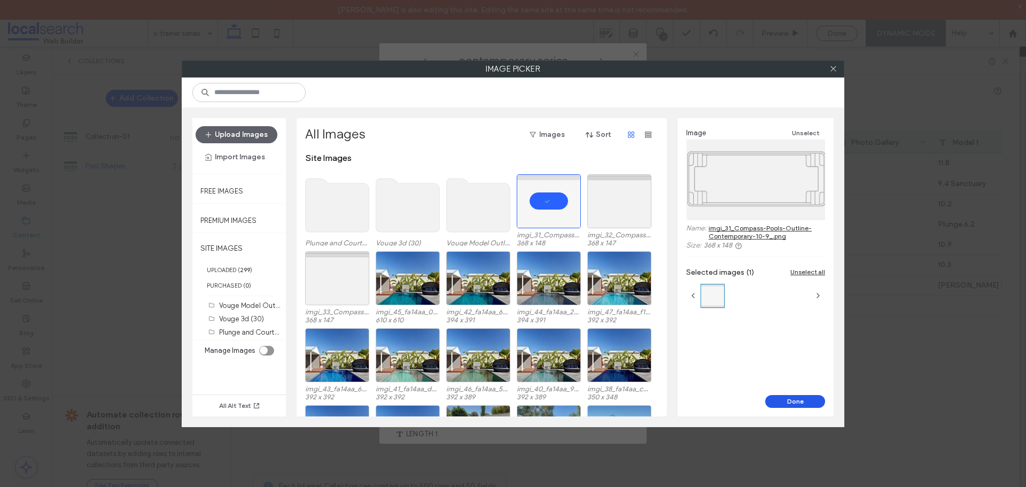
click at [788, 400] on button "Done" at bounding box center [795, 401] width 60 height 13
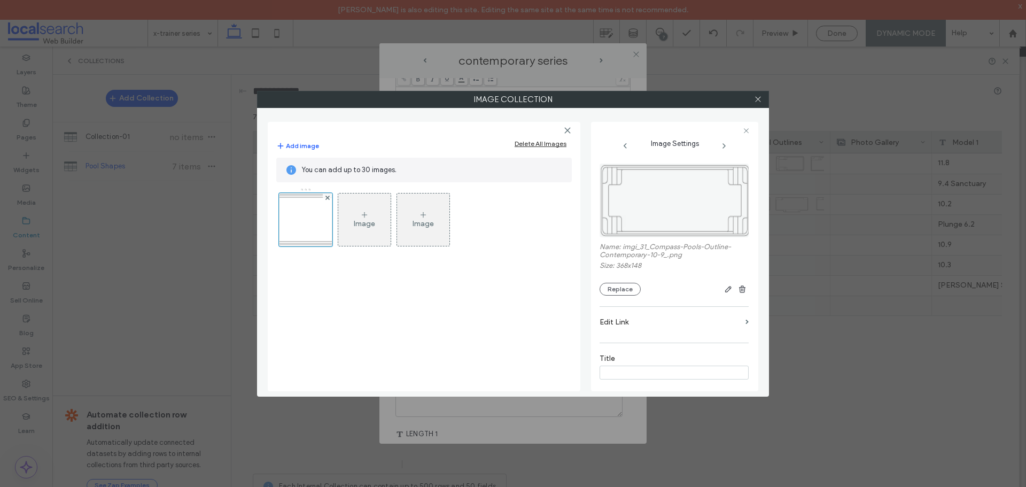
click at [368, 218] on div "Image" at bounding box center [364, 219] width 52 height 50
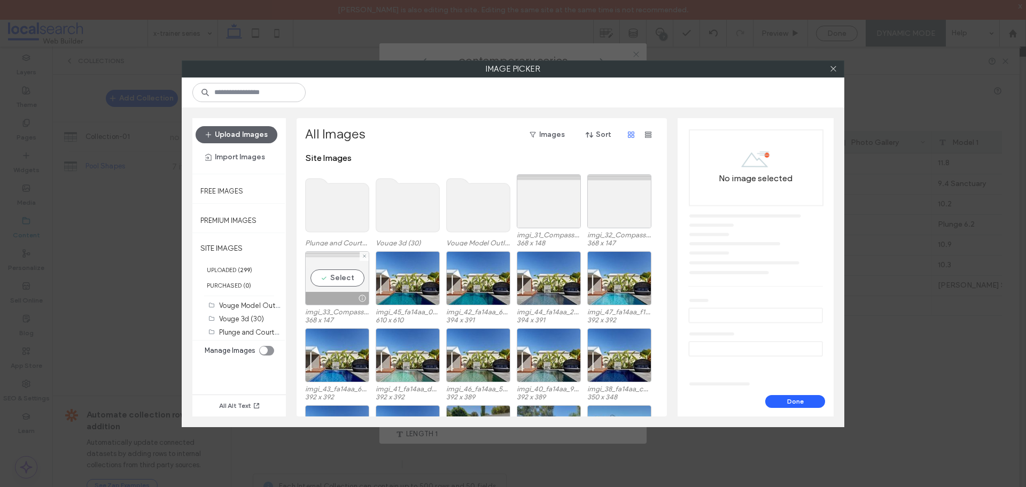
click at [332, 281] on div "Select" at bounding box center [337, 278] width 64 height 54
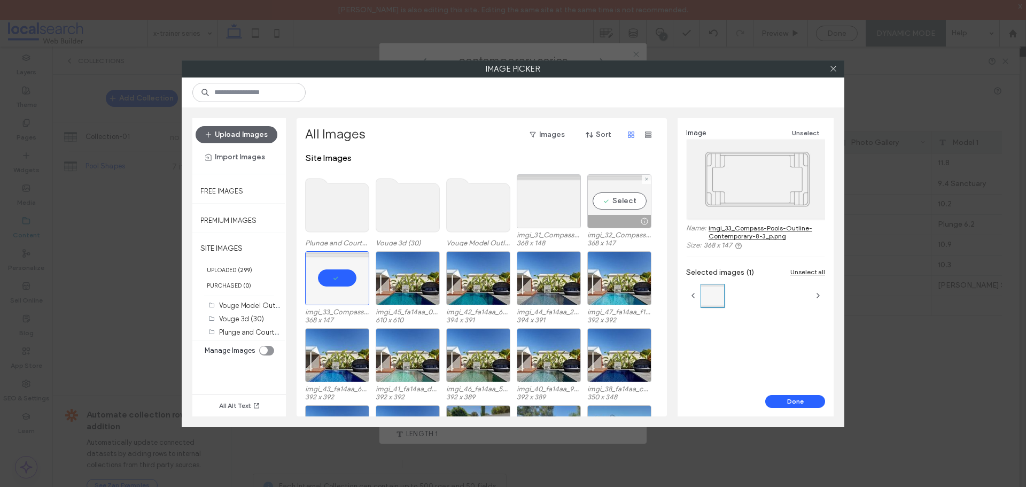
click at [616, 208] on div "Select" at bounding box center [619, 201] width 64 height 54
click at [316, 283] on div at bounding box center [337, 278] width 64 height 54
click at [788, 404] on button "Done" at bounding box center [795, 401] width 60 height 13
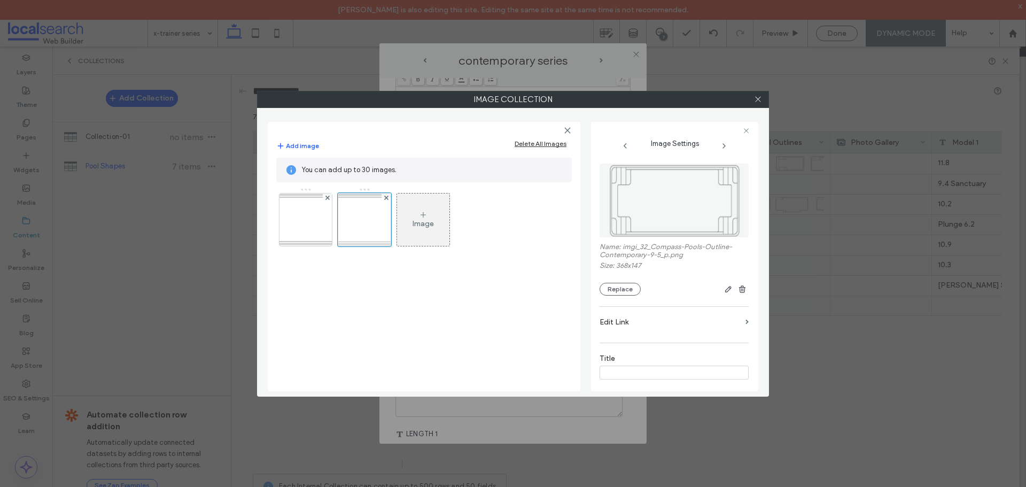
click at [421, 215] on icon at bounding box center [423, 214] width 9 height 9
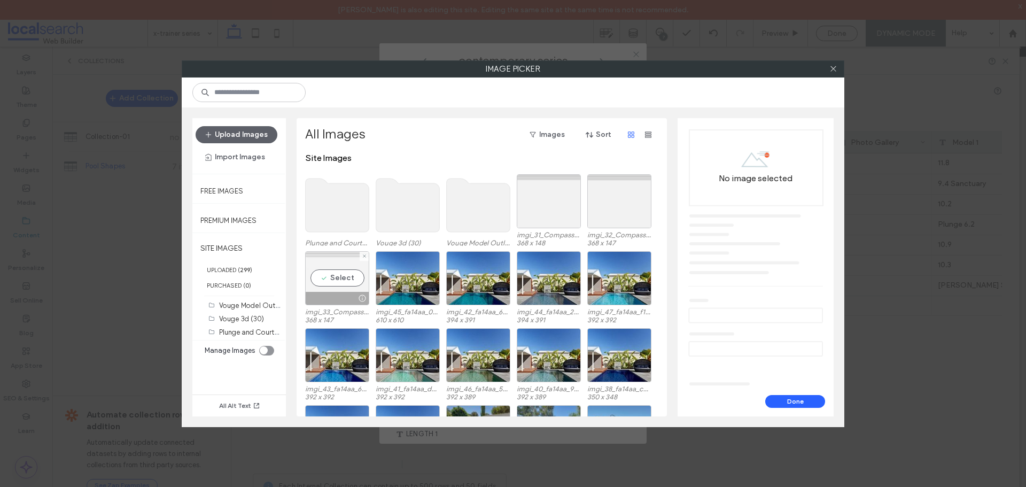
click at [335, 282] on div "Select" at bounding box center [337, 278] width 64 height 54
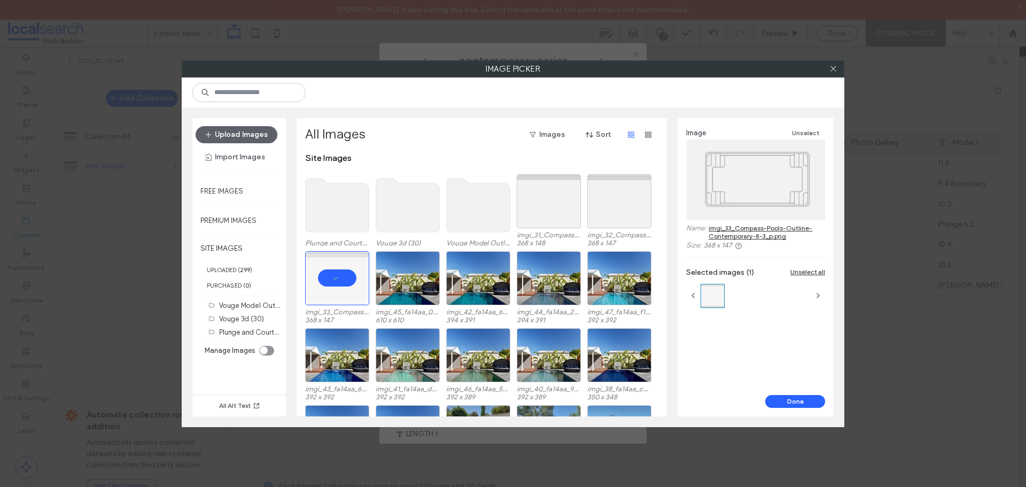
click at [801, 393] on div "Image Unselect Name: imgi_33_Compass-Pools-Outline-Contemporary-8-3_p.png Size:…" at bounding box center [755, 256] width 156 height 277
click at [797, 395] on button "Done" at bounding box center [795, 401] width 60 height 13
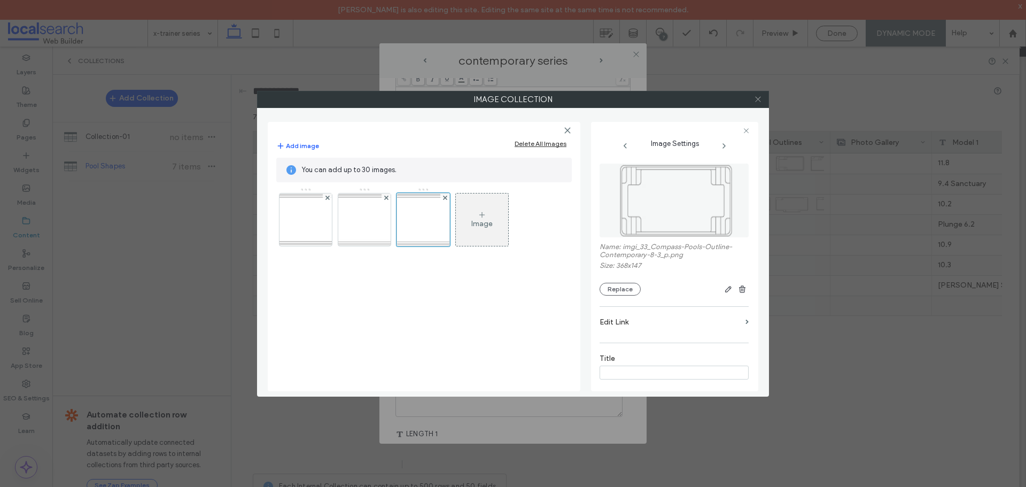
click at [757, 98] on icon at bounding box center [758, 99] width 8 height 8
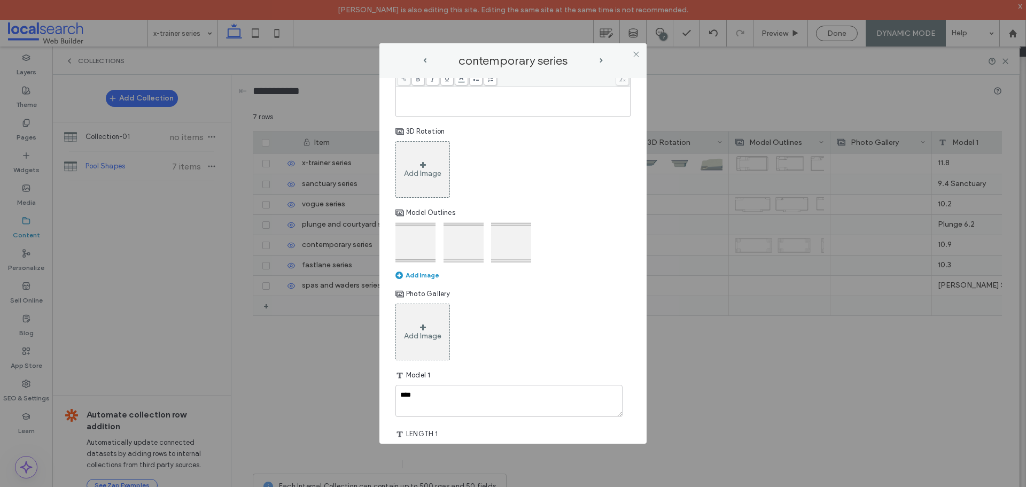
click at [640, 58] on div at bounding box center [636, 54] width 16 height 16
click at [636, 58] on span at bounding box center [636, 54] width 8 height 16
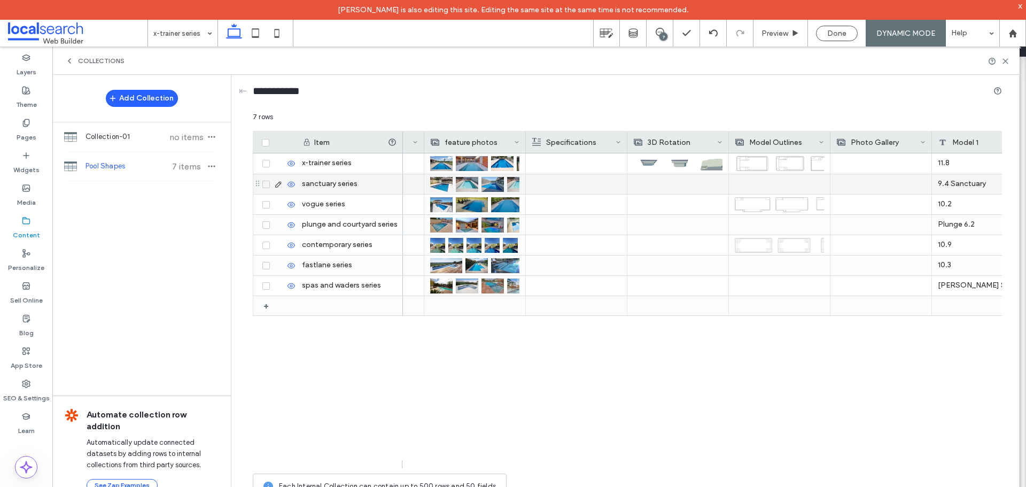
click at [275, 183] on icon at bounding box center [278, 184] width 9 height 9
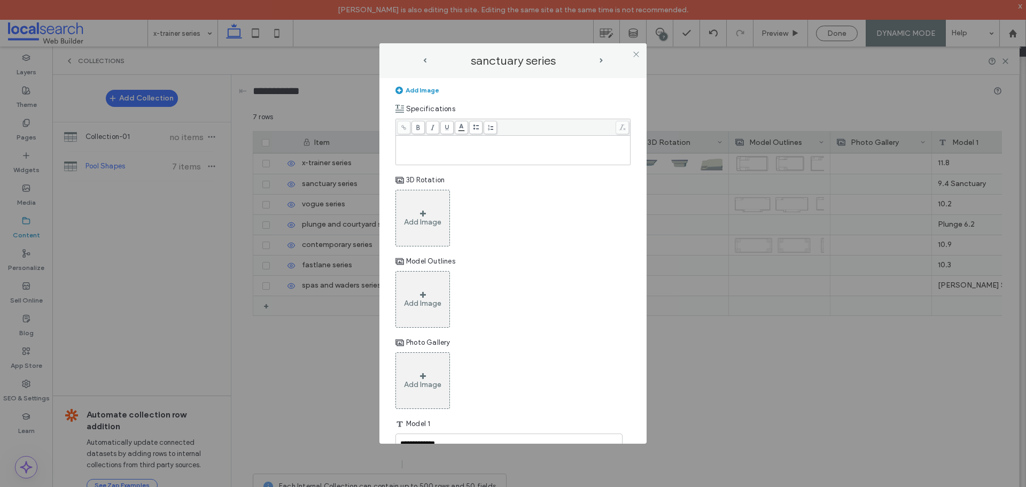
scroll to position [481, 0]
click at [427, 307] on div "Add Image" at bounding box center [422, 302] width 37 height 9
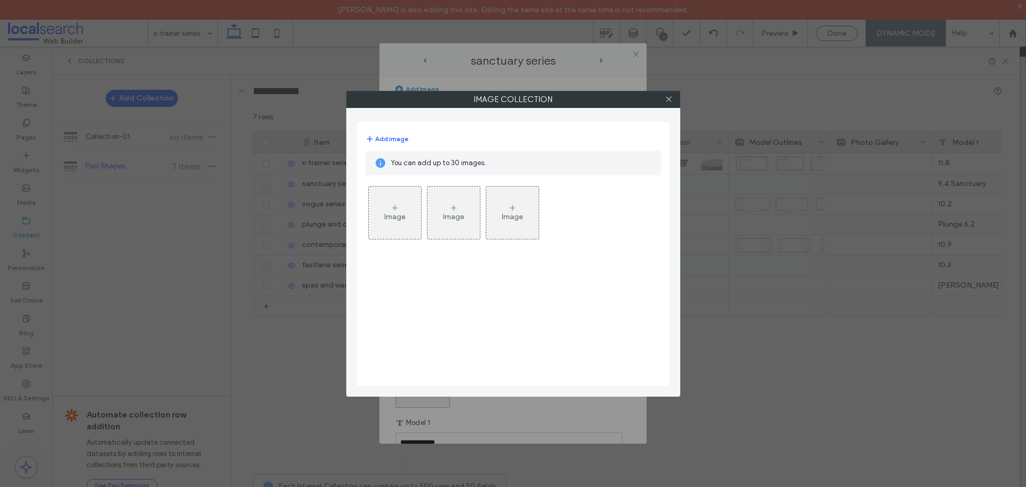
click at [390, 221] on div "Image" at bounding box center [395, 212] width 52 height 50
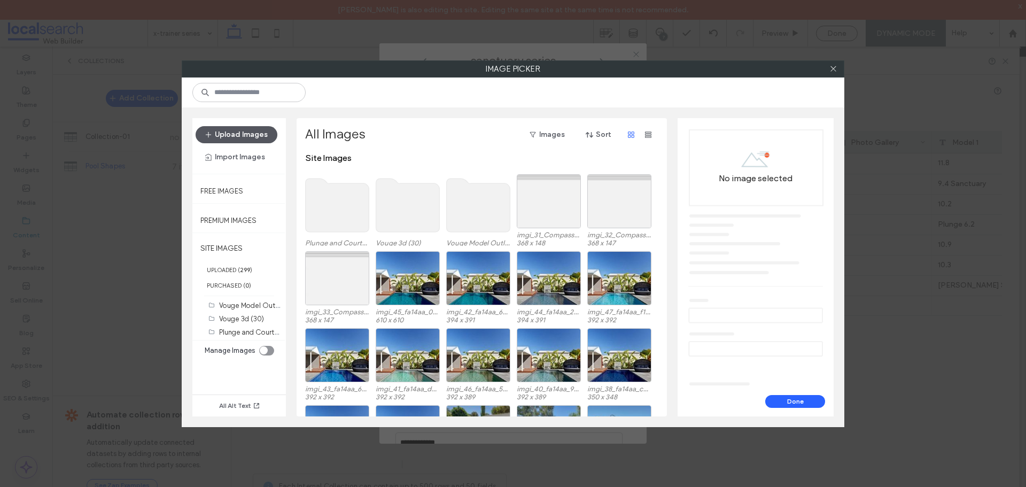
click at [246, 129] on button "Upload Images" at bounding box center [236, 134] width 82 height 17
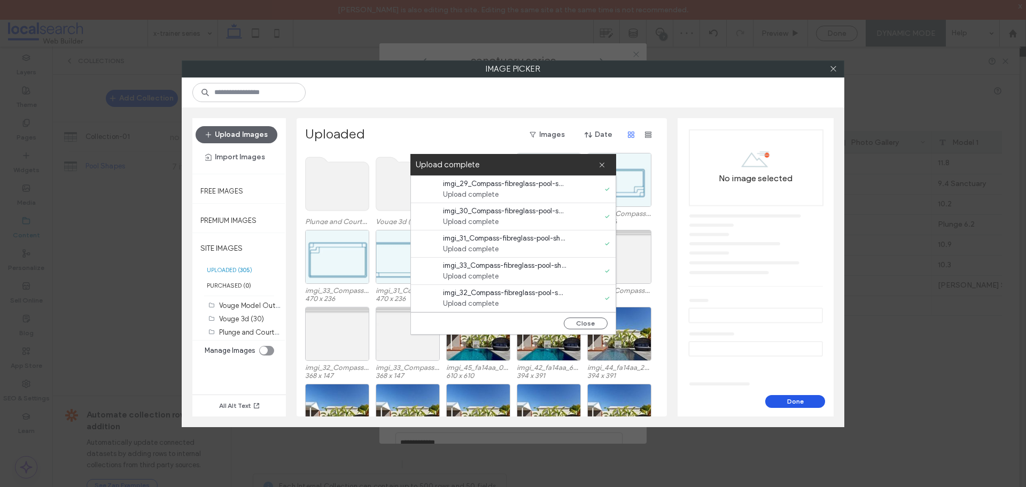
click at [779, 400] on button "Done" at bounding box center [795, 401] width 60 height 13
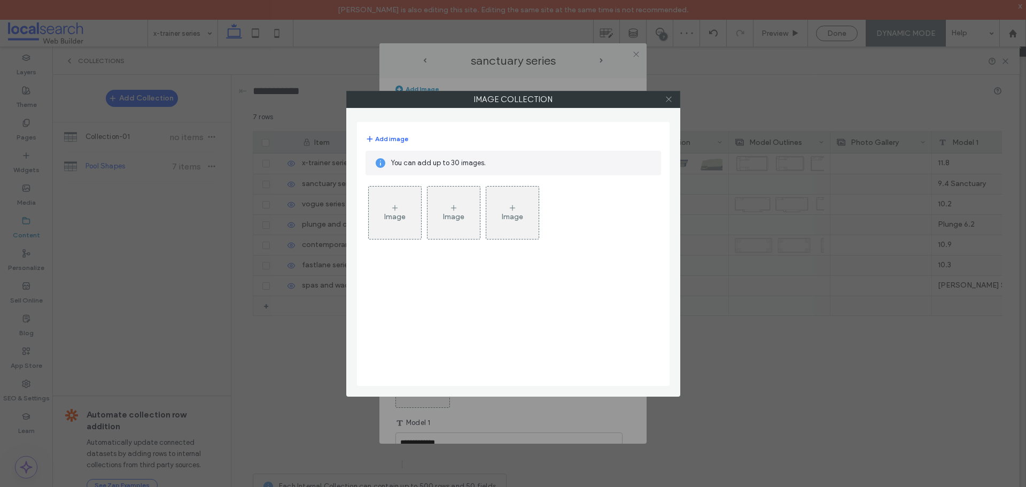
click at [668, 97] on icon at bounding box center [668, 99] width 8 height 8
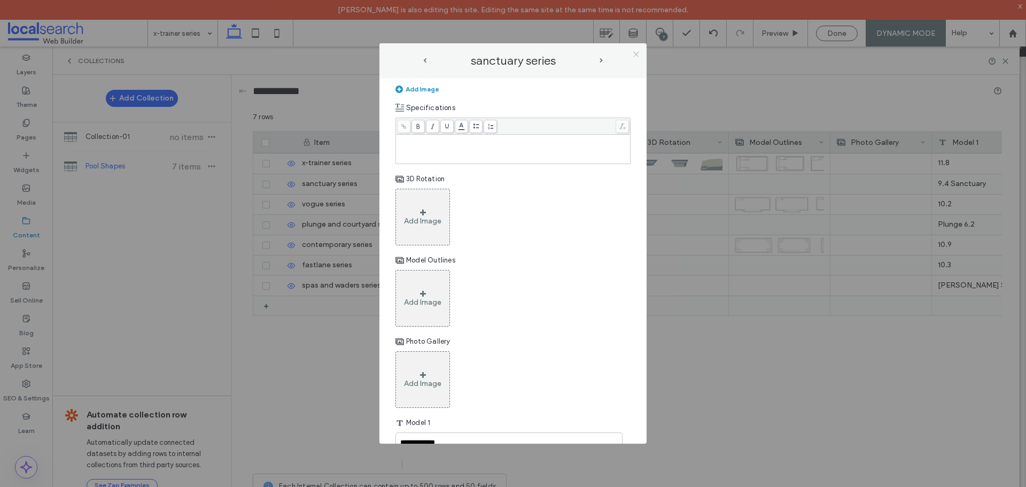
click at [636, 52] on icon at bounding box center [636, 54] width 8 height 8
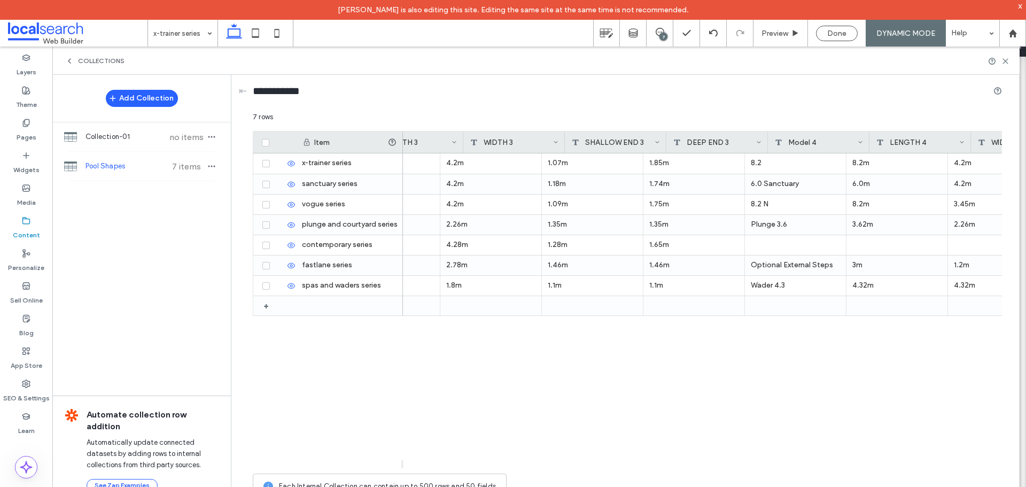
scroll to position [0, 2238]
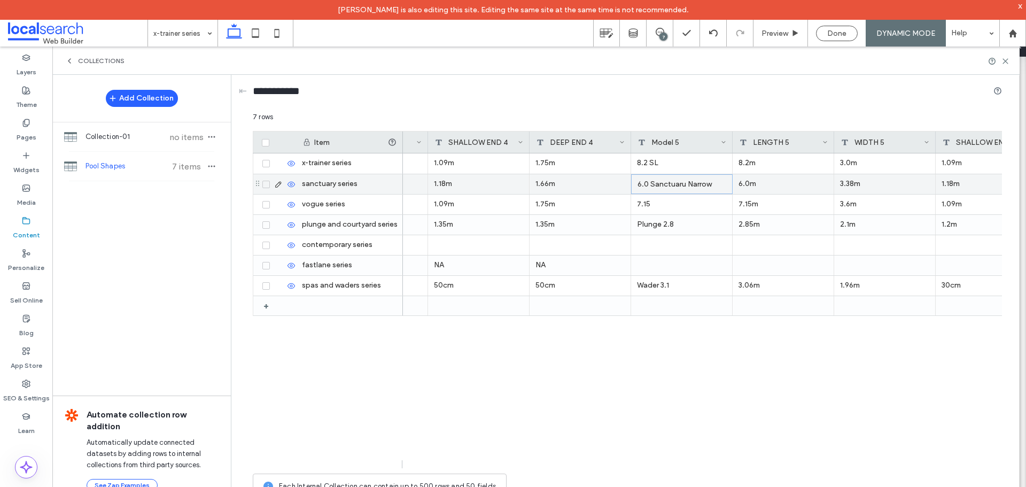
click at [685, 185] on div "6.0 Sanctuaru Narrow" at bounding box center [681, 184] width 101 height 20
click at [278, 184] on icon at bounding box center [278, 184] width 9 height 9
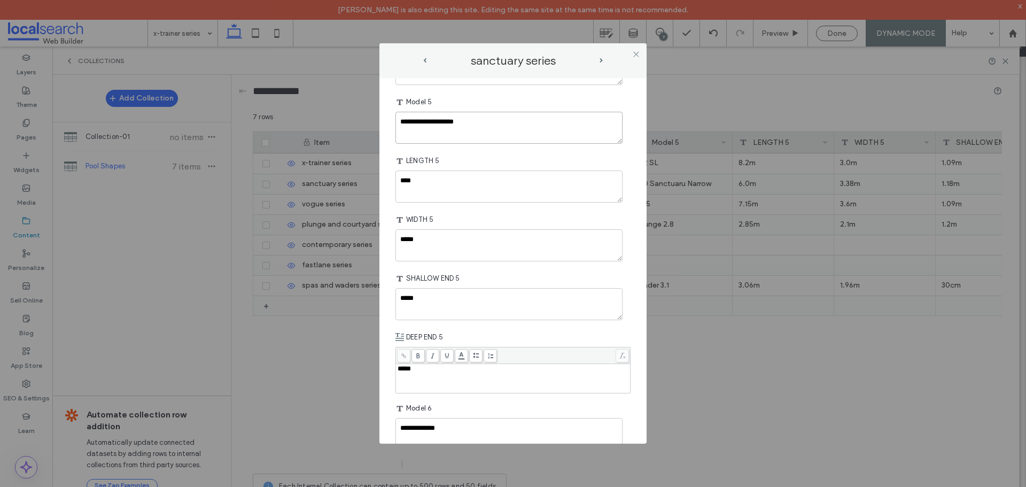
click at [444, 137] on textarea "**********" at bounding box center [508, 128] width 227 height 32
type textarea "**********"
click at [636, 53] on icon at bounding box center [636, 54] width 8 height 8
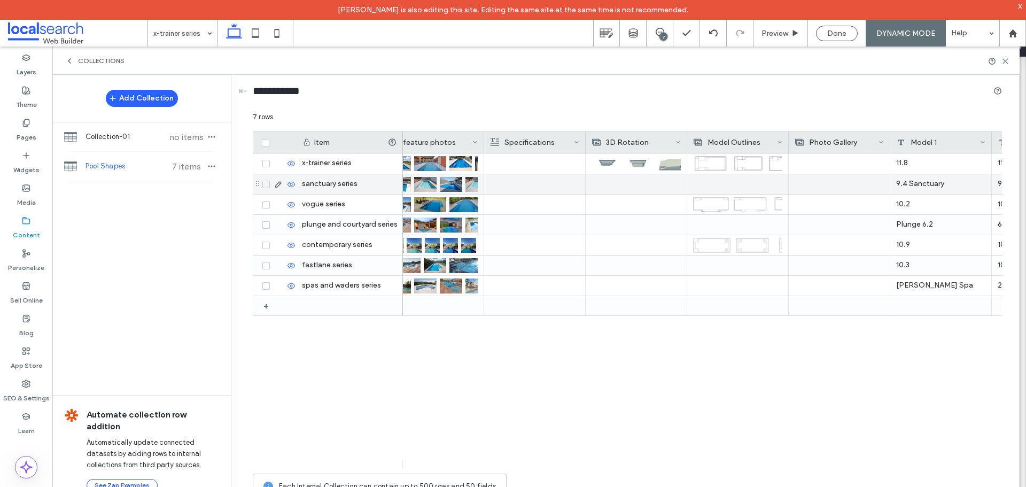
click at [277, 184] on icon at bounding box center [278, 184] width 9 height 9
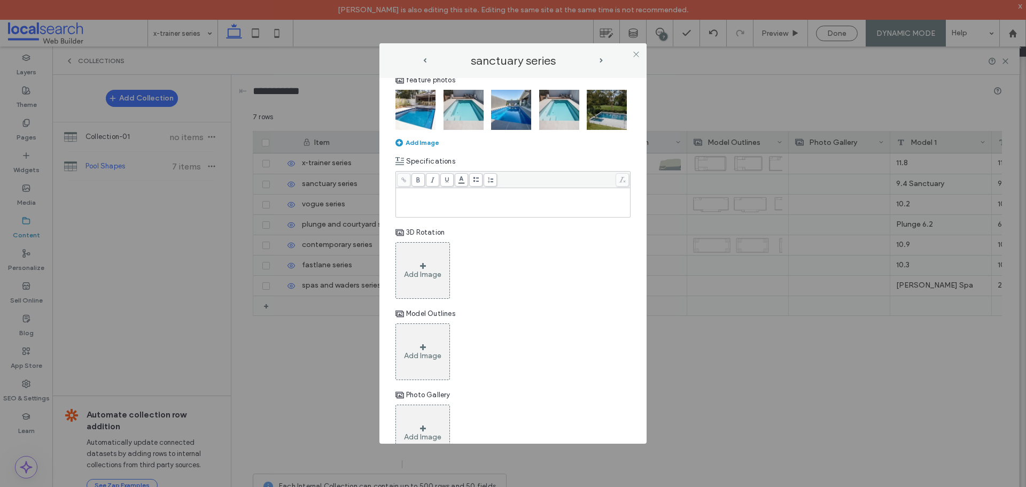
click at [418, 360] on div "Add Image" at bounding box center [422, 355] width 37 height 9
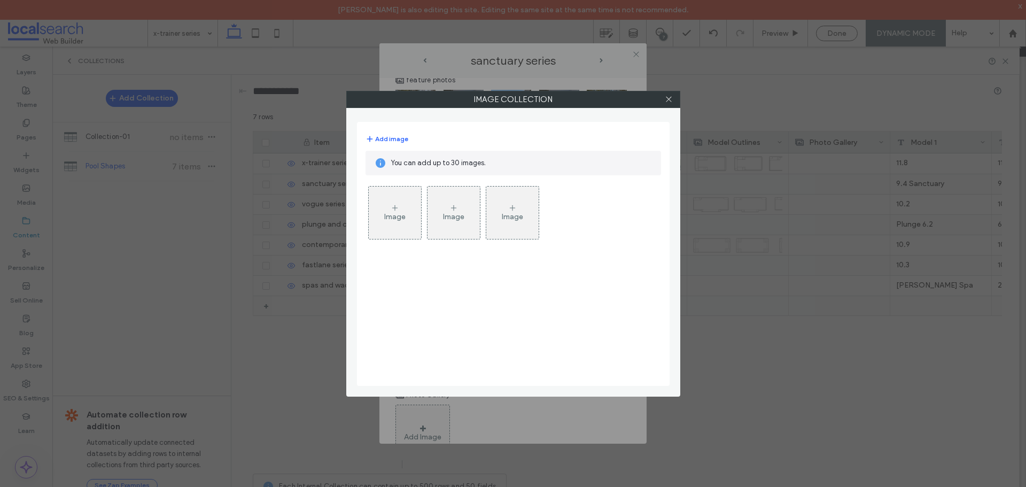
click at [390, 218] on div "Image" at bounding box center [394, 216] width 21 height 9
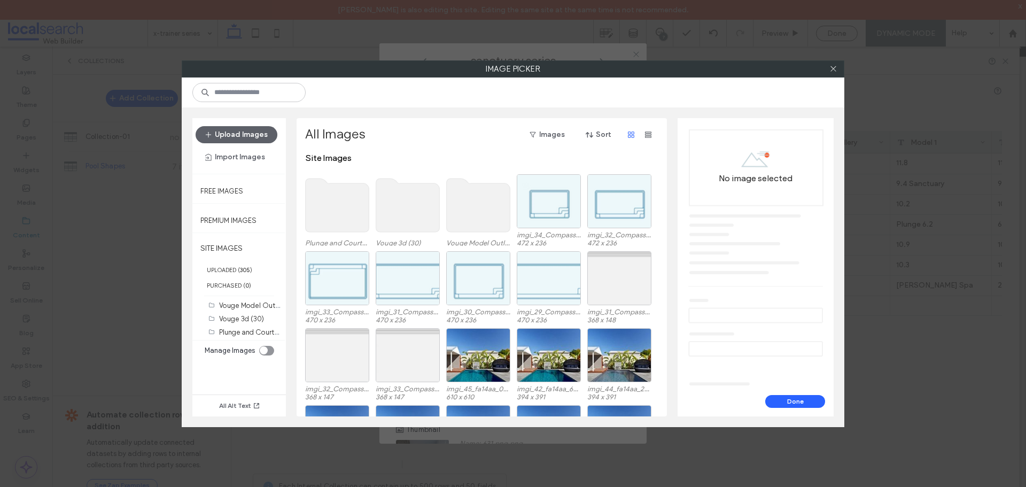
scroll to position [427, 0]
click at [548, 283] on div "Select" at bounding box center [549, 278] width 64 height 54
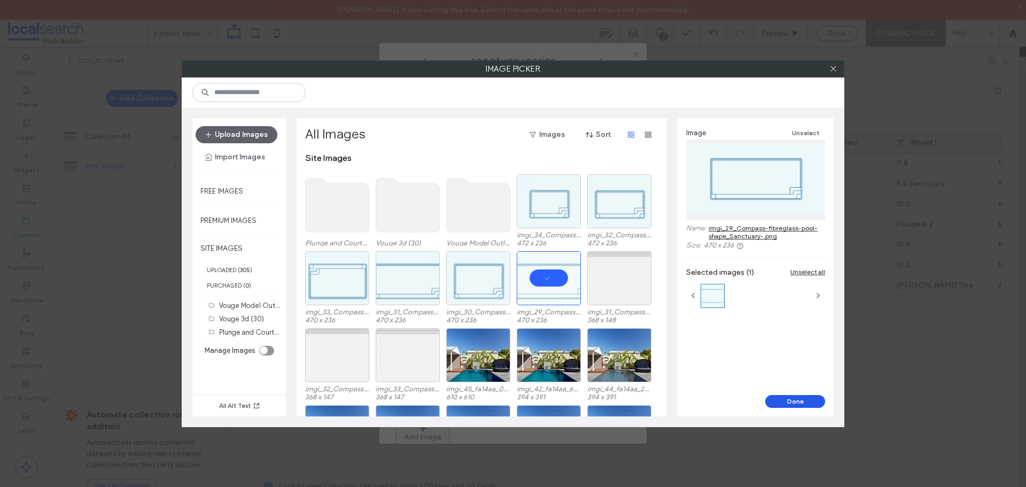
click at [785, 403] on button "Done" at bounding box center [795, 401] width 60 height 13
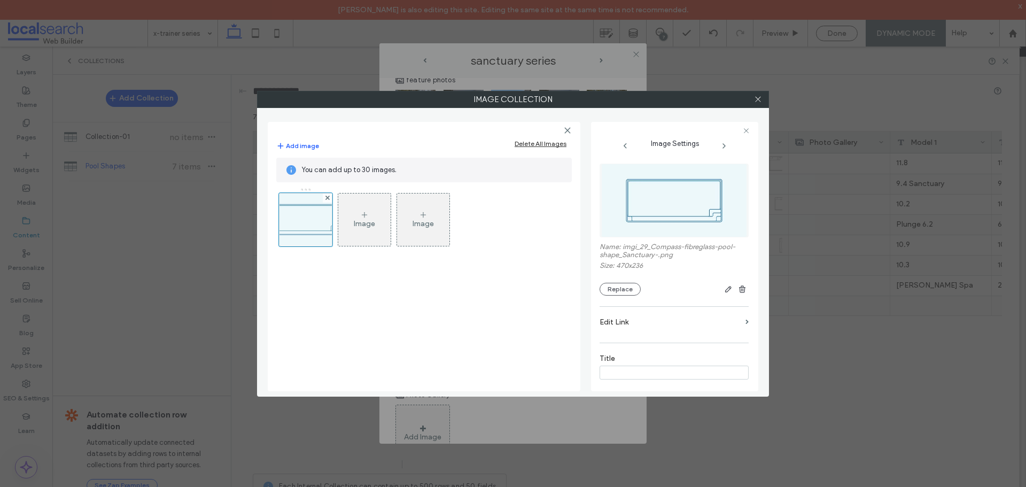
click at [370, 222] on div "Image" at bounding box center [364, 223] width 21 height 9
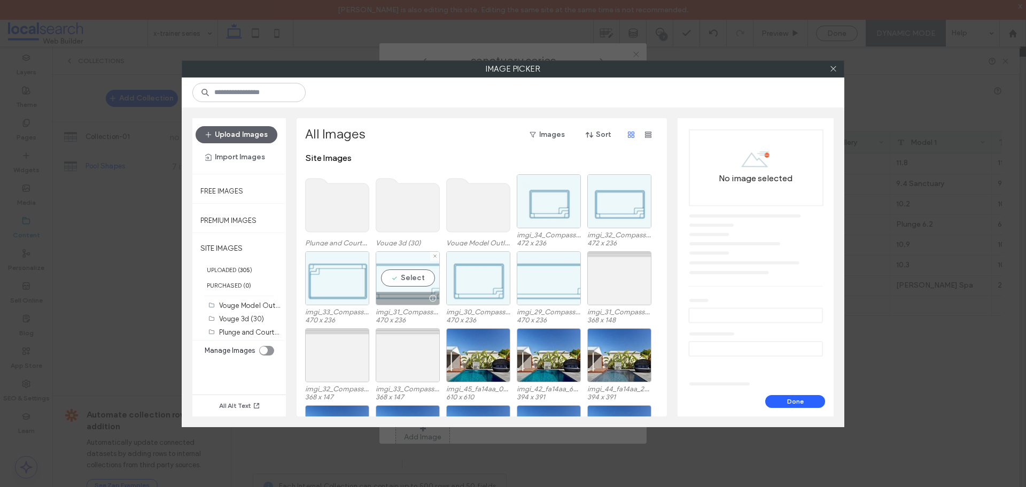
click at [413, 284] on div "Select" at bounding box center [408, 278] width 64 height 54
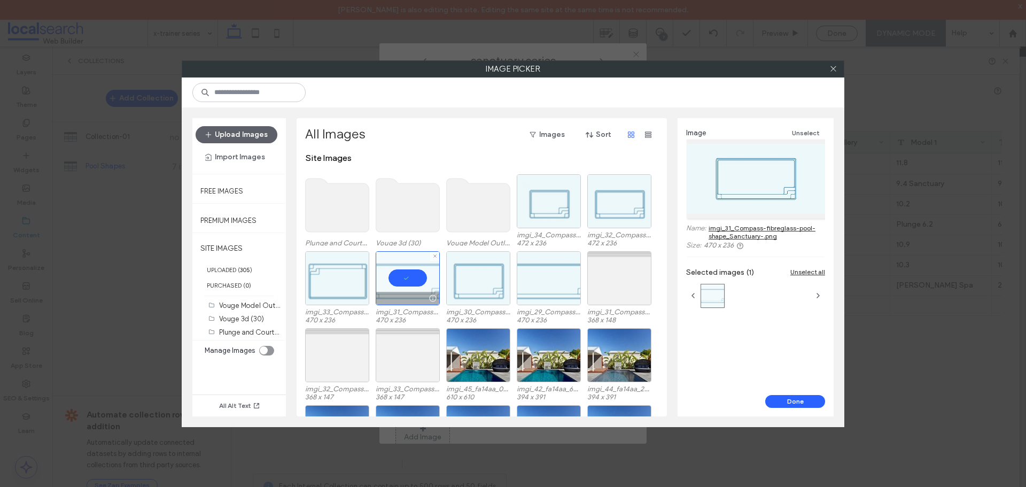
click at [418, 283] on div at bounding box center [408, 278] width 64 height 54
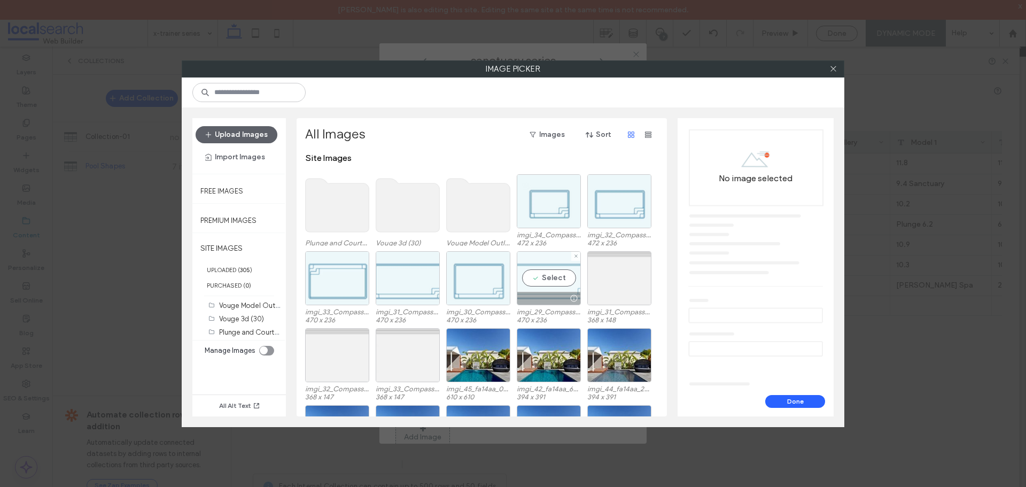
click at [541, 283] on div "Select" at bounding box center [549, 278] width 64 height 54
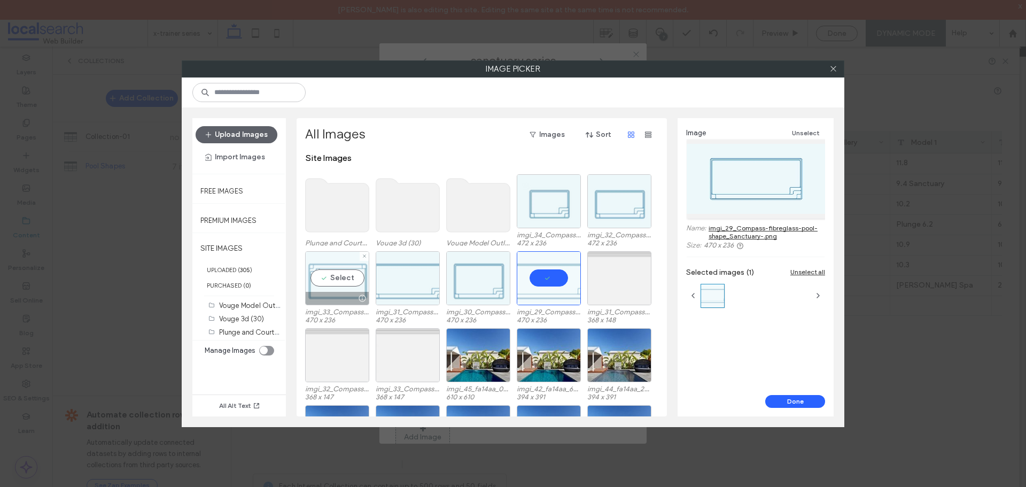
click at [340, 277] on div "Select" at bounding box center [337, 278] width 64 height 54
click at [549, 280] on div at bounding box center [549, 278] width 64 height 54
click at [340, 277] on div at bounding box center [337, 278] width 64 height 54
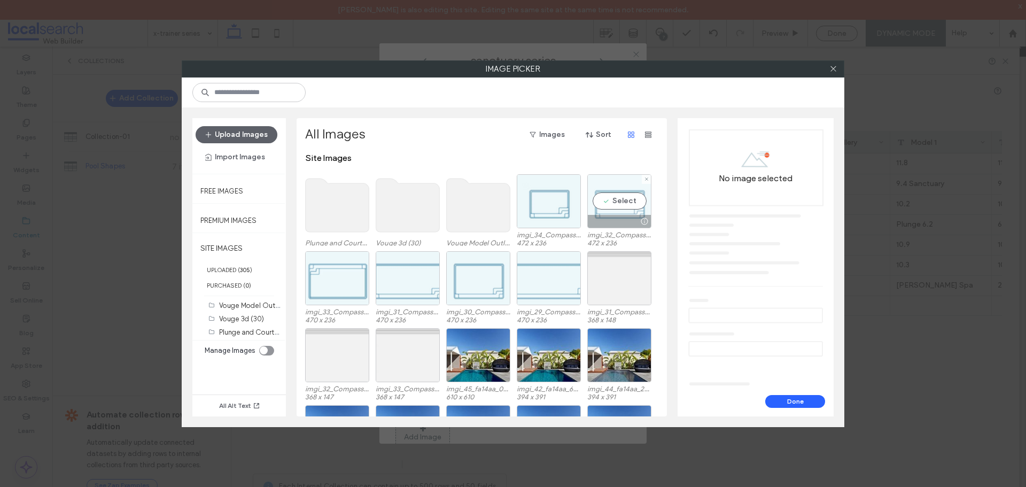
click at [617, 210] on div "Select" at bounding box center [619, 201] width 64 height 54
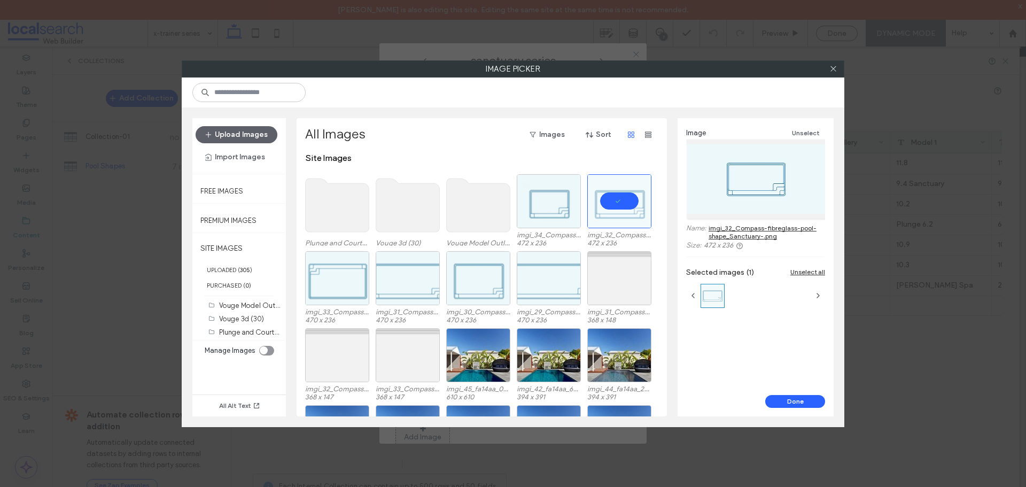
drag, startPoint x: 794, startPoint y: 399, endPoint x: 784, endPoint y: 389, distance: 14.4
click at [796, 396] on button "Done" at bounding box center [795, 401] width 60 height 13
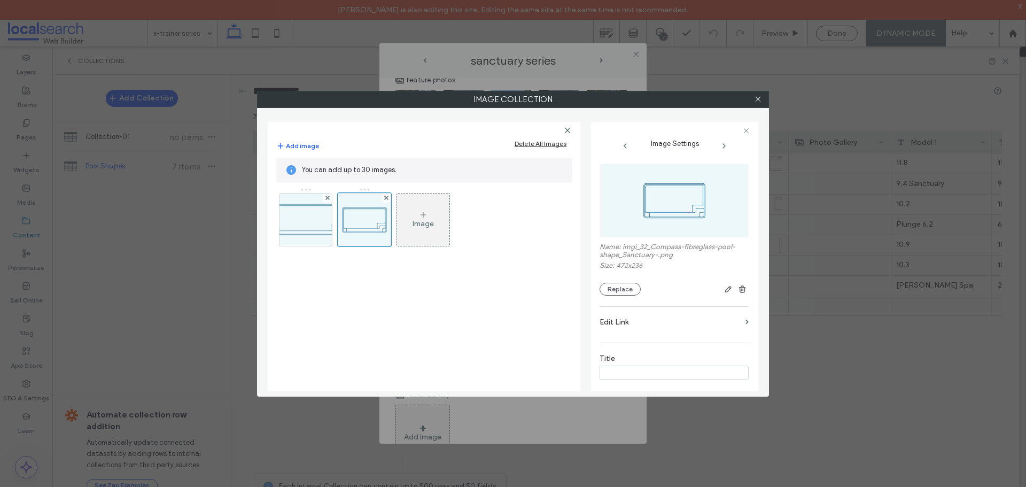
click at [411, 215] on div "Image" at bounding box center [423, 219] width 52 height 50
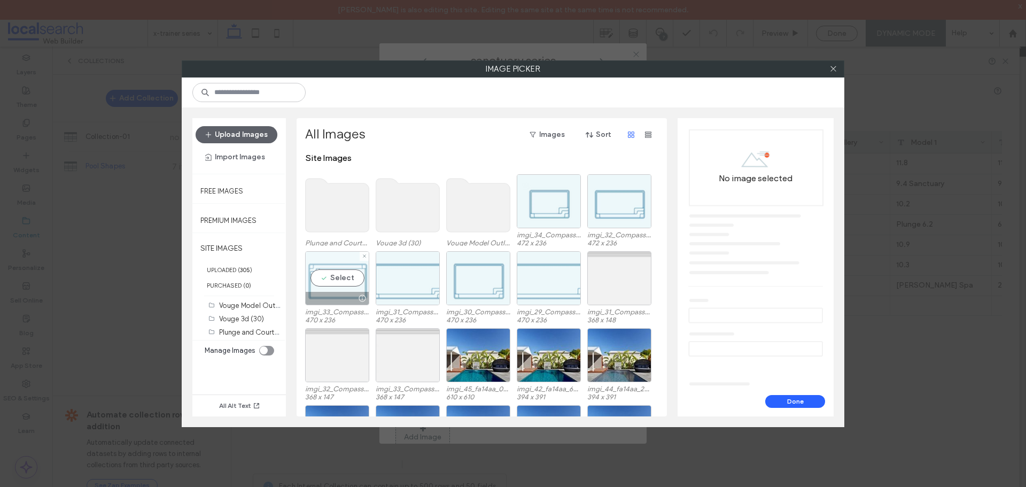
click at [326, 276] on div "Select" at bounding box center [337, 278] width 64 height 54
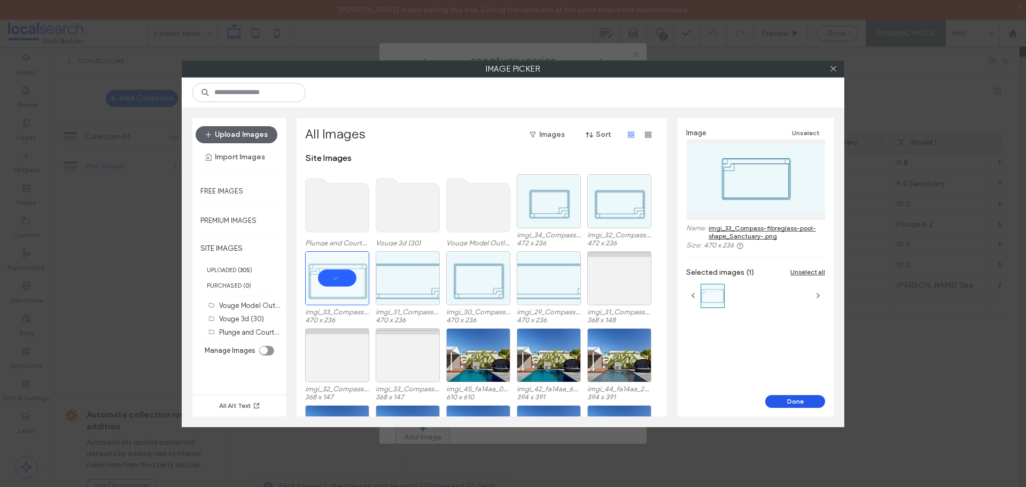
click at [777, 402] on button "Done" at bounding box center [795, 401] width 60 height 13
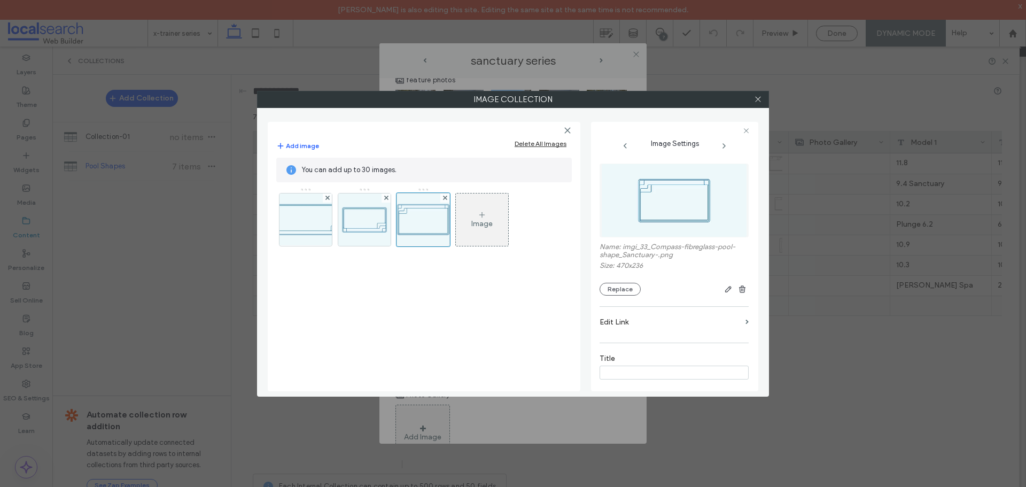
click at [490, 216] on div "Image" at bounding box center [482, 219] width 52 height 50
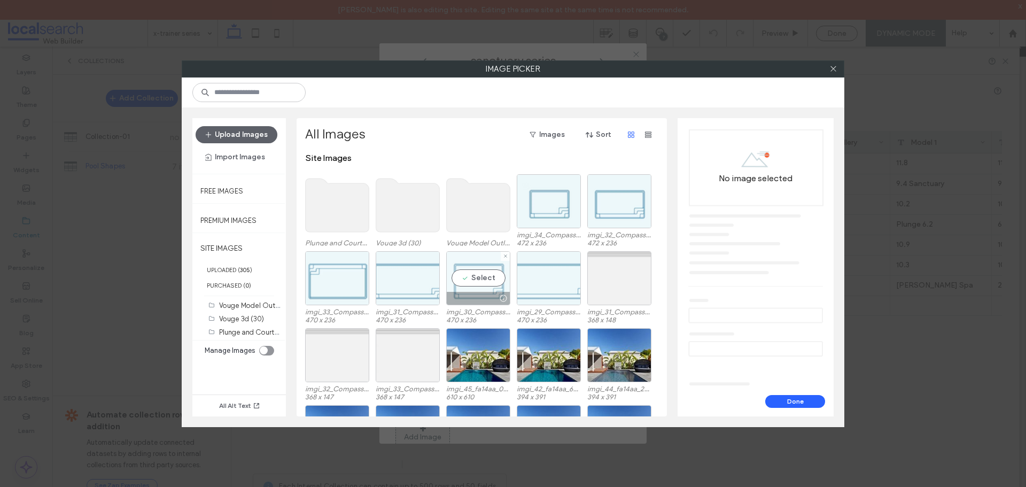
click at [493, 276] on div "Select" at bounding box center [478, 278] width 64 height 54
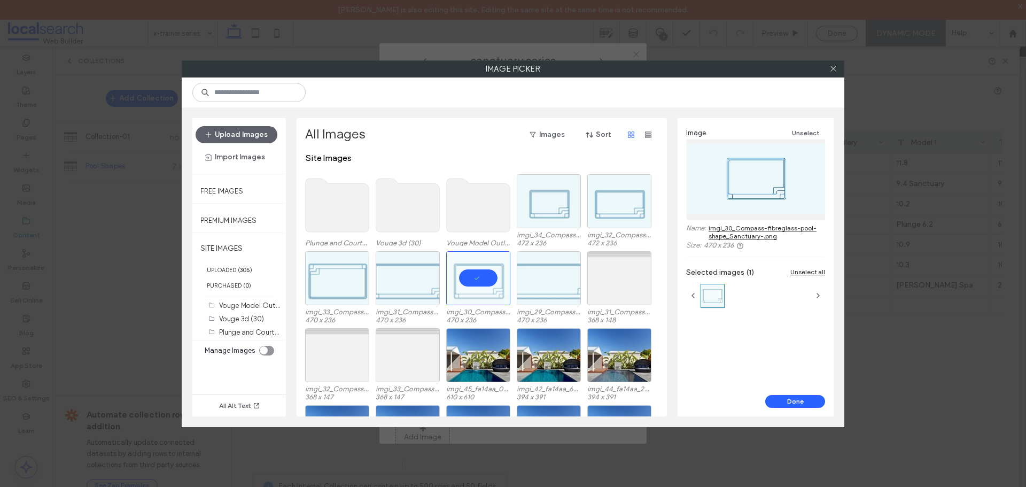
click at [787, 404] on button "Done" at bounding box center [795, 401] width 60 height 13
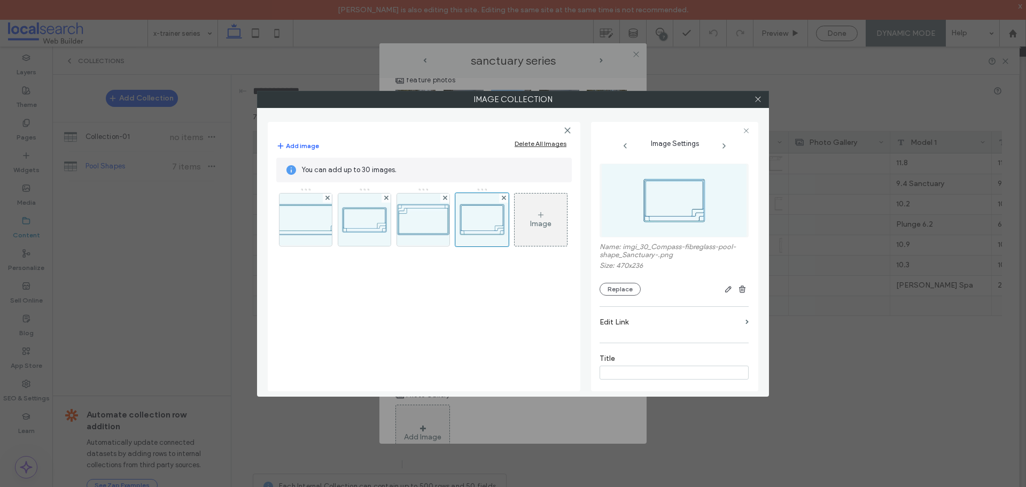
click at [538, 214] on icon at bounding box center [540, 214] width 9 height 9
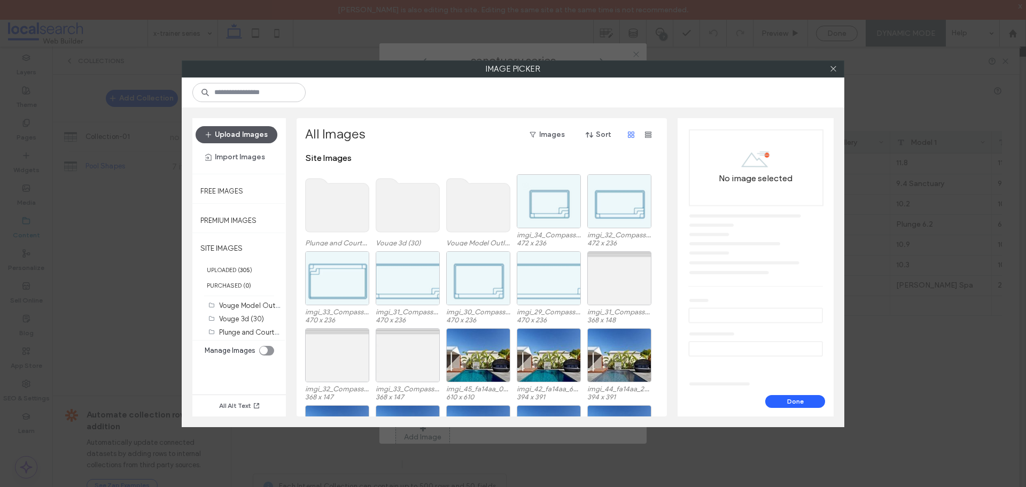
click at [247, 135] on button "Upload Images" at bounding box center [236, 134] width 82 height 17
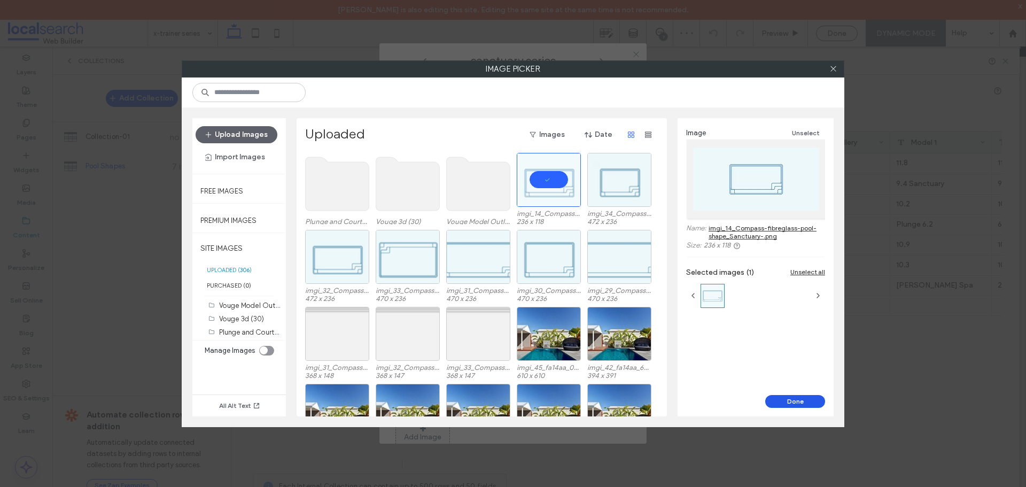
click at [784, 402] on button "Done" at bounding box center [795, 401] width 60 height 13
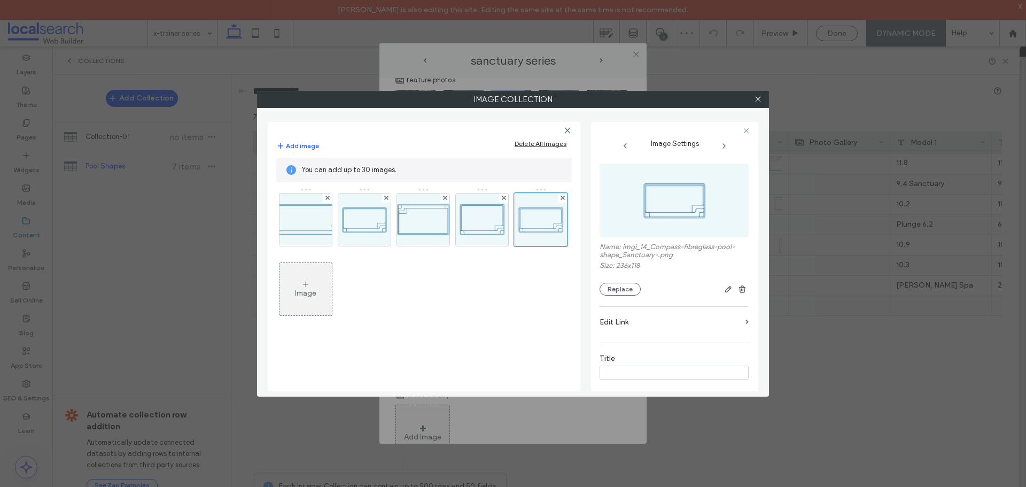
click at [322, 316] on div "Image" at bounding box center [423, 256] width 294 height 139
click at [322, 292] on div "Image" at bounding box center [305, 289] width 52 height 50
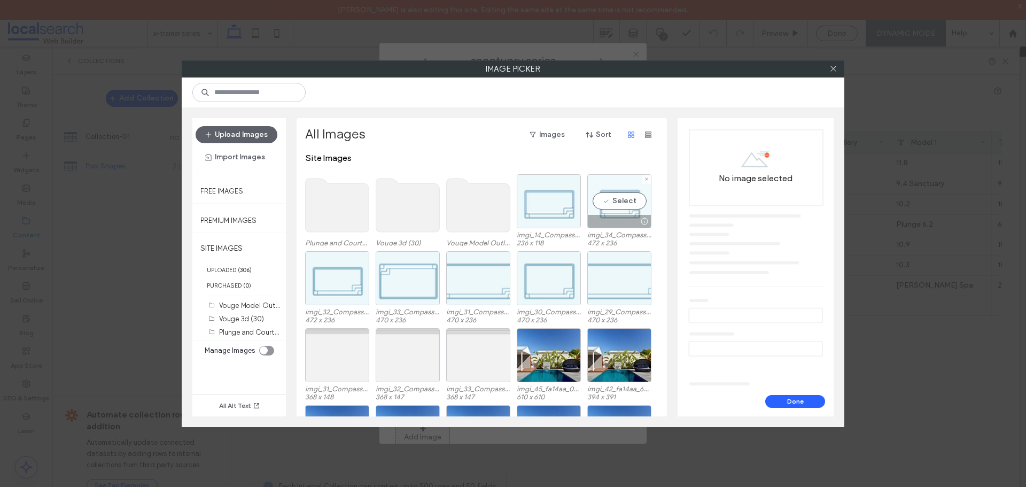
click at [620, 204] on div "Select" at bounding box center [619, 201] width 64 height 54
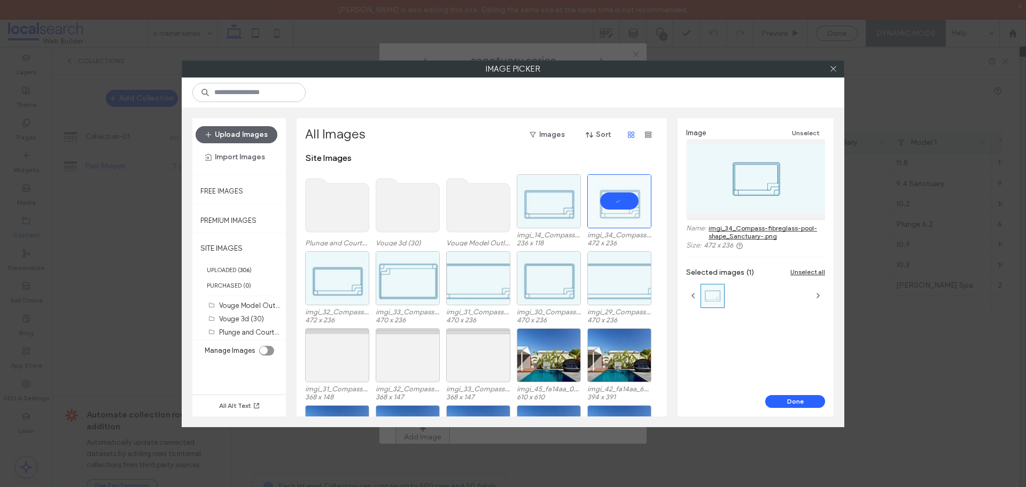
click at [785, 384] on div "Image Unselect Name: imgi_34_Compass-fibreglass-pool-shape_Sanctuary-.png Size:…" at bounding box center [755, 256] width 156 height 277
click at [776, 397] on div "Image Unselect Name: imgi_34_Compass-fibreglass-pool-shape_Sanctuary-.png Size:…" at bounding box center [755, 267] width 156 height 298
click at [773, 395] on button "Done" at bounding box center [795, 401] width 60 height 13
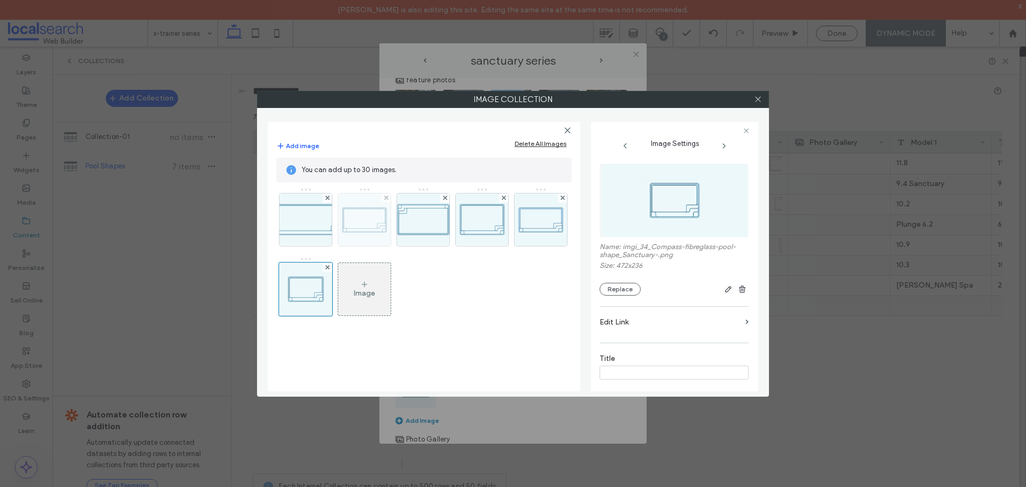
click at [379, 218] on img at bounding box center [364, 219] width 105 height 52
click at [604, 282] on div "Name: imgi_32_Compass-fibreglass-pool-shape_Sanctuary-.png Size: 472x236 Replace" at bounding box center [673, 268] width 149 height 53
click at [603, 288] on button "Replace" at bounding box center [619, 289] width 41 height 13
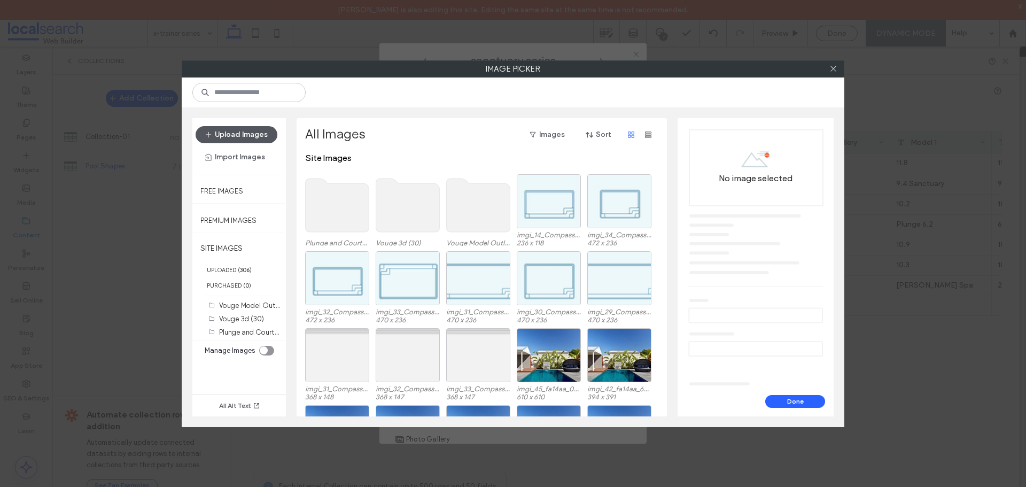
click at [268, 134] on button "Upload Images" at bounding box center [236, 134] width 82 height 17
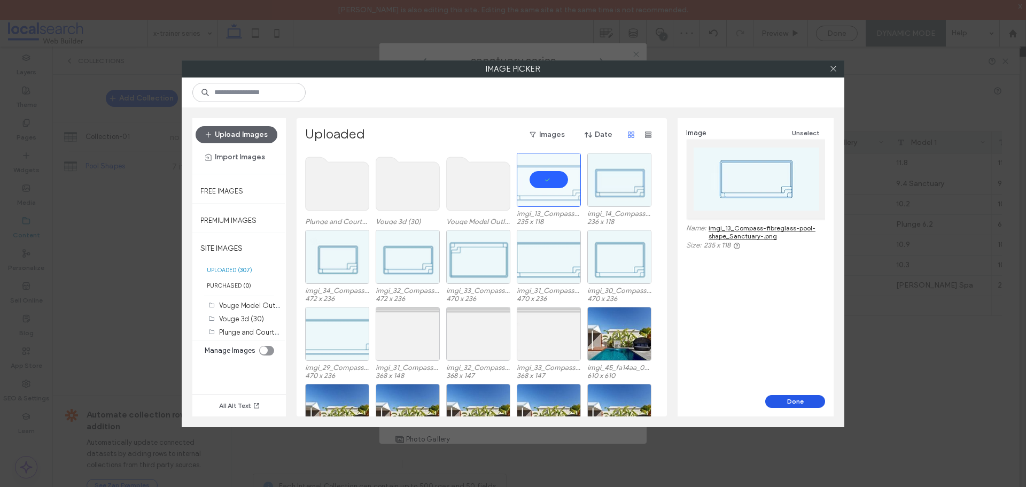
click at [796, 405] on button "Done" at bounding box center [795, 401] width 60 height 13
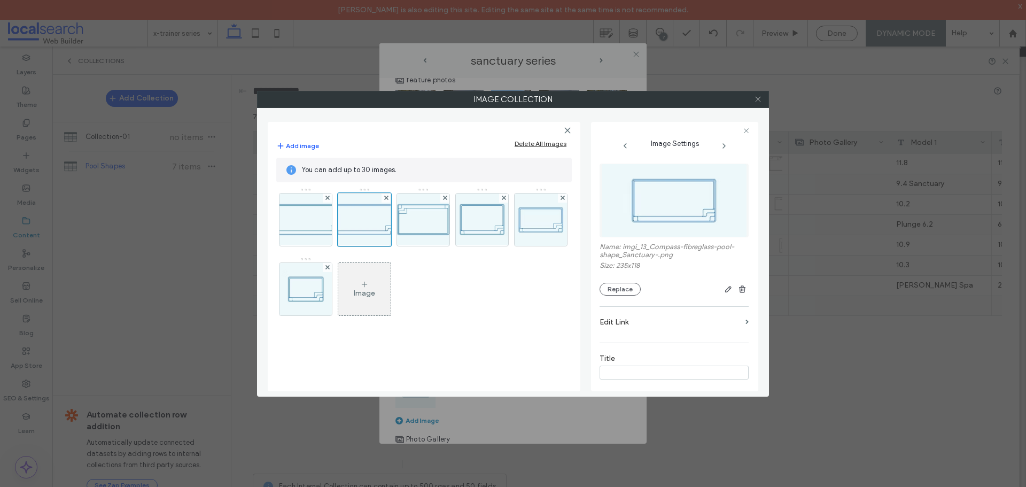
click at [755, 98] on icon at bounding box center [758, 99] width 8 height 8
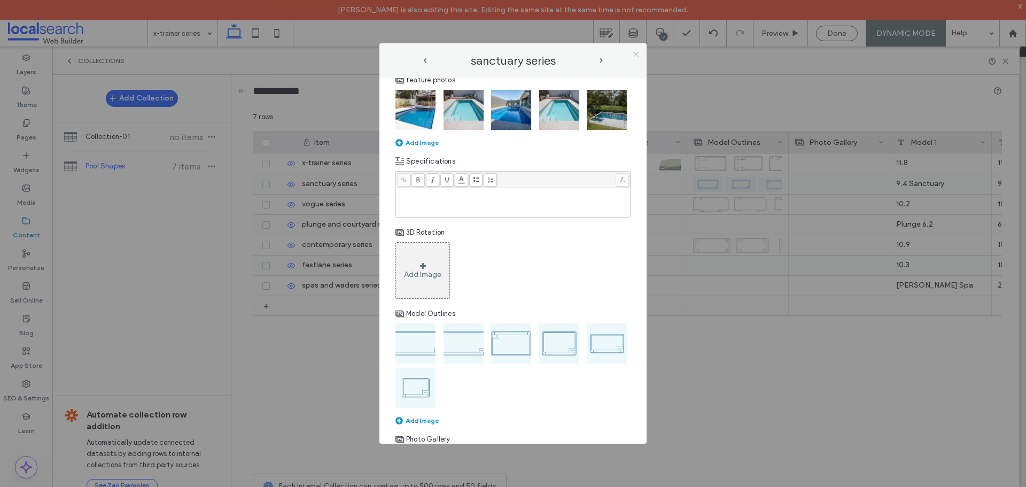
click at [634, 54] on icon at bounding box center [636, 54] width 8 height 8
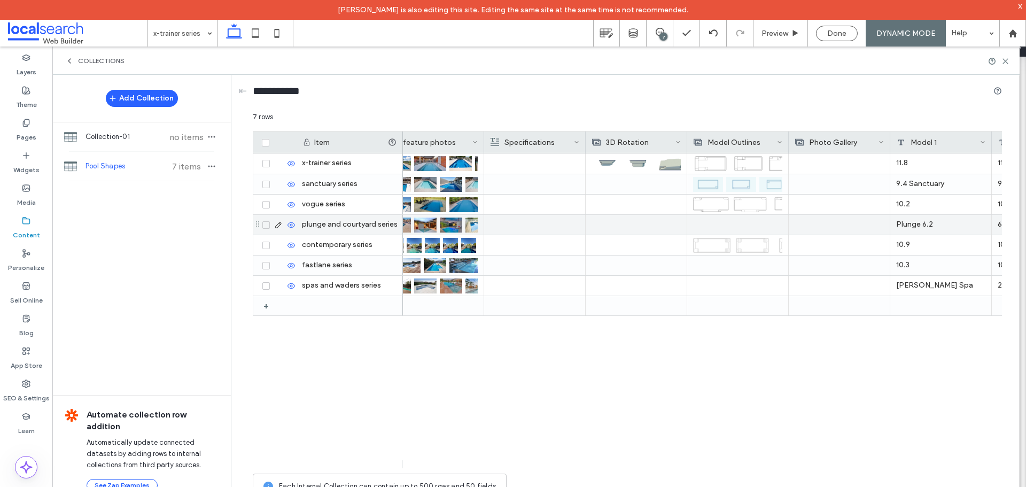
click at [280, 221] on icon at bounding box center [278, 225] width 9 height 9
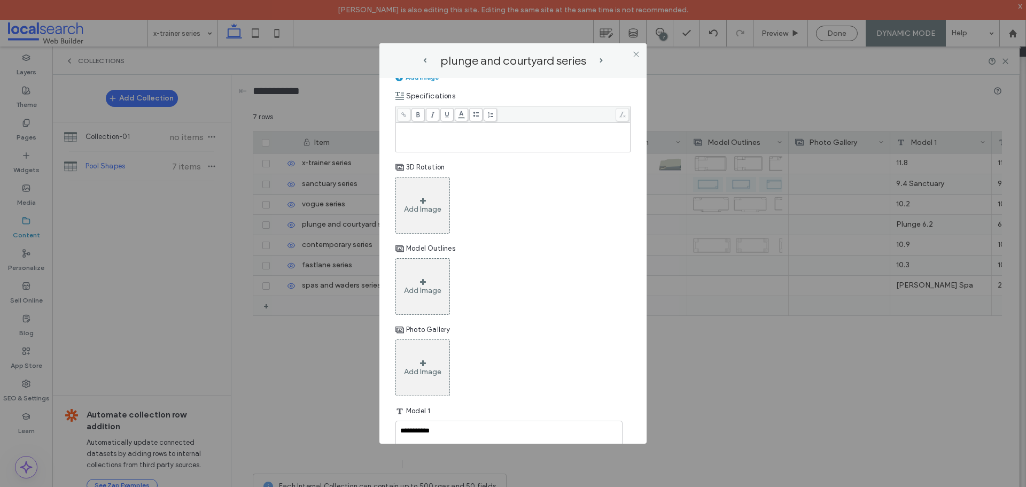
scroll to position [588, 0]
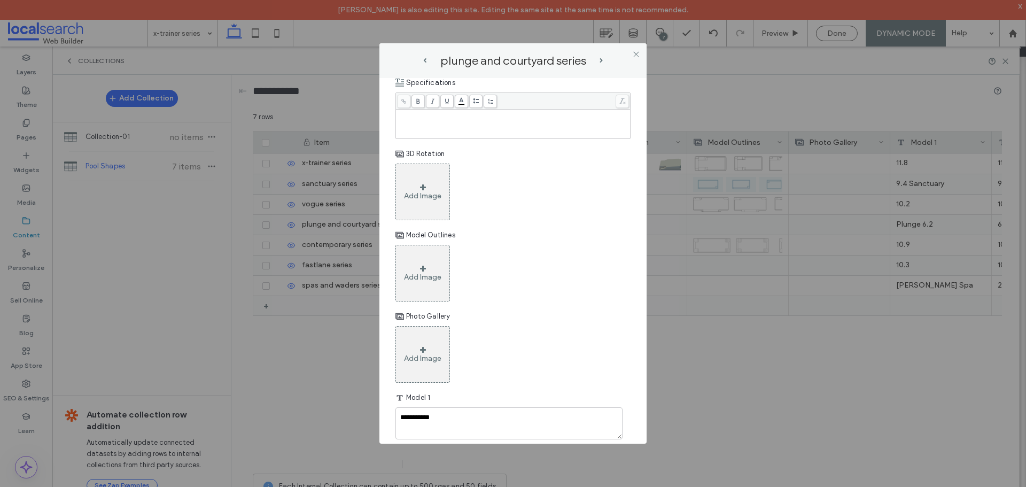
click at [427, 281] on div "Add Image" at bounding box center [422, 276] width 37 height 9
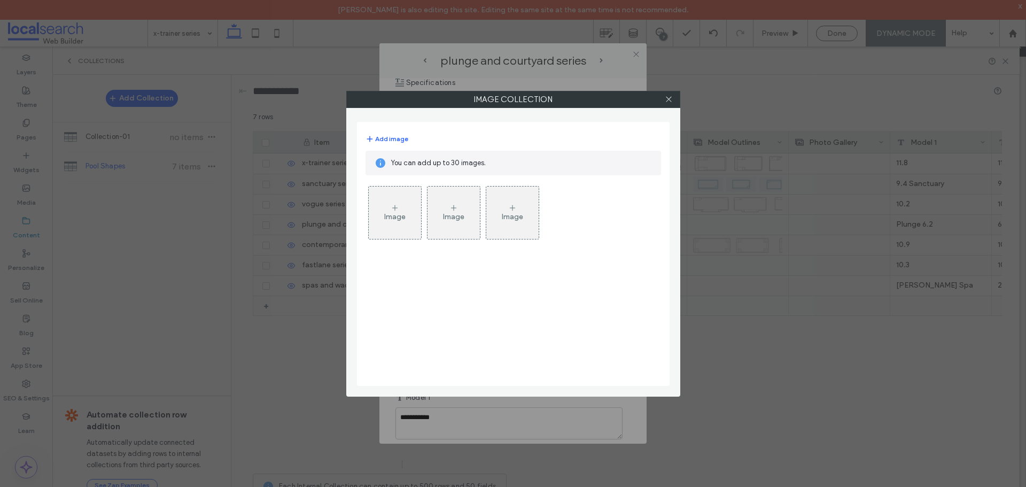
click at [384, 208] on div "Image" at bounding box center [395, 212] width 52 height 50
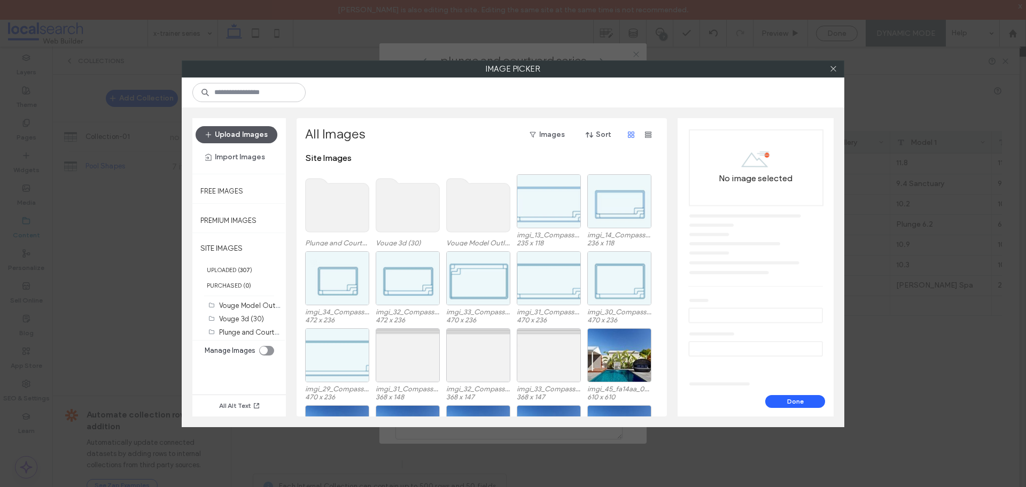
click at [237, 132] on button "Upload Images" at bounding box center [236, 134] width 82 height 17
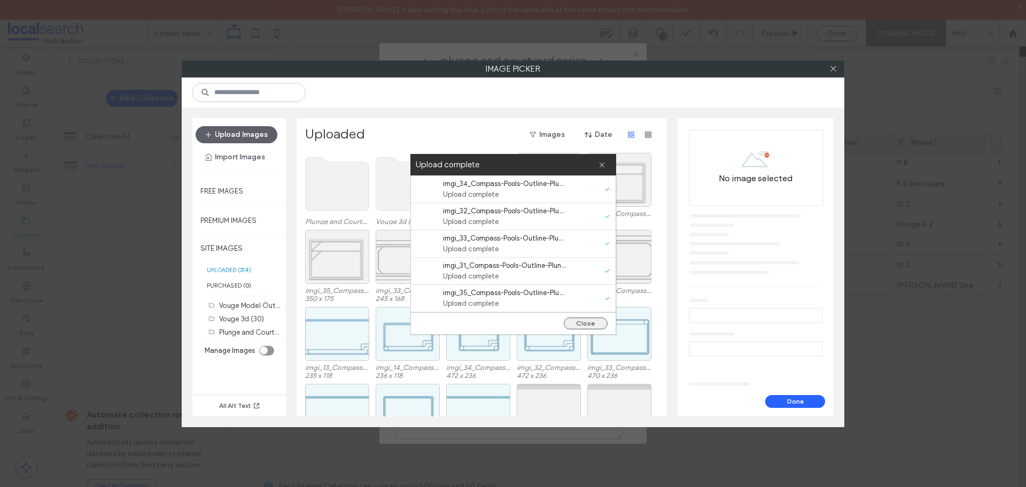
click at [589, 324] on button "Close" at bounding box center [586, 323] width 44 height 12
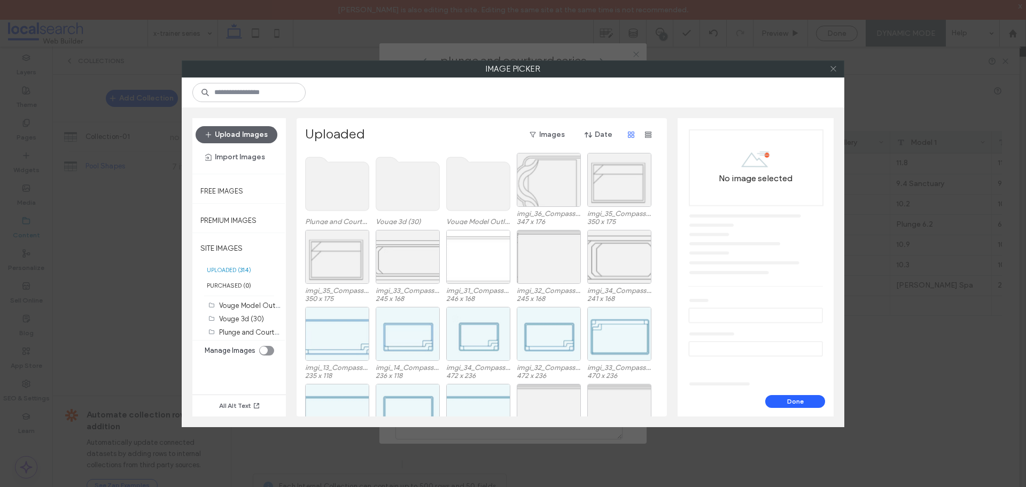
click at [834, 69] on icon at bounding box center [833, 69] width 8 height 8
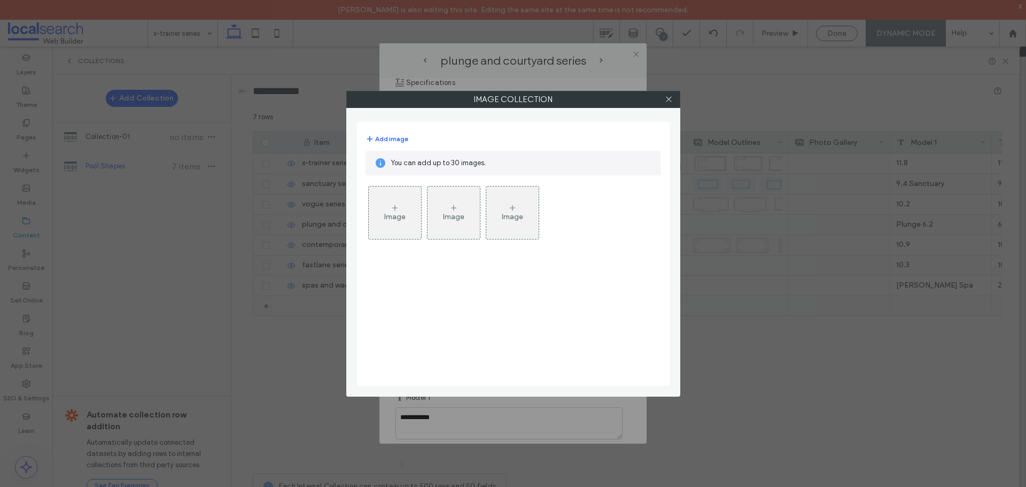
click at [392, 210] on icon at bounding box center [394, 208] width 9 height 9
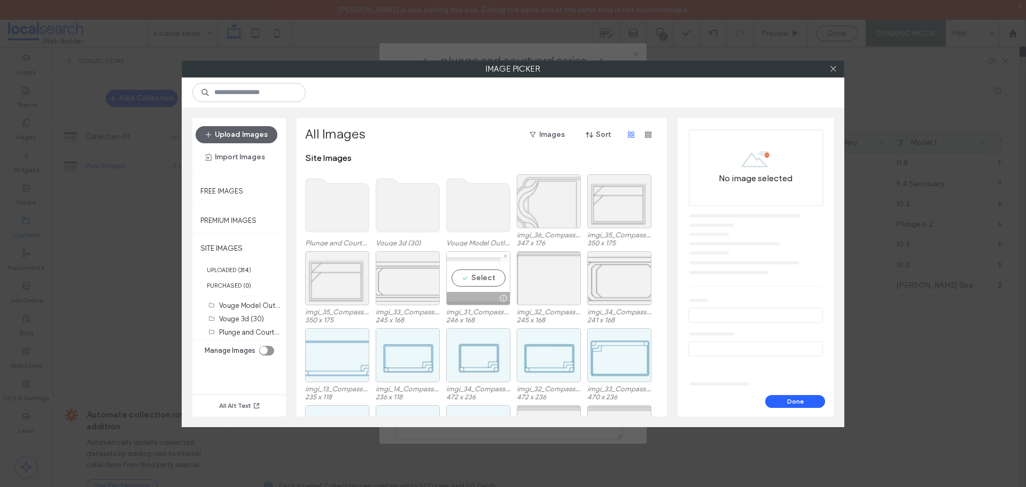
click at [480, 277] on div "Select" at bounding box center [478, 278] width 64 height 54
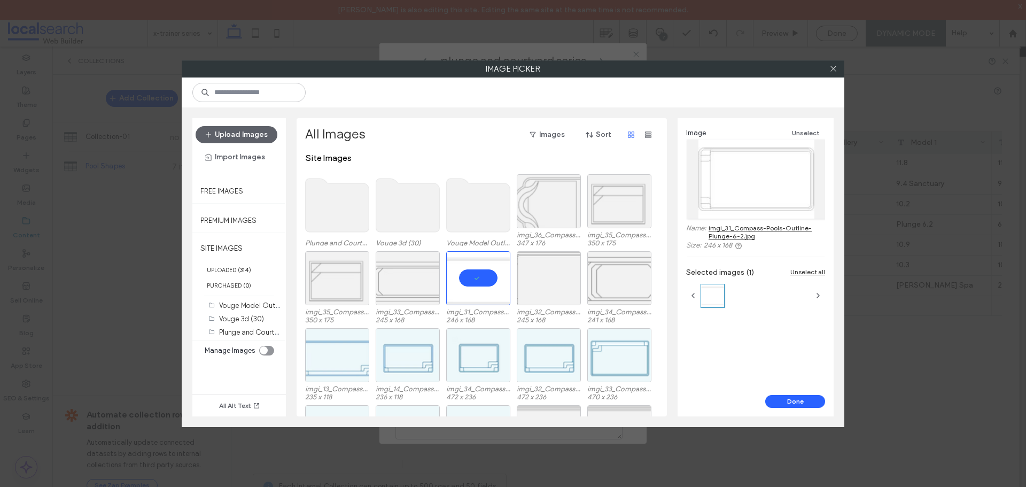
drag, startPoint x: 797, startPoint y: 396, endPoint x: 758, endPoint y: 400, distance: 38.6
click at [795, 396] on button "Done" at bounding box center [795, 401] width 60 height 13
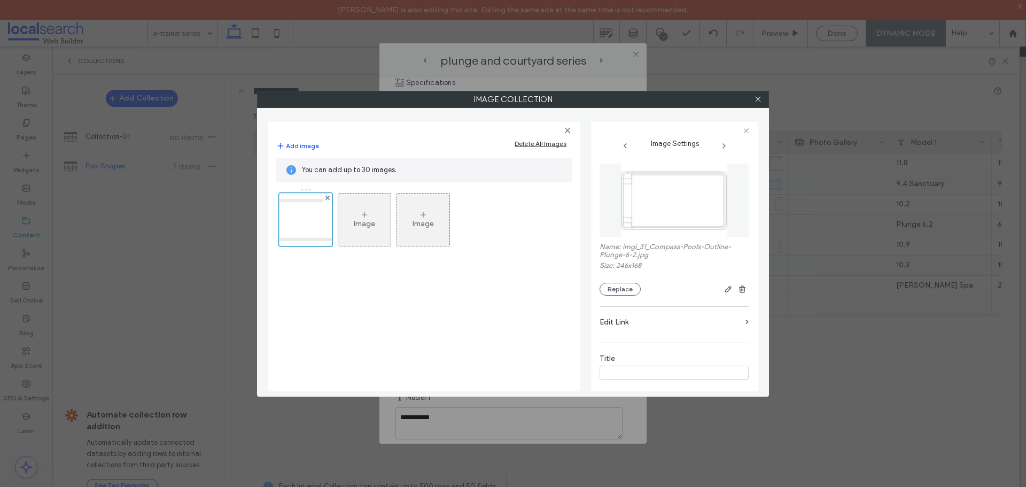
click at [366, 221] on div "Image" at bounding box center [364, 223] width 21 height 9
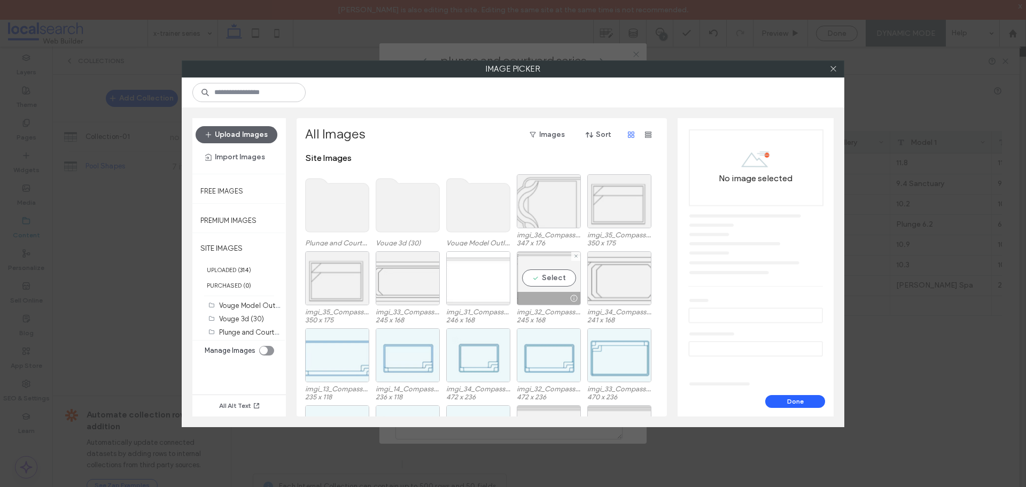
click at [544, 277] on div "Select" at bounding box center [549, 278] width 64 height 54
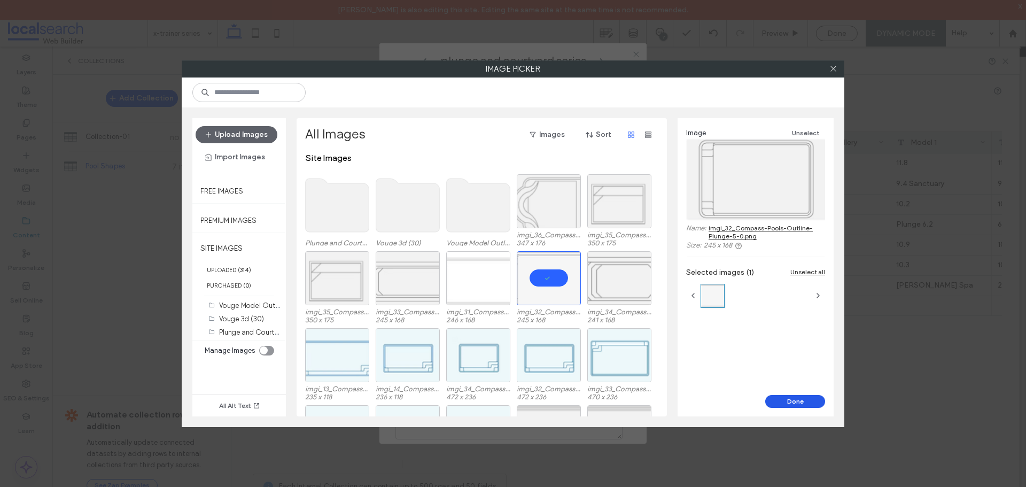
click at [786, 398] on button "Done" at bounding box center [795, 401] width 60 height 13
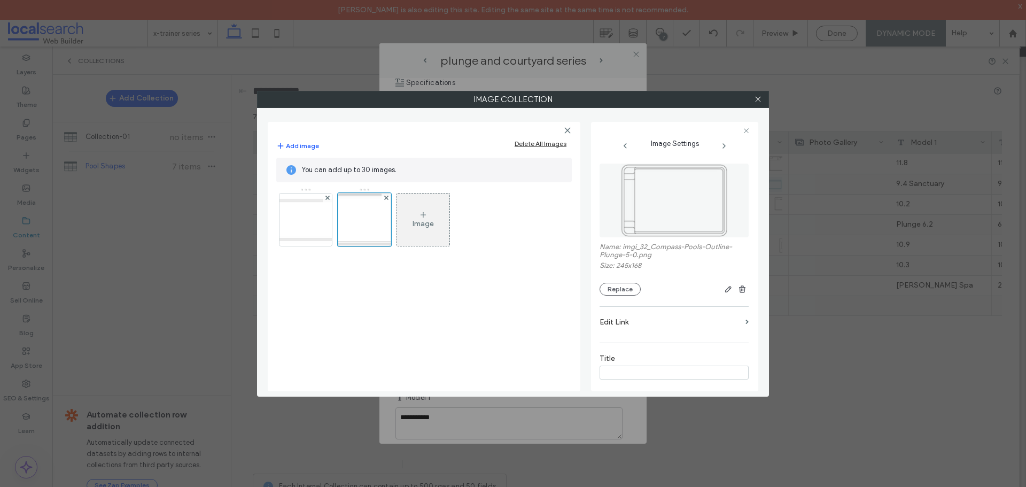
click at [423, 226] on div "Image" at bounding box center [422, 223] width 21 height 9
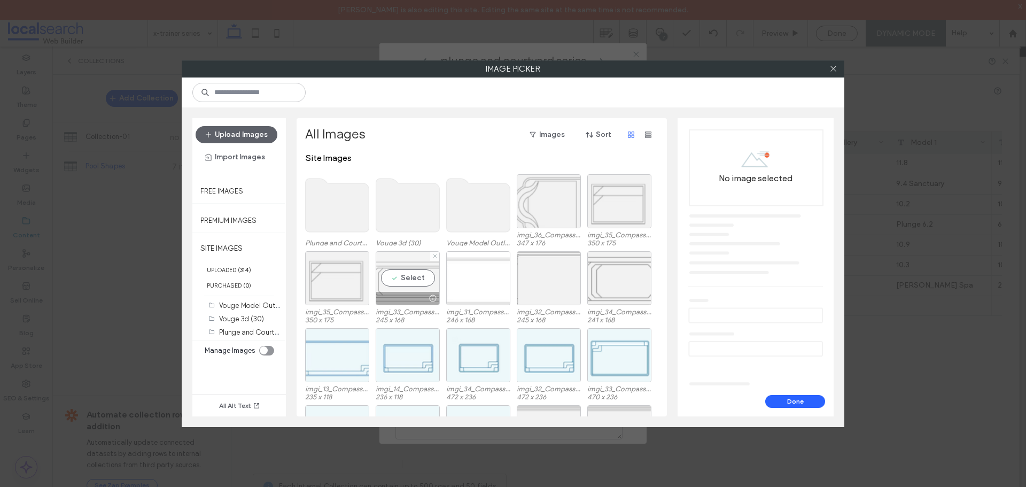
click at [430, 285] on div "Select" at bounding box center [408, 278] width 64 height 54
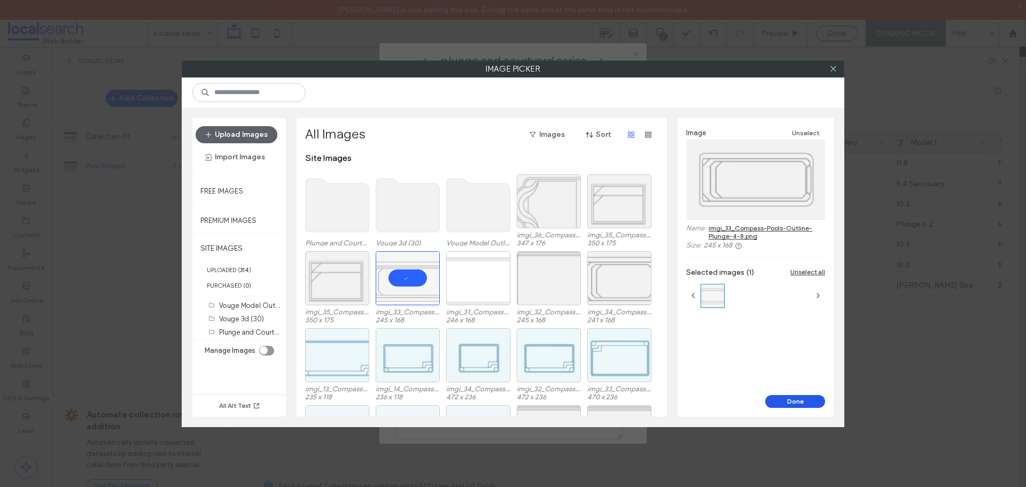
click at [788, 401] on button "Done" at bounding box center [795, 401] width 60 height 13
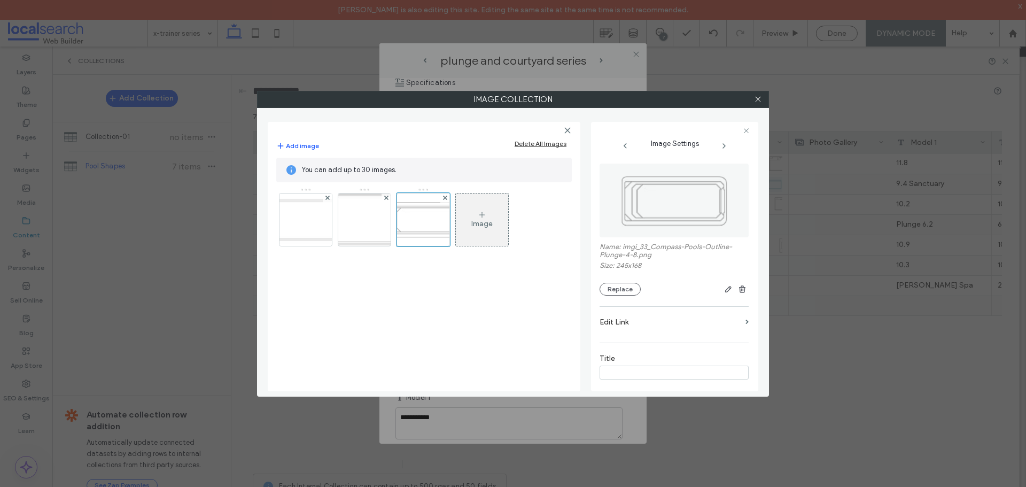
click at [476, 224] on div "Image" at bounding box center [481, 223] width 21 height 9
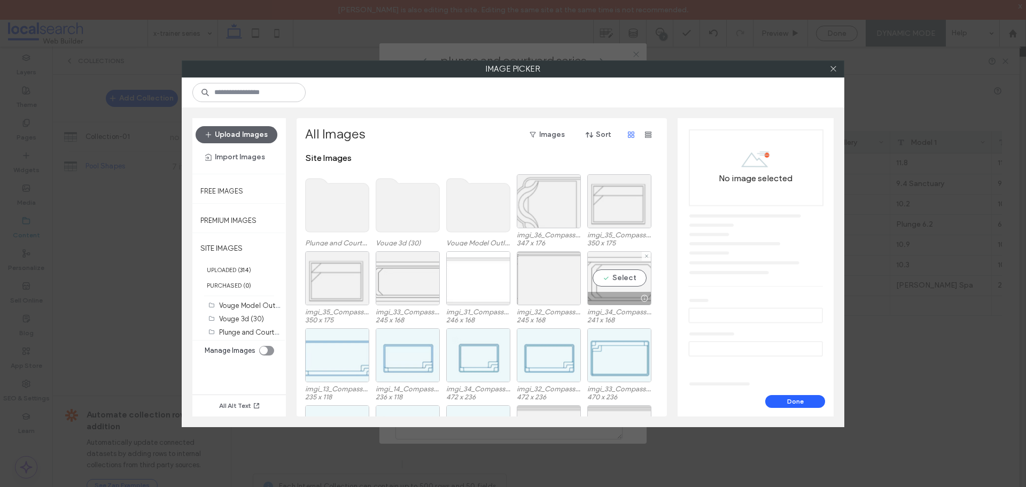
click at [598, 277] on div "Select" at bounding box center [619, 278] width 64 height 54
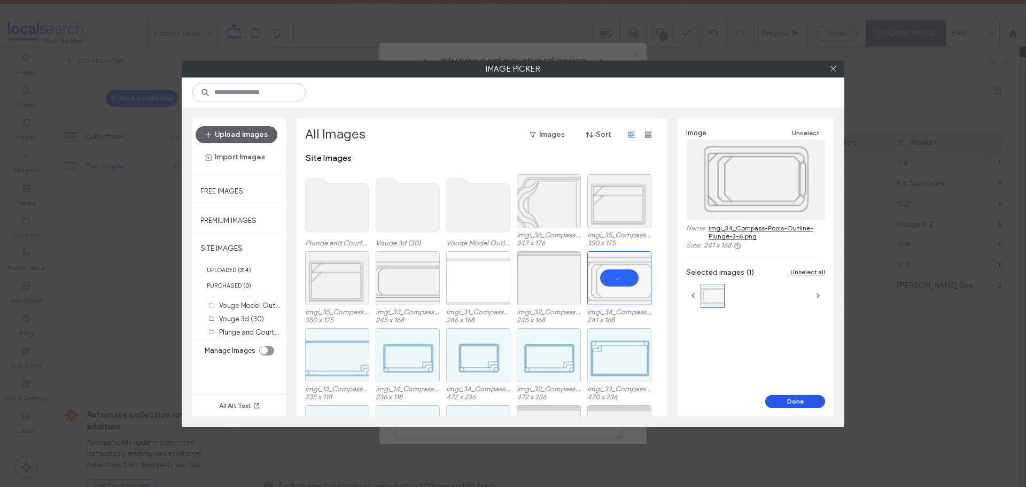
click at [784, 401] on button "Done" at bounding box center [795, 401] width 60 height 13
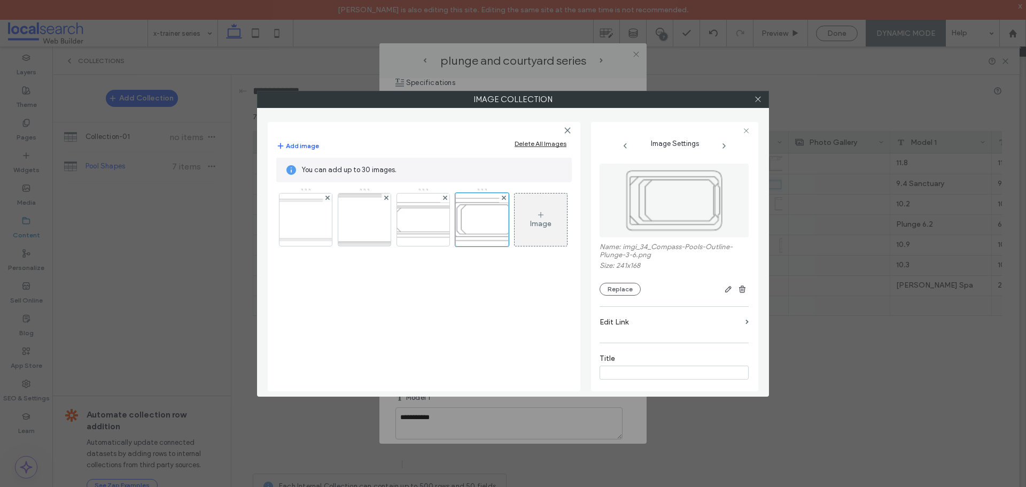
click at [529, 221] on div "Image" at bounding box center [540, 219] width 52 height 50
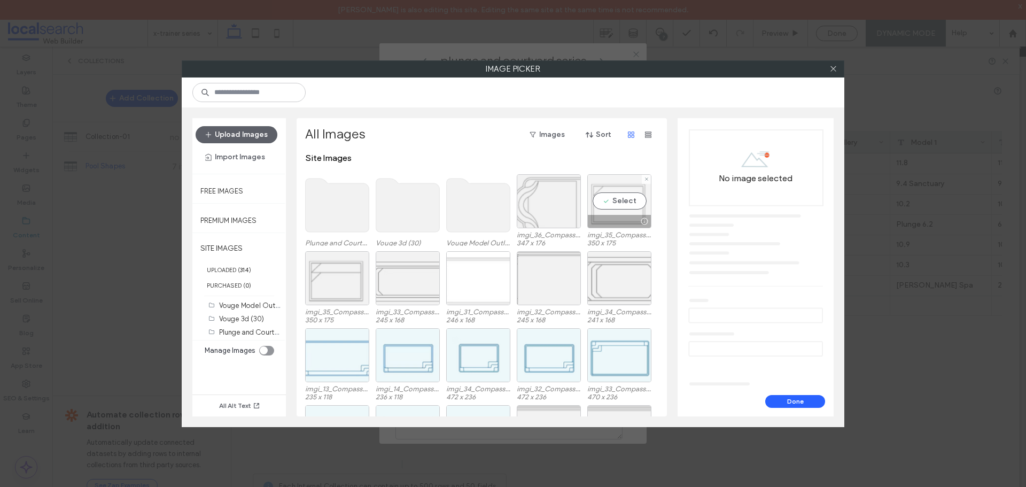
click at [598, 202] on div "Select" at bounding box center [619, 201] width 64 height 54
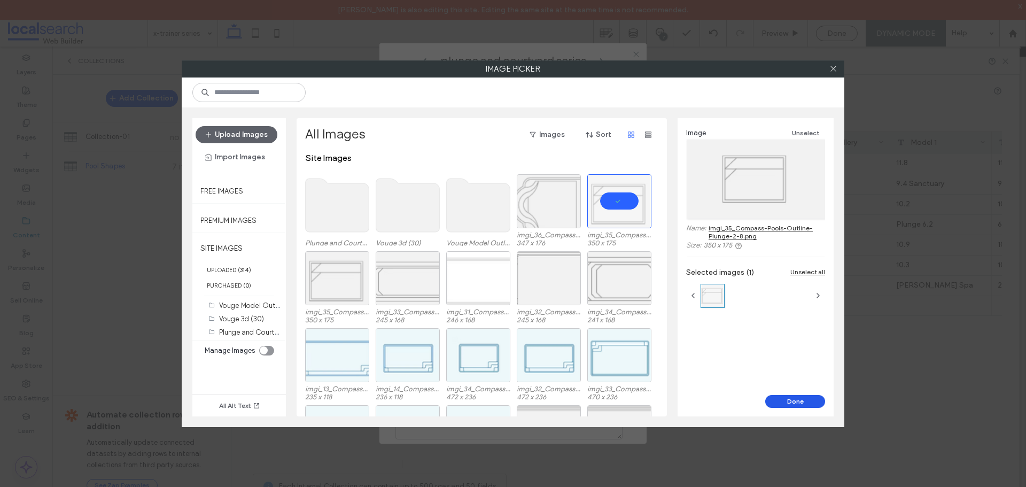
click at [780, 402] on button "Done" at bounding box center [795, 401] width 60 height 13
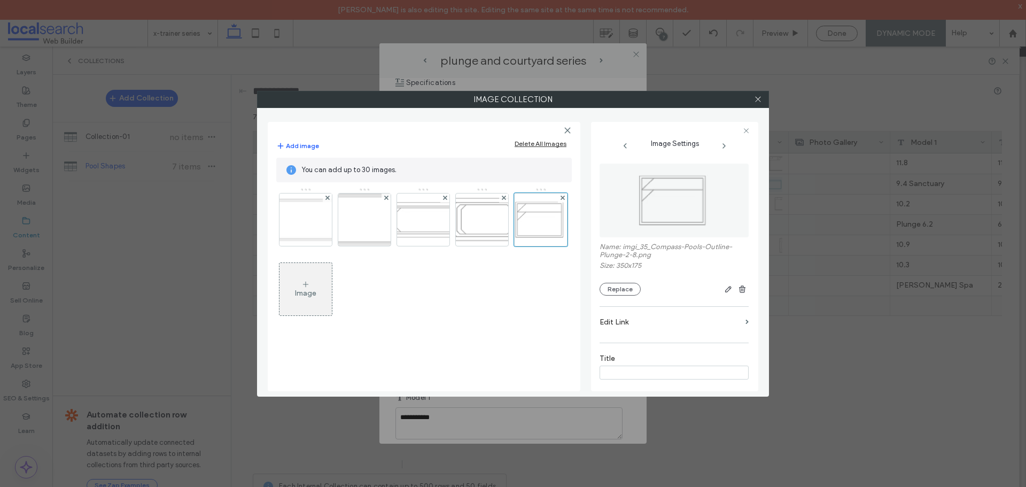
click at [315, 296] on div "Image" at bounding box center [305, 292] width 21 height 9
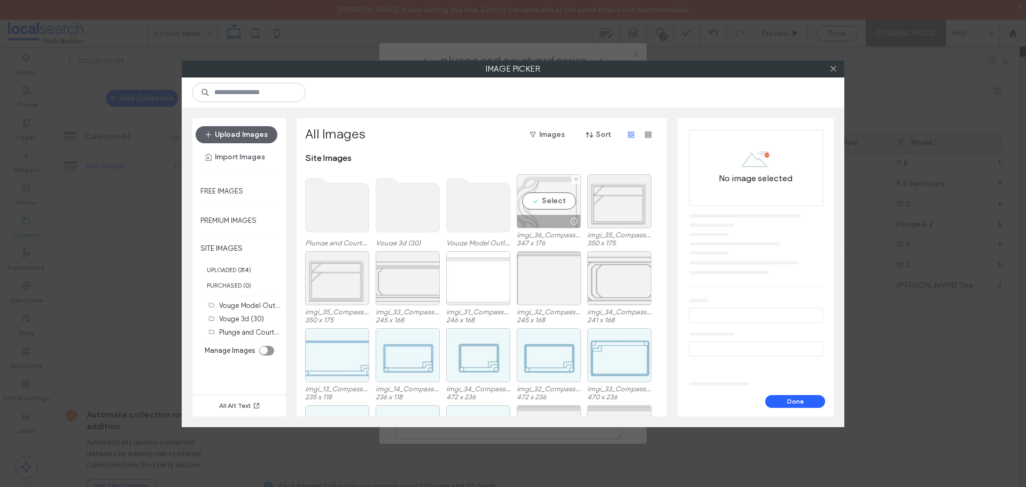
drag, startPoint x: 531, startPoint y: 209, endPoint x: 542, endPoint y: 208, distance: 10.2
click at [532, 208] on div "Select" at bounding box center [549, 201] width 64 height 54
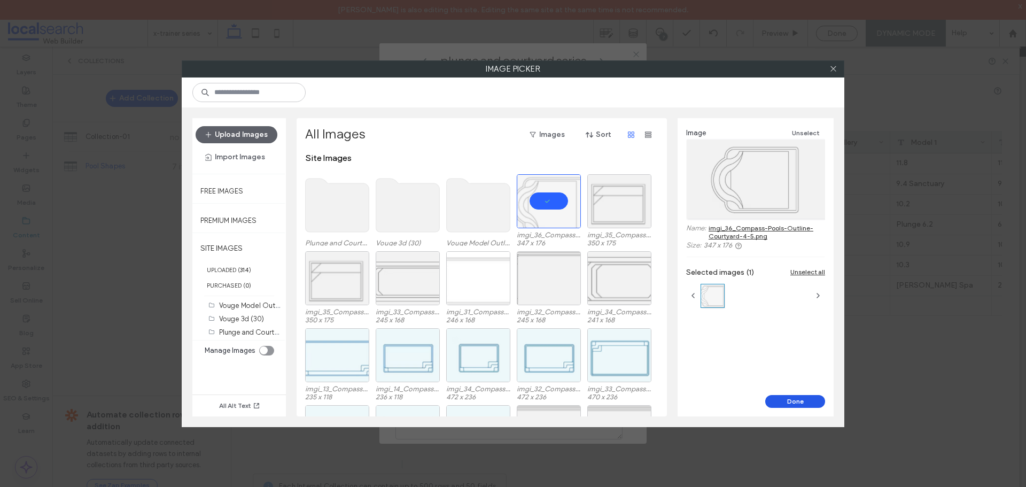
click at [779, 397] on button "Done" at bounding box center [795, 401] width 60 height 13
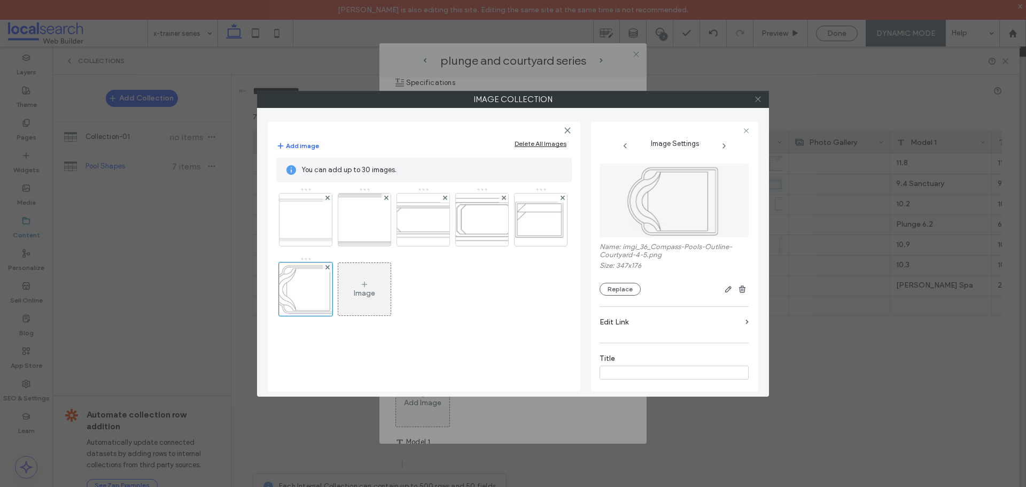
click at [758, 97] on icon at bounding box center [758, 99] width 8 height 8
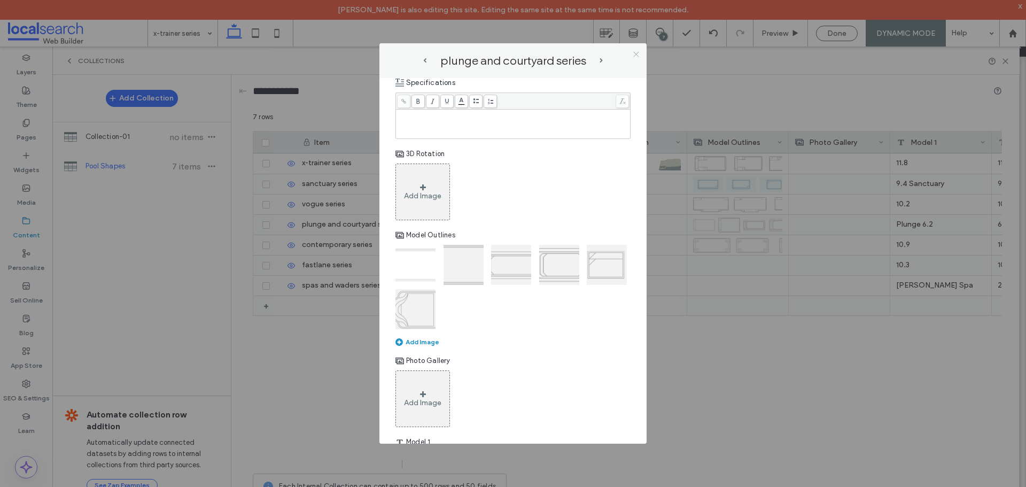
click at [633, 49] on span at bounding box center [636, 54] width 8 height 16
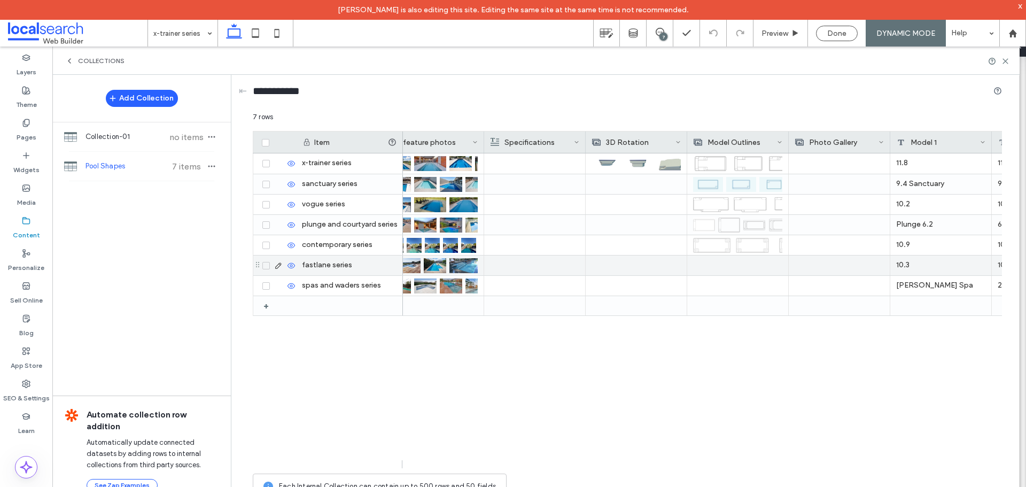
click at [277, 263] on icon at bounding box center [278, 265] width 9 height 9
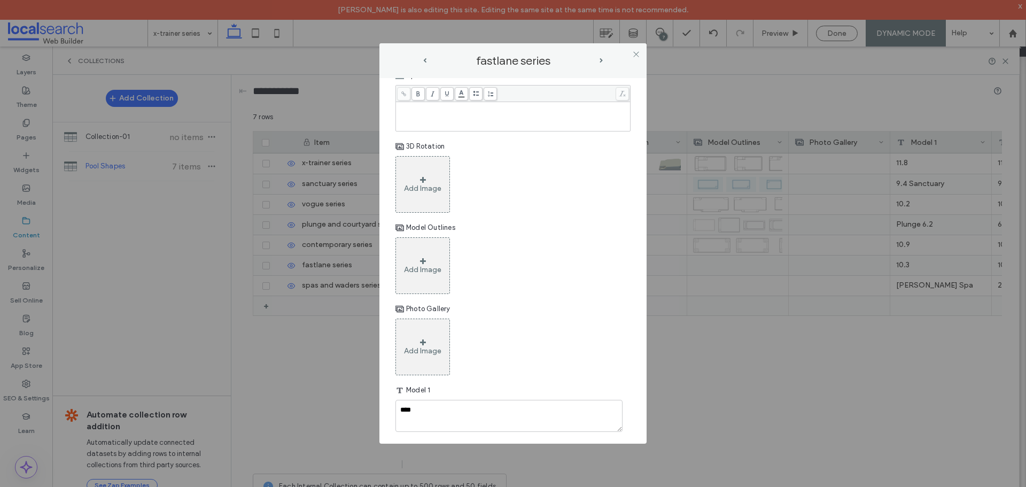
click at [414, 271] on div "Add Image" at bounding box center [422, 265] width 54 height 57
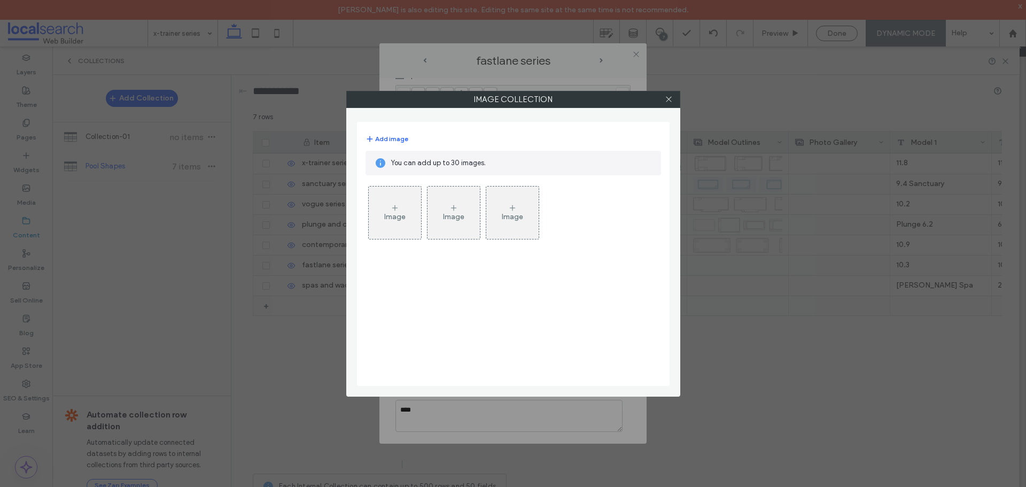
click at [378, 216] on div "Image" at bounding box center [395, 212] width 52 height 50
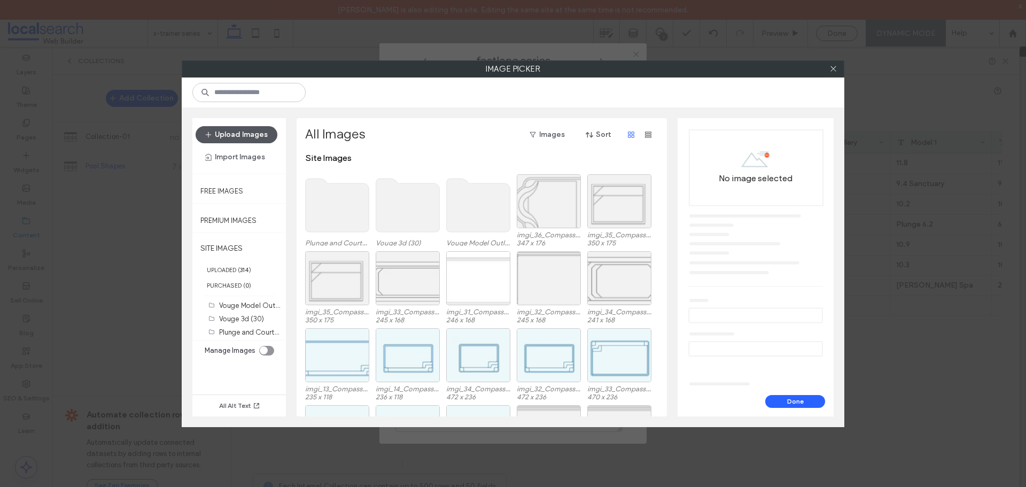
click at [245, 134] on button "Upload Images" at bounding box center [236, 134] width 82 height 17
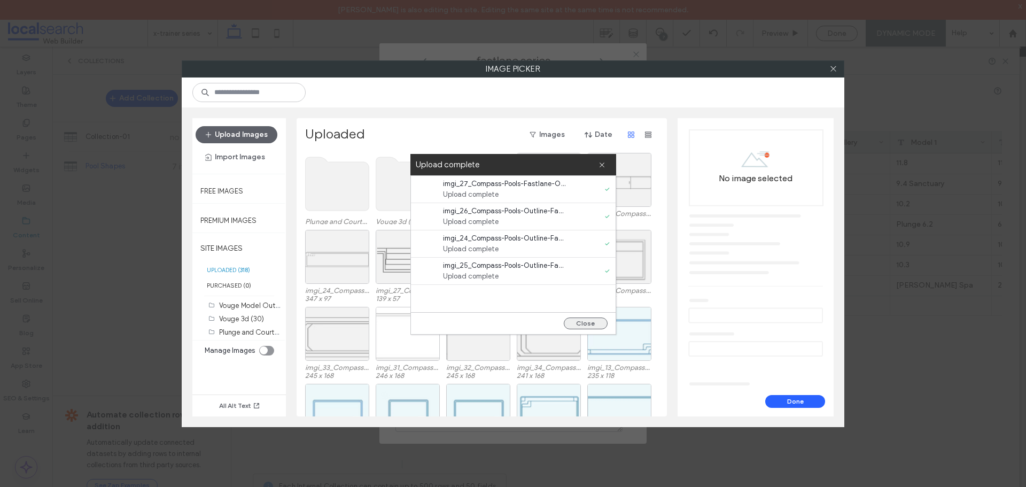
click at [600, 326] on button "Close" at bounding box center [586, 323] width 44 height 12
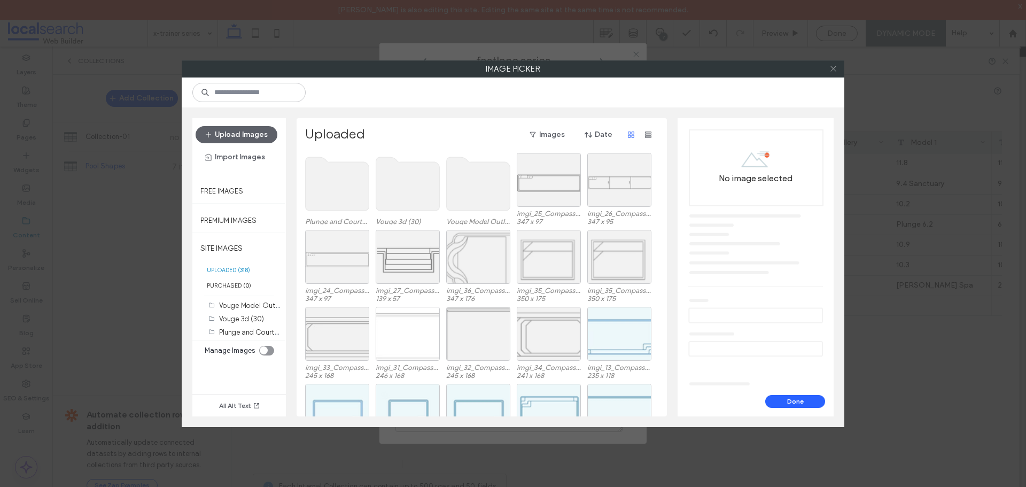
click at [832, 65] on icon at bounding box center [833, 69] width 8 height 8
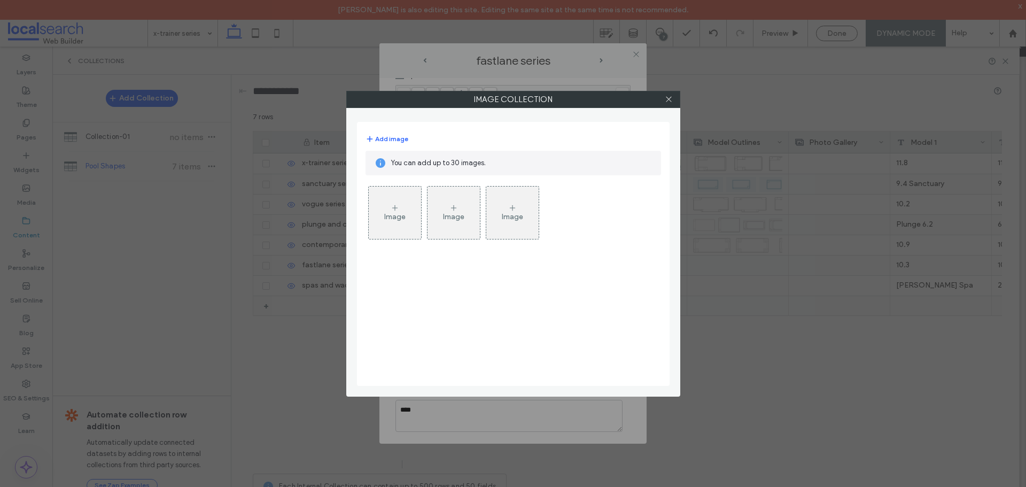
click at [393, 209] on icon at bounding box center [394, 208] width 9 height 9
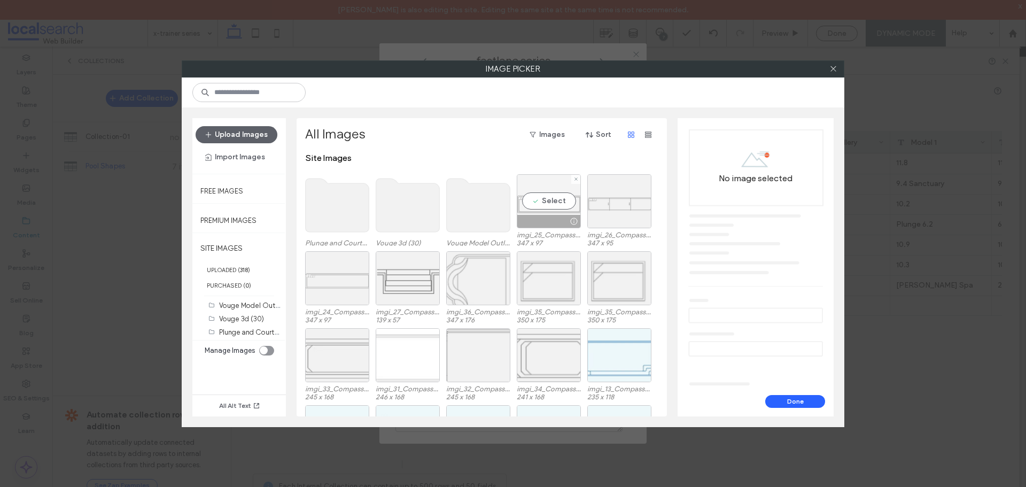
click at [544, 197] on div "Select" at bounding box center [549, 201] width 64 height 54
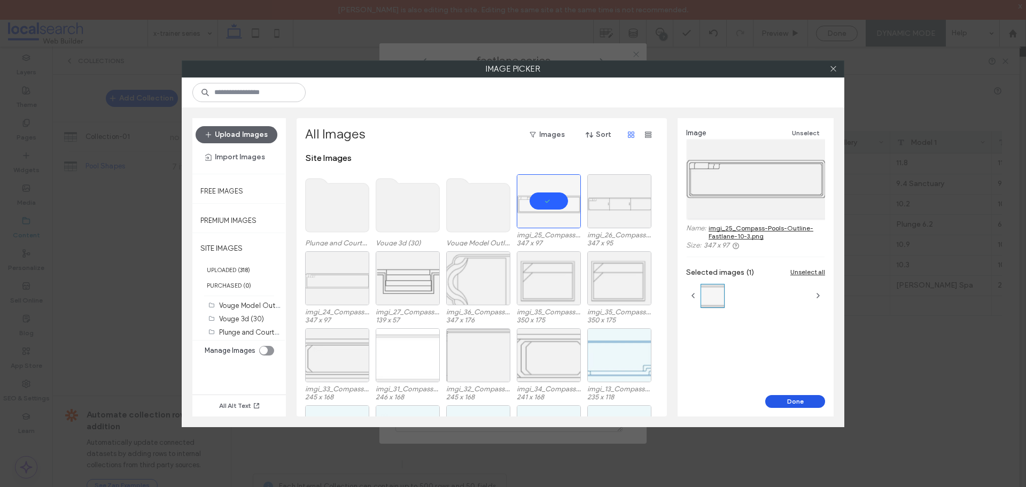
click at [775, 399] on button "Done" at bounding box center [795, 401] width 60 height 13
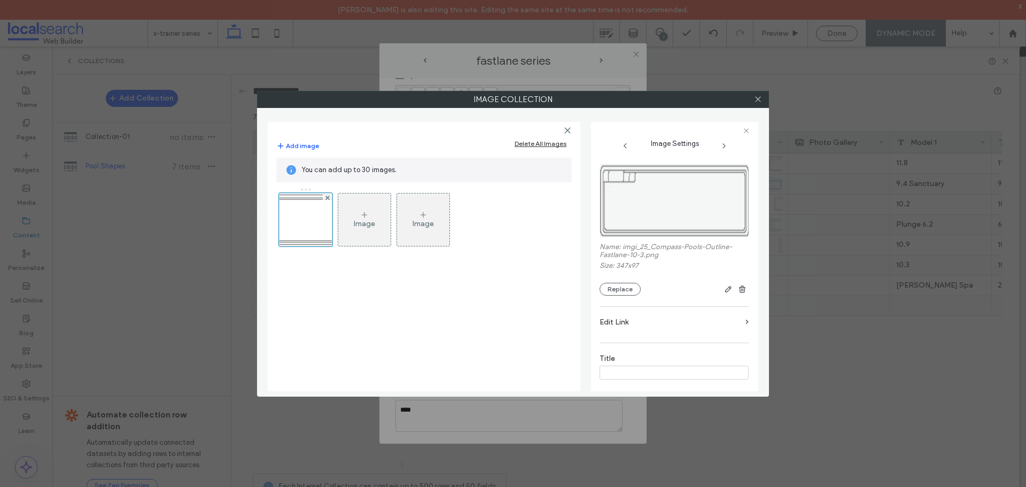
click at [363, 219] on div "Image" at bounding box center [364, 223] width 21 height 9
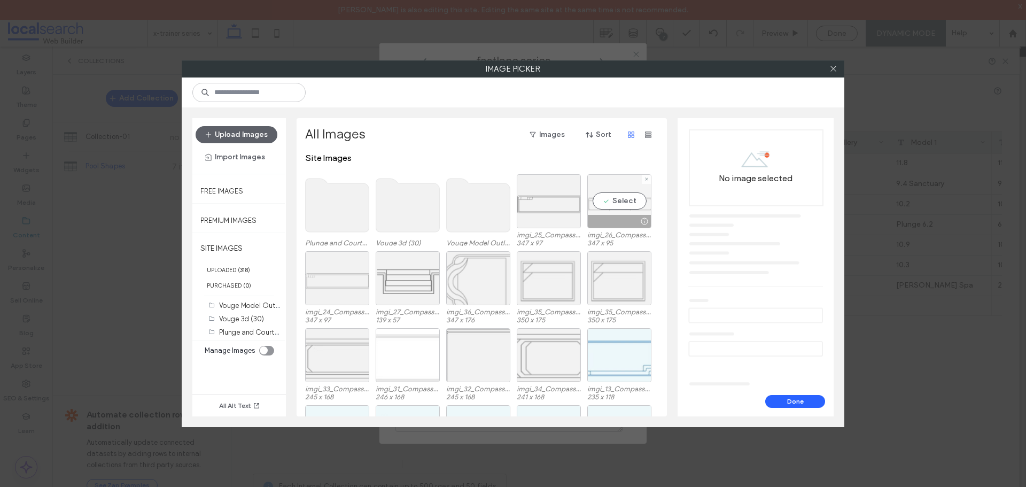
click at [622, 178] on div "Select" at bounding box center [619, 201] width 64 height 54
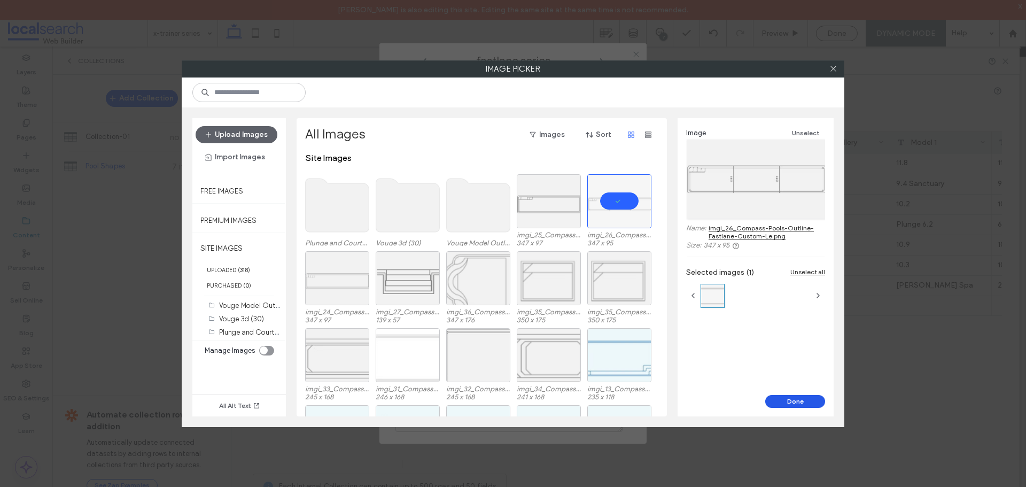
click at [800, 396] on button "Done" at bounding box center [795, 401] width 60 height 13
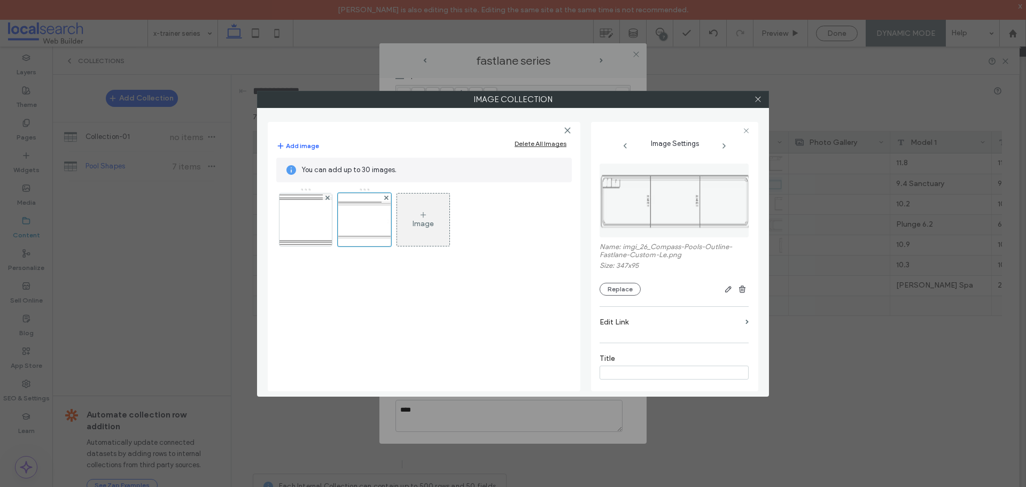
click at [433, 213] on div "Image" at bounding box center [423, 219] width 52 height 50
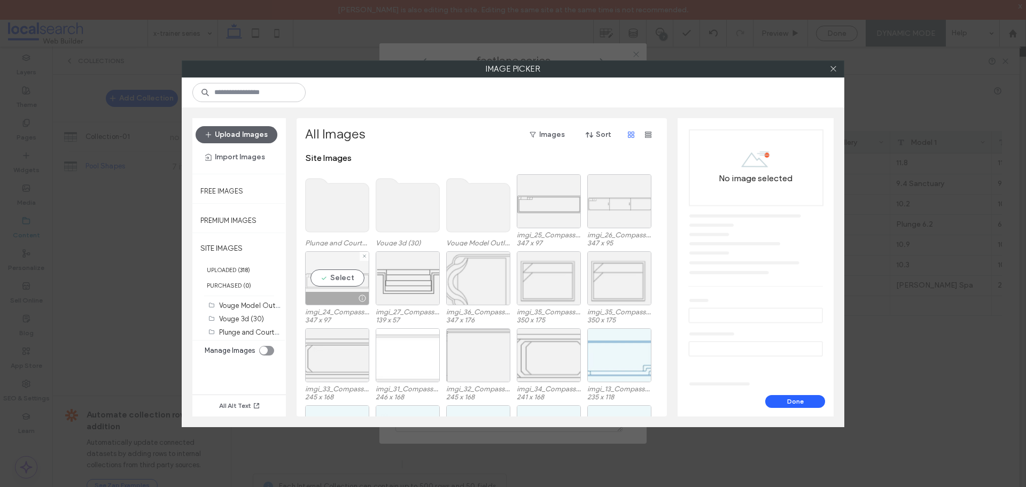
click at [330, 267] on div "Select" at bounding box center [337, 278] width 64 height 54
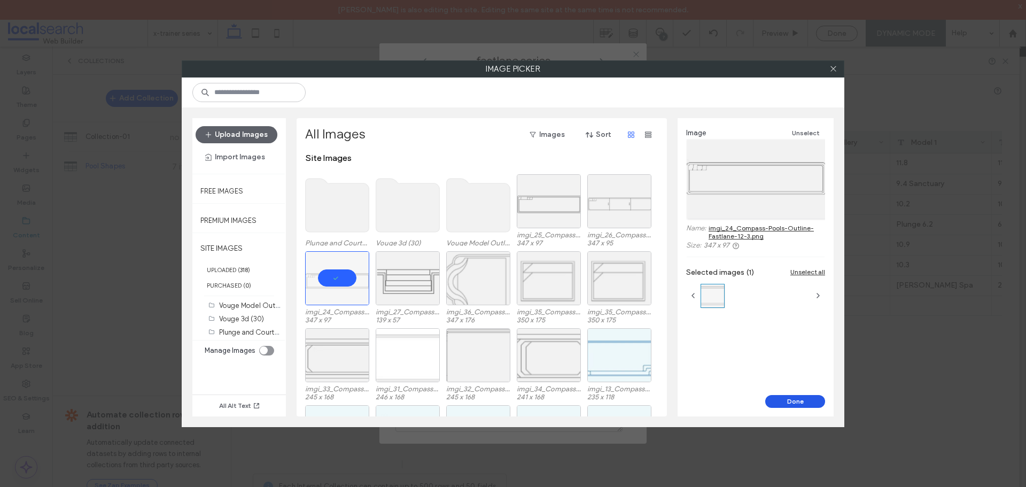
click at [807, 400] on button "Done" at bounding box center [795, 401] width 60 height 13
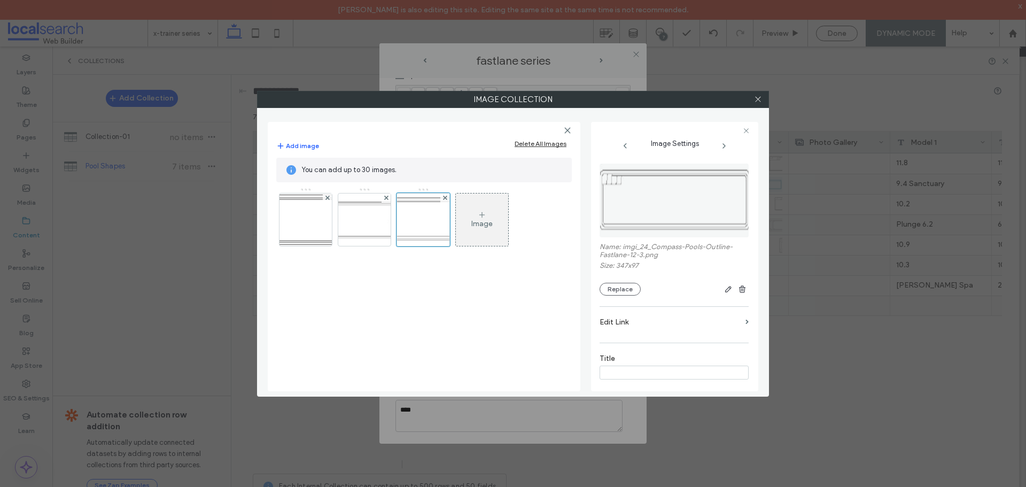
click at [479, 212] on icon at bounding box center [482, 214] width 9 height 9
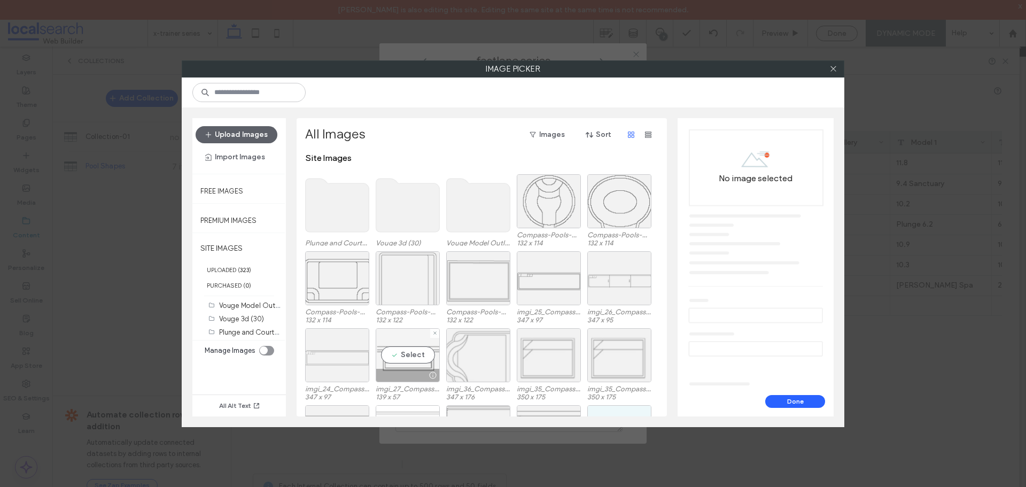
click at [413, 348] on div "Select" at bounding box center [408, 355] width 64 height 54
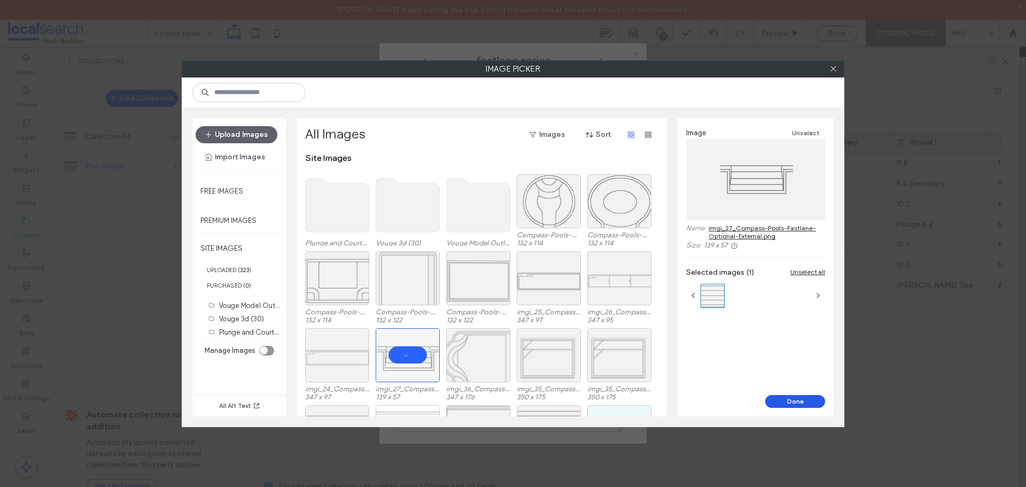
click at [790, 401] on button "Done" at bounding box center [795, 401] width 60 height 13
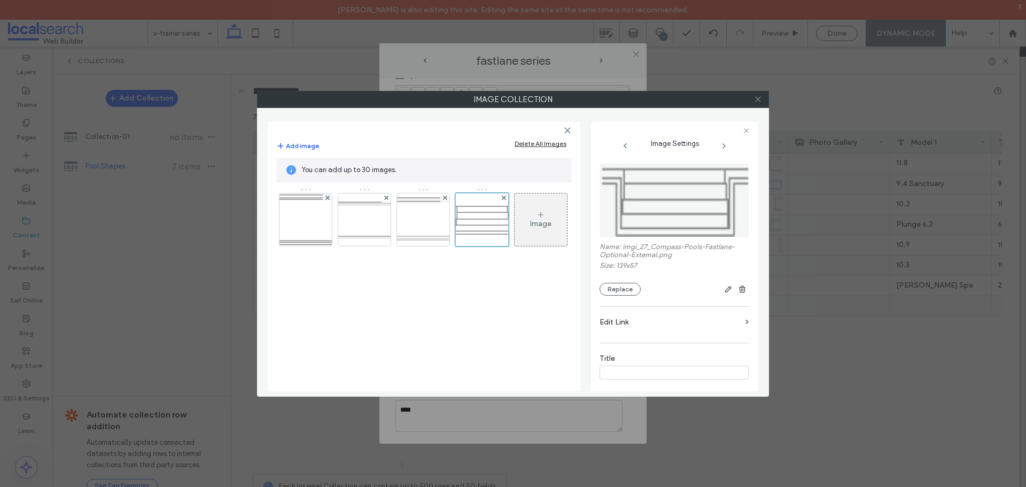
click at [761, 95] on icon at bounding box center [758, 99] width 8 height 8
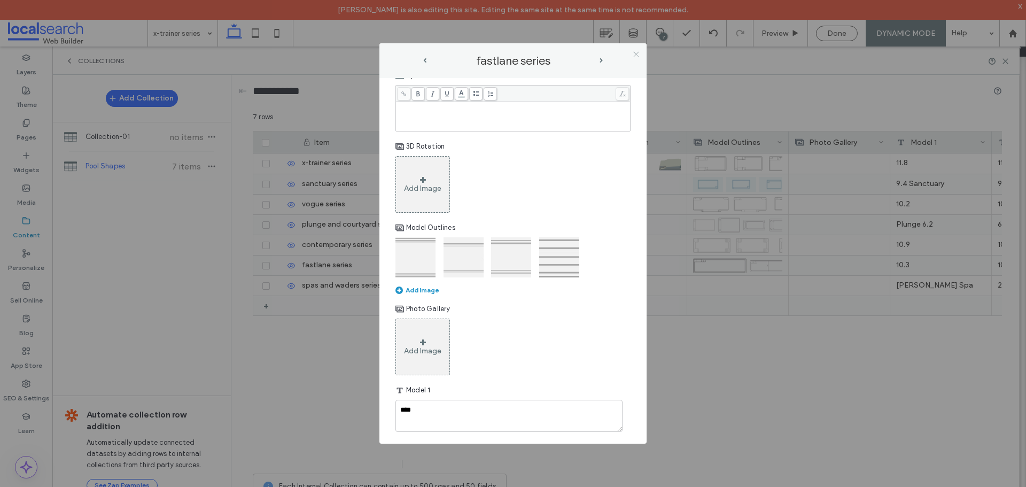
click at [633, 50] on icon at bounding box center [636, 54] width 8 height 8
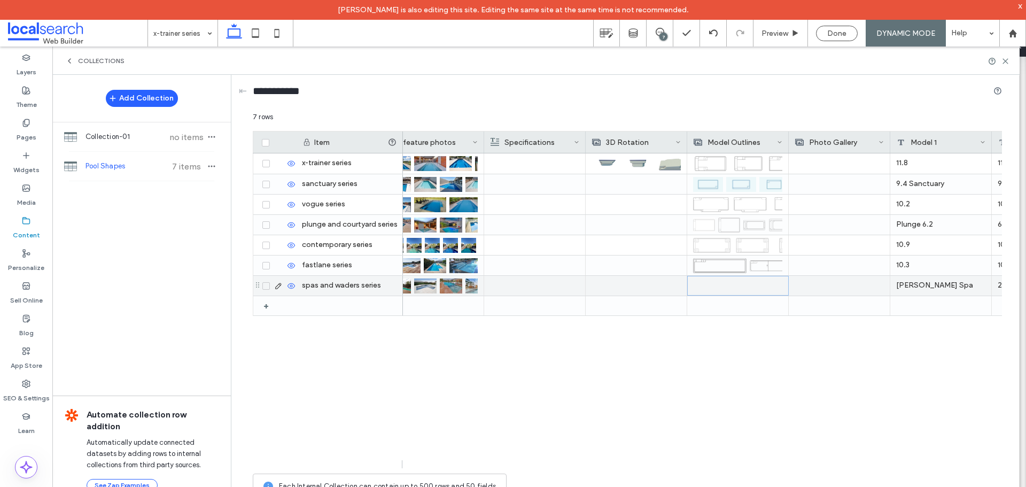
click at [718, 286] on div at bounding box center [737, 285] width 89 height 19
click at [280, 288] on icon at bounding box center [278, 285] width 9 height 9
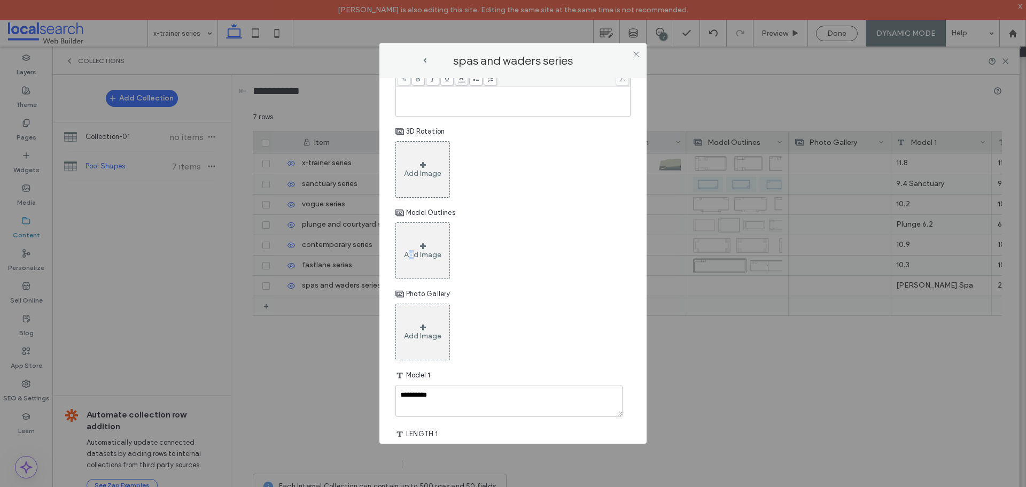
click at [413, 259] on div "Add Image" at bounding box center [422, 254] width 37 height 9
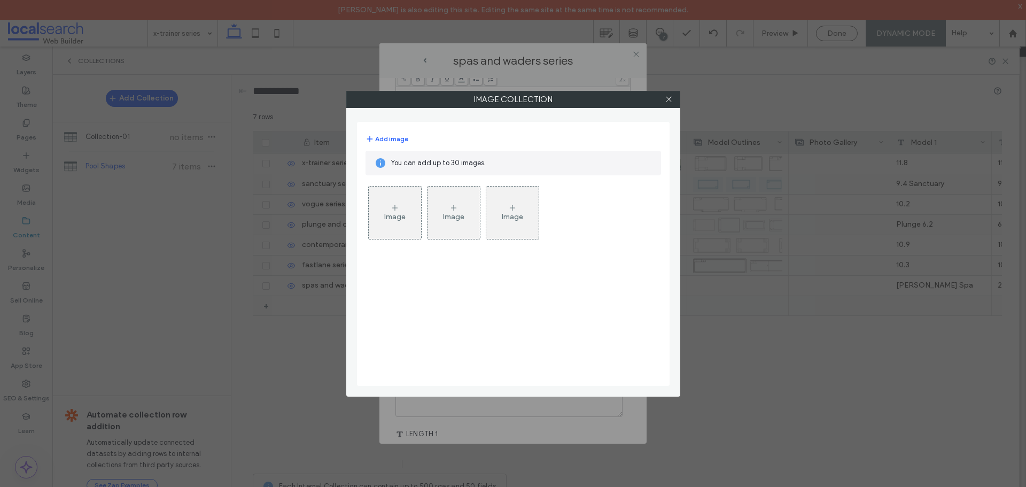
click at [405, 214] on div "Image" at bounding box center [394, 216] width 21 height 9
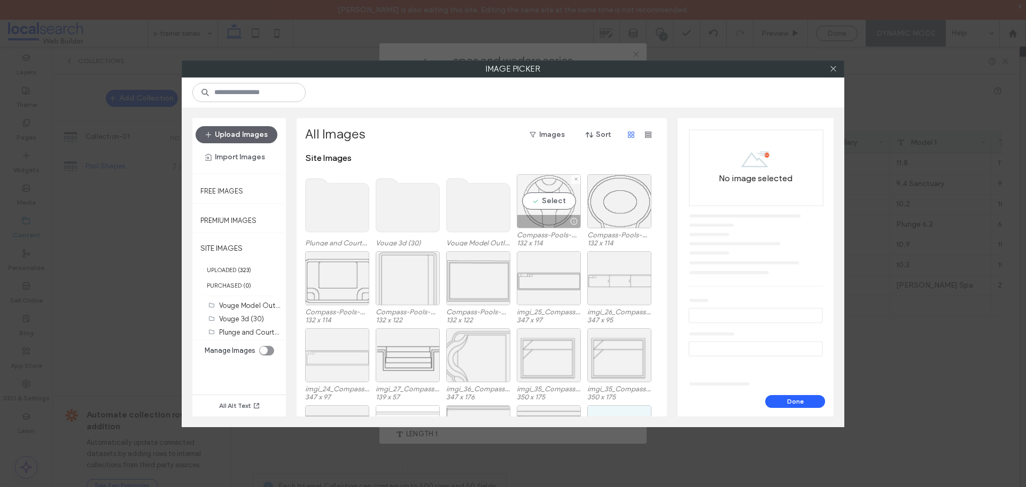
click at [548, 211] on div "Select" at bounding box center [549, 201] width 64 height 54
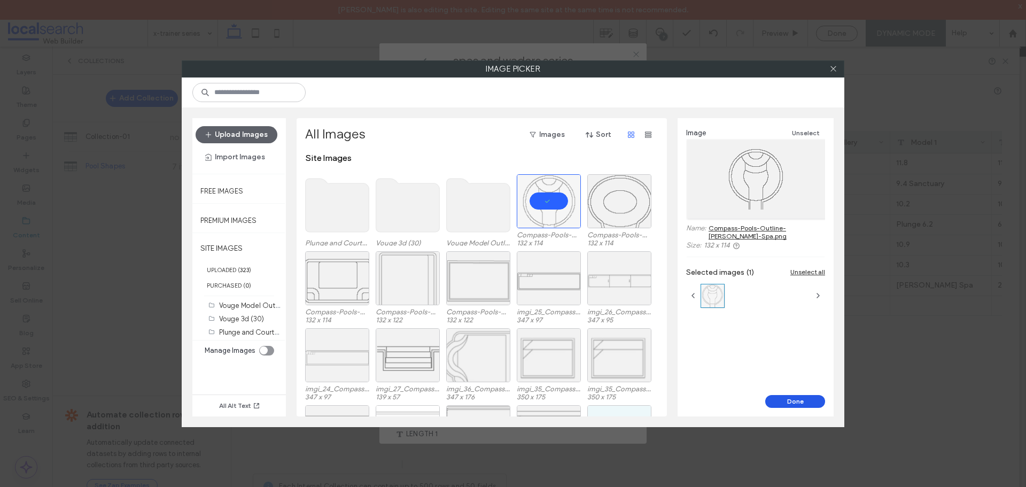
click at [801, 403] on button "Done" at bounding box center [795, 401] width 60 height 13
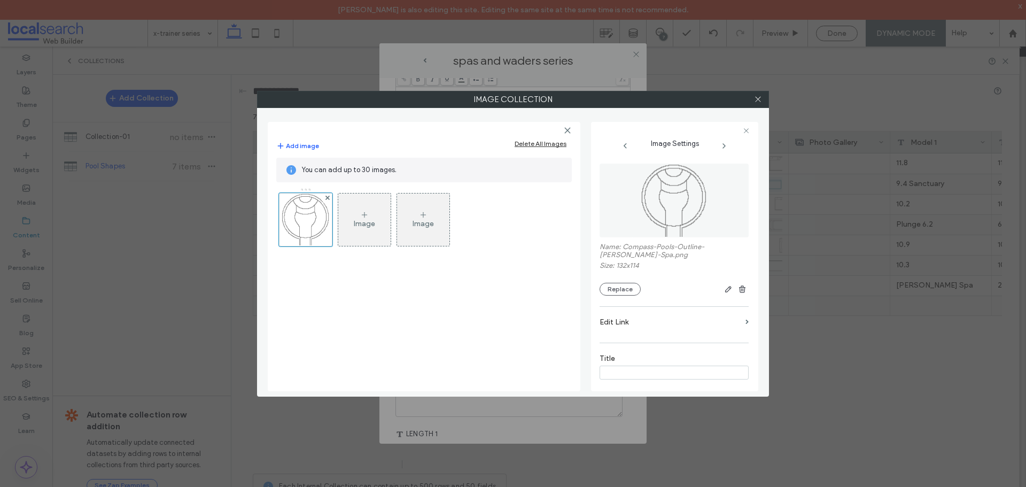
click at [378, 221] on div "Image" at bounding box center [364, 219] width 52 height 50
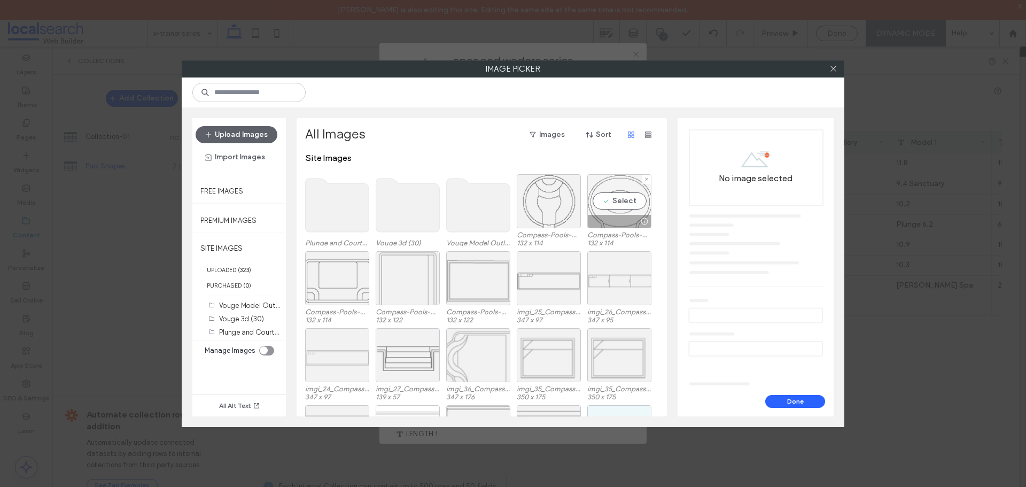
click at [614, 206] on div "Select" at bounding box center [619, 201] width 64 height 54
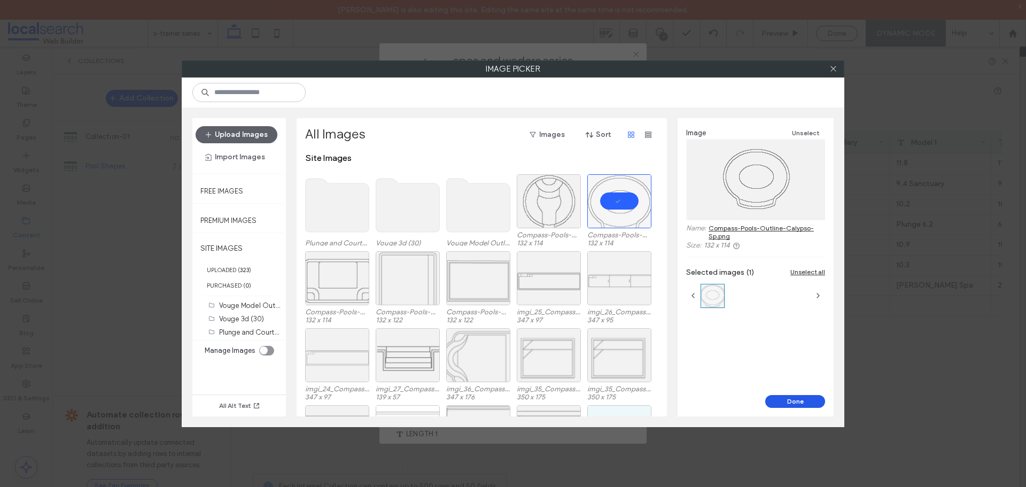
click at [789, 404] on button "Done" at bounding box center [795, 401] width 60 height 13
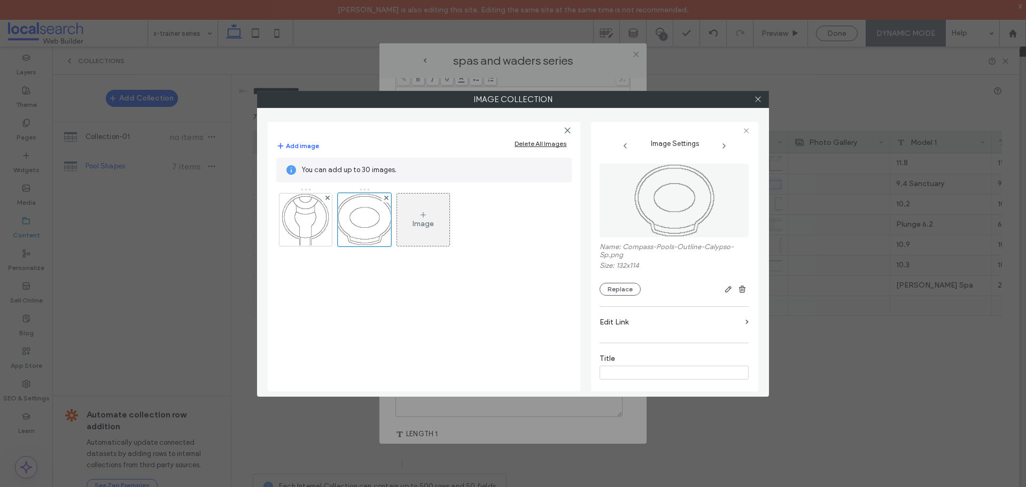
click at [413, 209] on div "Image" at bounding box center [423, 219] width 52 height 50
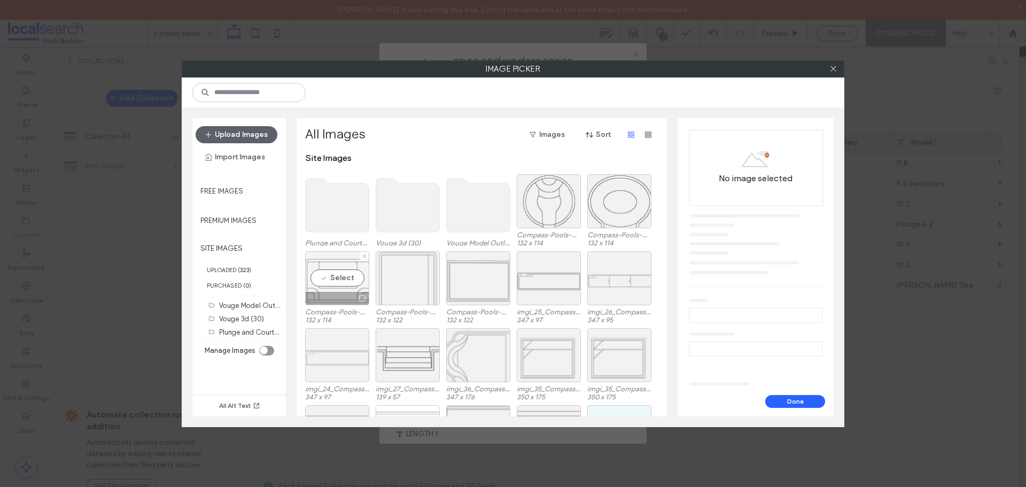
click at [347, 283] on div "Select" at bounding box center [337, 278] width 64 height 54
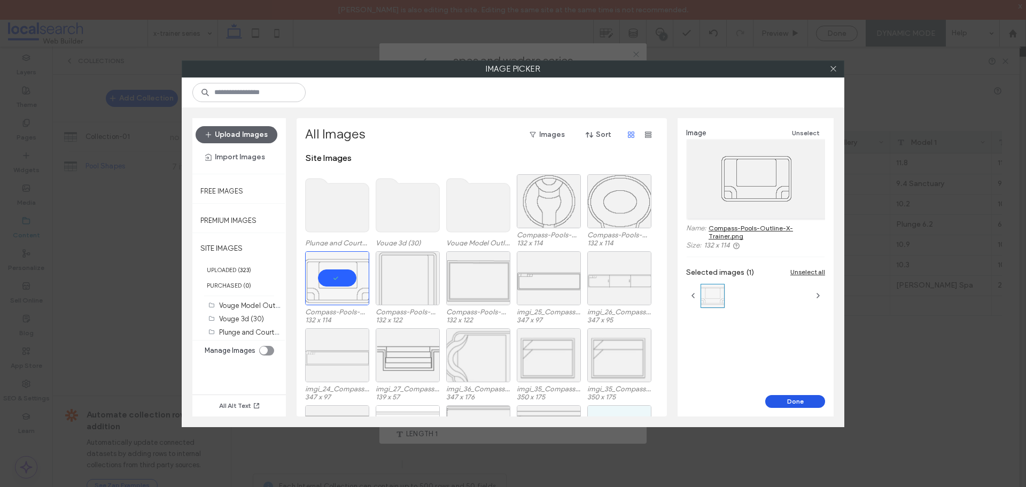
drag, startPoint x: 786, startPoint y: 390, endPoint x: 786, endPoint y: 397, distance: 6.9
click at [786, 396] on div "Image Unselect Name: Compass-Pools-Outline-X-Trainer.png Size: 132 x 114 Select…" at bounding box center [755, 267] width 156 height 298
click at [786, 397] on button "Done" at bounding box center [795, 401] width 60 height 13
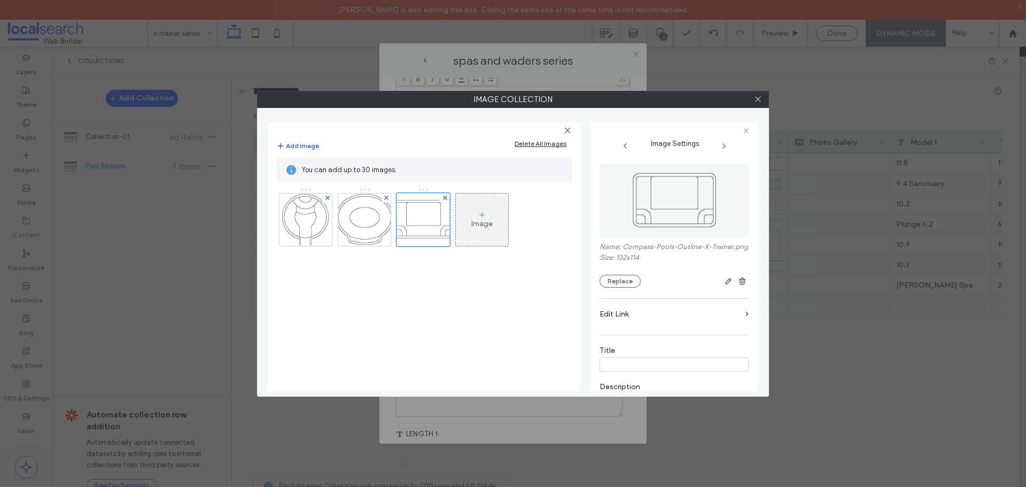
click at [489, 230] on div "Image" at bounding box center [482, 219] width 52 height 50
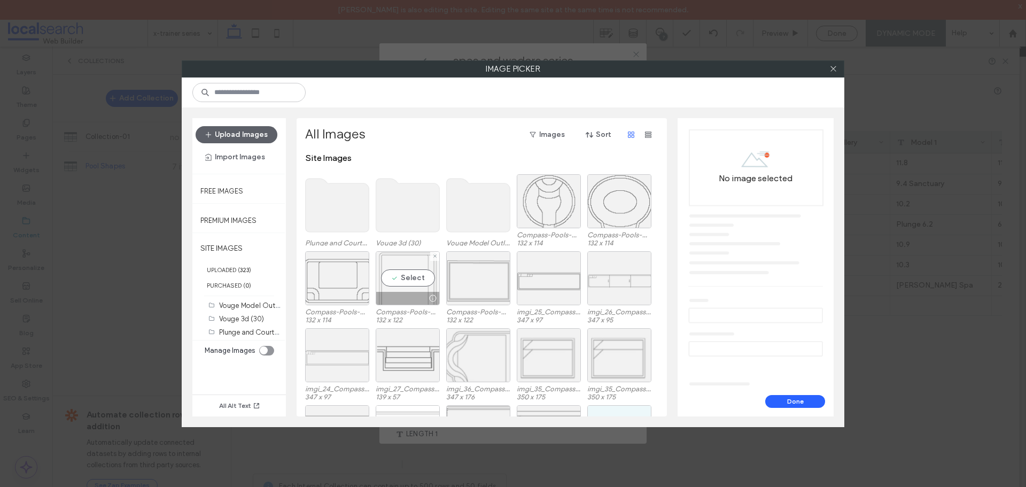
click at [429, 278] on div "Select" at bounding box center [408, 278] width 64 height 54
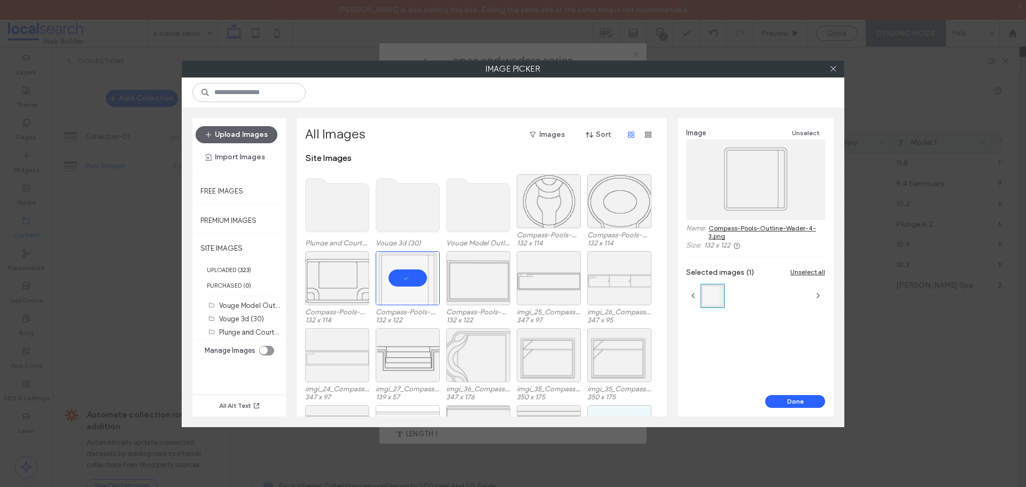
click at [792, 408] on div "Done" at bounding box center [755, 405] width 156 height 21
click at [792, 401] on button "Done" at bounding box center [795, 401] width 60 height 13
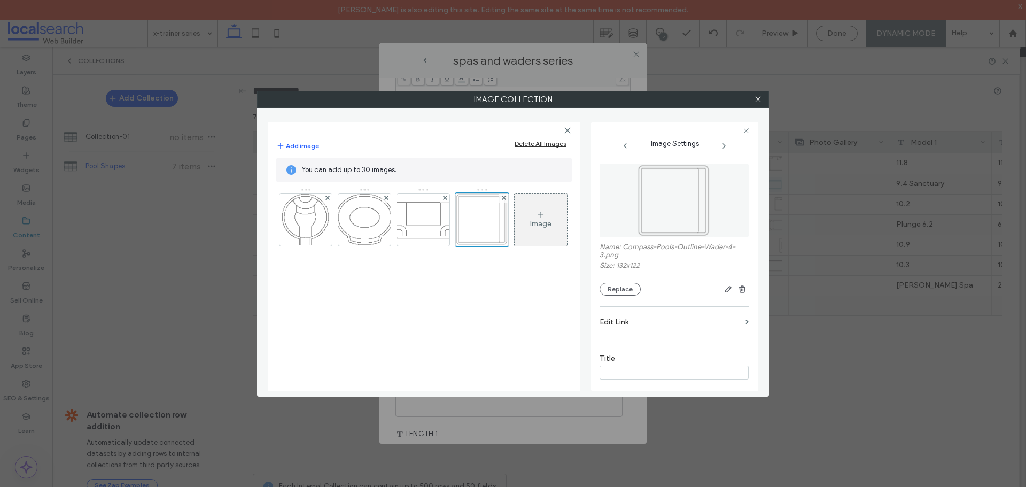
click at [533, 229] on div "Image" at bounding box center [540, 219] width 52 height 50
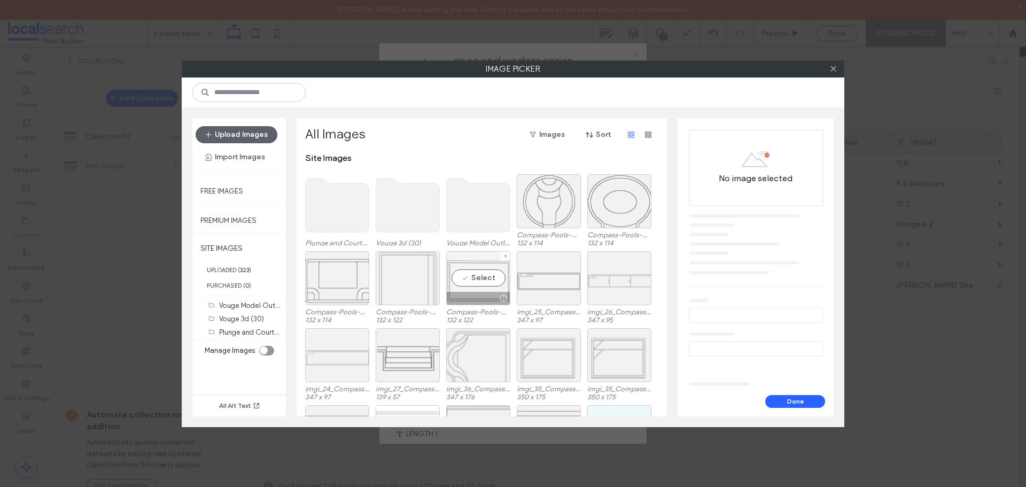
drag, startPoint x: 476, startPoint y: 283, endPoint x: 518, endPoint y: 287, distance: 41.3
click at [476, 284] on div "Select" at bounding box center [478, 278] width 64 height 54
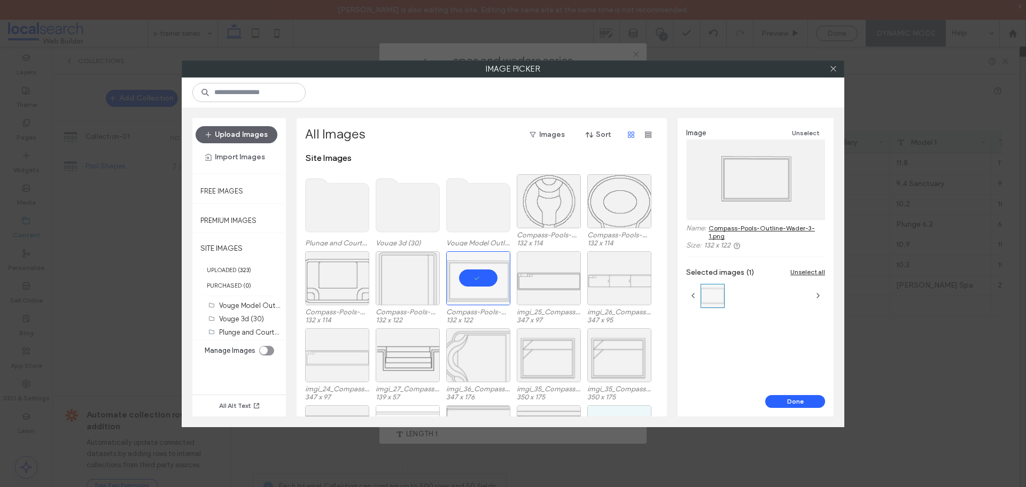
drag, startPoint x: 798, startPoint y: 405, endPoint x: 798, endPoint y: 424, distance: 18.7
click at [798, 406] on button "Done" at bounding box center [795, 401] width 60 height 13
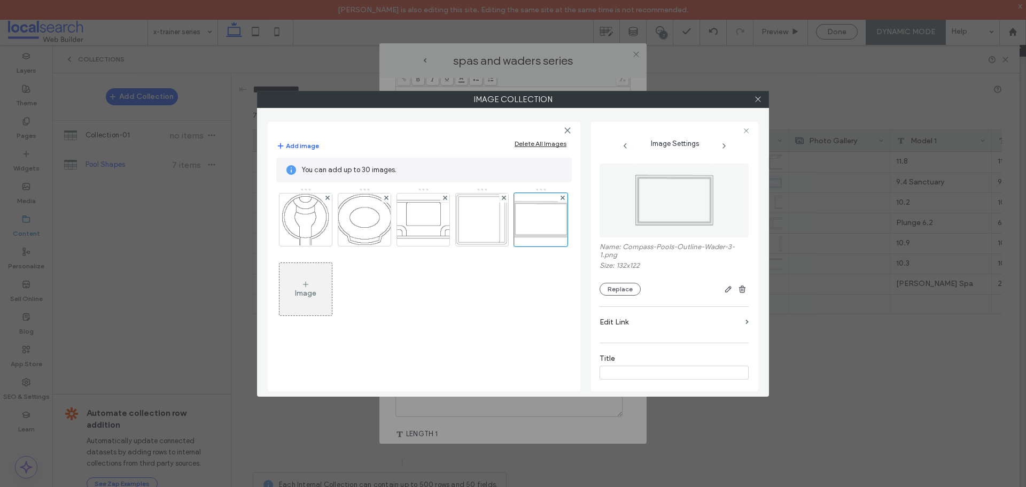
click at [764, 101] on div at bounding box center [757, 99] width 16 height 16
click at [759, 103] on icon at bounding box center [758, 99] width 8 height 8
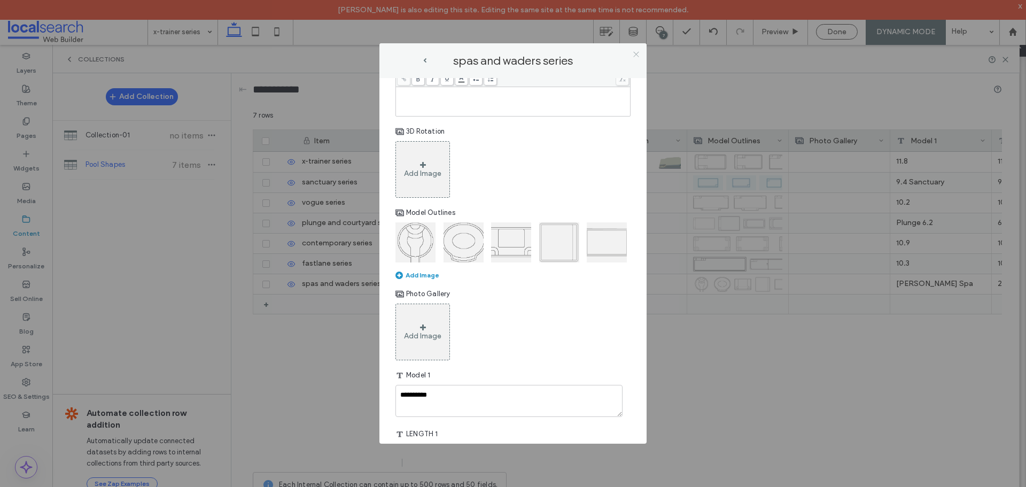
click at [635, 53] on use at bounding box center [635, 53] width 5 height 5
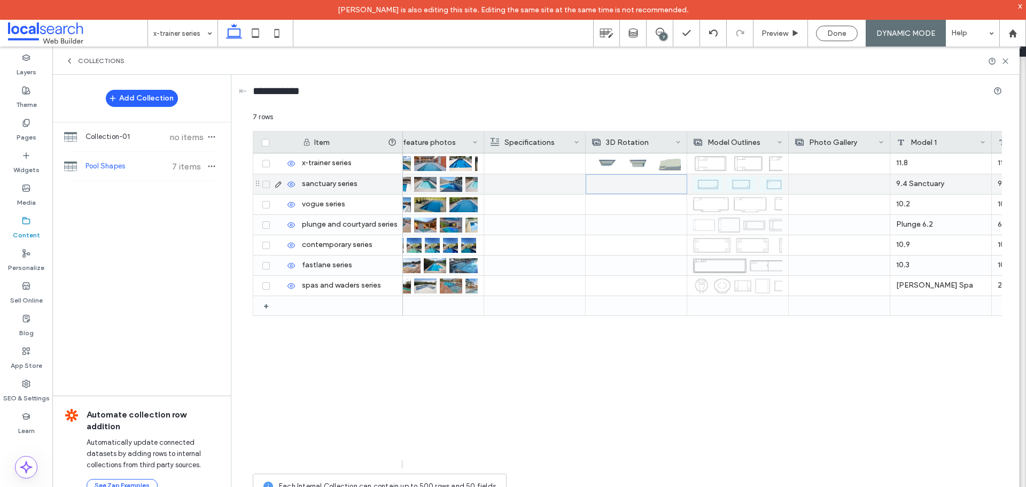
click at [620, 178] on div at bounding box center [636, 184] width 89 height 19
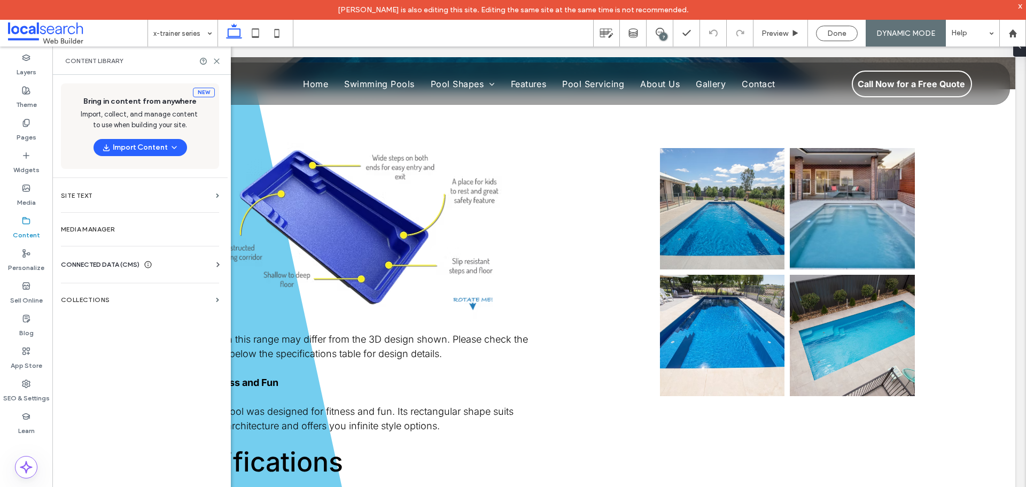
click at [91, 273] on div "Business Info Business Text Business Images Find and Replace" at bounding box center [142, 274] width 162 height 9
click at [99, 267] on span "CONNECTED DATA (CMS)" at bounding box center [100, 264] width 79 height 11
click at [89, 405] on section "Collections" at bounding box center [139, 398] width 175 height 25
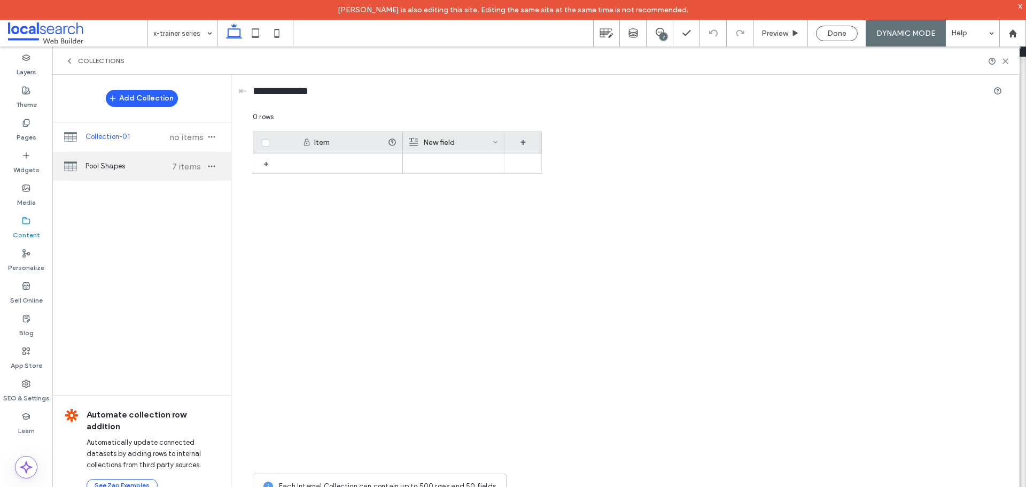
click at [129, 173] on div "Pool Shapes 7 items" at bounding box center [141, 166] width 178 height 29
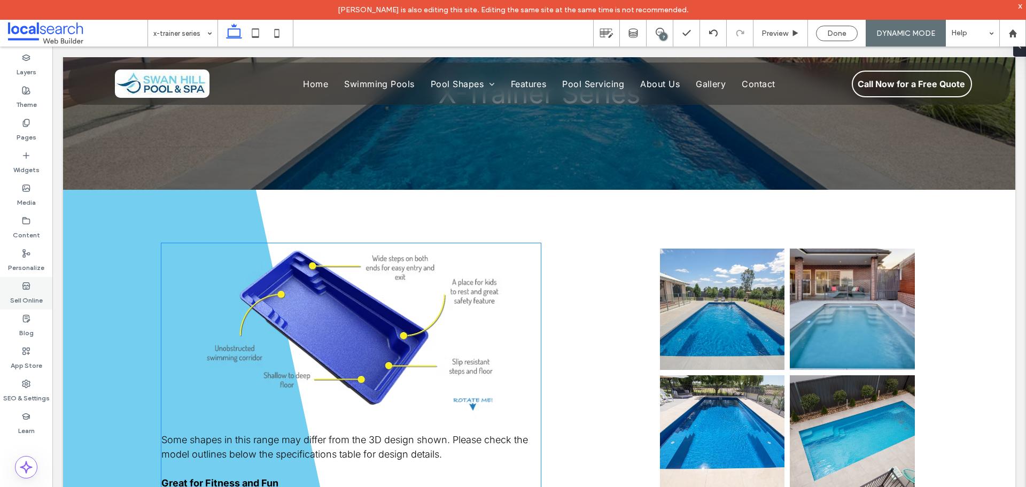
scroll to position [214, 0]
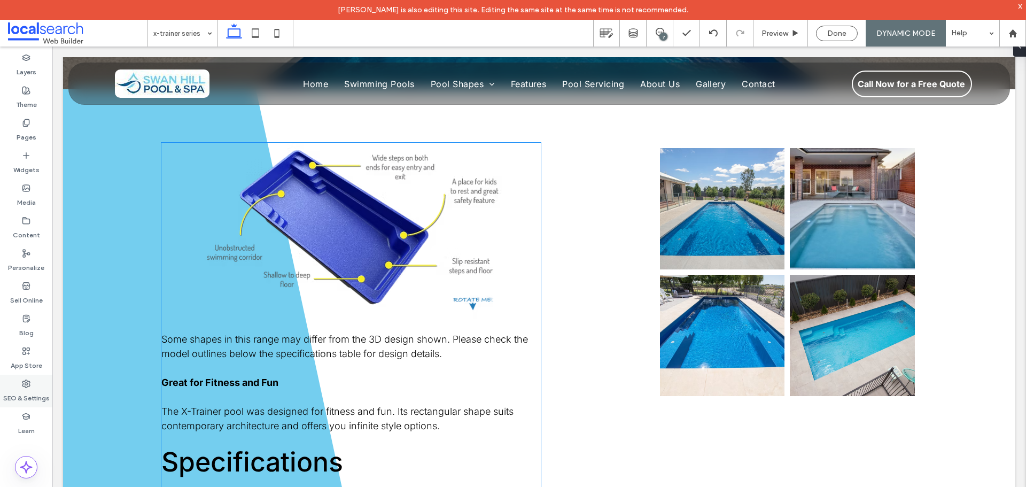
click at [17, 386] on div "SEO & Settings" at bounding box center [26, 390] width 52 height 33
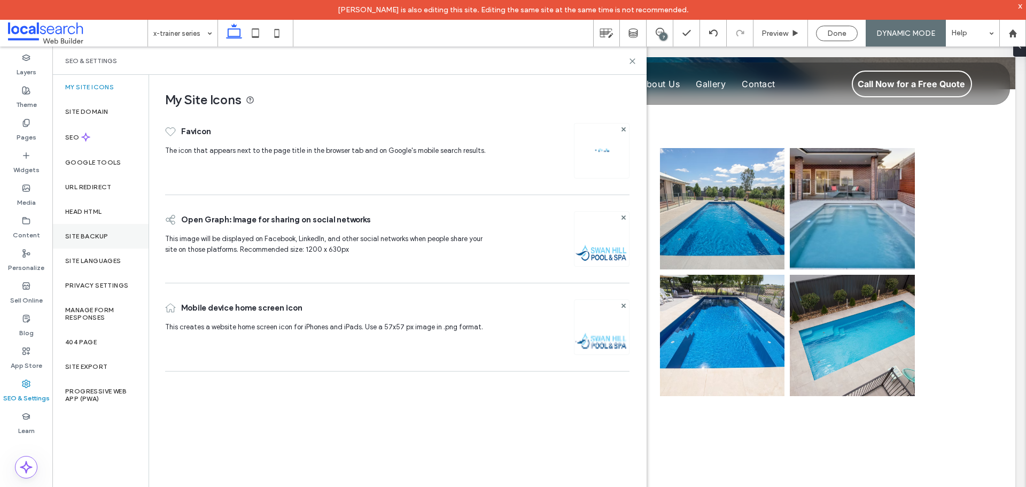
click at [102, 242] on div "Site Backup" at bounding box center [100, 236] width 96 height 25
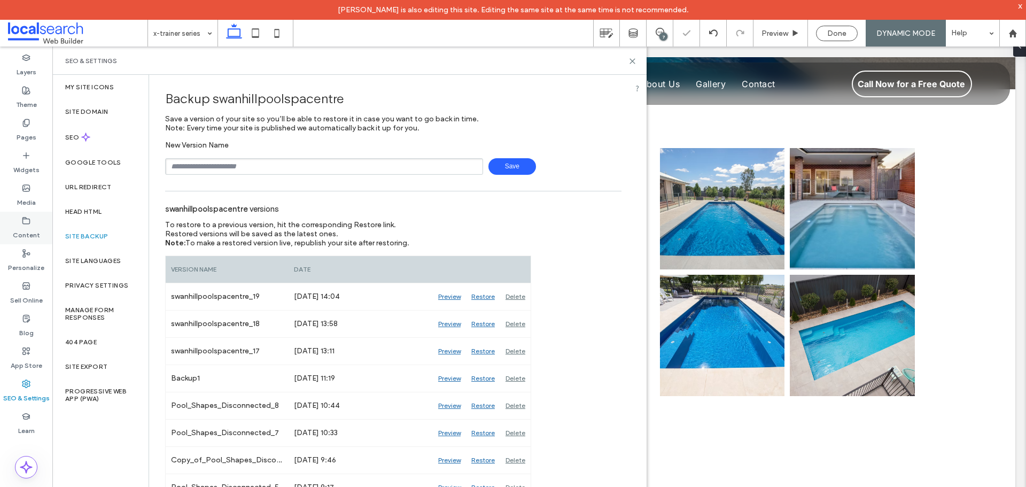
click at [38, 222] on div "Content" at bounding box center [26, 228] width 52 height 33
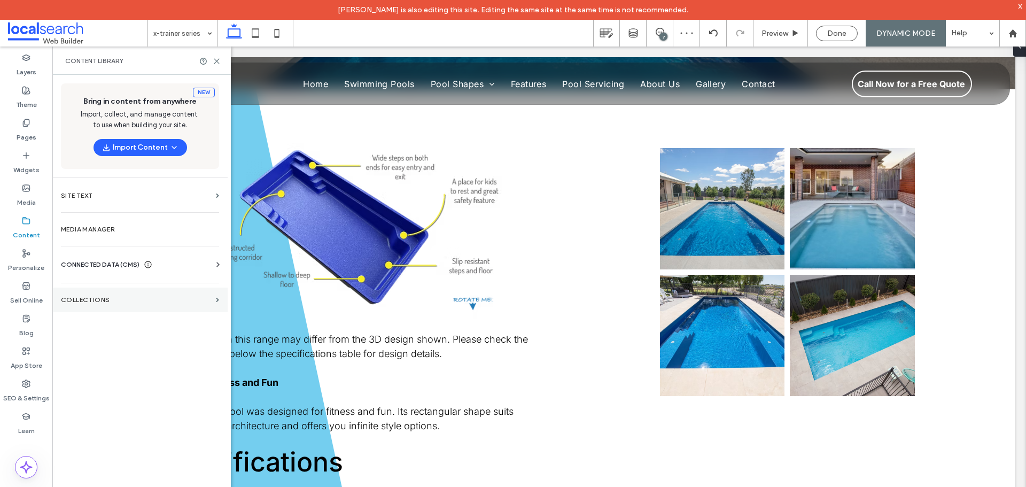
click at [110, 299] on label "Collections" at bounding box center [136, 299] width 151 height 7
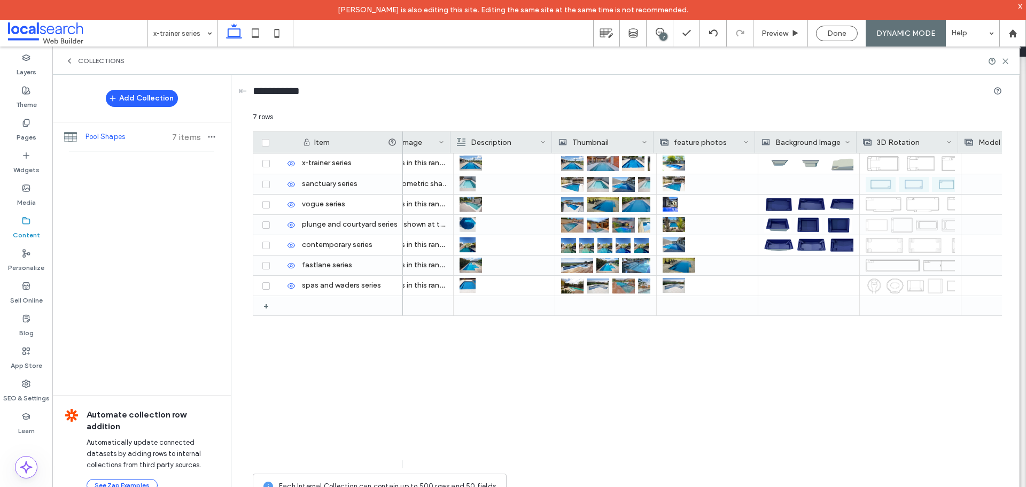
scroll to position [0, 0]
